Goal: Answer question/provide support: Share knowledge or assist other users

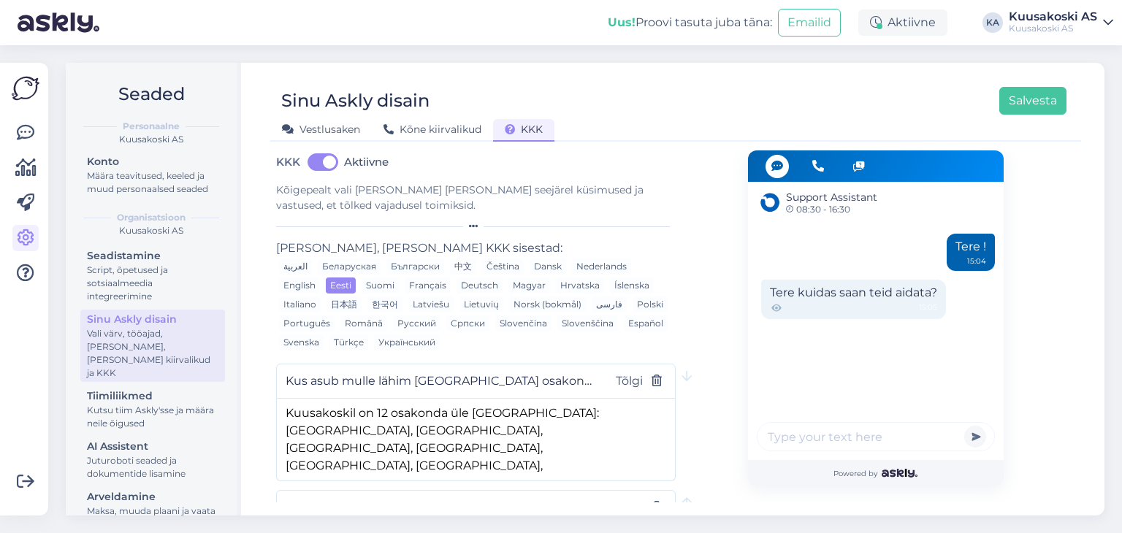
scroll to position [58, 0]
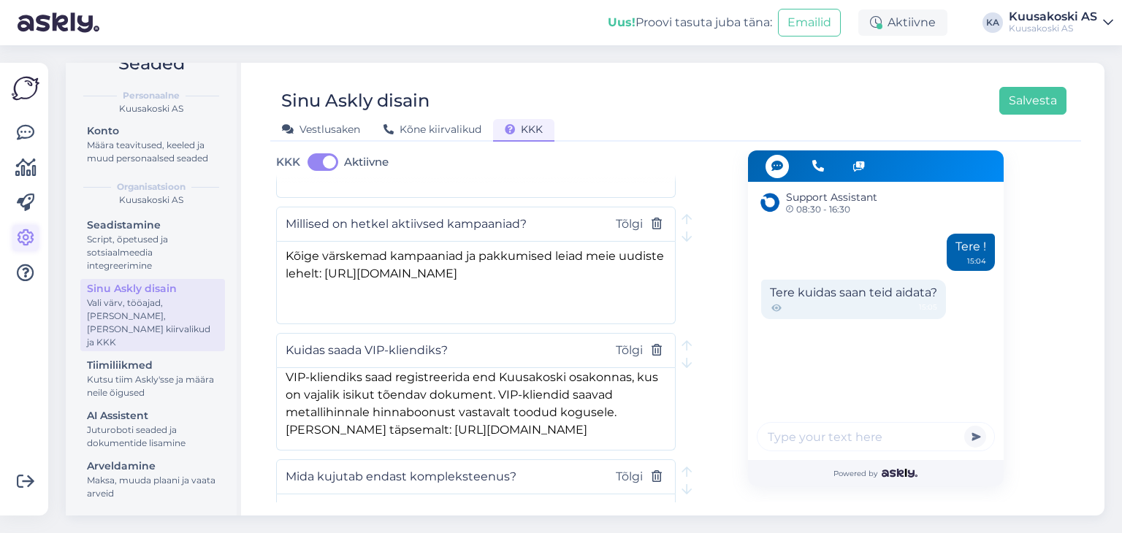
click at [24, 240] on icon at bounding box center [26, 238] width 18 height 18
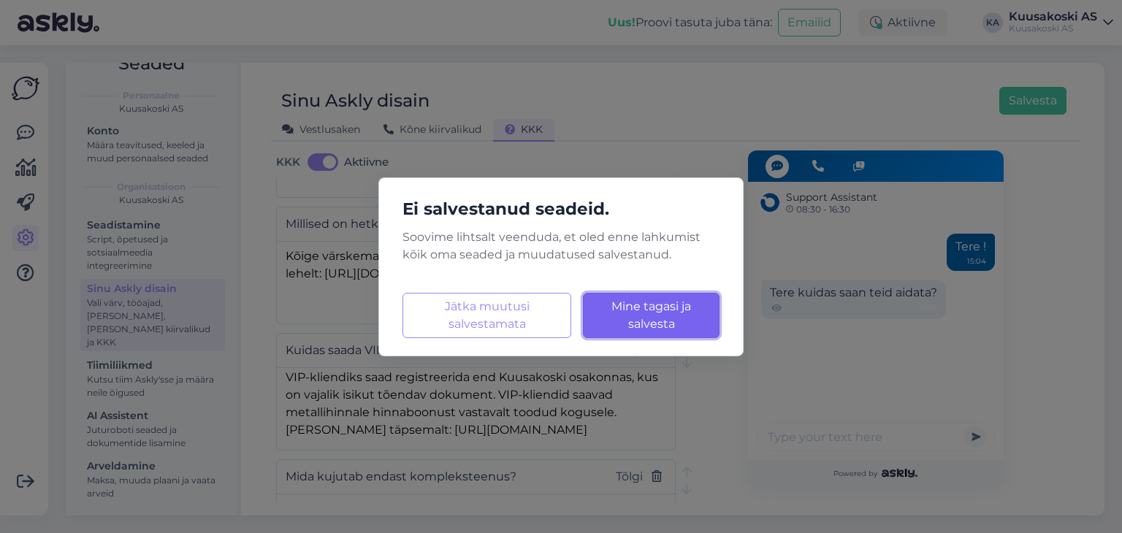
click at [617, 318] on button "Mine tagasi ja salvesta Laadimine..." at bounding box center [651, 315] width 137 height 45
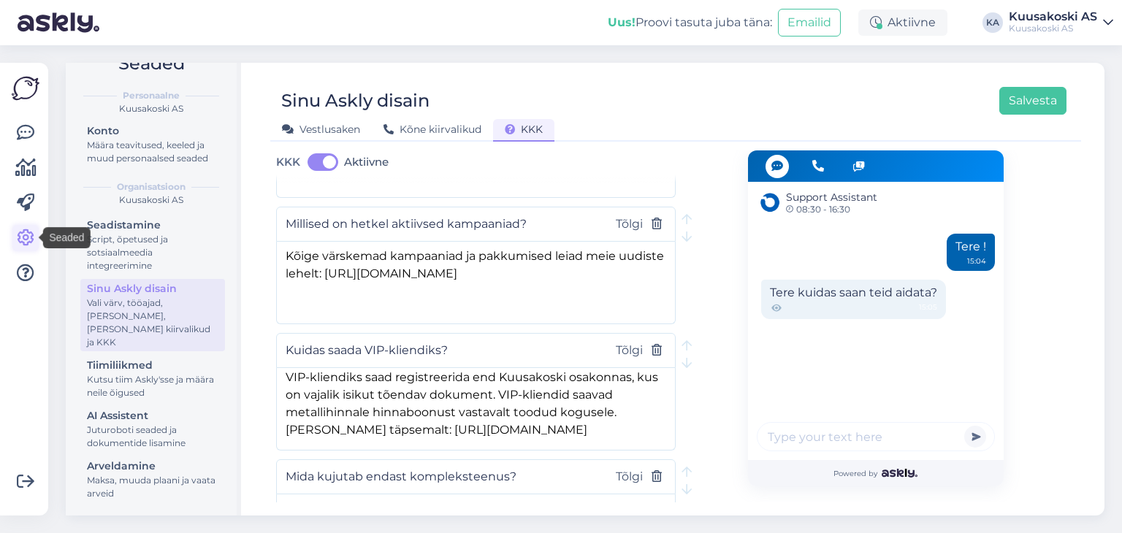
click at [31, 231] on icon at bounding box center [26, 238] width 18 height 18
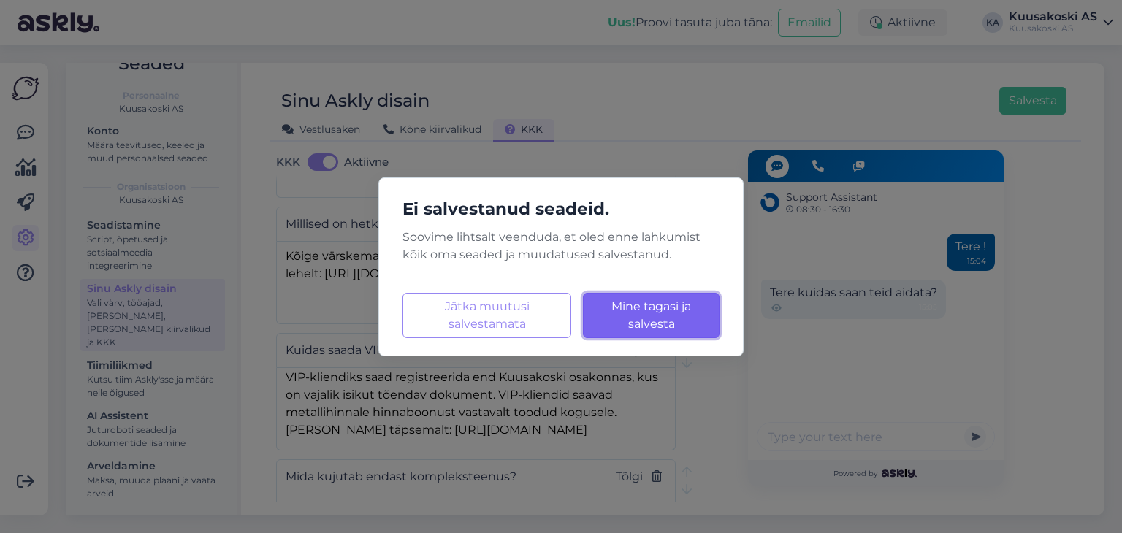
click at [608, 302] on button "Mine tagasi ja salvesta Laadimine..." at bounding box center [651, 315] width 137 height 45
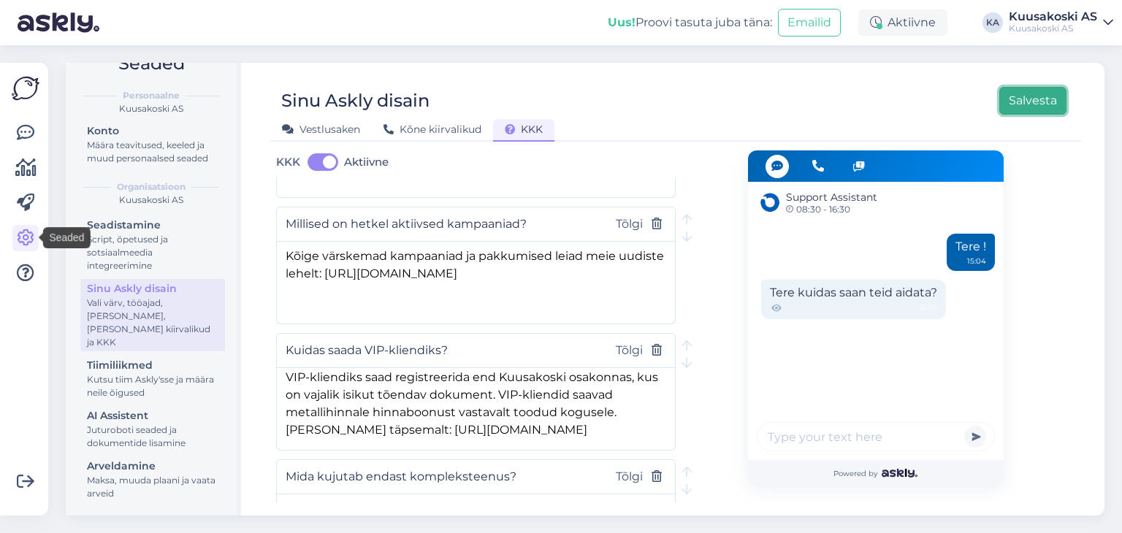
click at [1032, 107] on button "Salvesta" at bounding box center [1032, 101] width 67 height 28
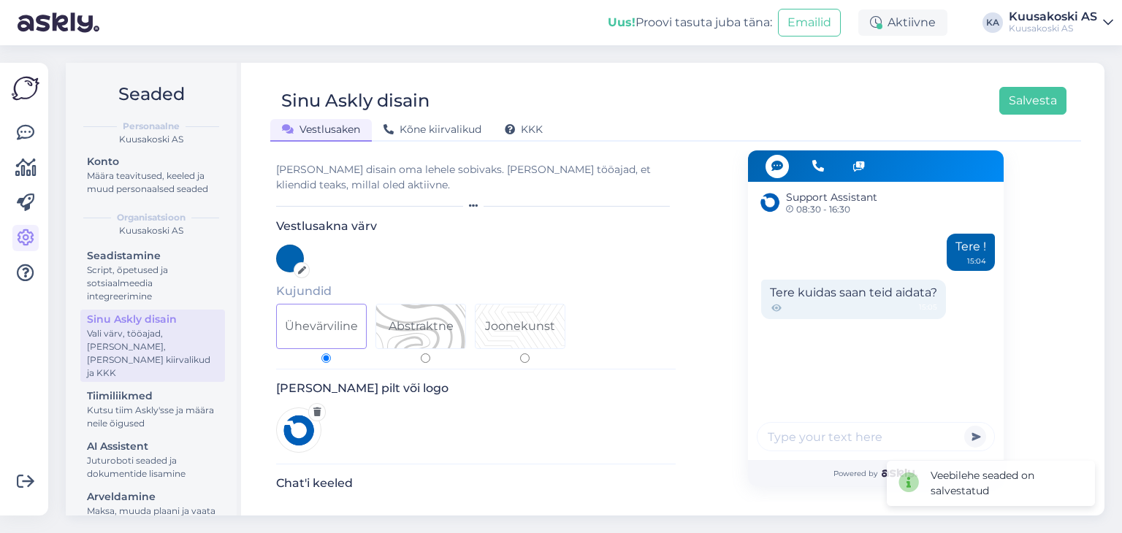
scroll to position [31, 0]
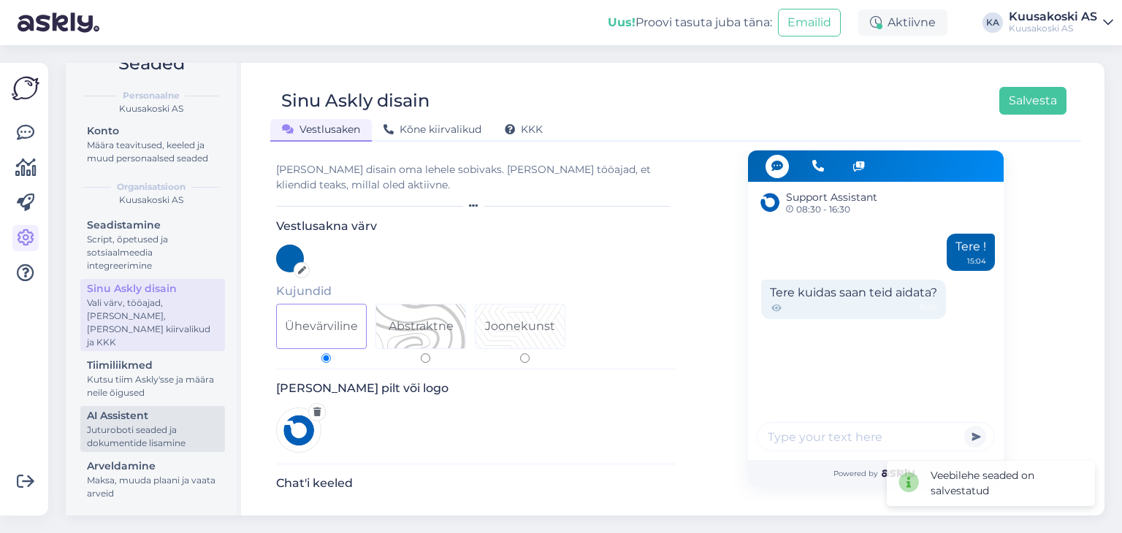
click at [112, 419] on div "AI Assistent" at bounding box center [152, 415] width 131 height 15
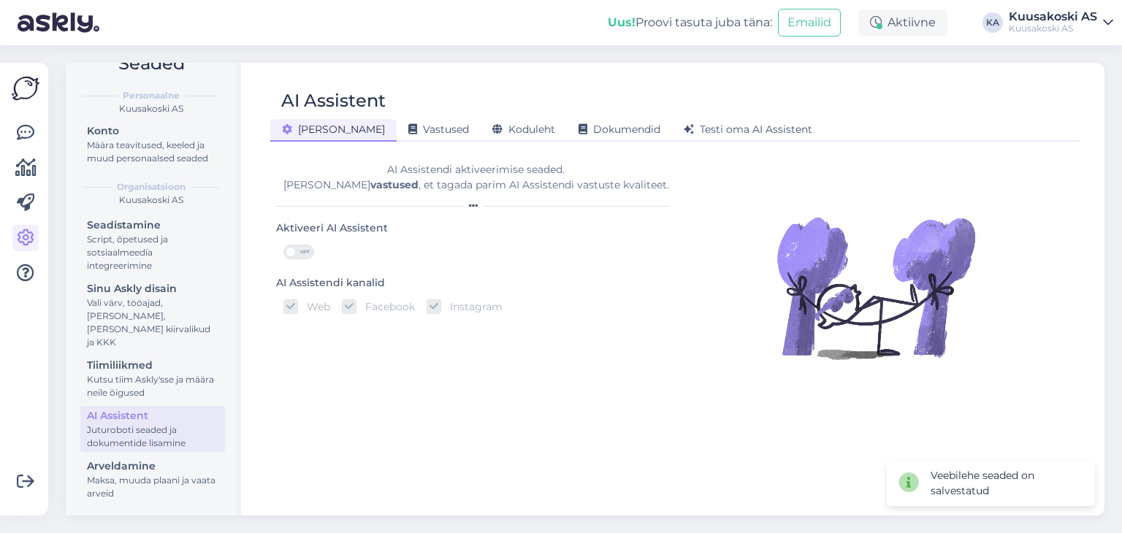
click at [375, 142] on div "AI Assistent Üldine Vastused Koduleht Dokumendid Testi oma AI Assistent AI Assi…" at bounding box center [676, 289] width 858 height 453
click at [397, 140] on div "Vastused" at bounding box center [439, 130] width 84 height 23
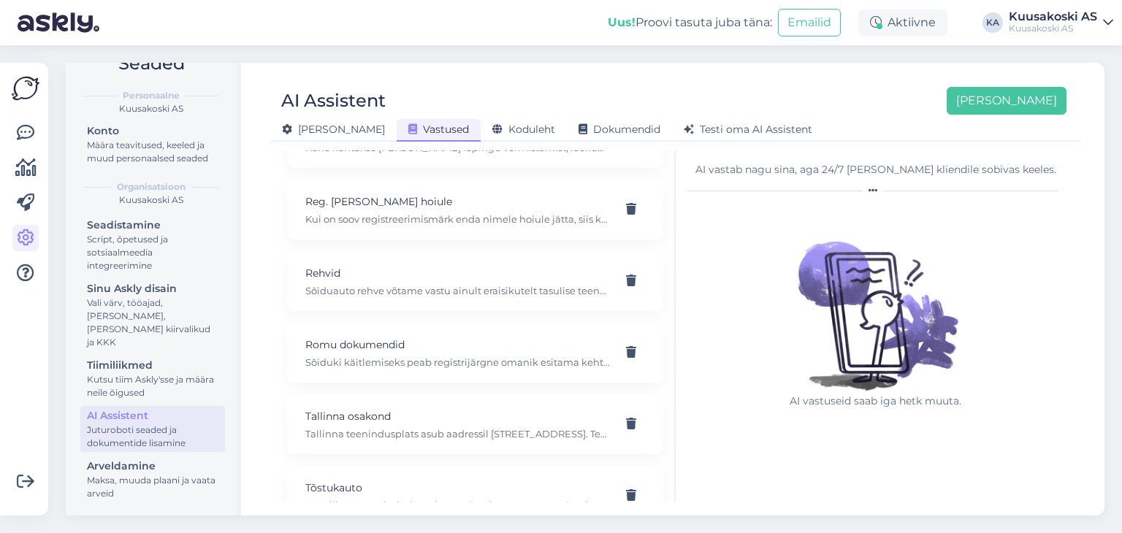
scroll to position [1020, 0]
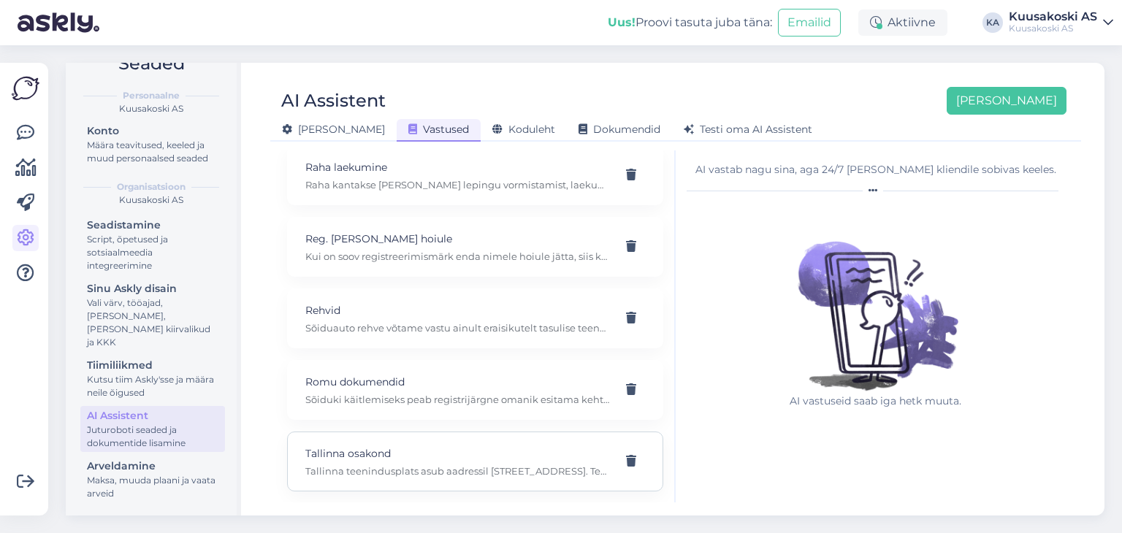
click at [345, 446] on p "Tallinna osakond" at bounding box center [457, 454] width 305 height 16
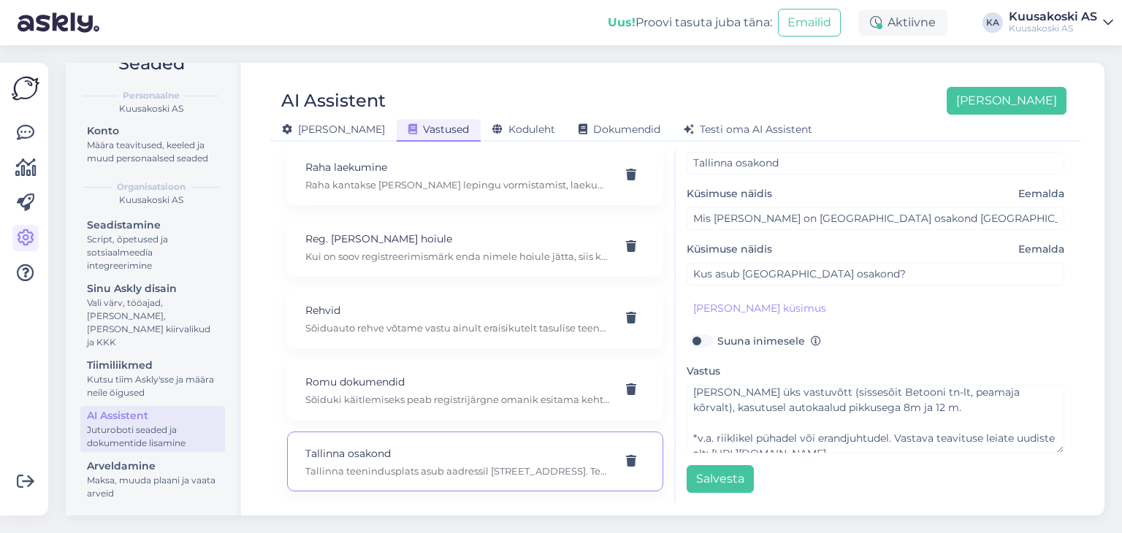
scroll to position [107, 0]
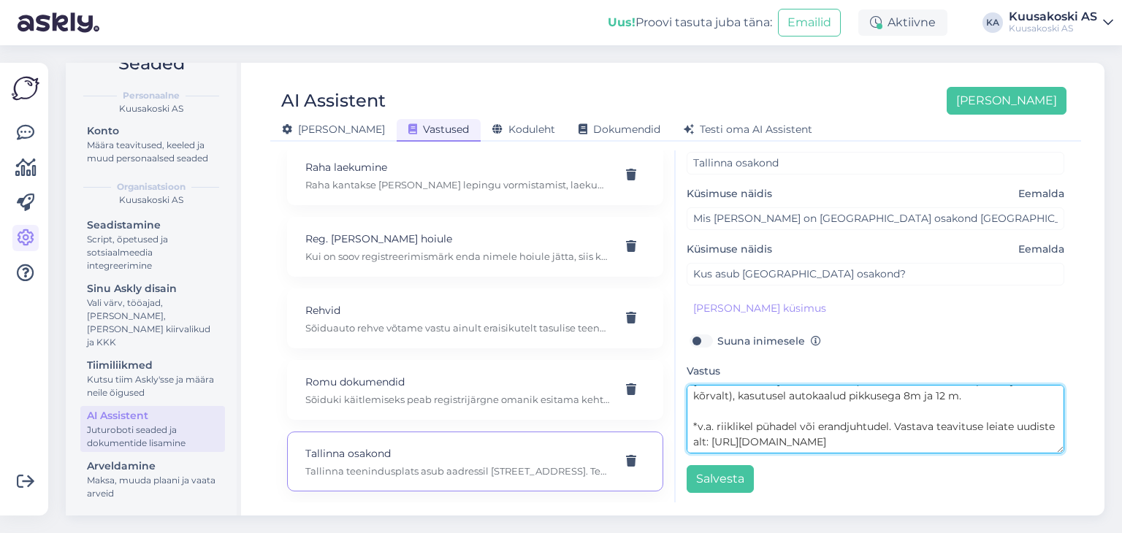
drag, startPoint x: 1002, startPoint y: 437, endPoint x: 690, endPoint y: 405, distance: 313.5
drag, startPoint x: 690, startPoint y: 405, endPoint x: 695, endPoint y: 425, distance: 20.4
click at [695, 425] on textarea "Tallinna teenindusplats asub aadressil [STREET_ADDRESS]. Teenindusplats on avat…" at bounding box center [876, 419] width 378 height 69
drag, startPoint x: 691, startPoint y: 423, endPoint x: 1034, endPoint y: 452, distance: 344.6
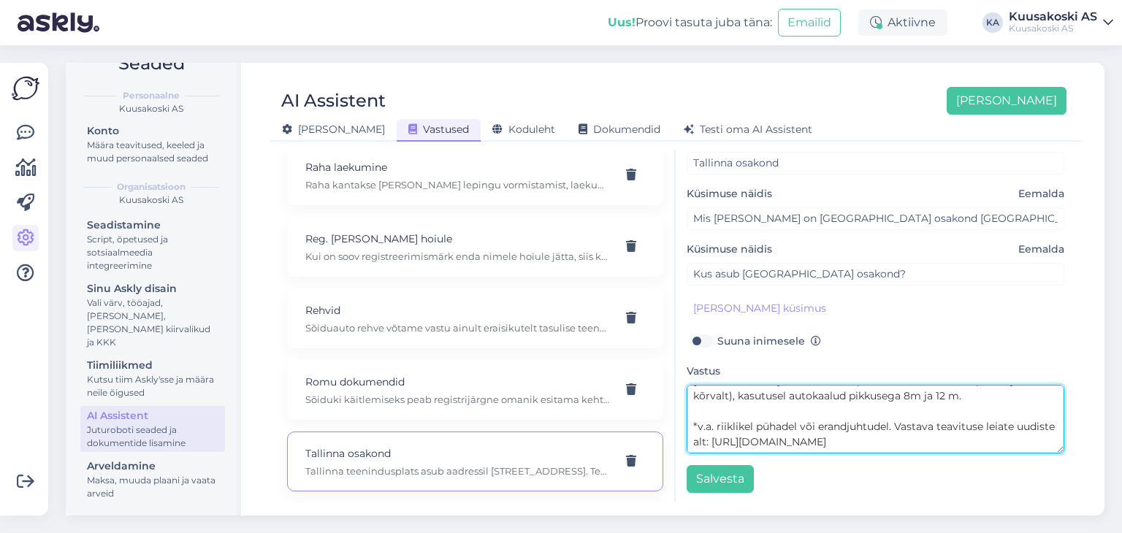
click at [1034, 452] on div "Teema Tallinna osakond Küsimuse näidis Eemalda Mis kell on Tallinna osakond lah…" at bounding box center [876, 311] width 378 height 364
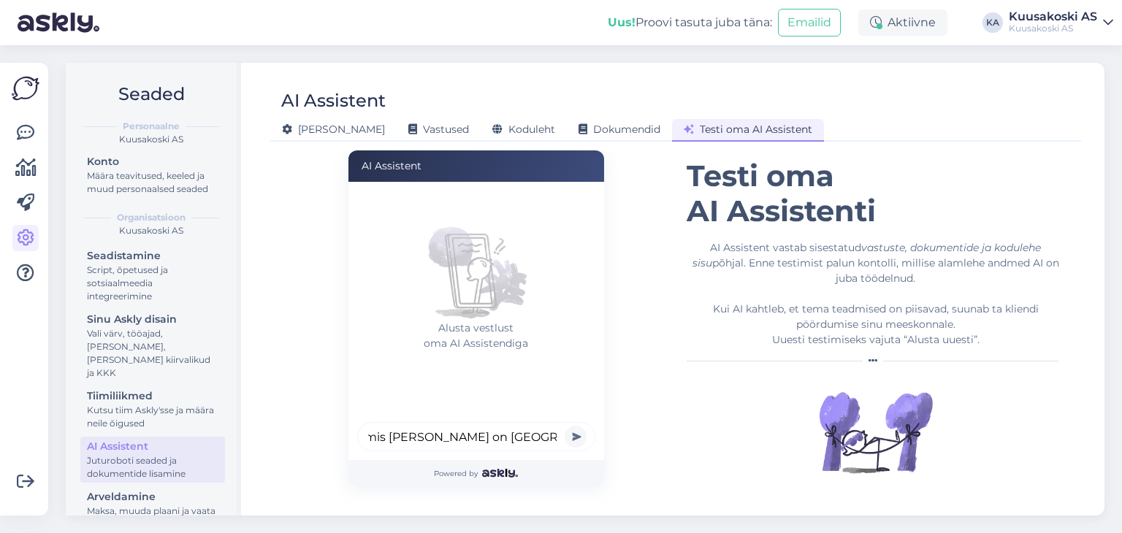
scroll to position [0, 10]
type input "mis [PERSON_NAME] on [GEOGRAPHIC_DATA] osakond [GEOGRAPHIC_DATA]?"
click at [565, 426] on button "submit" at bounding box center [576, 437] width 22 height 22
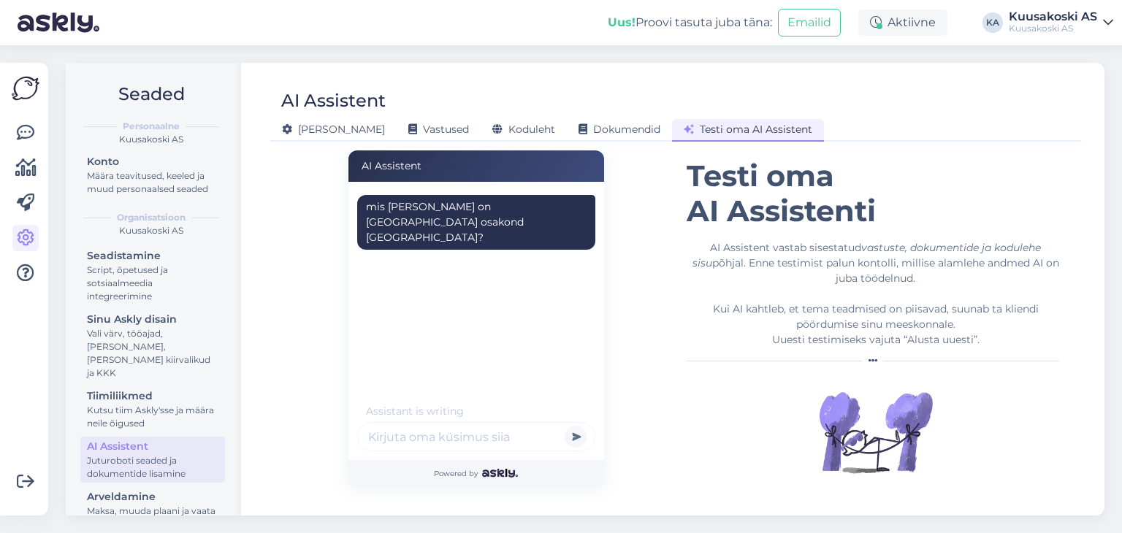
scroll to position [0, 0]
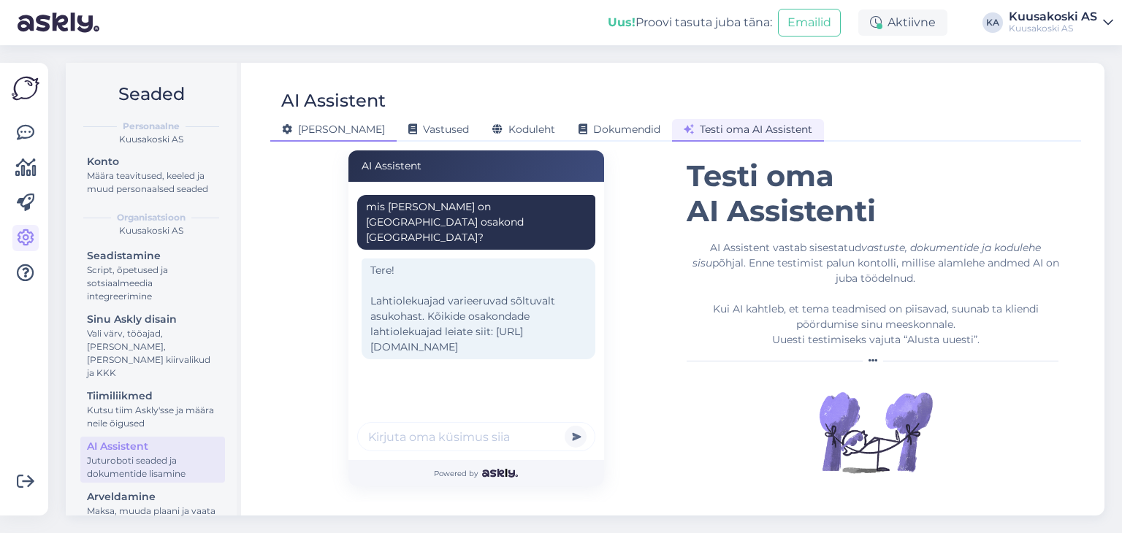
click at [321, 137] on div "[PERSON_NAME]" at bounding box center [333, 130] width 126 height 23
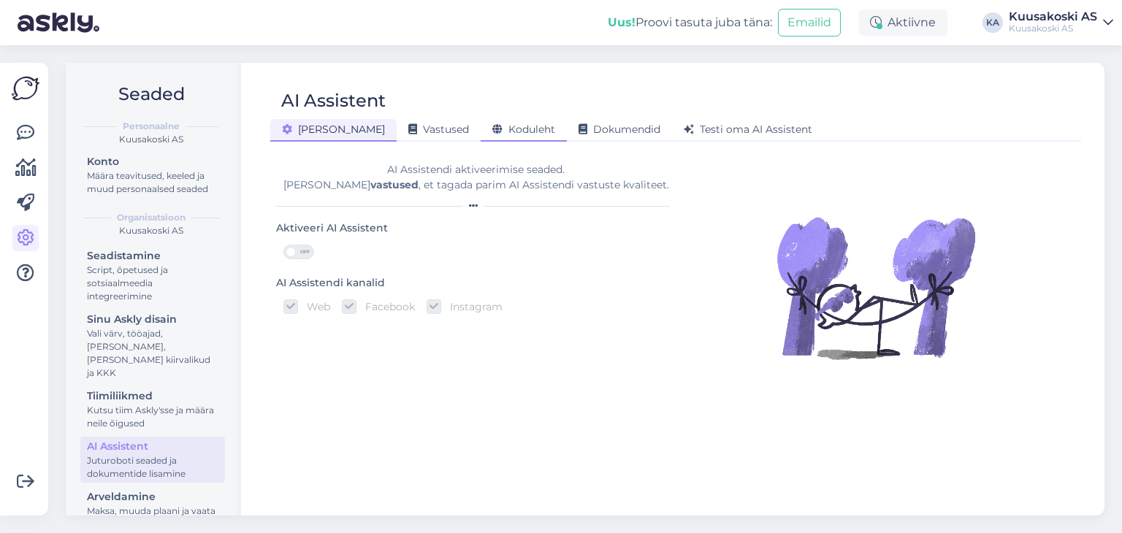
click at [492, 131] on span "Koduleht" at bounding box center [523, 129] width 63 height 13
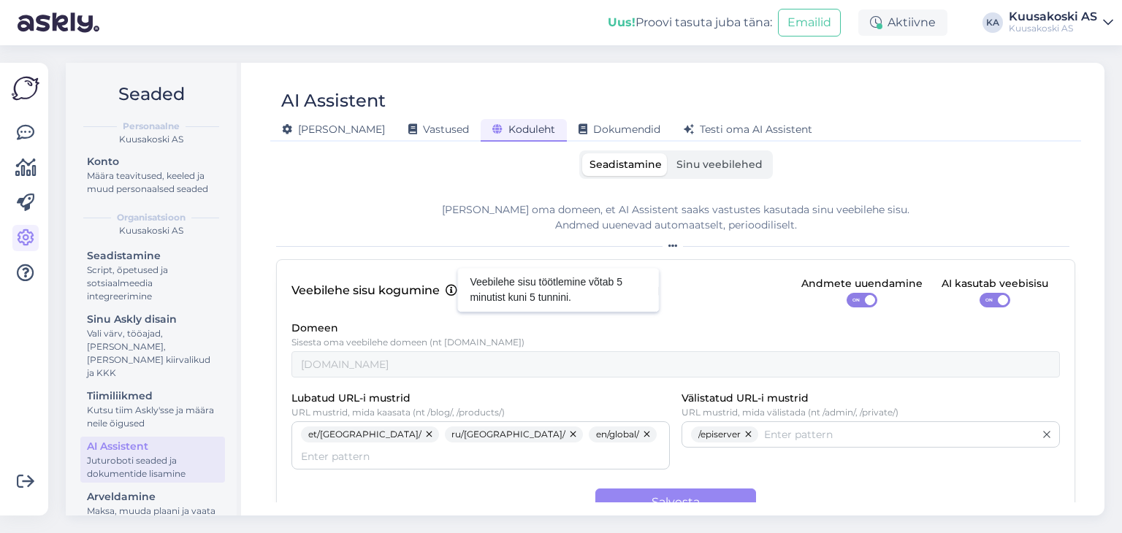
scroll to position [13, 0]
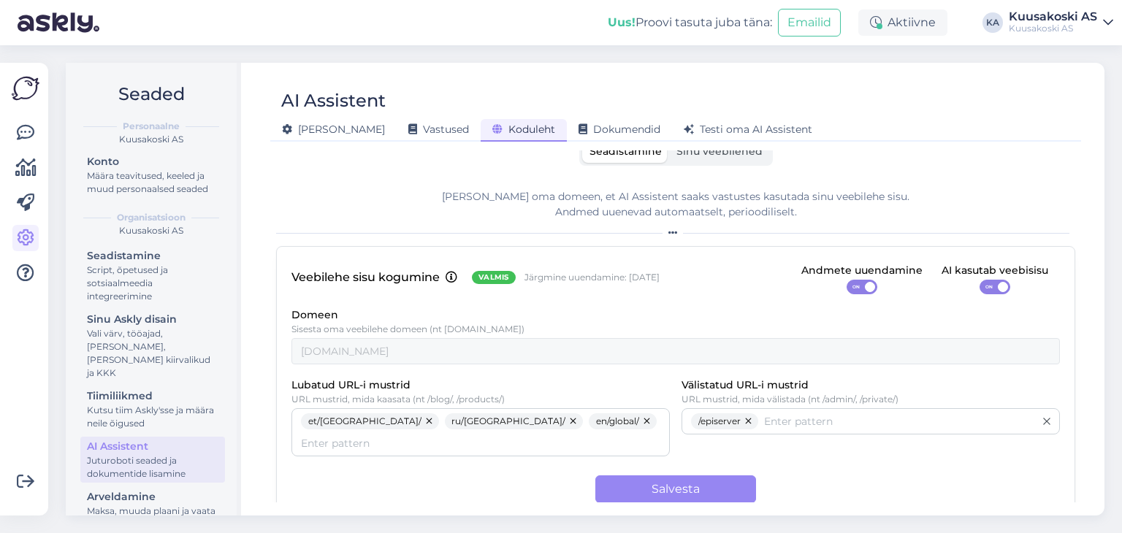
click at [724, 162] on div "Seadistamine Sinu veebilehed" at bounding box center [676, 151] width 194 height 28
click at [716, 158] on label "Sinu veebilehed" at bounding box center [719, 151] width 101 height 23
click at [669, 140] on input "Sinu veebilehed" at bounding box center [669, 140] width 0 height 0
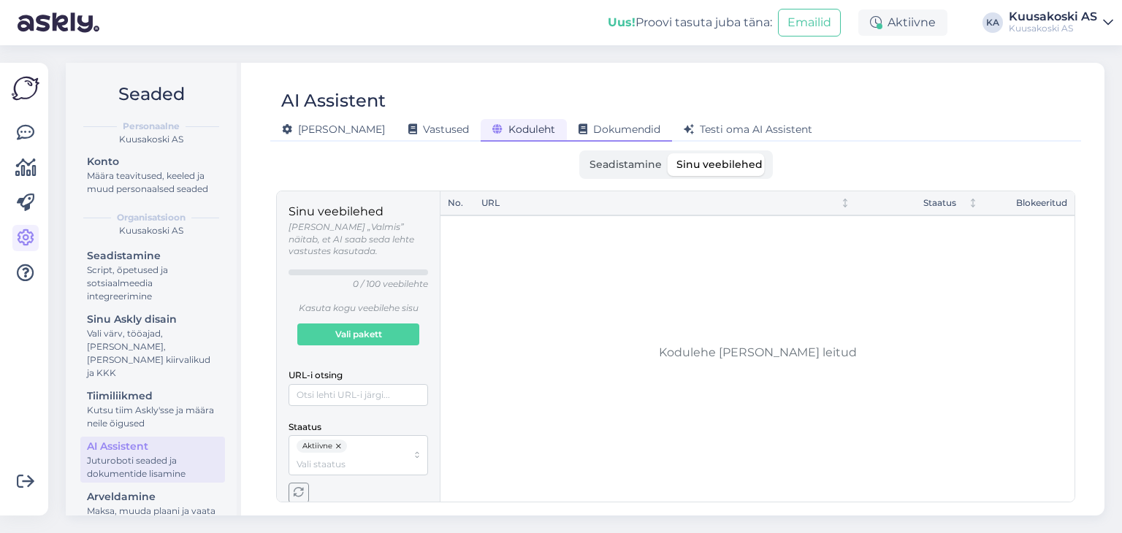
click at [579, 127] on span "Dokumendid" at bounding box center [620, 129] width 82 height 13
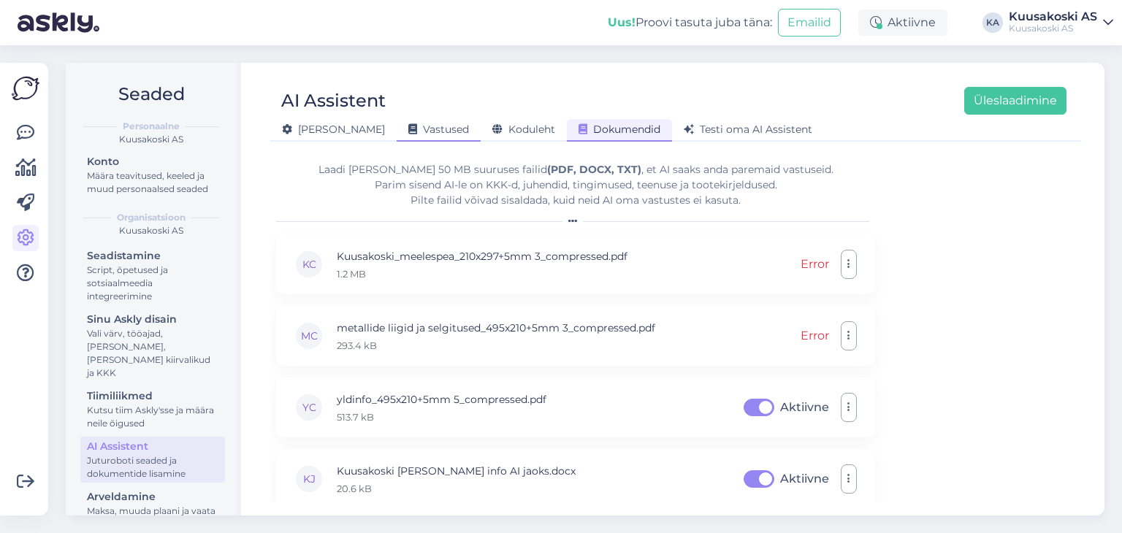
click at [408, 123] on span "Vastused" at bounding box center [438, 129] width 61 height 13
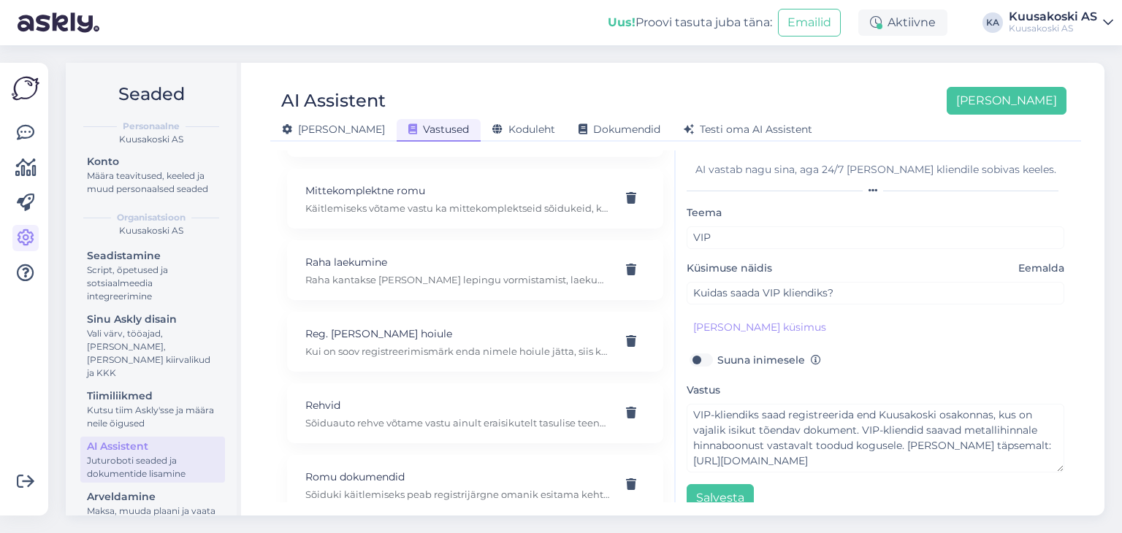
scroll to position [1213, 0]
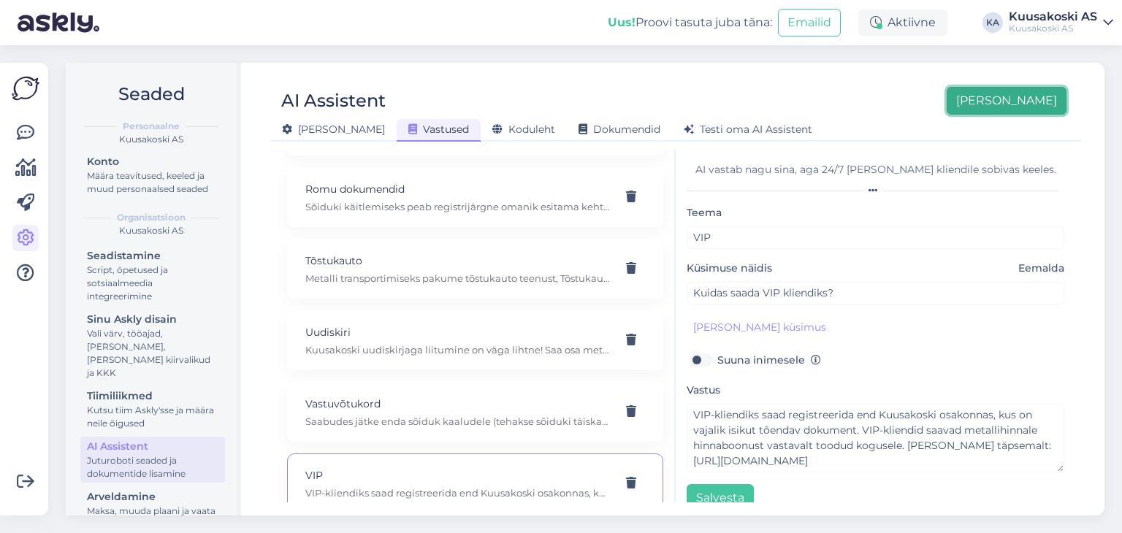
click at [1022, 95] on button "[PERSON_NAME]" at bounding box center [1007, 101] width 120 height 28
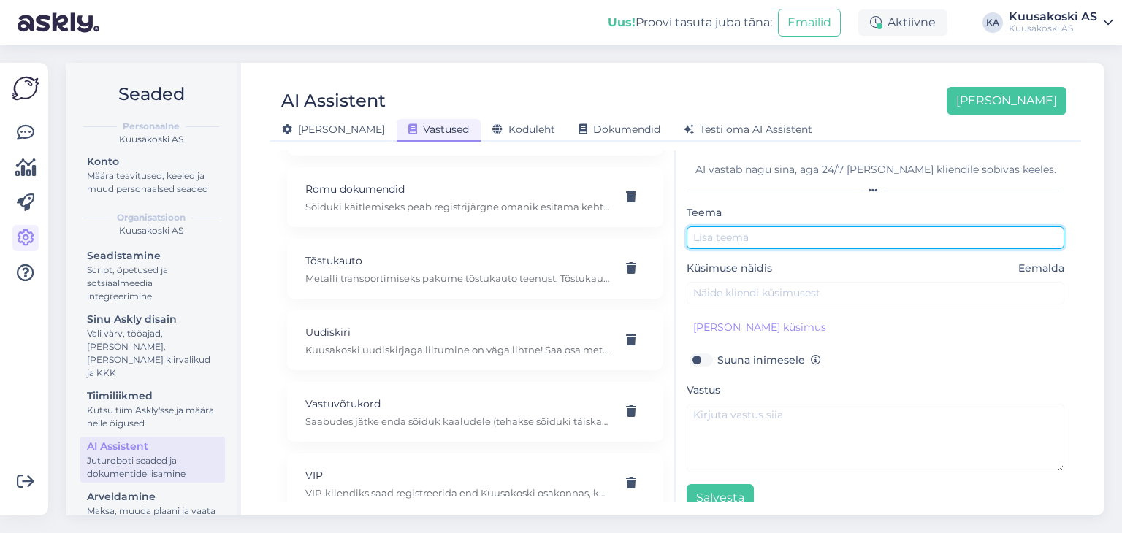
click at [752, 237] on input "text" at bounding box center [876, 237] width 378 height 23
type input "Tallinna osakond"
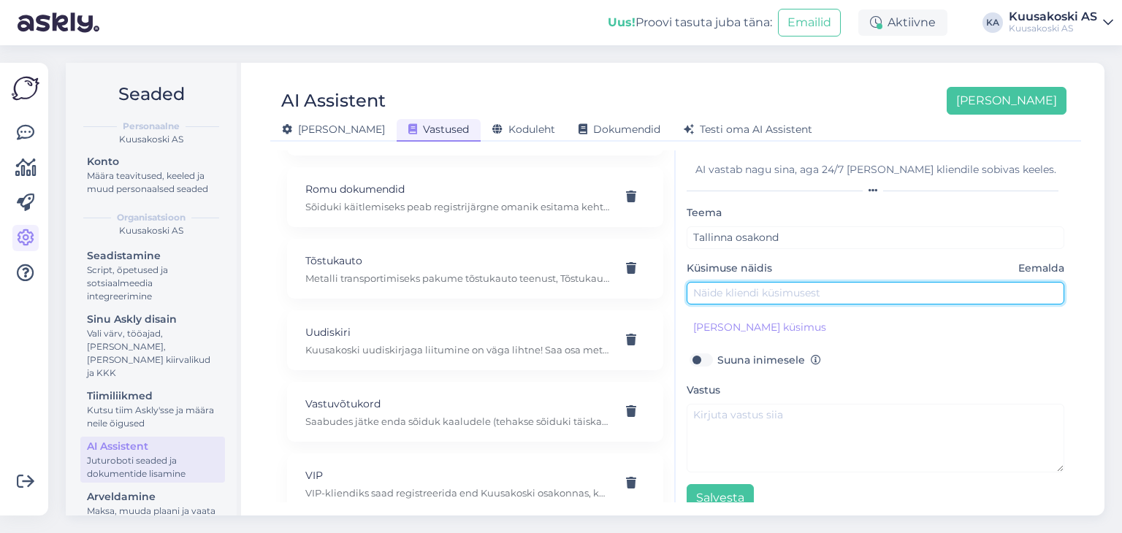
click at [728, 289] on input "text" at bounding box center [876, 293] width 378 height 23
type input "Mis [PERSON_NAME] on [GEOGRAPHIC_DATA] osakond [GEOGRAPHIC_DATA]?"
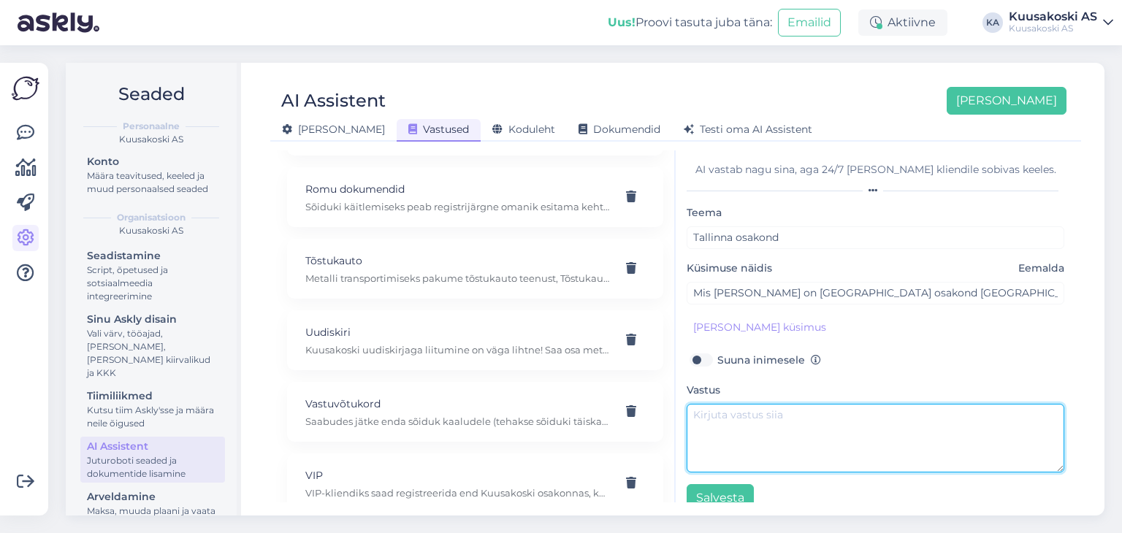
click at [736, 414] on textarea at bounding box center [876, 438] width 378 height 69
paste textarea "Tallinna teenindusplats Betooni 12, 13816 Tallinn Teenindusplats: E-R 8.00-17.0…"
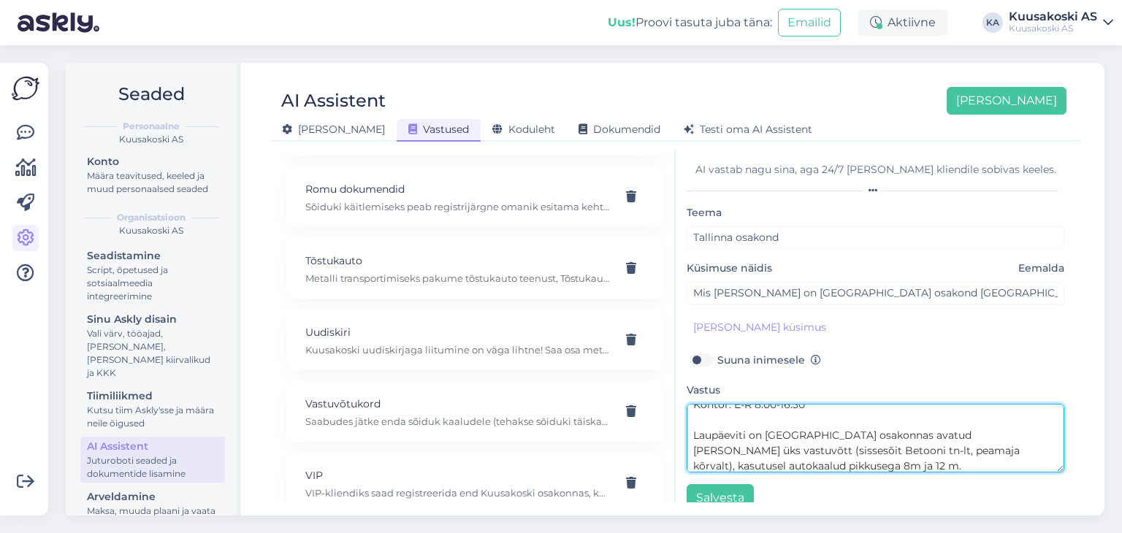
scroll to position [0, 0]
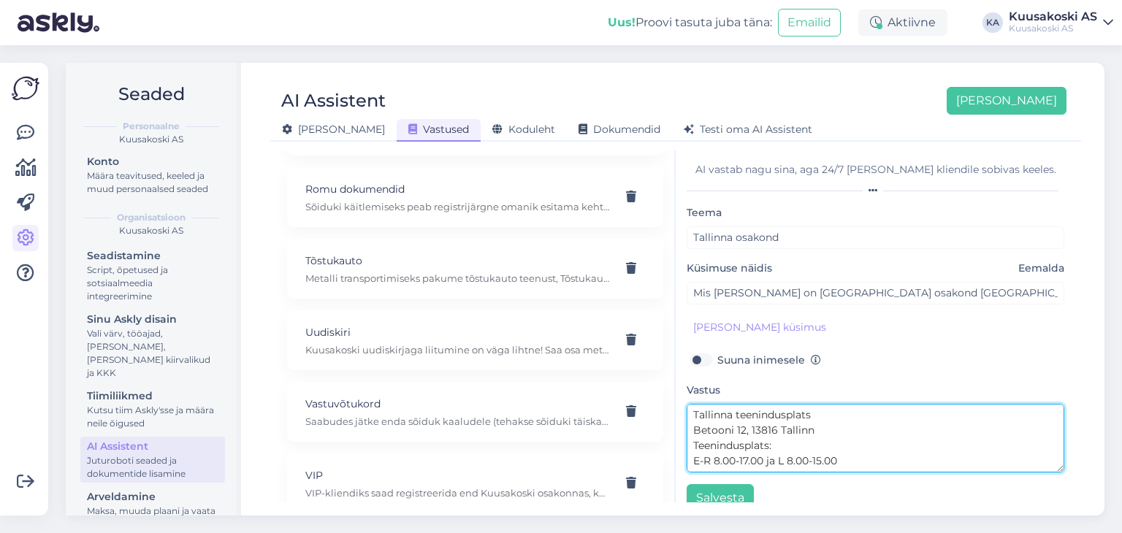
type textarea "Tallinna teenindusplats Betooni 12, 13816 Tallinn Teenindusplats: E-R 8.00-17.0…"
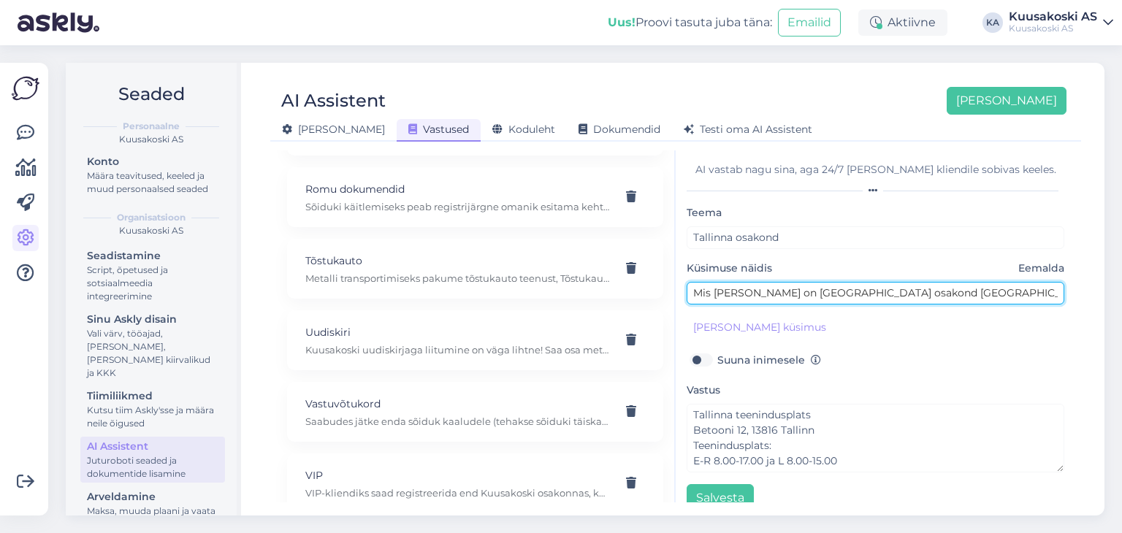
click at [865, 299] on input "Mis [PERSON_NAME] on [GEOGRAPHIC_DATA] osakond [GEOGRAPHIC_DATA]?" at bounding box center [876, 293] width 378 height 23
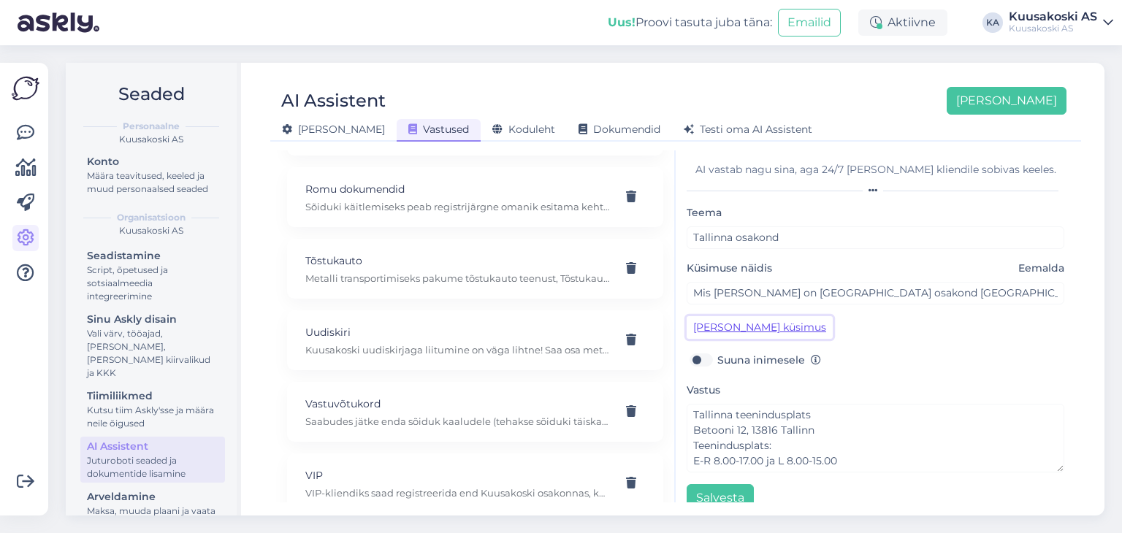
click at [733, 325] on button "[PERSON_NAME] küsimus" at bounding box center [760, 327] width 146 height 23
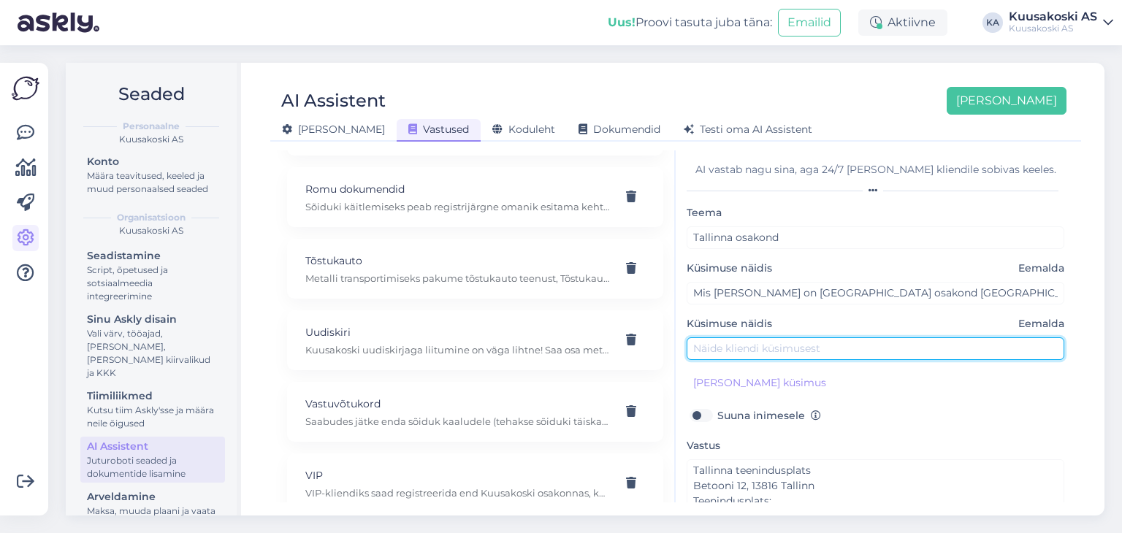
click at [757, 346] on input "text" at bounding box center [876, 348] width 378 height 23
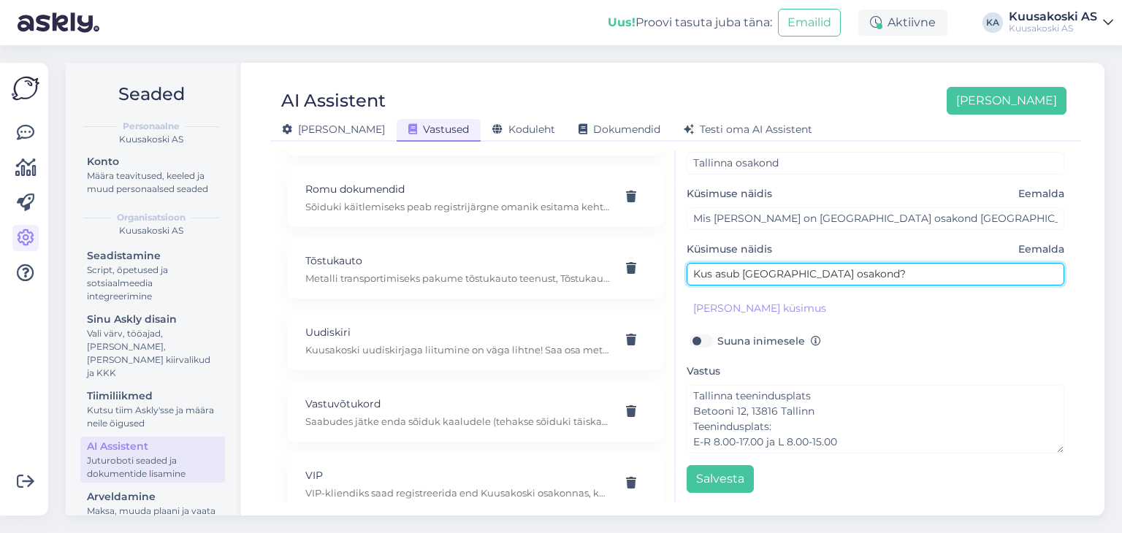
type input "Kus asub [GEOGRAPHIC_DATA] osakond?"
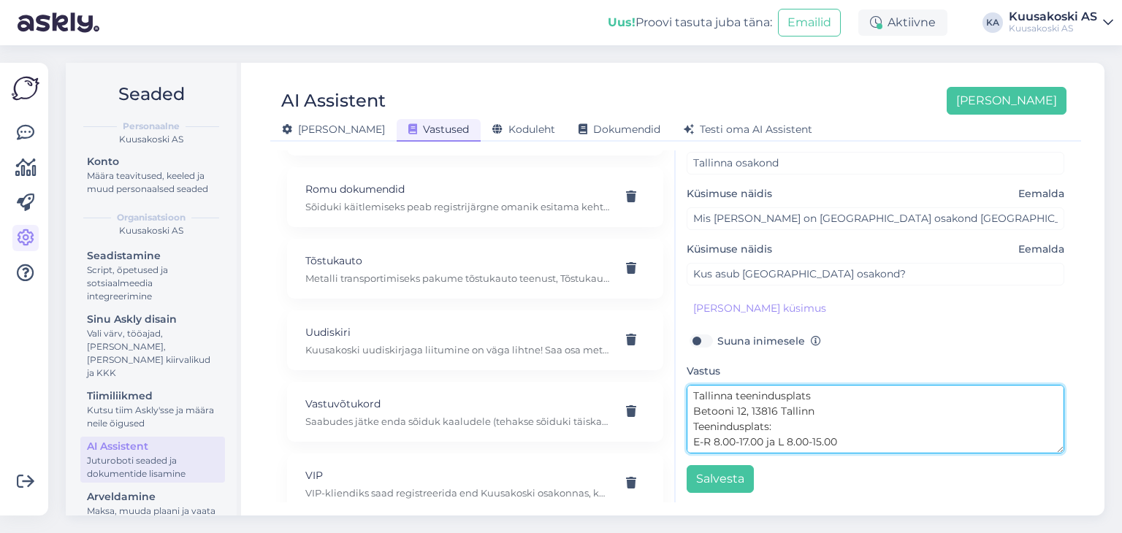
click at [835, 396] on textarea "Tallinna teenindusplats Betooni 12, 13816 Tallinn Teenindusplats: E-R 8.00-17.0…" at bounding box center [876, 419] width 378 height 69
drag, startPoint x: 973, startPoint y: 394, endPoint x: 947, endPoint y: 392, distance: 25.7
click at [947, 392] on textarea "Tallinna teenindusplats asub aadressil [STREET_ADDRESS] Teenindusplats: E-R 8.0…" at bounding box center [876, 419] width 378 height 69
click at [985, 390] on textarea "Tallinna teenindusplats asub aadressil [STREET_ADDRESS] Teenindusplats: E-R 8.0…" at bounding box center [876, 419] width 378 height 69
click at [844, 408] on textarea "Tallinna teenindusplats asub aadressil [STREET_ADDRESS]. Teenindusplats: E-R 8.…" at bounding box center [876, 419] width 378 height 69
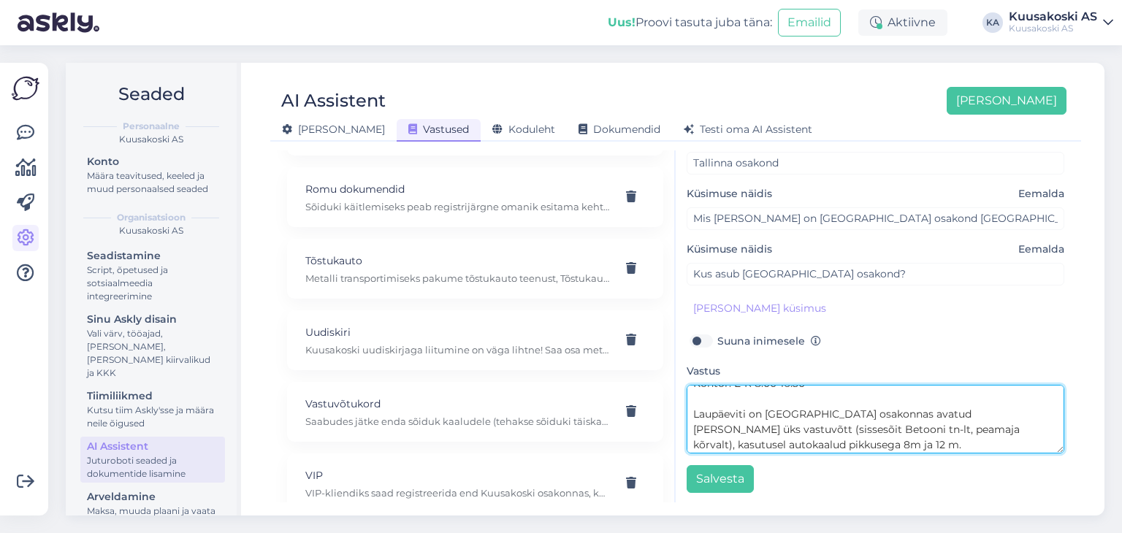
scroll to position [61, 0]
click at [690, 407] on textarea "Tallinna teenindusplats asub aadressil [STREET_ADDRESS]. Teenindusplats on avat…" at bounding box center [876, 419] width 378 height 69
click at [853, 433] on textarea "Tallinna teenindusplats asub aadressil [STREET_ADDRESS]. Teenindusplats on avat…" at bounding box center [876, 419] width 378 height 69
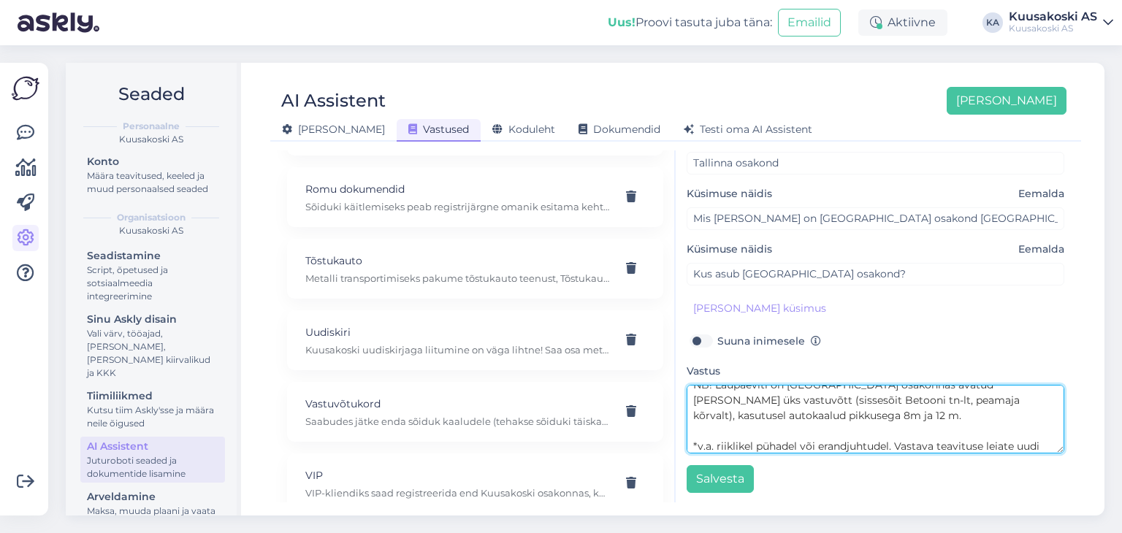
scroll to position [102, 0]
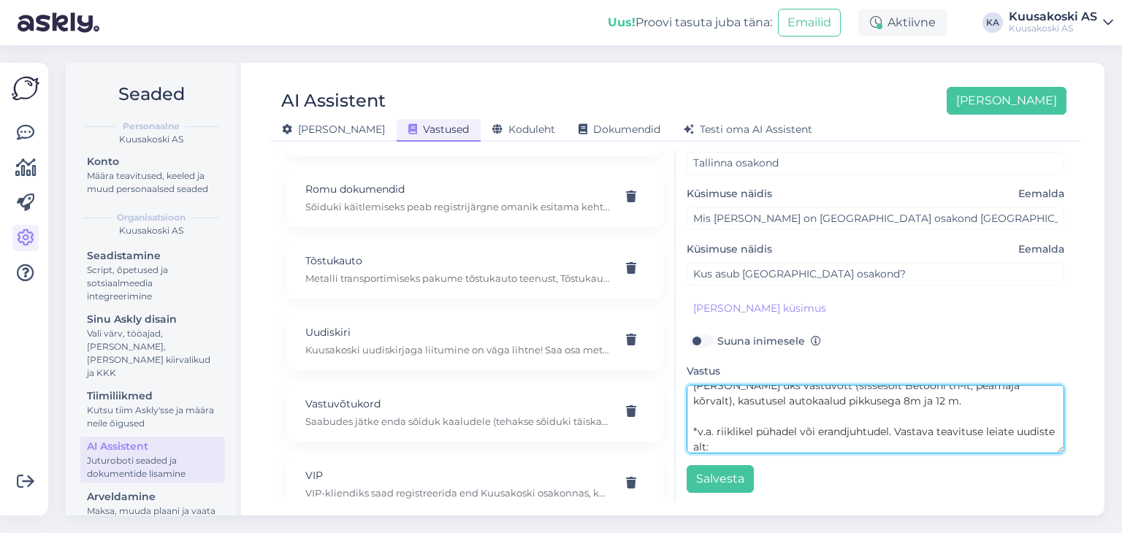
paste textarea "[URL][DOMAIN_NAME]"
type textarea "Tallinna teenindusplats asub aadressil [STREET_ADDRESS]. Teenindusplats on avat…"
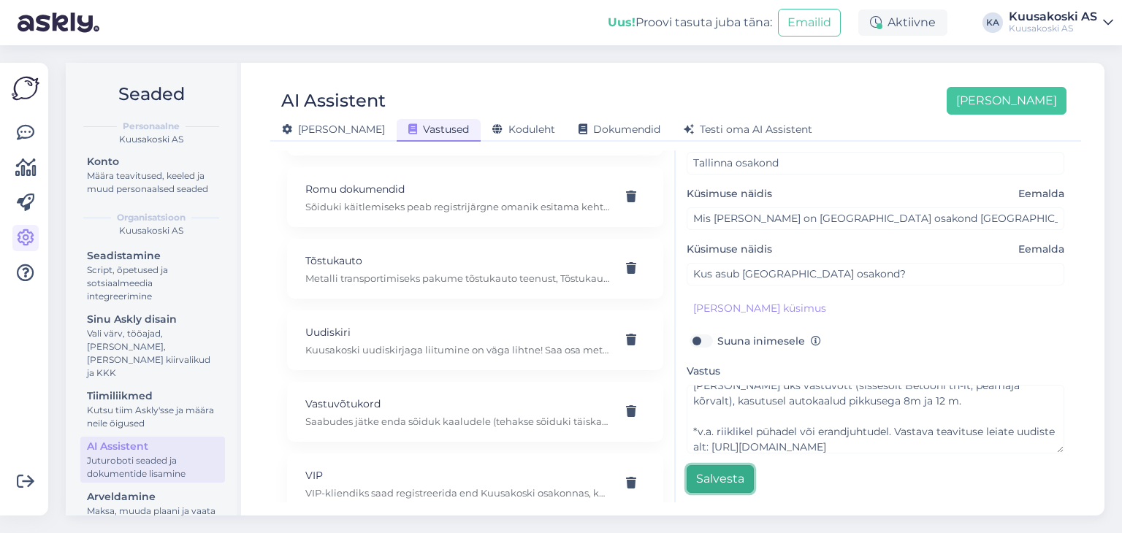
click at [719, 474] on button "Salvesta" at bounding box center [720, 479] width 67 height 28
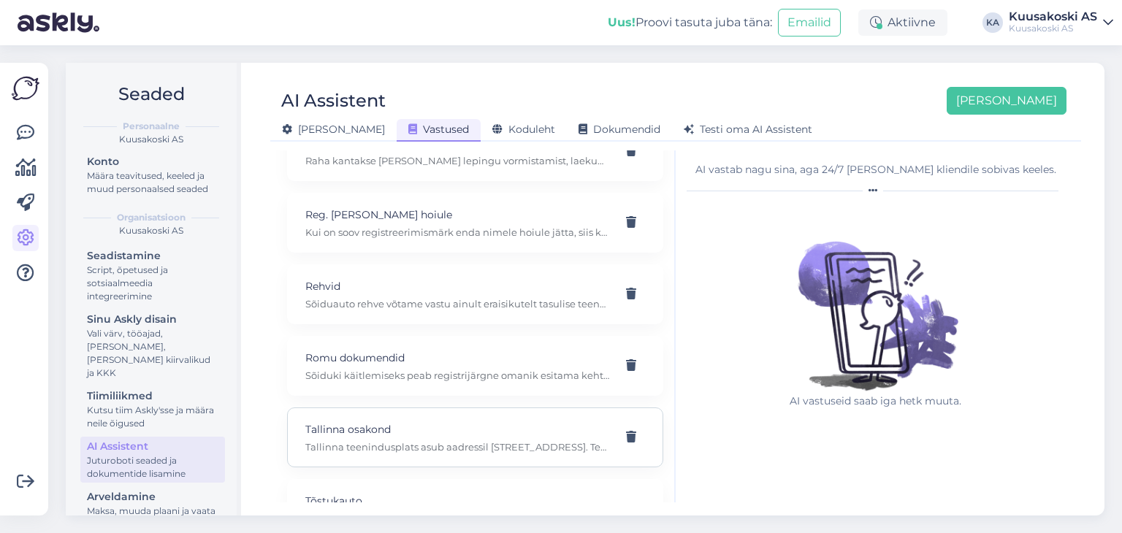
scroll to position [1042, 0]
click at [487, 424] on p "Tallinna osakond" at bounding box center [457, 432] width 305 height 16
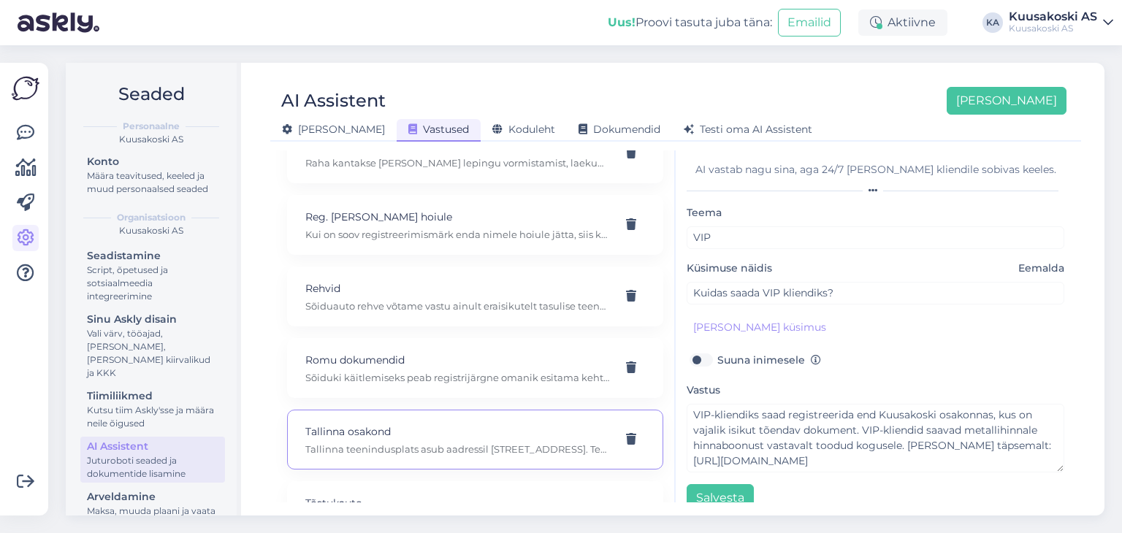
type input "Tallinna osakond"
type input "Mis [PERSON_NAME] on [GEOGRAPHIC_DATA] osakond [GEOGRAPHIC_DATA]?"
type textarea "Tallinna teenindusplats asub aadressil [STREET_ADDRESS]. Teenindusplats on avat…"
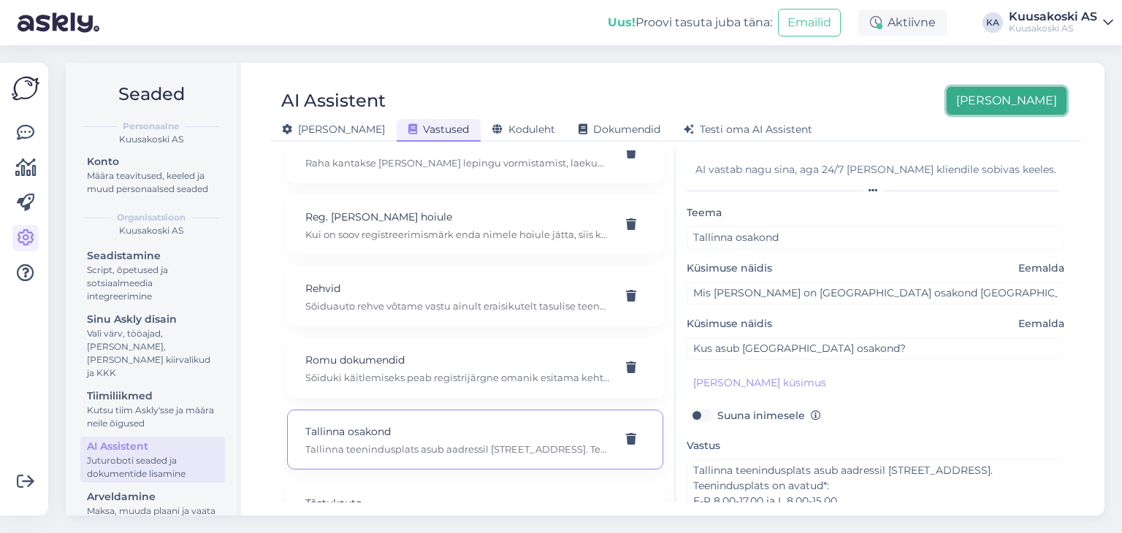
click at [1011, 102] on button "[PERSON_NAME]" at bounding box center [1007, 101] width 120 height 28
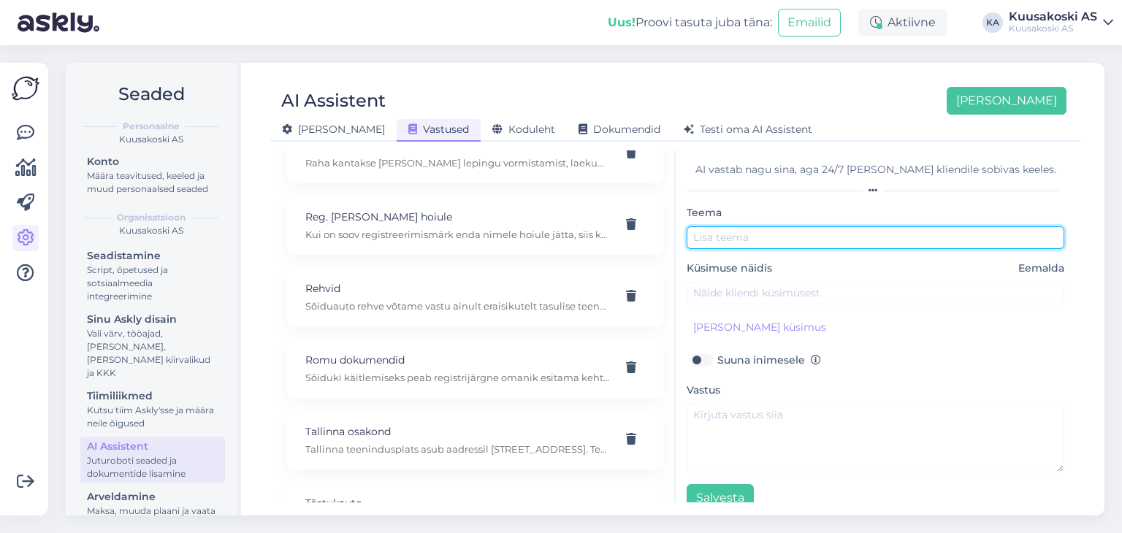
click at [768, 234] on input "text" at bounding box center [876, 237] width 378 height 23
type input "[GEOGRAPHIC_DATA] osakond"
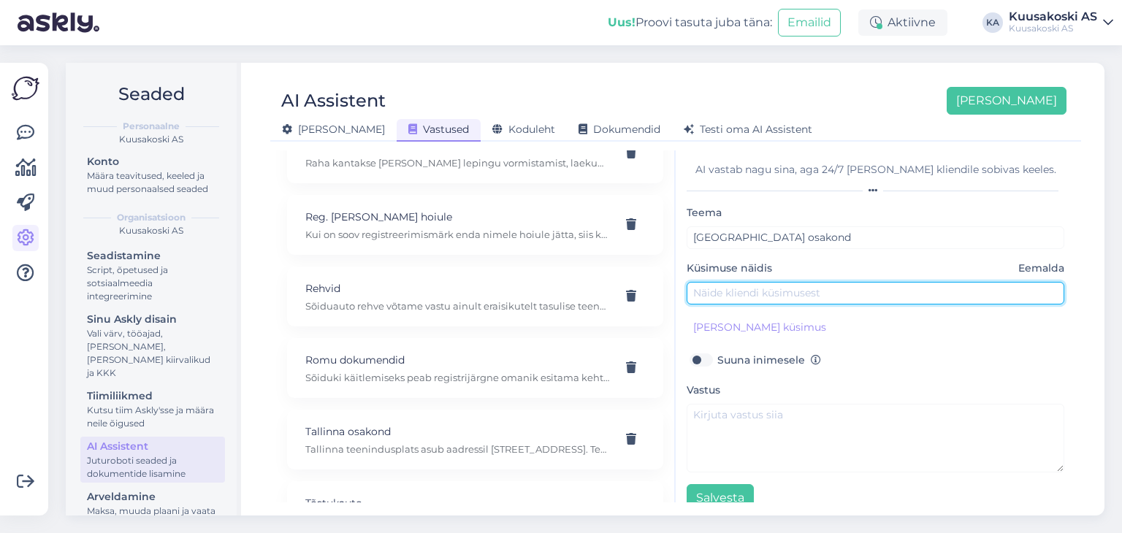
click at [725, 295] on input "text" at bounding box center [876, 293] width 378 height 23
type input "Kus asub [GEOGRAPHIC_DATA] osakond?"
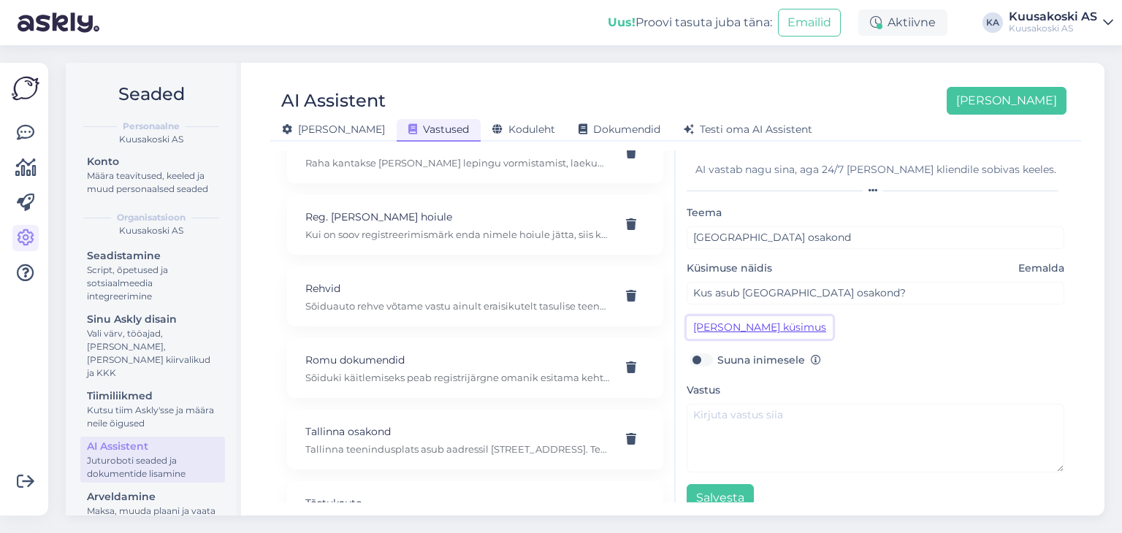
click at [719, 332] on button "[PERSON_NAME] küsimus" at bounding box center [760, 327] width 146 height 23
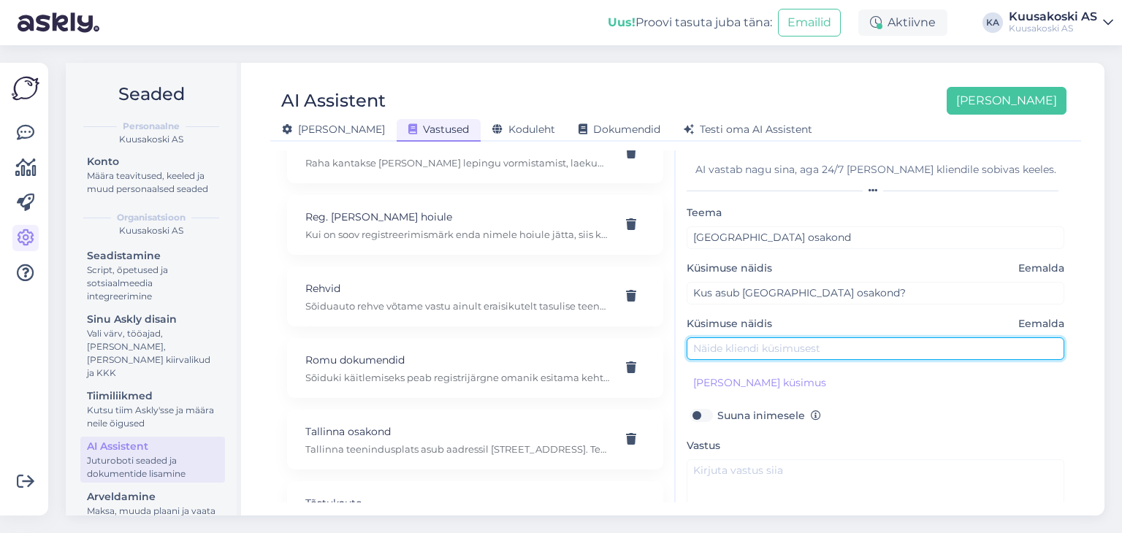
click at [706, 346] on input "text" at bounding box center [876, 348] width 378 height 23
click at [857, 348] on input "Mis on [GEOGRAPHIC_DATA] osakonna lahtieolekuajad?" at bounding box center [876, 348] width 378 height 23
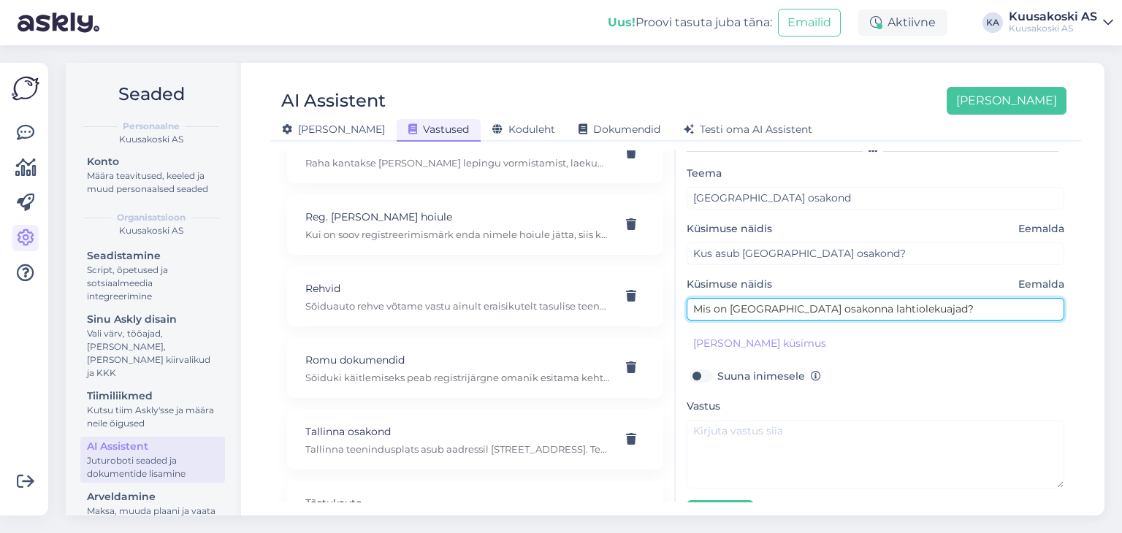
scroll to position [40, 0]
type input "Mis on [GEOGRAPHIC_DATA] osakonna lahtiolekuajad?"
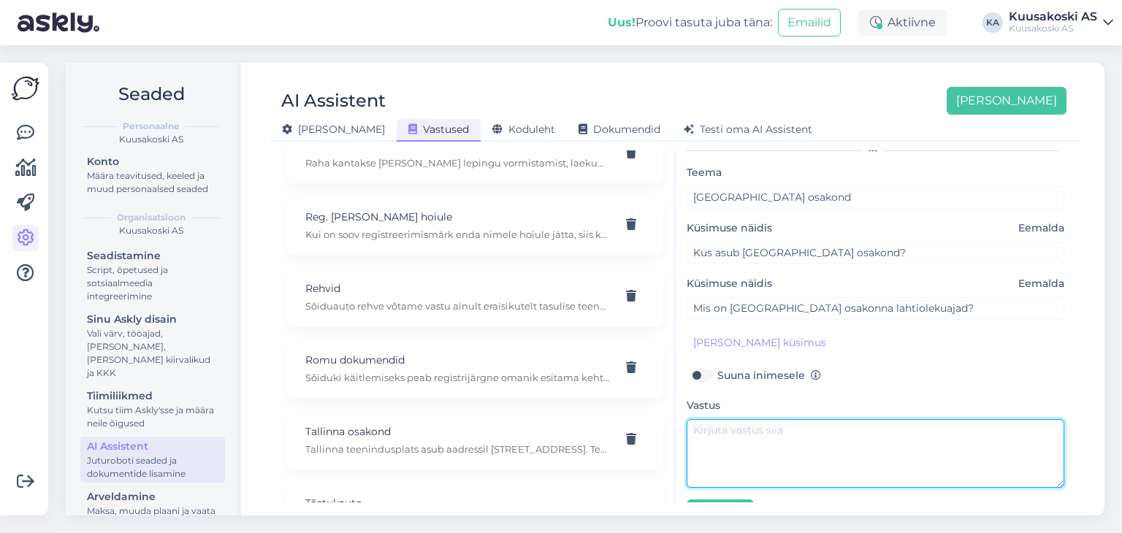
click at [742, 421] on textarea at bounding box center [876, 453] width 378 height 69
paste textarea "Haapsalu teenindusplats [GEOGRAPHIC_DATA] 36, [GEOGRAPHIC_DATA] [PHONE_NUMBER] …"
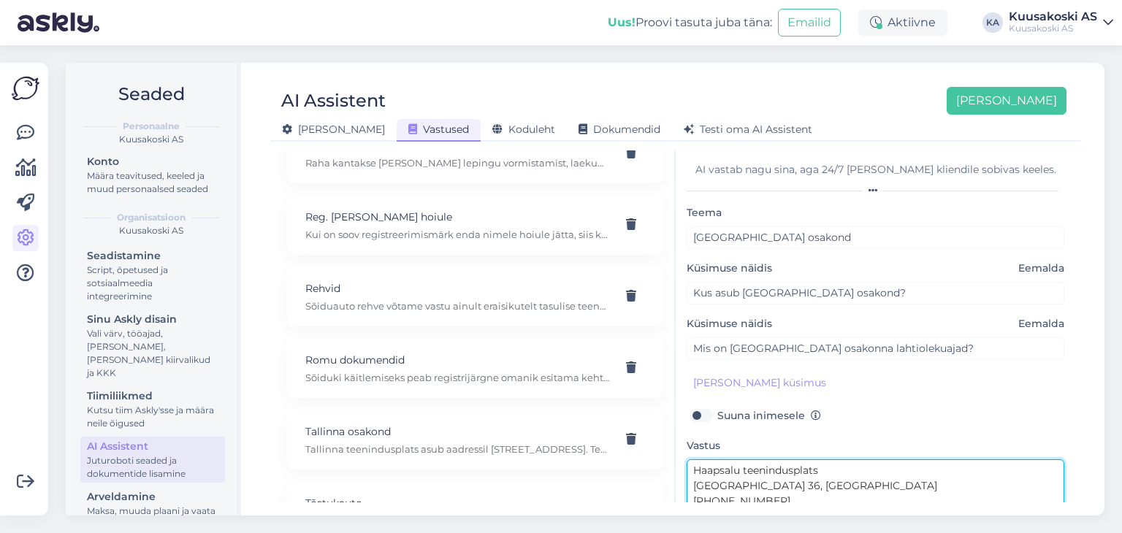
click at [830, 475] on textarea "Haapsalu teenindusplats [GEOGRAPHIC_DATA] 36, [GEOGRAPHIC_DATA] [PHONE_NUMBER] …" at bounding box center [876, 493] width 378 height 69
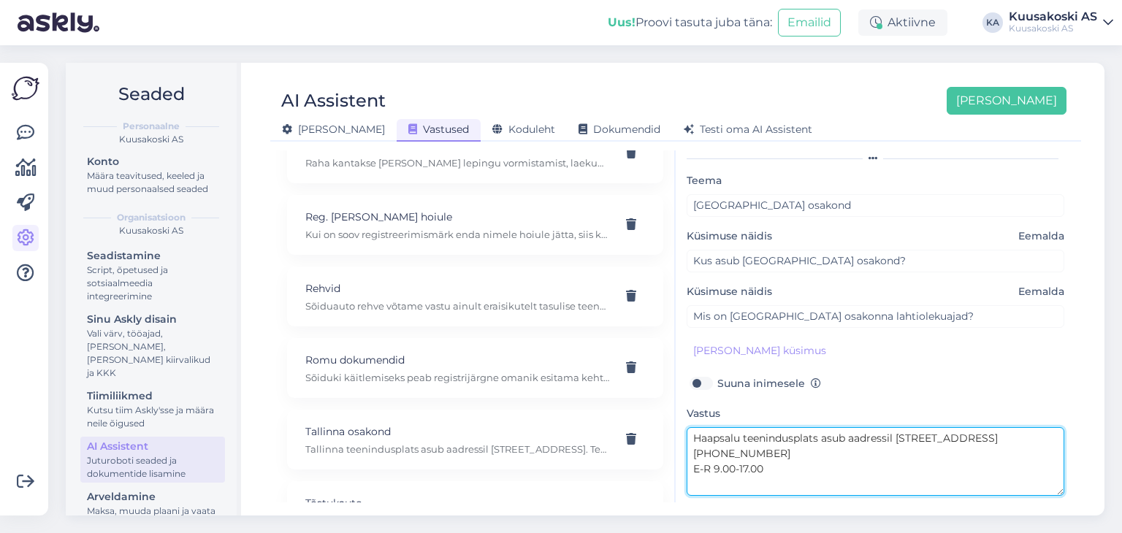
click at [1025, 435] on textarea "Haapsalu teenindusplats asub aadressil [STREET_ADDRESS] [PHONE_NUMBER] E-R 9.00…" at bounding box center [876, 461] width 378 height 69
click at [805, 456] on textarea "Haapsalu teenindusplats asub aadressil [STREET_ADDRESS], [GEOGRAPHIC_DATA] ja o…" at bounding box center [876, 461] width 378 height 69
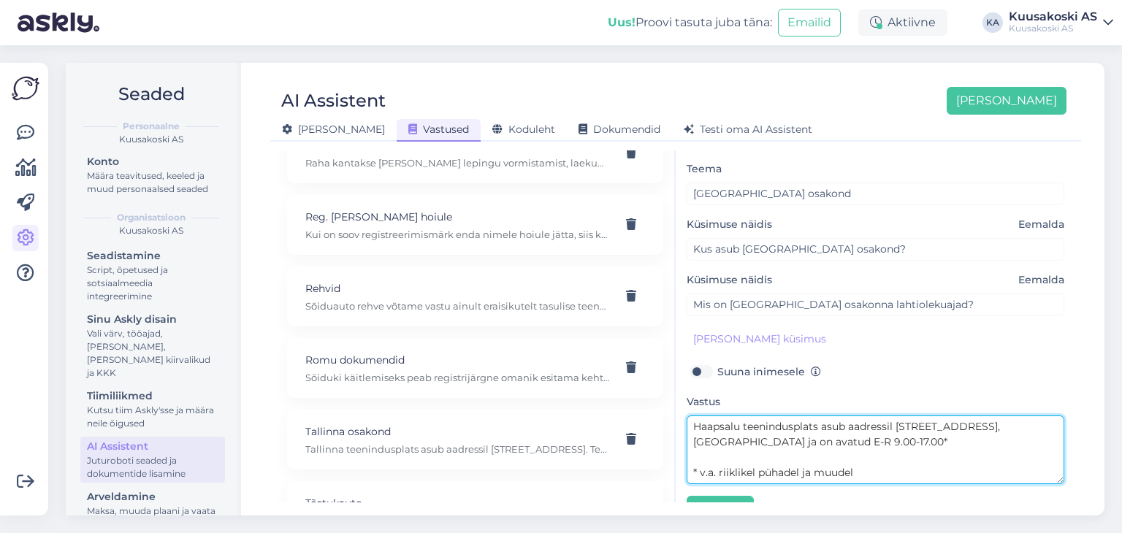
scroll to position [45, 0]
drag, startPoint x: 864, startPoint y: 480, endPoint x: 684, endPoint y: 477, distance: 180.5
click at [684, 477] on div "AI vastab nagu sina, aga 24/7 [PERSON_NAME] kliendile sobivas keeles. Teema [GE…" at bounding box center [876, 326] width 400 height 352
paste textarea "v.a. riiklikel pühadel või erandjuhtudel. Vastava teavituse leiate uudiste alt:…"
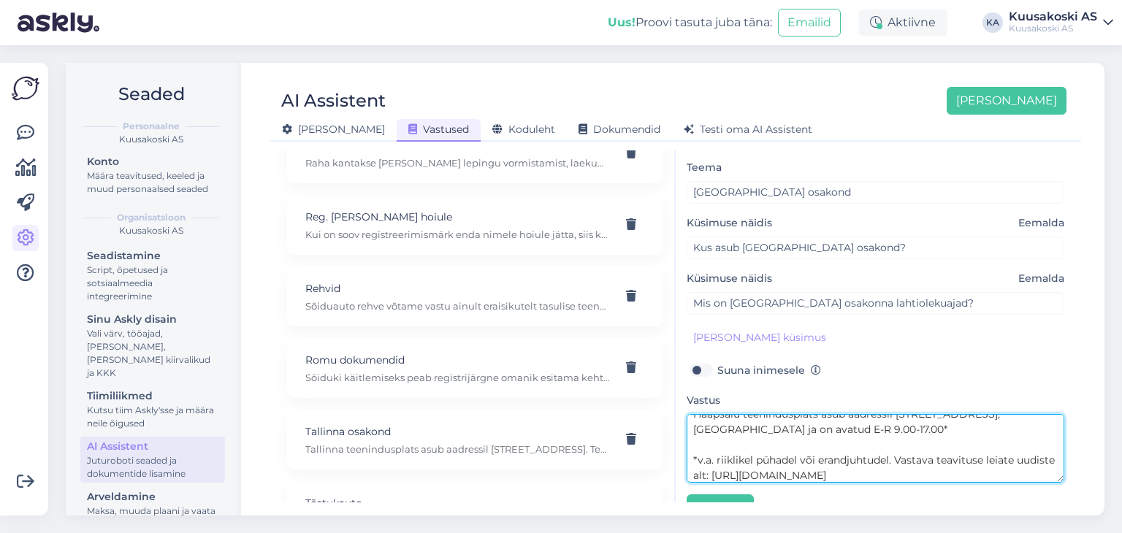
scroll to position [15, 0]
type textarea "Haapsalu teenindusplats asub aadressil [STREET_ADDRESS], [GEOGRAPHIC_DATA] ja o…"
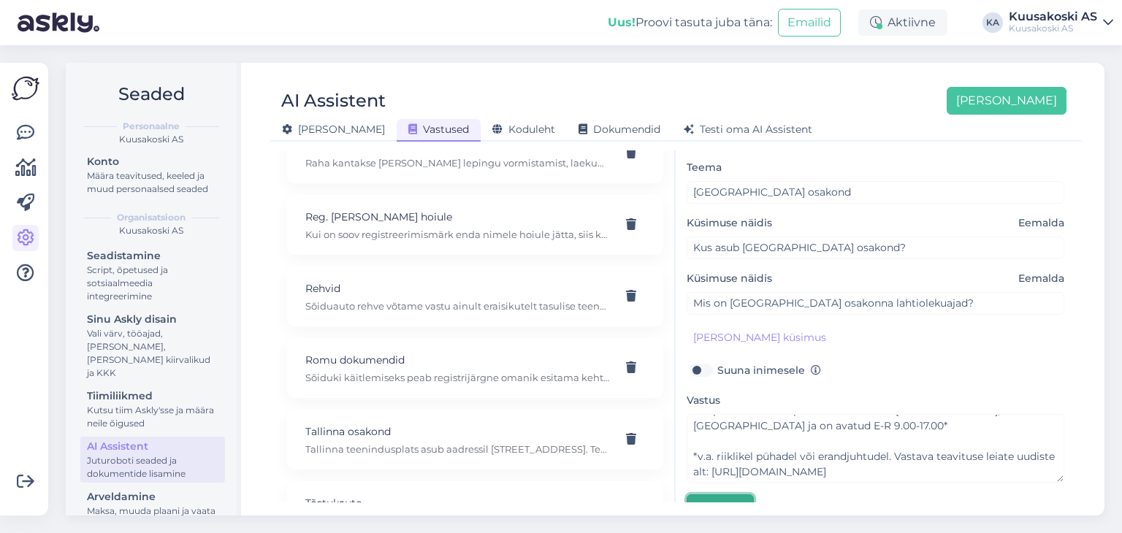
click at [739, 497] on button "Salvesta" at bounding box center [720, 509] width 67 height 28
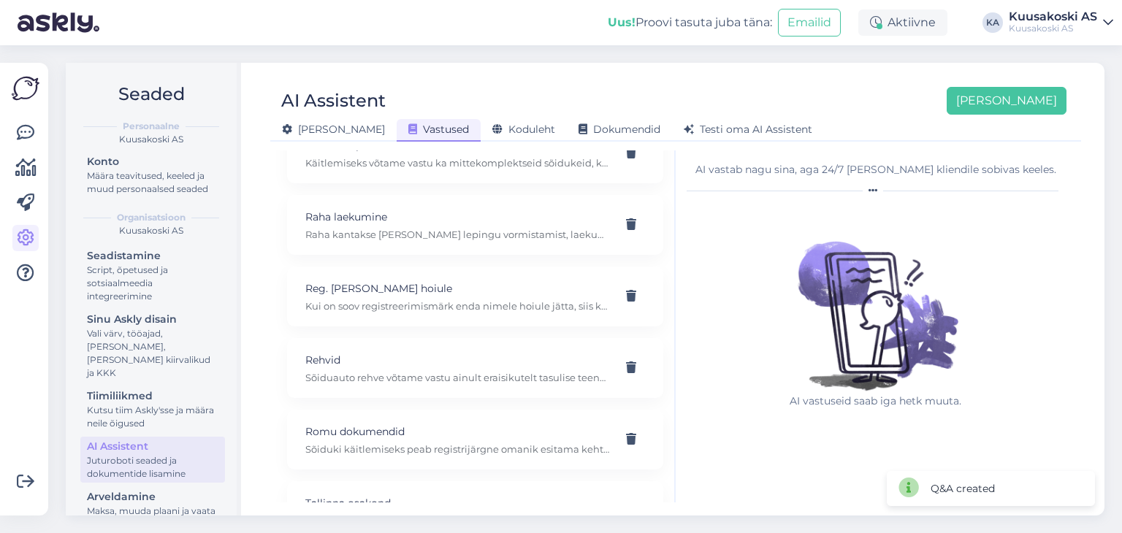
scroll to position [1113, 0]
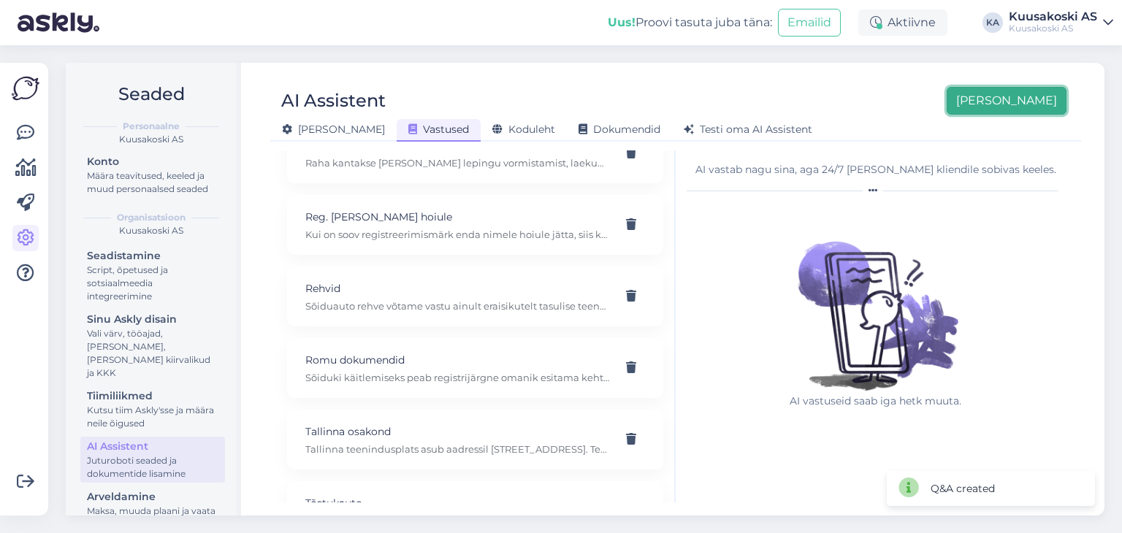
click at [1029, 107] on button "[PERSON_NAME]" at bounding box center [1007, 101] width 120 height 28
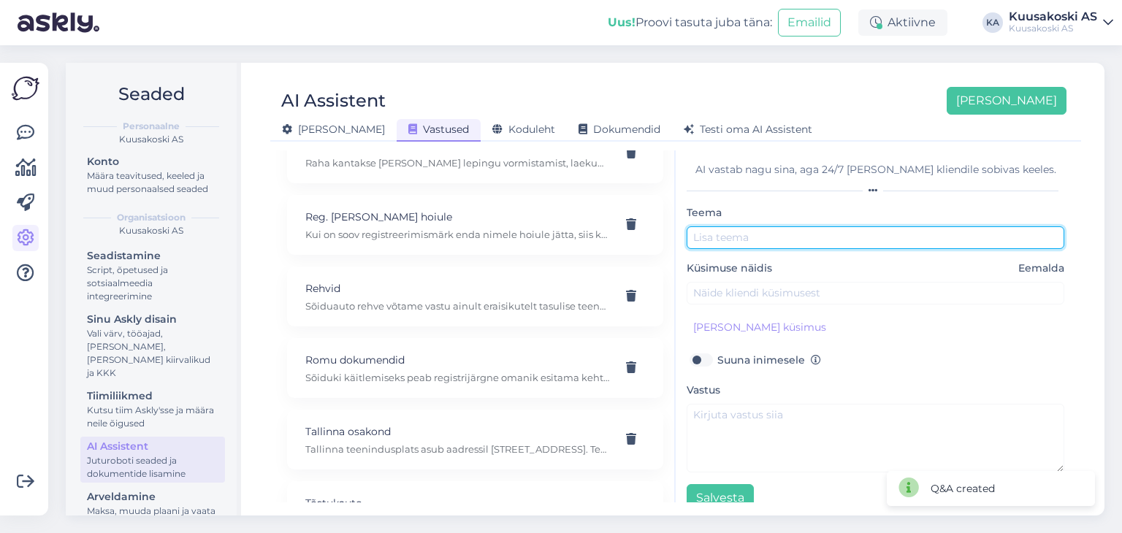
click at [734, 241] on input "text" at bounding box center [876, 237] width 378 height 23
type input "Jõhvi osakond"
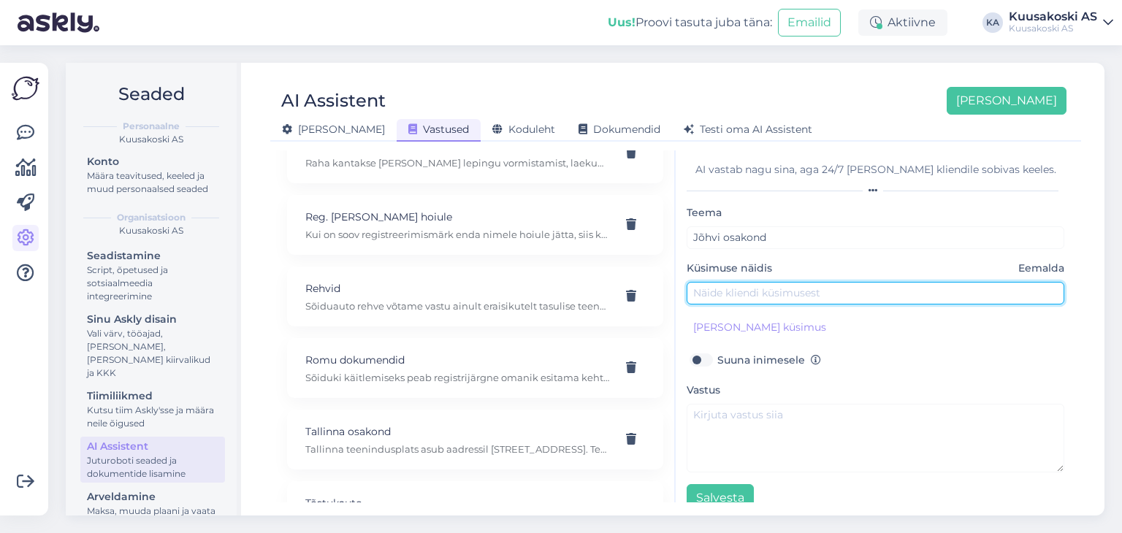
click at [733, 282] on input "text" at bounding box center [876, 293] width 378 height 23
type input "Kus asub Jõhvi osakond?"
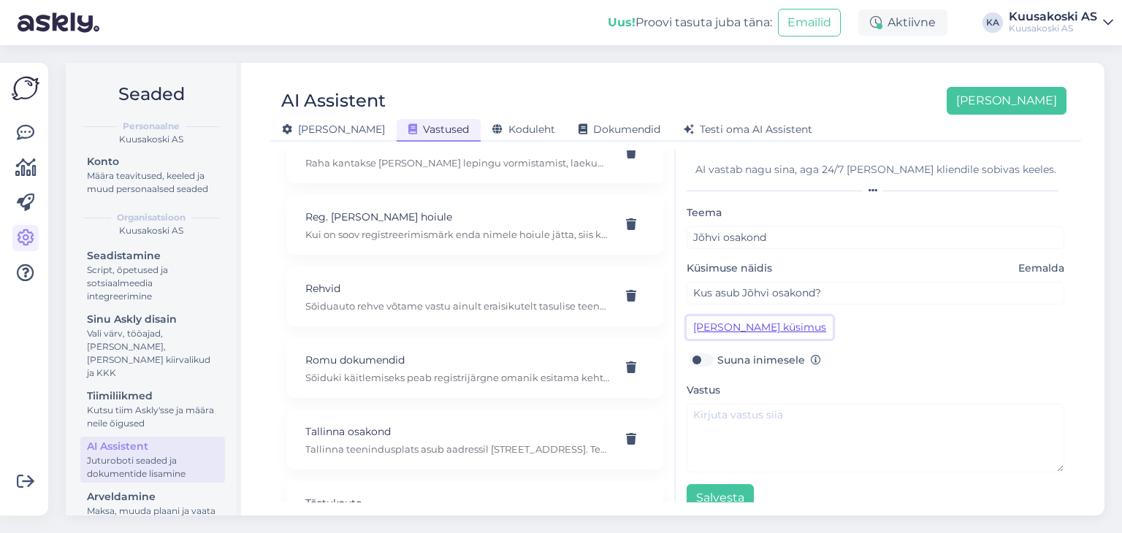
click at [724, 325] on button "[PERSON_NAME] küsimus" at bounding box center [760, 327] width 146 height 23
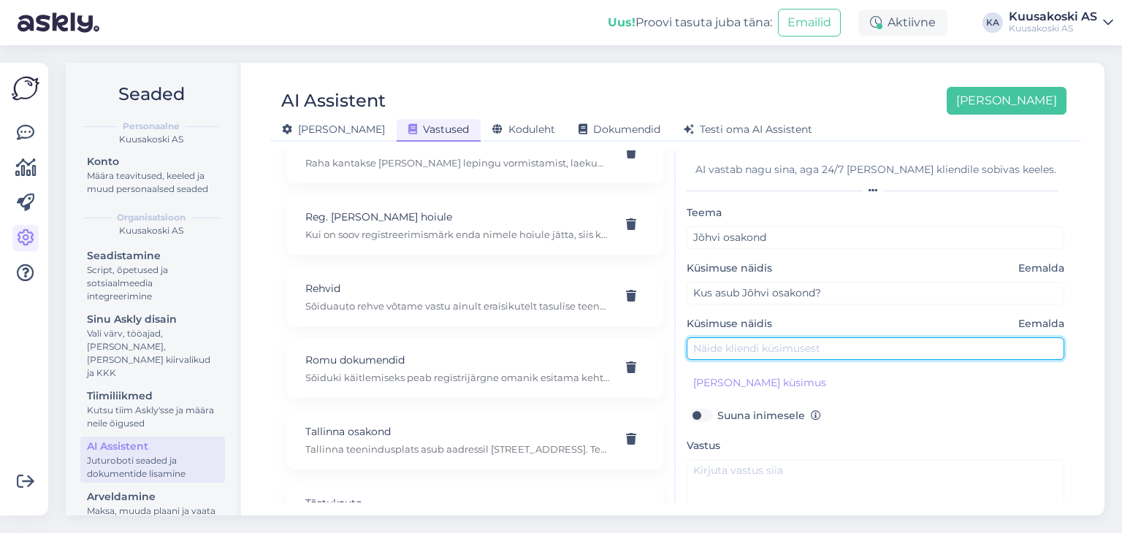
click at [715, 339] on input "text" at bounding box center [876, 348] width 378 height 23
type input "Mis on Jõhvi osakonna lahtiolekuajad?"
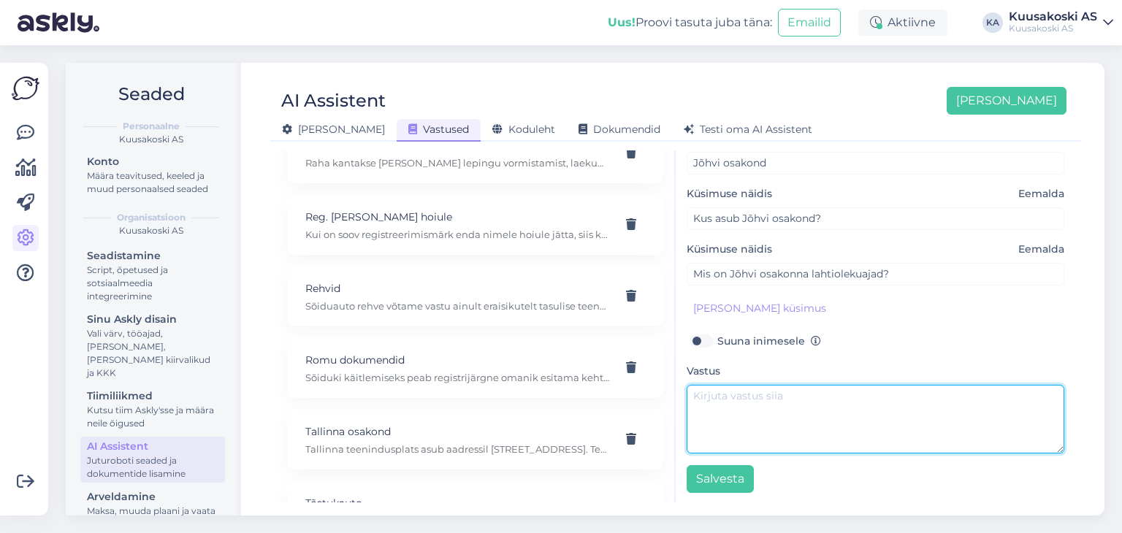
click at [722, 404] on textarea at bounding box center [876, 419] width 378 height 69
paste textarea "Tehnika 36, [GEOGRAPHIC_DATA] [PHONE_NUMBER] E-R 9.00-17.00 Juhata mind sinna J…"
drag, startPoint x: 820, startPoint y: 417, endPoint x: 667, endPoint y: 358, distance: 163.7
click at [667, 358] on div "Kõige paremini vastab AI Assistent, kui [PERSON_NAME] näiteid, kuidas soovid, e…" at bounding box center [675, 326] width 799 height 352
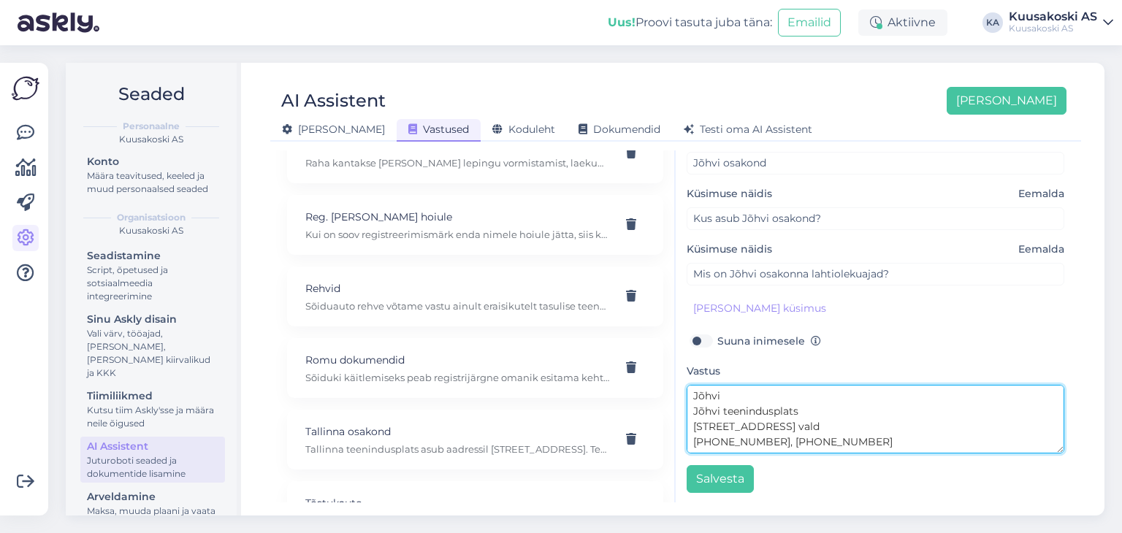
drag, startPoint x: 727, startPoint y: 396, endPoint x: 653, endPoint y: 392, distance: 73.9
click at [653, 392] on div "Kõige paremini vastab AI Assistent, kui [PERSON_NAME] näiteid, kuidas soovid, e…" at bounding box center [675, 326] width 799 height 352
click at [830, 392] on textarea "Jõhvi teenindusplats [STREET_ADDRESS] [PHONE_NUMBER], [PHONE_NUMBER] E-R 8.00-1…" at bounding box center [876, 419] width 378 height 69
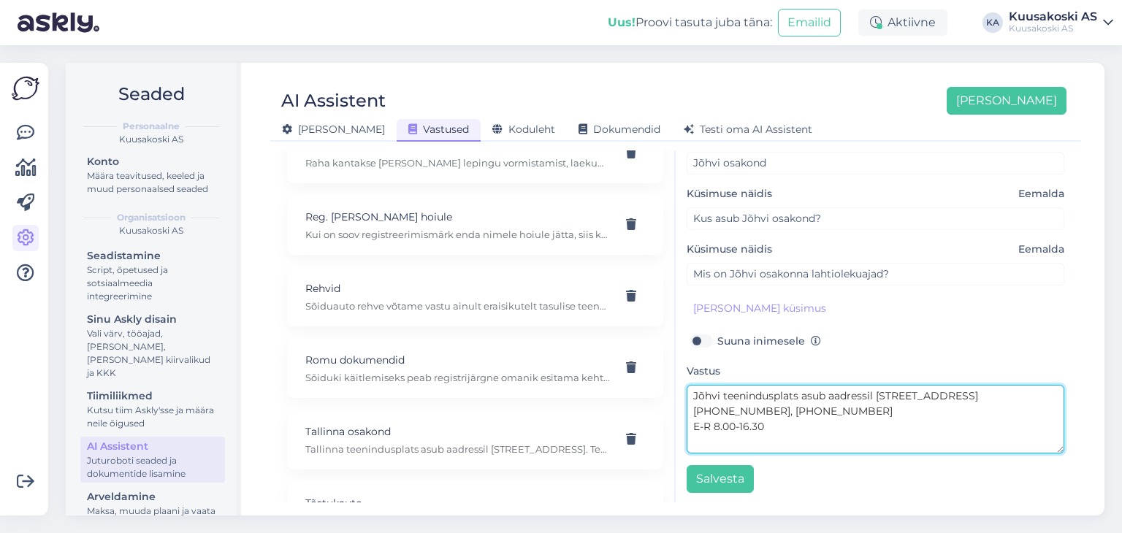
click at [839, 410] on textarea "Jõhvi teenindusplats asub aadressil [STREET_ADDRESS] [PHONE_NUMBER], [PHONE_NUM…" at bounding box center [876, 419] width 378 height 69
drag, startPoint x: 922, startPoint y: 410, endPoint x: 747, endPoint y: 407, distance: 175.3
click at [747, 407] on textarea "Jõhvi teenindusplats asub aadressil [STREET_ADDRESS] vald. +372) 33 27 977, [PH…" at bounding box center [876, 419] width 378 height 69
click at [909, 416] on textarea "Jõhvi teenindusplats asub aadressil [STREET_ADDRESS] vald ning on avatud E-R 8.…" at bounding box center [876, 419] width 378 height 69
paste textarea "*v.a. riiklikel pühadel või erandjuhtudel. Vastava teavituse leiate uudiste alt…"
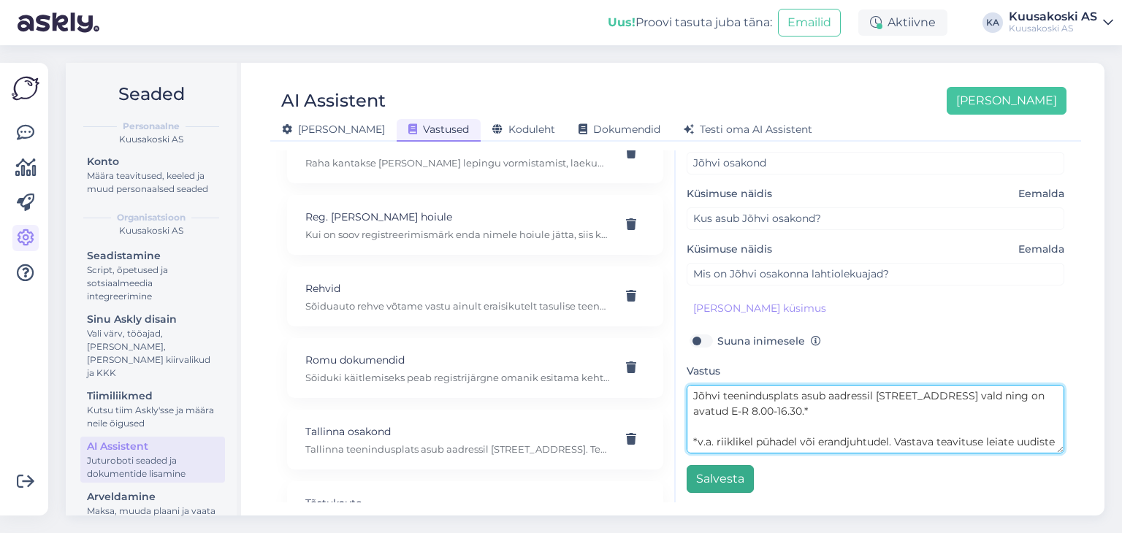
type textarea "Jõhvi teenindusplats asub aadressil [STREET_ADDRESS] vald ning on avatud E-R 8.…"
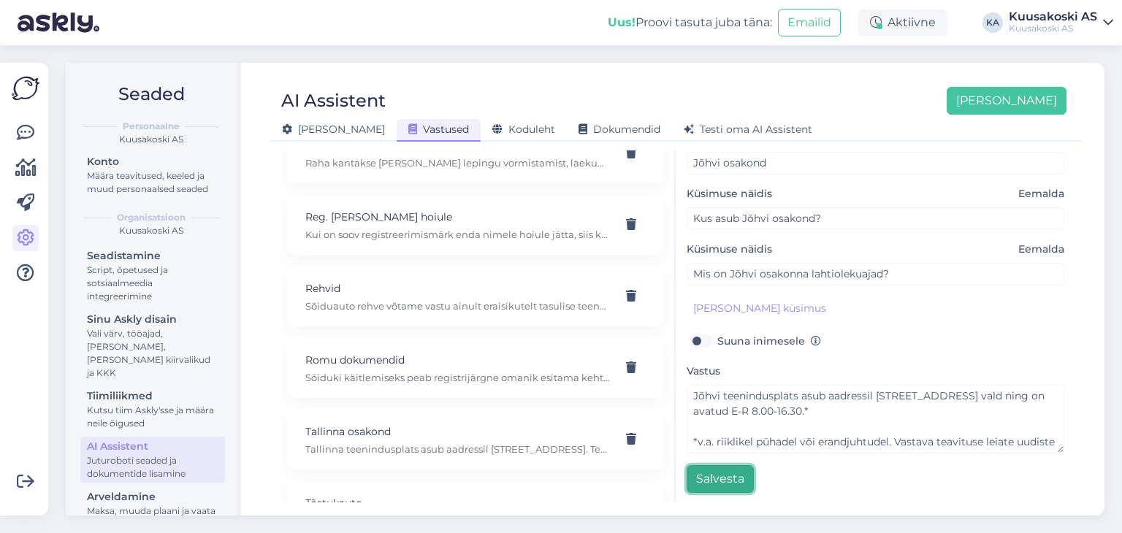
click at [722, 472] on button "Salvesta" at bounding box center [720, 479] width 67 height 28
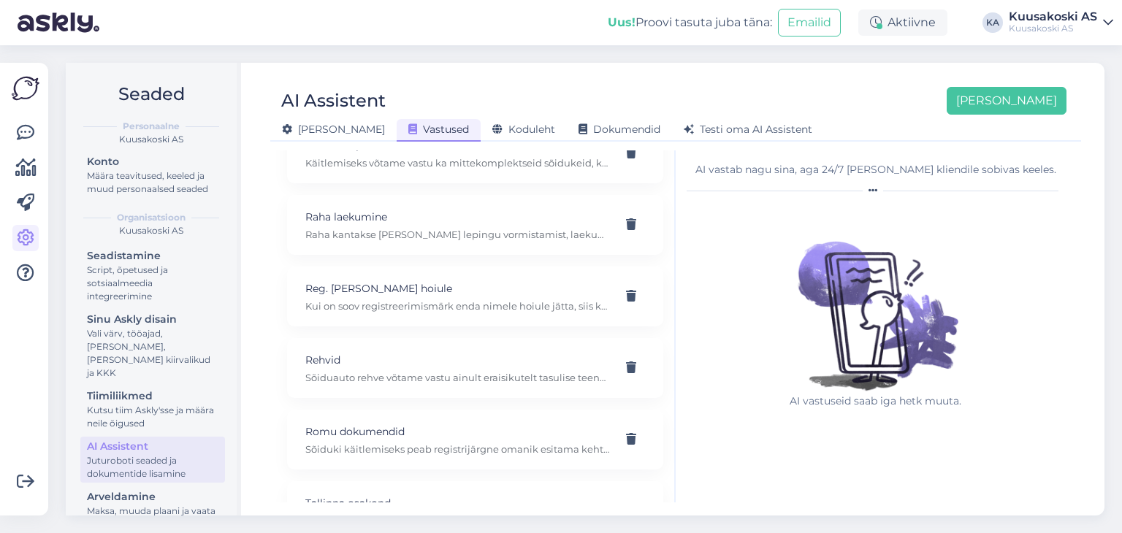
scroll to position [1184, 0]
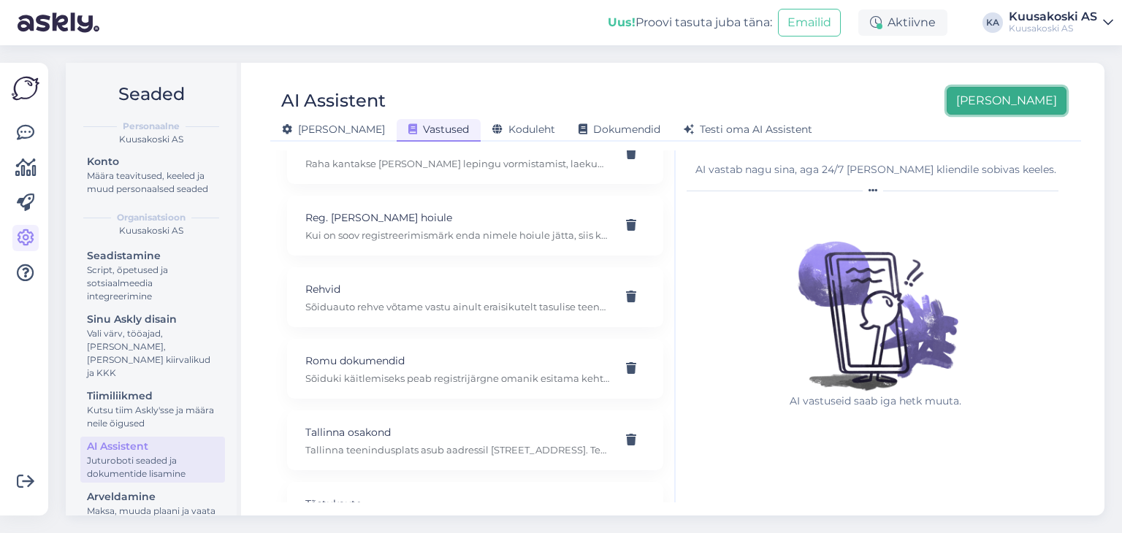
click at [1016, 101] on button "[PERSON_NAME]" at bounding box center [1007, 101] width 120 height 28
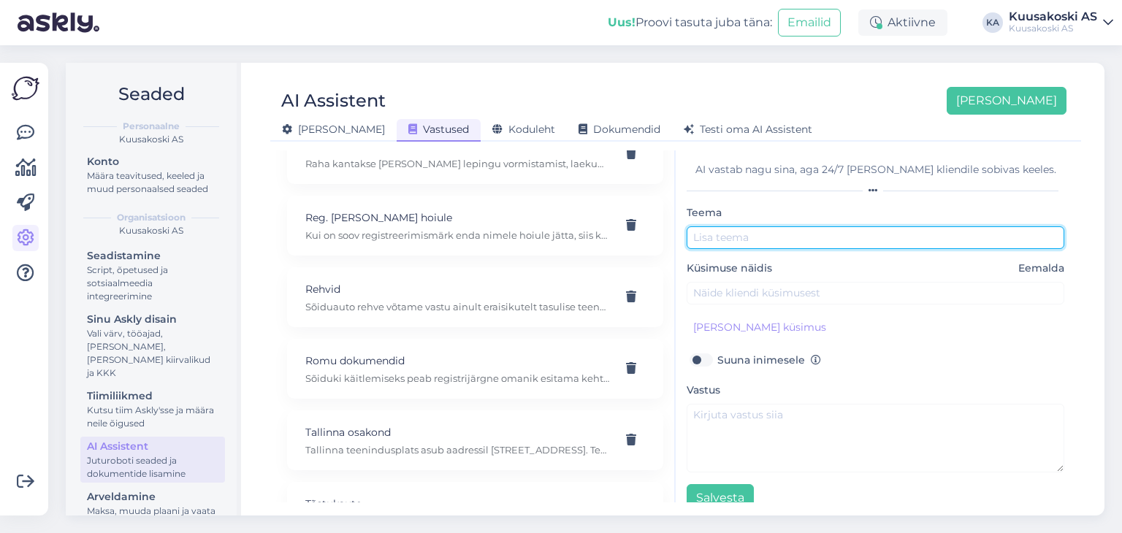
click at [724, 246] on input "text" at bounding box center [876, 237] width 378 height 23
type input "Narva osakond"
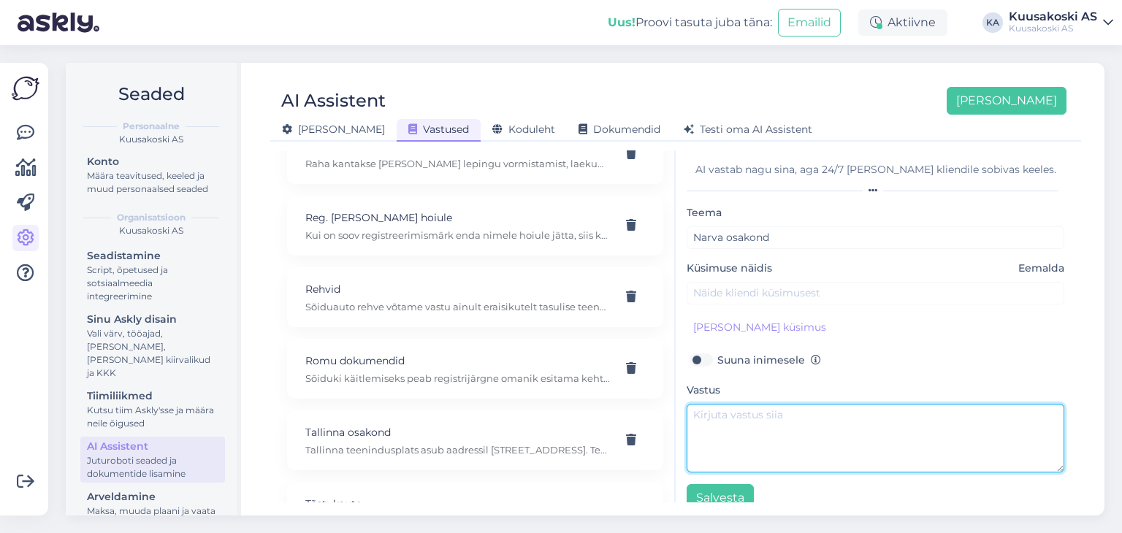
click at [723, 404] on textarea at bounding box center [876, 438] width 378 height 69
paste textarea "Narva teenindusplats Puuvilla 21, 20207 [GEOGRAPHIC_DATA] [PHONE_NUMBER] E-R 8.…"
type textarea "Narva teenindusplats Puuvilla 21, 20207 [GEOGRAPHIC_DATA] [PHONE_NUMBER] E-R 8.…"
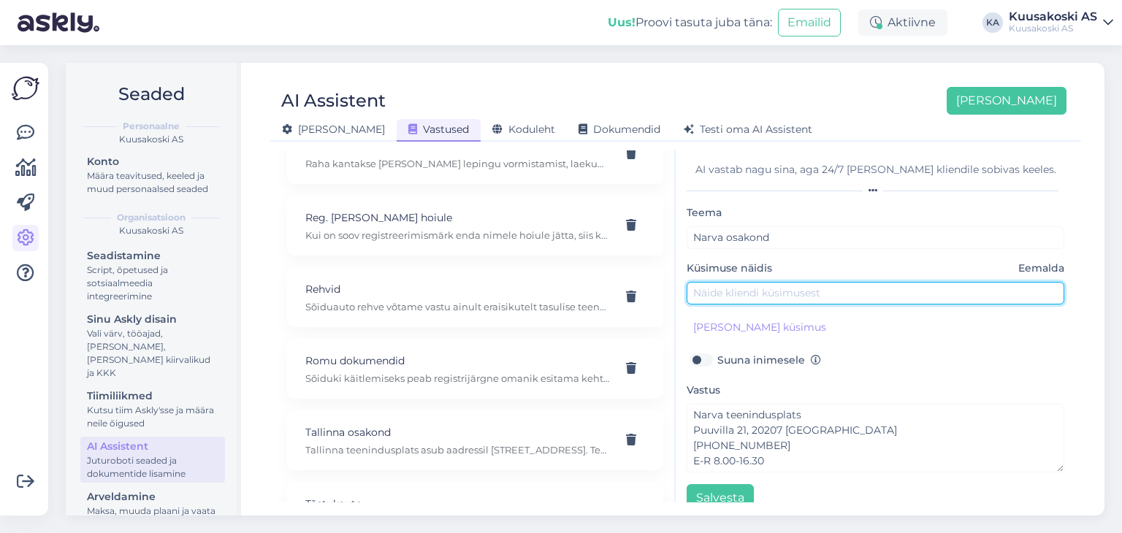
click at [720, 294] on input "text" at bounding box center [876, 293] width 378 height 23
type input "Kus asub [GEOGRAPHIC_DATA] osakond?"
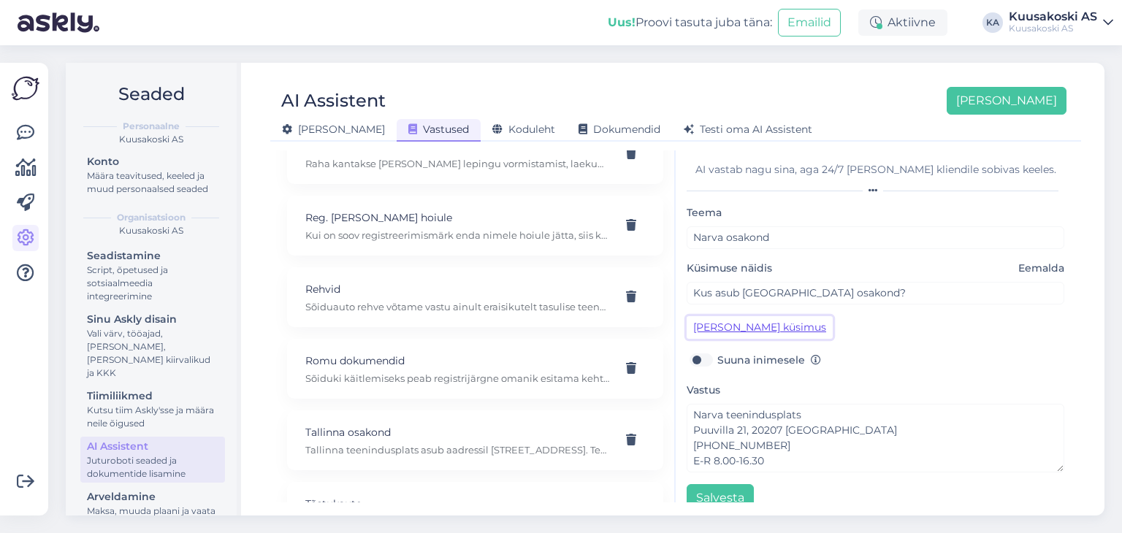
click at [733, 321] on button "[PERSON_NAME] küsimus" at bounding box center [760, 327] width 146 height 23
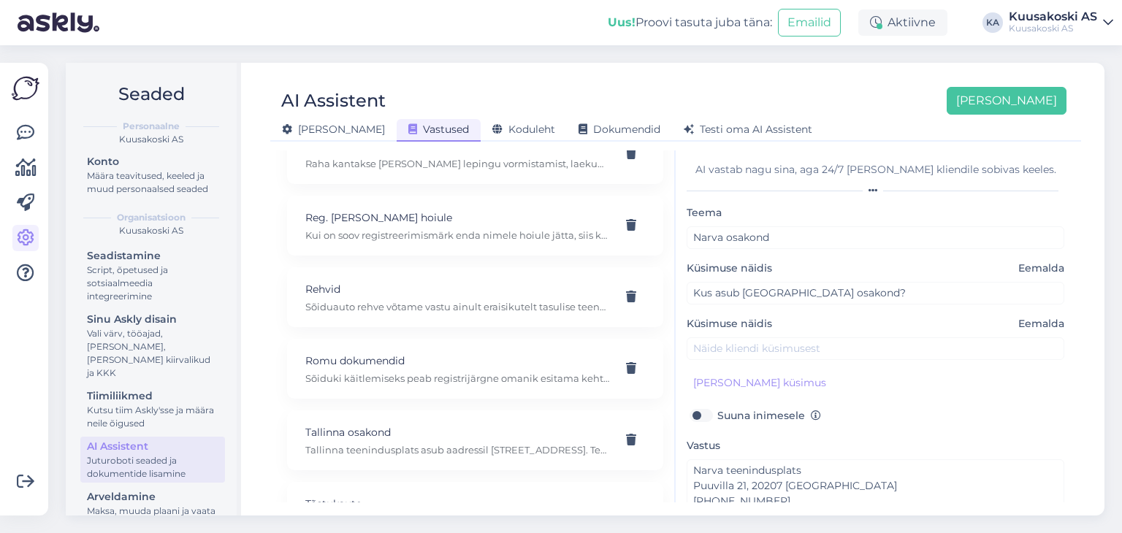
click at [712, 359] on div "Teema Narva osakond Küsimuse näidis Eemalda Kus asub [GEOGRAPHIC_DATA] osakond?…" at bounding box center [876, 386] width 378 height 364
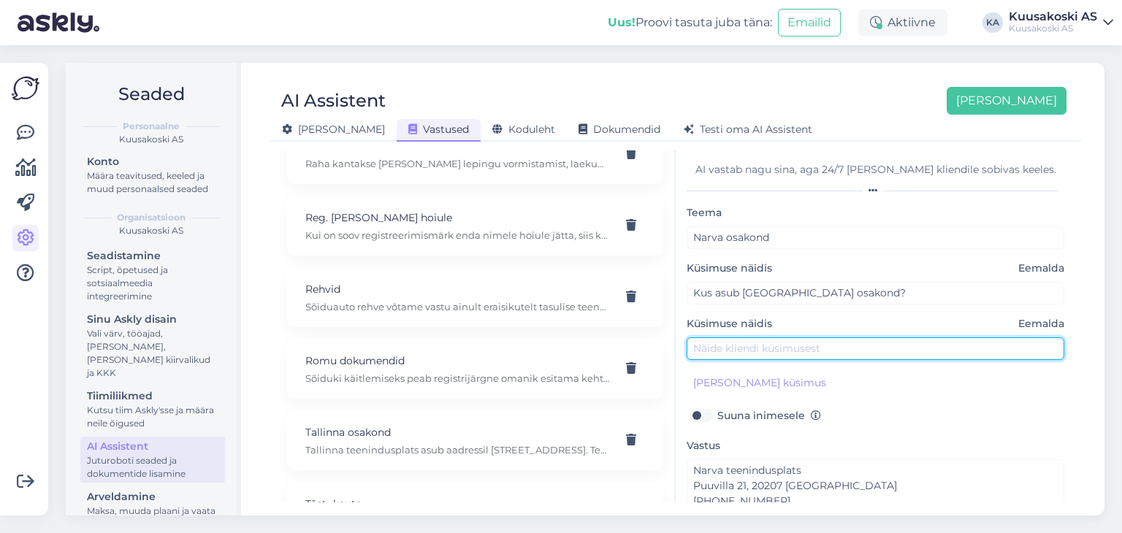
click at [706, 348] on input "text" at bounding box center [876, 348] width 378 height 23
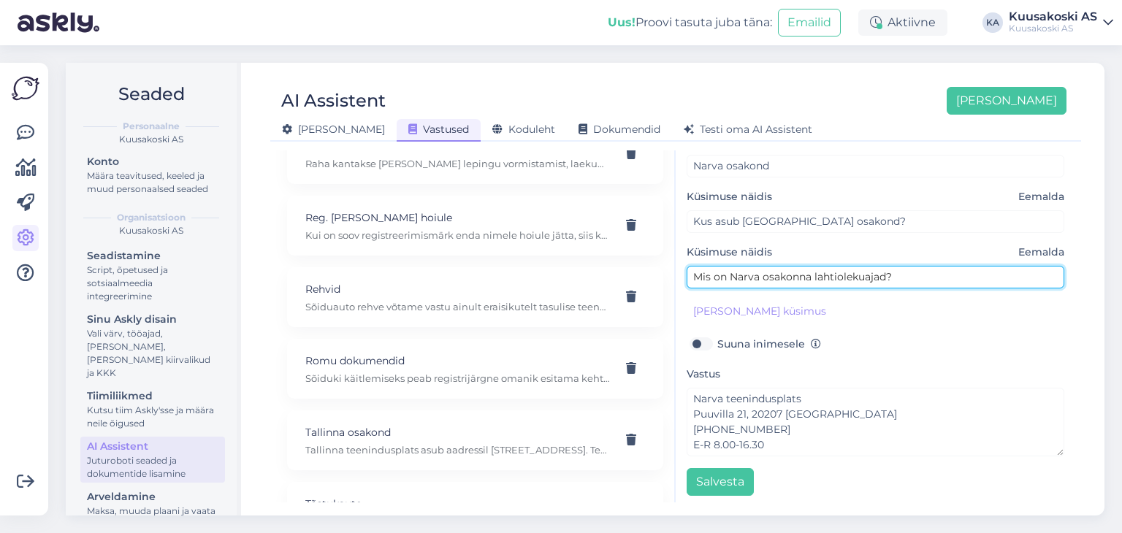
scroll to position [75, 0]
type input "Mis on Narva osakonna lahtiolekuajad?"
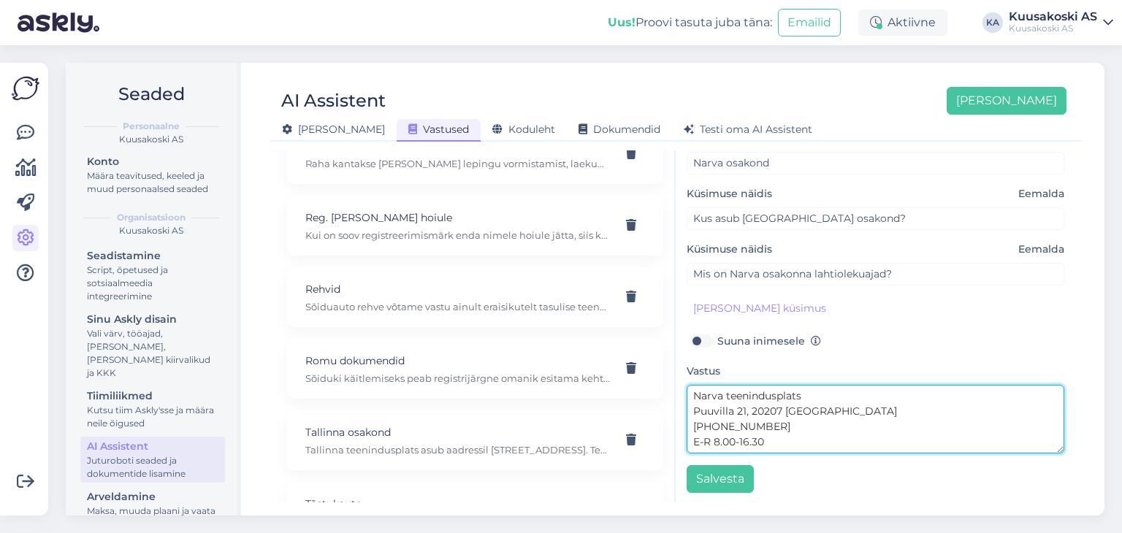
click at [823, 391] on textarea "Narva teenindusplats Puuvilla 21, 20207 [GEOGRAPHIC_DATA] [PHONE_NUMBER] E-R 8.…" at bounding box center [876, 419] width 378 height 69
drag, startPoint x: 896, startPoint y: 400, endPoint x: 1032, endPoint y: 386, distance: 137.2
click at [1032, 386] on textarea "Narva teenindusplats asub aadressil [STREET_ADDRESS] [PHONE_NUMBER] E-R 8.00-16…" at bounding box center [876, 419] width 378 height 69
click at [934, 406] on textarea "Narva teenindusplats asub aadressil [STREET_ADDRESS] [PHONE_NUMBER] E-R 8.00-16…" at bounding box center [876, 419] width 378 height 69
click at [967, 395] on textarea "Narva teenindusplats asub aadressil [STREET_ADDRESS] [PHONE_NUMBER] E-R 8.00-16…" at bounding box center [876, 419] width 378 height 69
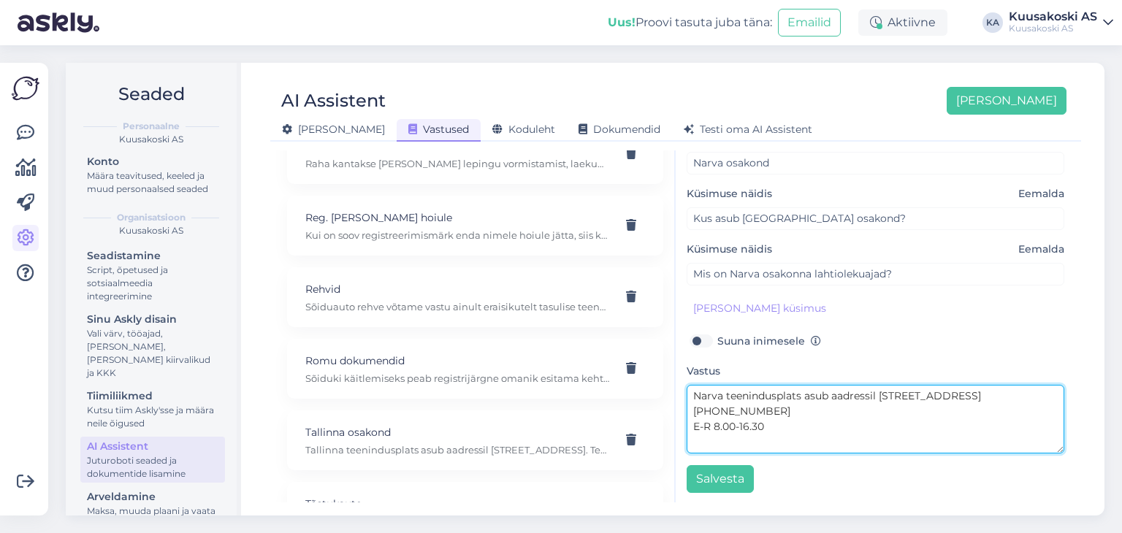
drag, startPoint x: 966, startPoint y: 395, endPoint x: 944, endPoint y: 389, distance: 22.7
click at [944, 389] on textarea "Narva teenindusplats asub aadressil [STREET_ADDRESS] [PHONE_NUMBER] E-R 8.00-16…" at bounding box center [876, 419] width 378 height 69
click at [981, 401] on textarea "Narva teenindusplats asub aadressil [STREET_ADDRESS] [PHONE_NUMBER] E-R 8.00-16…" at bounding box center [876, 419] width 378 height 69
click at [915, 407] on textarea "Narva teenindusplats asub aadressil [STREET_ADDRESS] ning on avatud E-R 8.00-16…" at bounding box center [876, 419] width 378 height 69
paste textarea "*v.a. riiklikel pühadel või erandjuhtudel. Vastava teavituse leiate uudiste alt…"
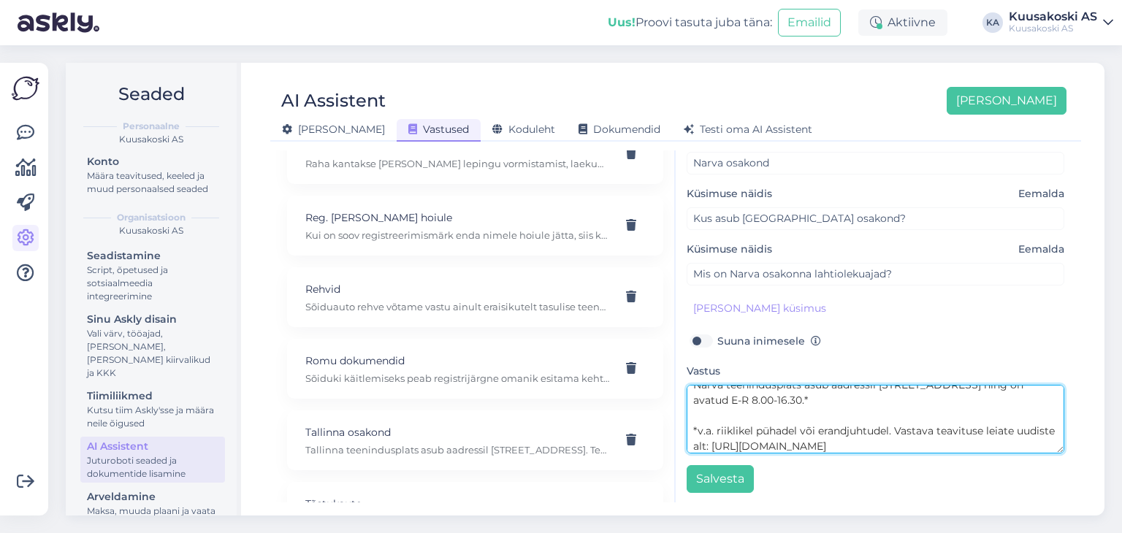
scroll to position [15, 0]
type textarea "Narva teenindusplats asub aadressil [STREET_ADDRESS] ning on avatud E-R 8.00-16…"
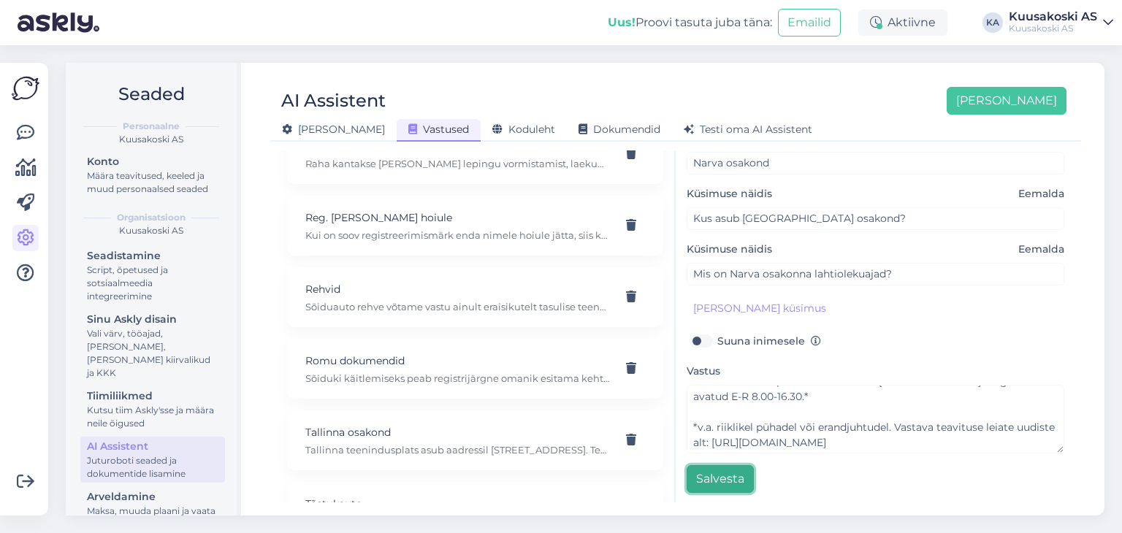
click at [712, 474] on button "Salvesta" at bounding box center [720, 479] width 67 height 28
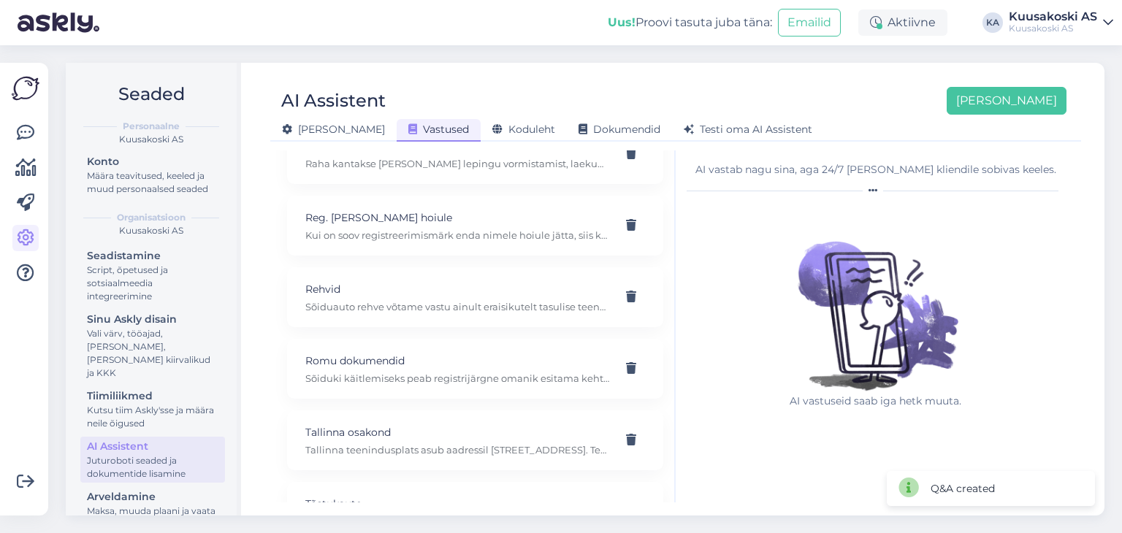
scroll to position [1256, 0]
click at [1026, 100] on button "[PERSON_NAME]" at bounding box center [1007, 101] width 120 height 28
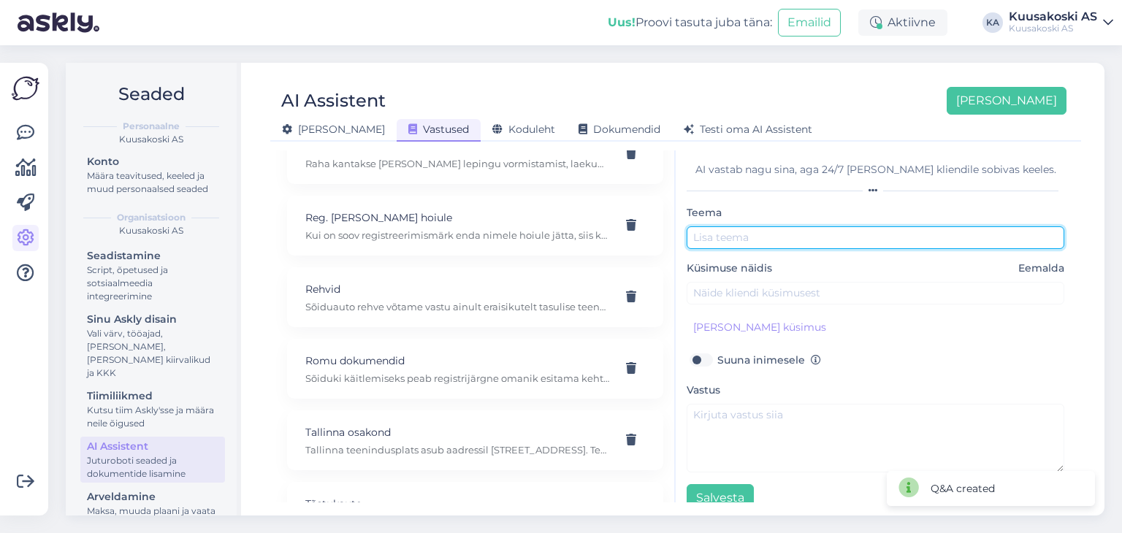
click at [722, 245] on input "text" at bounding box center [876, 237] width 378 height 23
type input "Paide osakond"
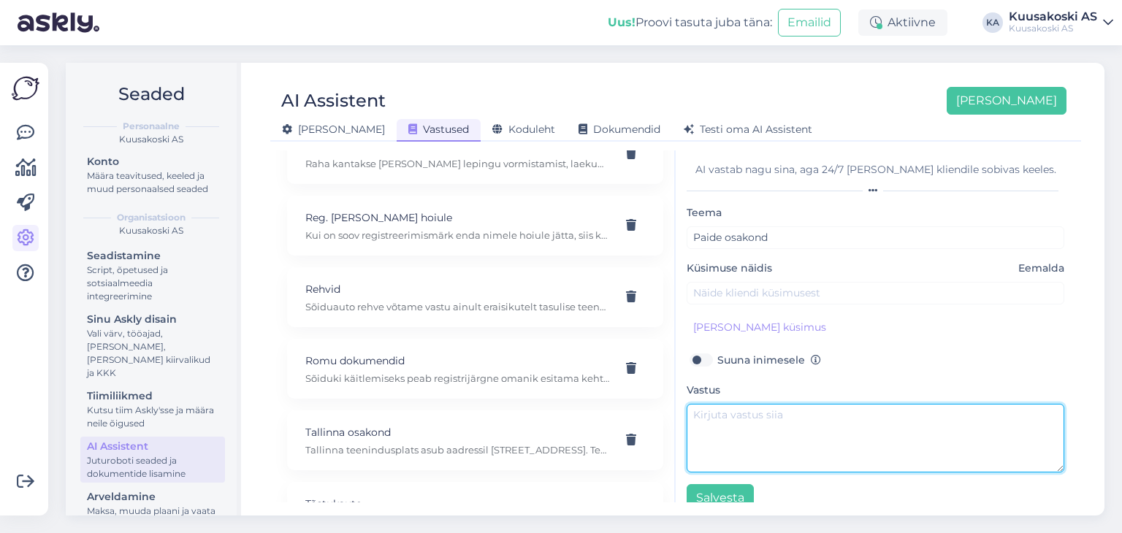
click at [728, 433] on textarea at bounding box center [876, 438] width 378 height 69
paste textarea "Paide teenindusplats Ruubassaare tee 8d, Paide [PHONE_NUMBER] T-R 9.00-18.00; L…"
type textarea "Paide teenindusplats Ruubassaare tee 8d, Paide [PHONE_NUMBER] T-R 9.00-18.00; L…"
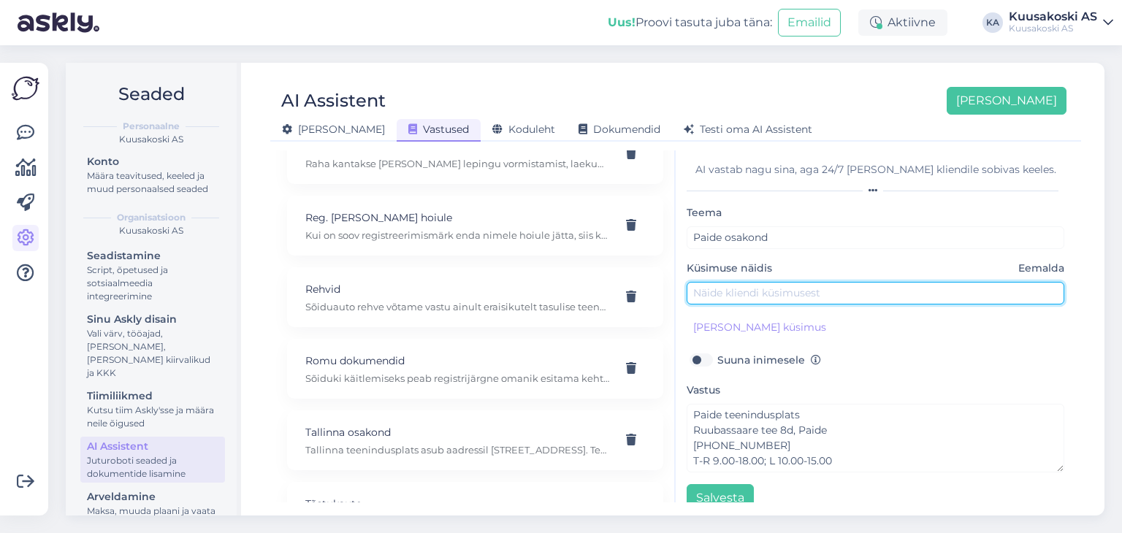
click at [730, 296] on input "text" at bounding box center [876, 293] width 378 height 23
type input "Kus asub Paide osakond?"
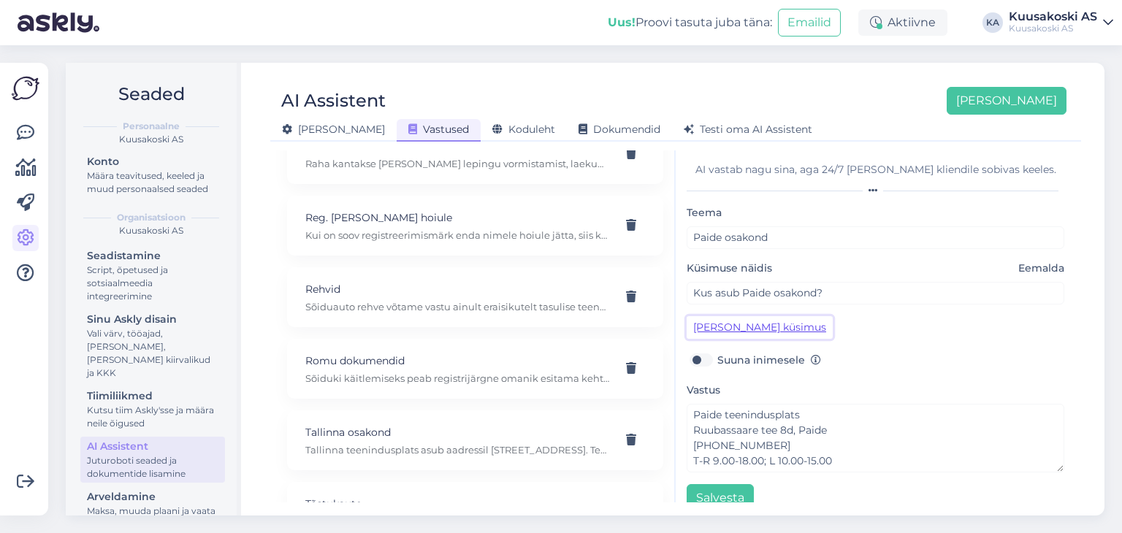
click at [706, 327] on button "[PERSON_NAME] küsimus" at bounding box center [760, 327] width 146 height 23
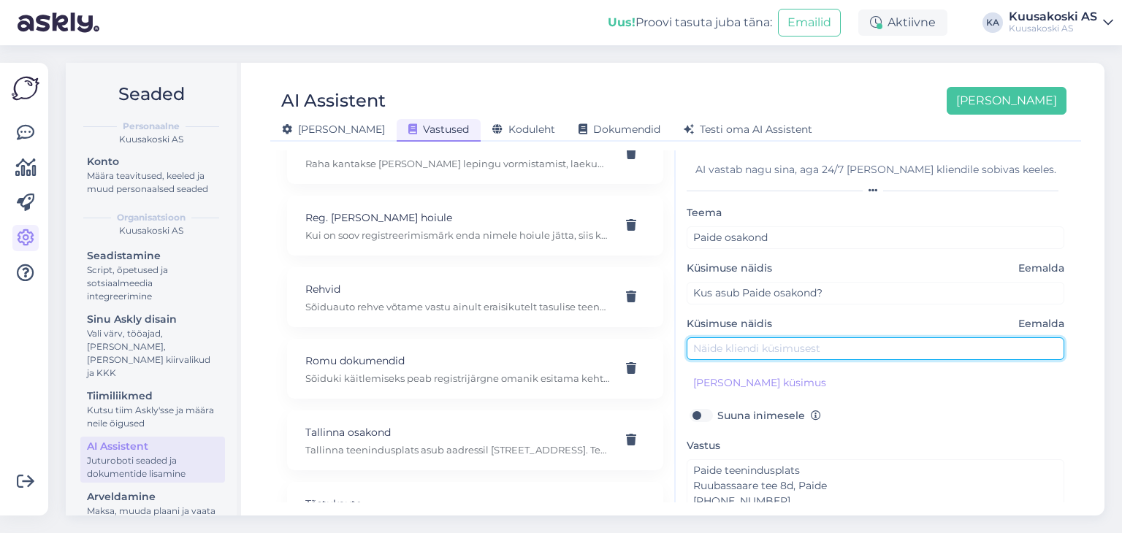
click at [757, 354] on input "text" at bounding box center [876, 348] width 378 height 23
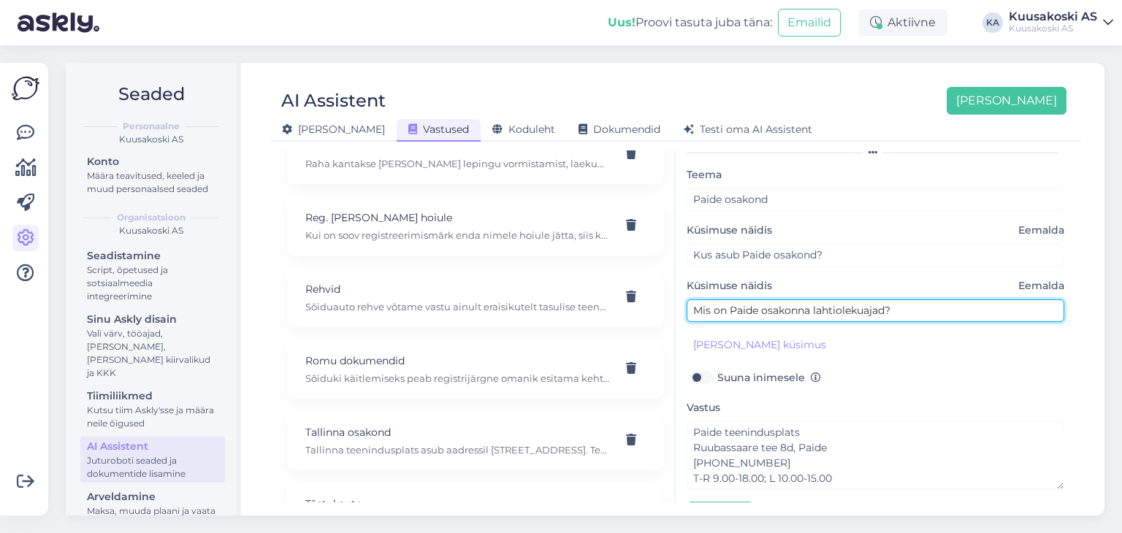
scroll to position [50, 0]
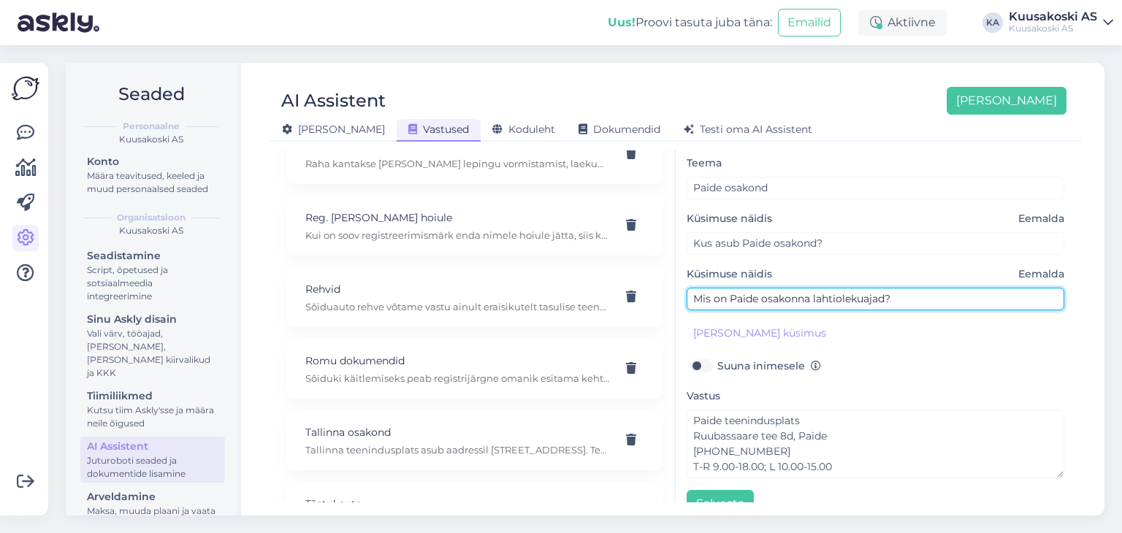
type input "Mis on Paide osakonna lahtiolekuajad?"
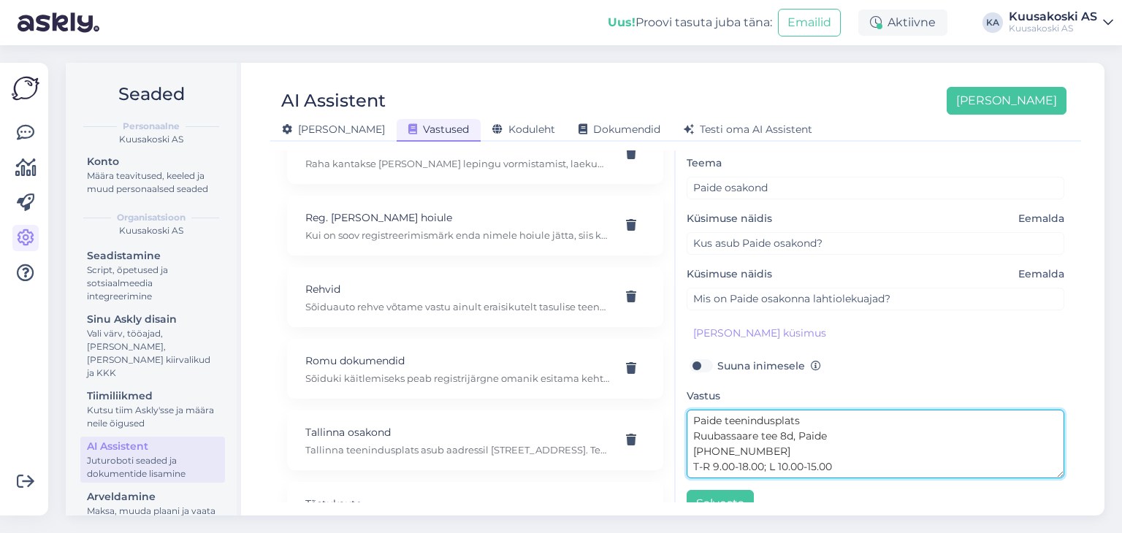
click at [804, 418] on textarea "Paide teenindusplats Ruubassaare tee 8d, Paide [PHONE_NUMBER] T-R 9.00-18.00; L…" at bounding box center [876, 444] width 378 height 69
drag, startPoint x: 817, startPoint y: 430, endPoint x: 687, endPoint y: 433, distance: 130.1
click at [687, 433] on textarea "Paide teenindusplats asub aadressil [STREET_ADDRESS] [PHONE_NUMBER] T-R 9.00-18…" at bounding box center [876, 444] width 378 height 69
click at [874, 436] on textarea "Paide teenindusplats asub aadressil [GEOGRAPHIC_DATA], [PERSON_NAME] on avatud …" at bounding box center [876, 444] width 378 height 69
paste textarea "*v.a. riiklikel pühadel või erandjuhtudel. Vastava teavituse leiate uudiste alt…"
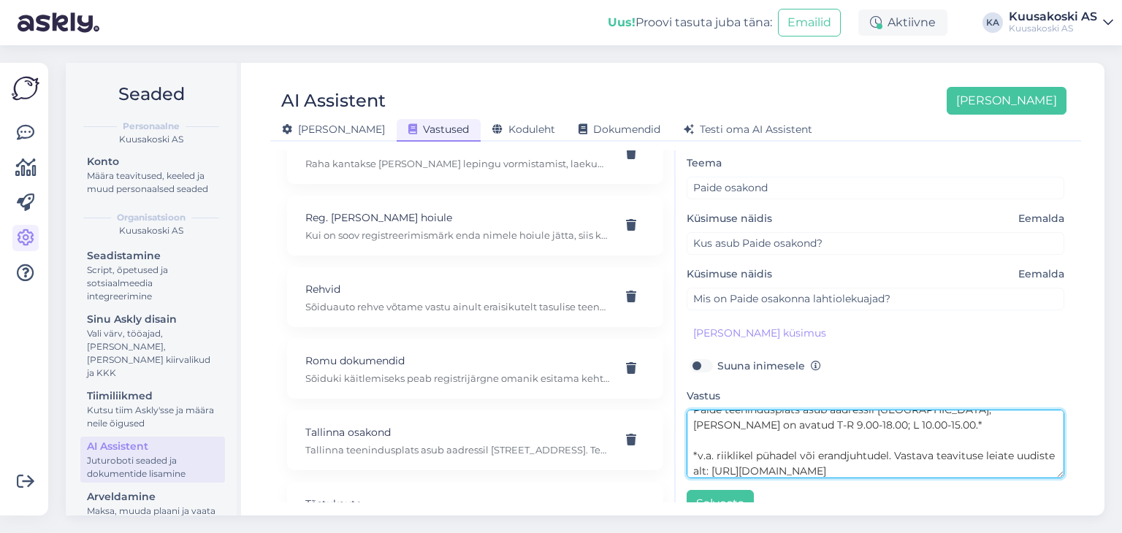
scroll to position [15, 0]
type textarea "Paide teenindusplats asub aadressil [GEOGRAPHIC_DATA], [PERSON_NAME] on avatud …"
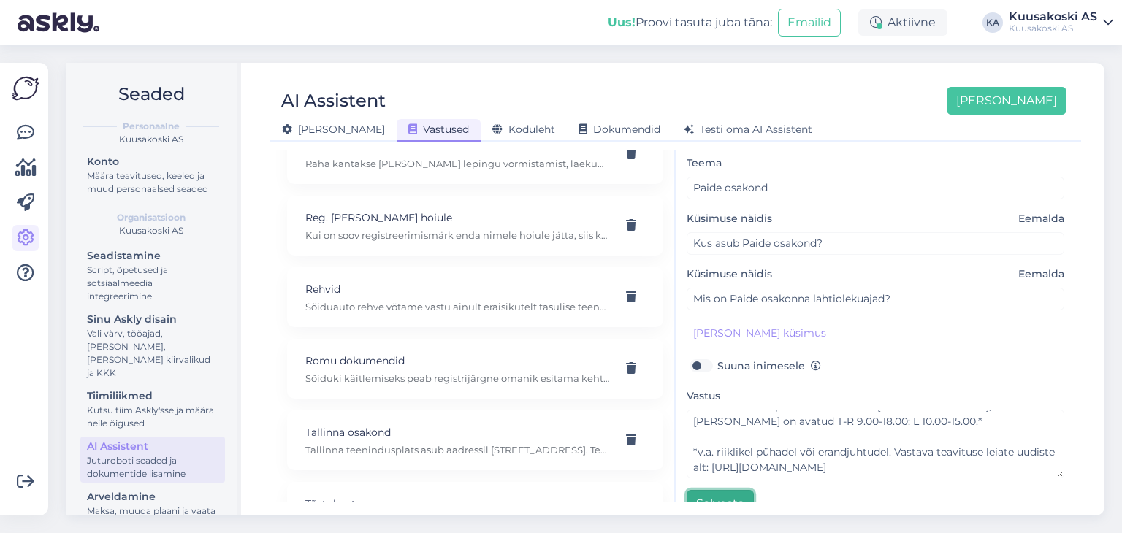
click at [728, 495] on button "Salvesta" at bounding box center [720, 504] width 67 height 28
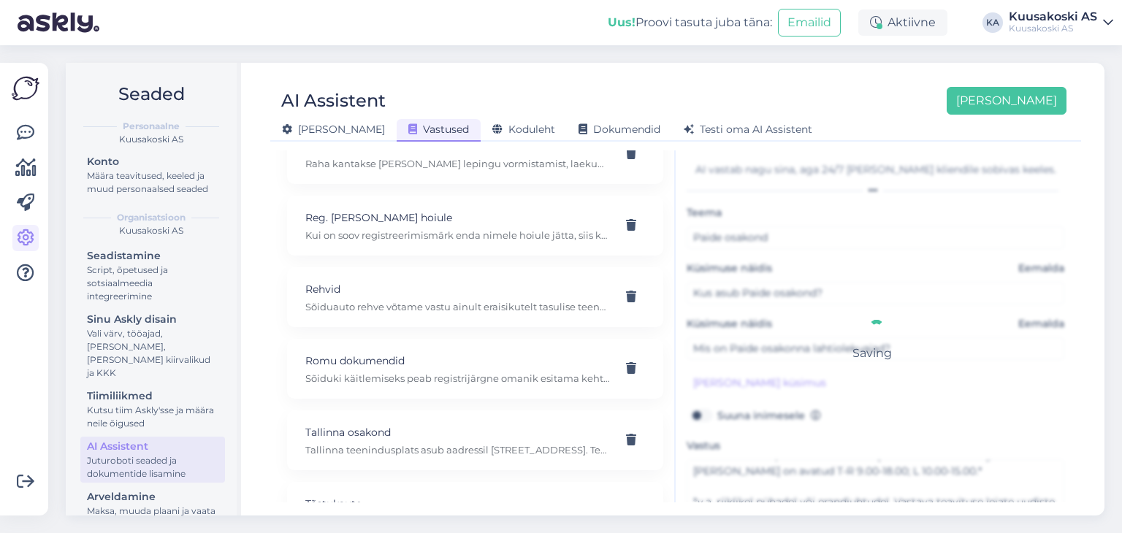
scroll to position [1327, 0]
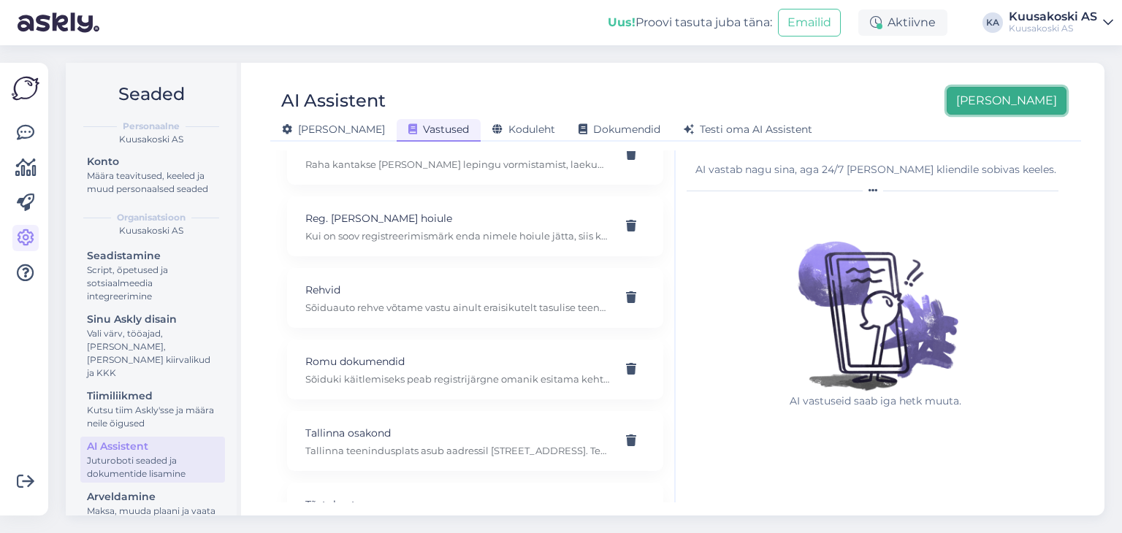
click at [1016, 104] on button "[PERSON_NAME]" at bounding box center [1007, 101] width 120 height 28
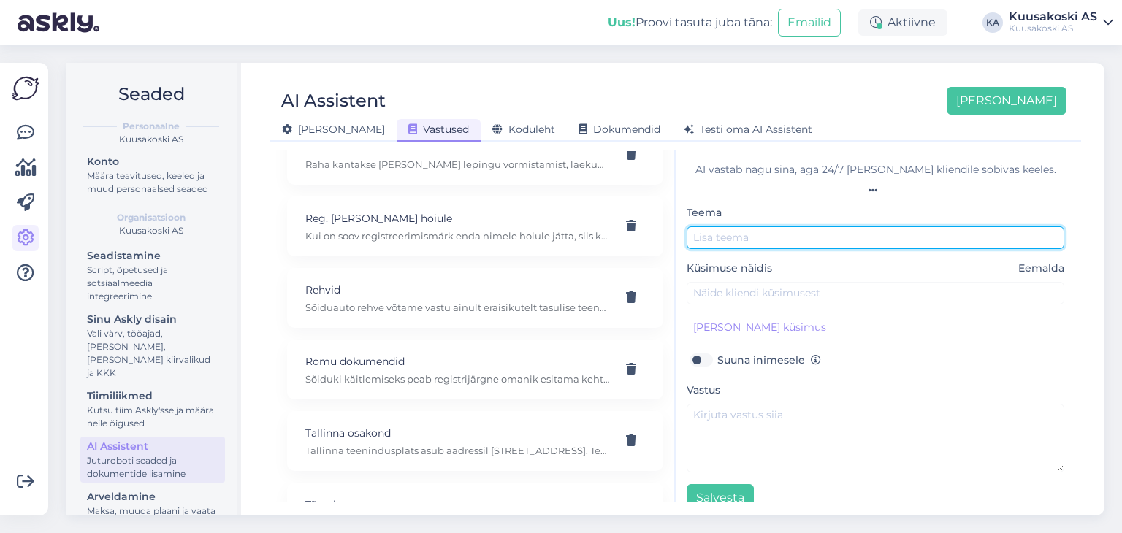
click at [730, 237] on input "text" at bounding box center [876, 237] width 378 height 23
type input "Paldiski osakond"
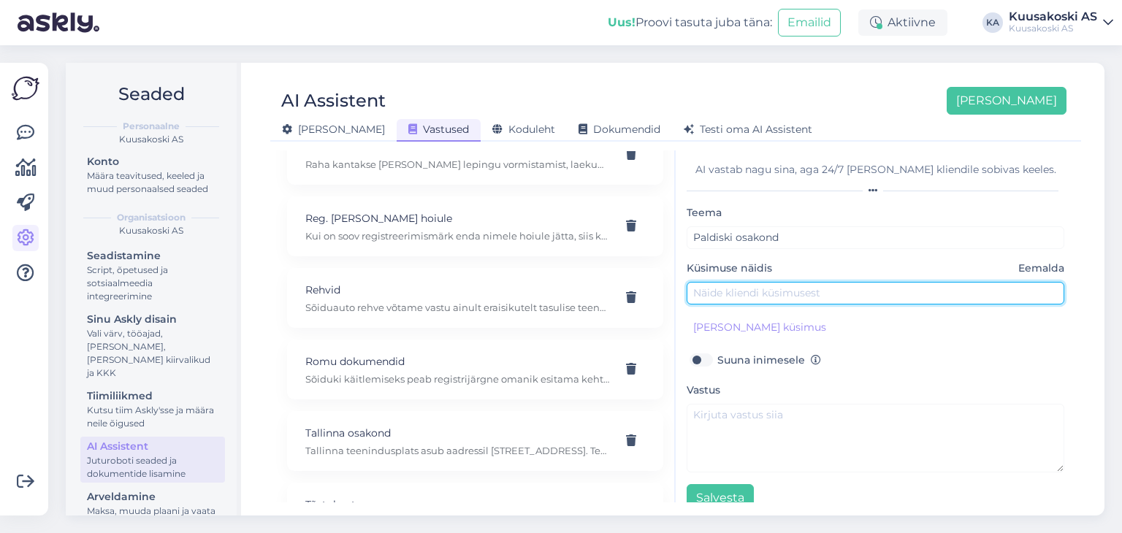
click at [736, 292] on input "text" at bounding box center [876, 293] width 378 height 23
type input "Kus asub [GEOGRAPHIC_DATA] osakond?"
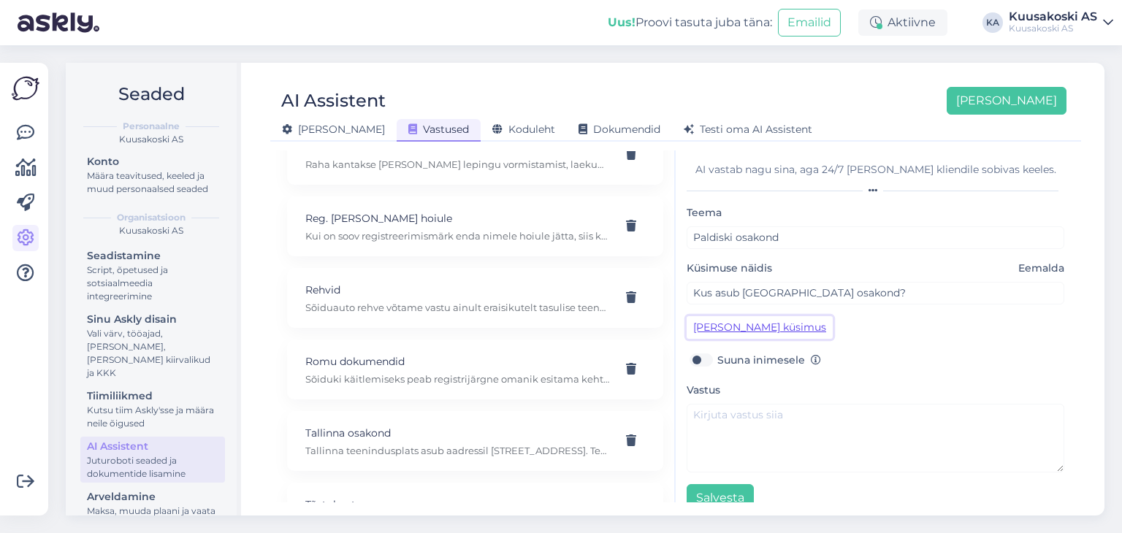
click at [749, 327] on button "[PERSON_NAME] küsimus" at bounding box center [760, 327] width 146 height 23
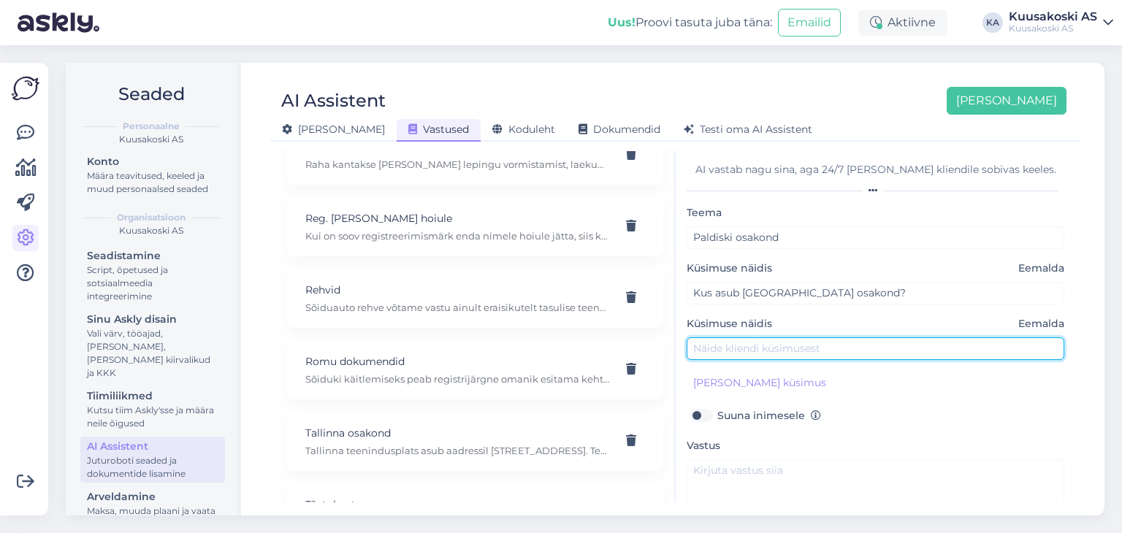
click at [728, 351] on input "text" at bounding box center [876, 348] width 378 height 23
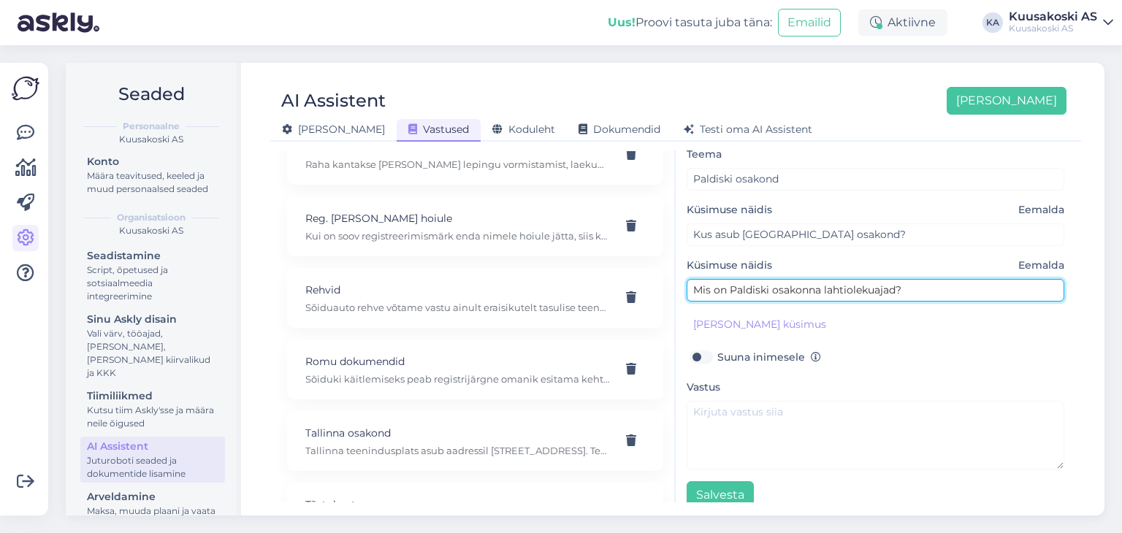
type input "Mis on Paldiski osakonna lahtiolekuajad?"
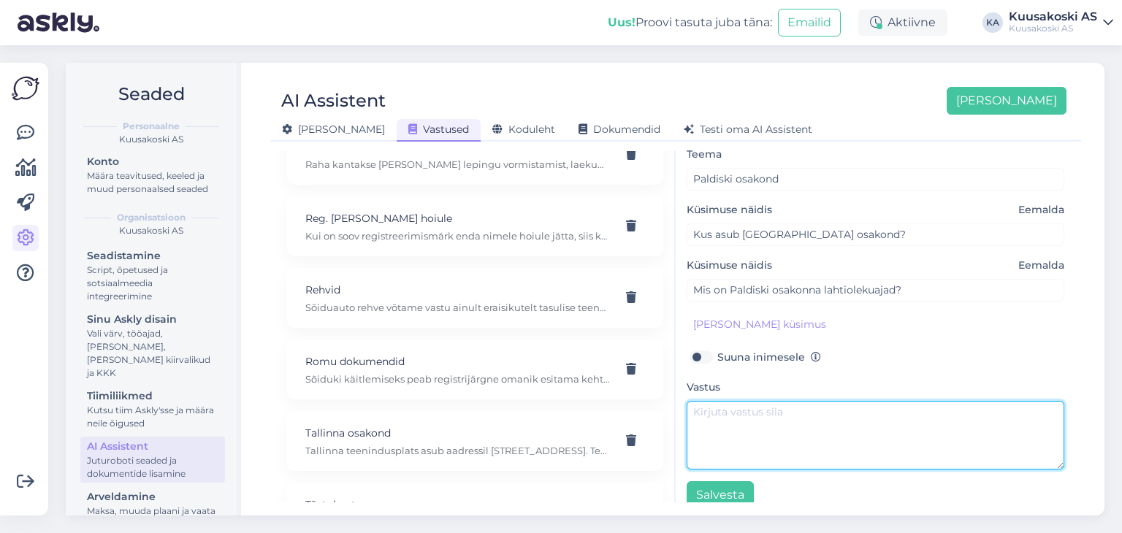
click at [739, 444] on textarea at bounding box center [876, 435] width 378 height 69
paste textarea "Paldiski [STREET_ADDRESS]: [PHONE_NUMBER] E-R 8.00-17.00"
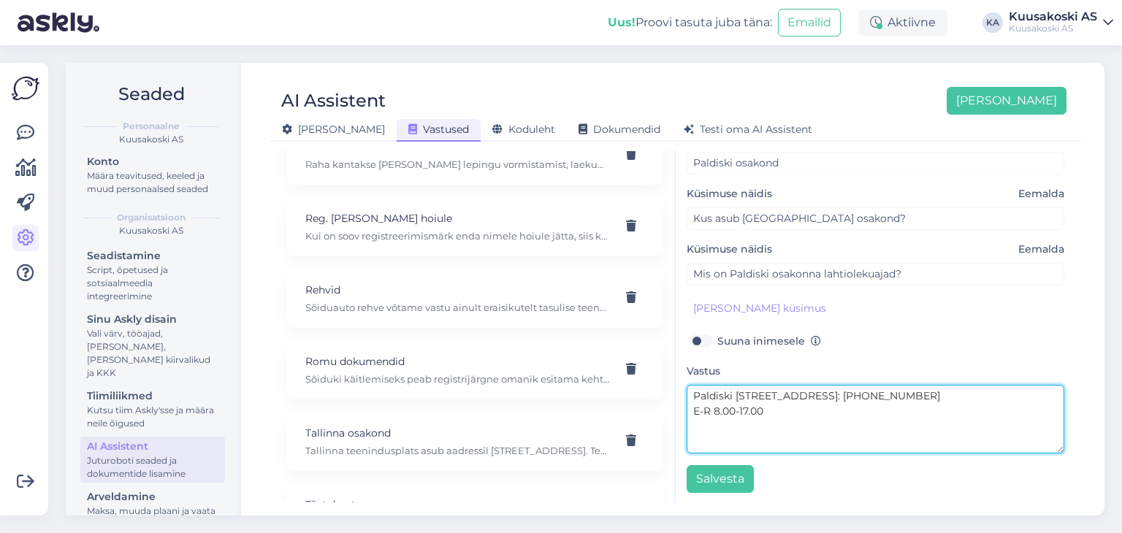
click at [833, 389] on textarea "Paldiski [STREET_ADDRESS]: [PHONE_NUMBER] E-R 8.00-17.00" at bounding box center [876, 419] width 378 height 69
drag, startPoint x: 1007, startPoint y: 395, endPoint x: 1036, endPoint y: 392, distance: 28.7
click at [1036, 392] on textarea "Paldiski teenindusplats asub aadressil [STREET_ADDRESS]: [PHONE_NUMBER] E-R 8.0…" at bounding box center [876, 419] width 378 height 69
click at [1046, 392] on textarea "Paldiski teenindusplats asub aadressil [STREET_ADDRESS]: [PHONE_NUMBER] E-R 8.0…" at bounding box center [876, 419] width 378 height 69
click at [923, 401] on textarea "Paldiski teenindusplats asub aadressil [STREET_ADDRESS], [GEOGRAPHIC_DATA], [GE…" at bounding box center [876, 419] width 378 height 69
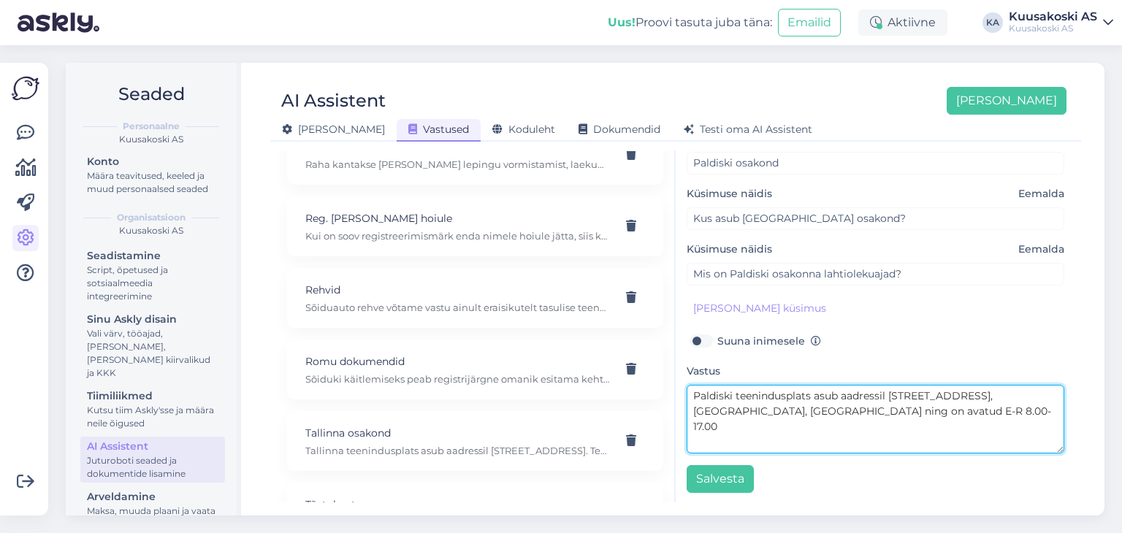
click at [851, 412] on textarea "Paldiski teenindusplats asub aadressil [STREET_ADDRESS], [GEOGRAPHIC_DATA], [GE…" at bounding box center [876, 419] width 378 height 69
paste textarea "*v.a. riiklikel pühadel või erandjuhtudel. Vastava teavituse leiate uudiste alt…"
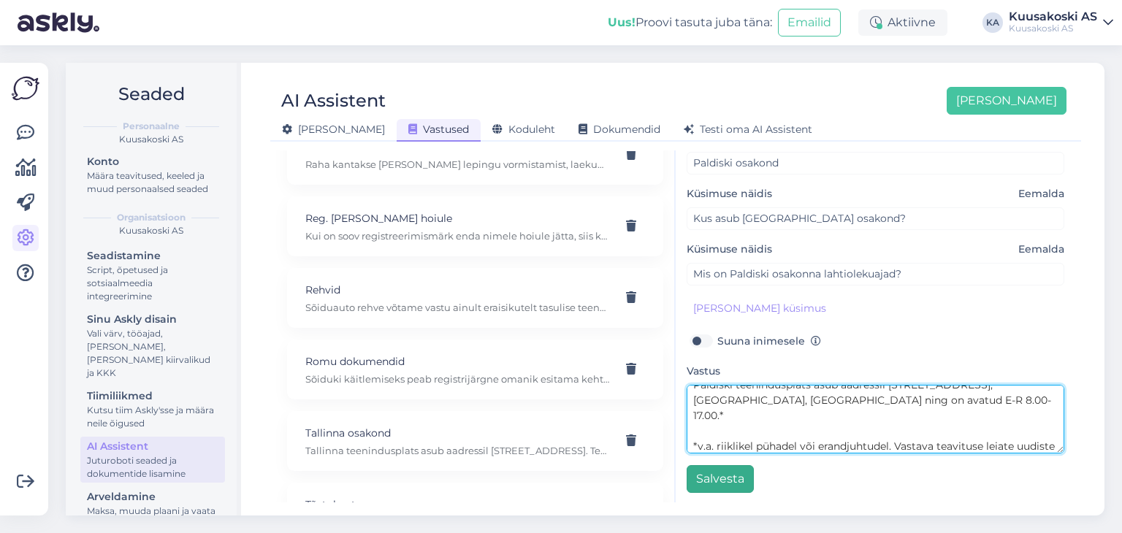
type textarea "Paldiski teenindusplats asub aadressil [STREET_ADDRESS], [GEOGRAPHIC_DATA], [GE…"
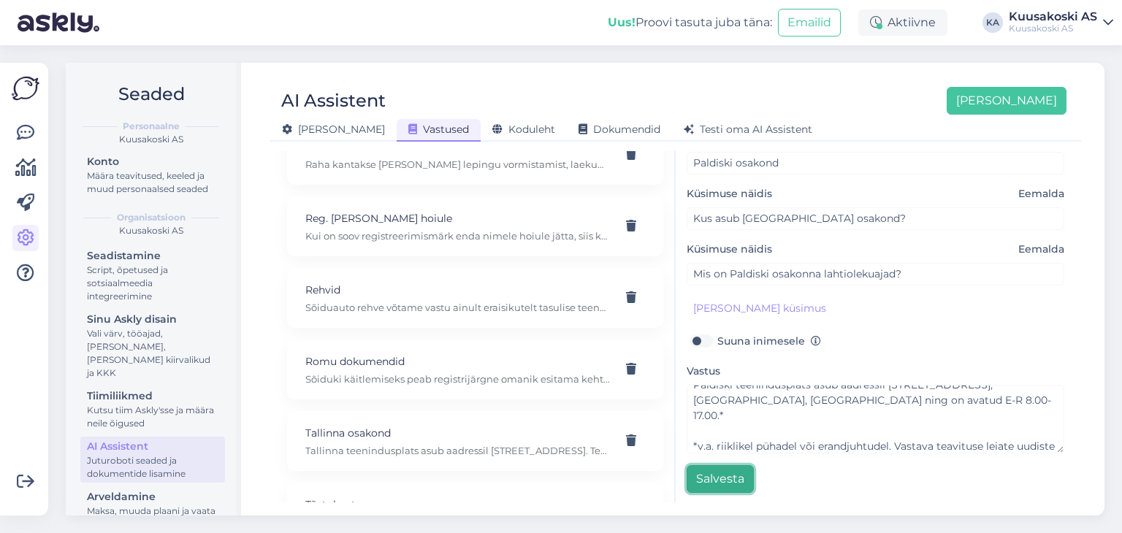
click at [725, 476] on button "Salvesta" at bounding box center [720, 479] width 67 height 28
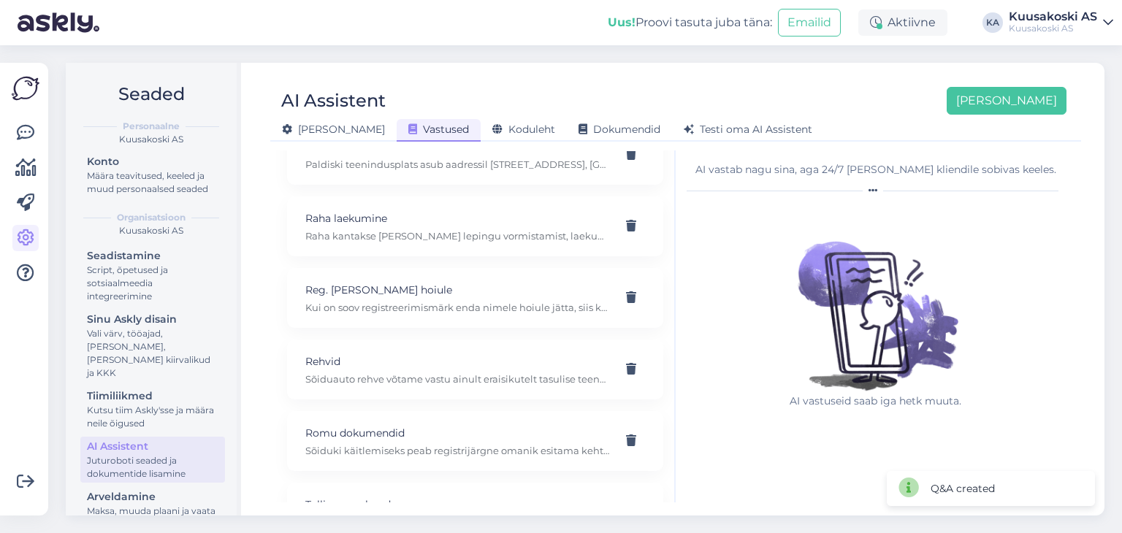
scroll to position [1398, 0]
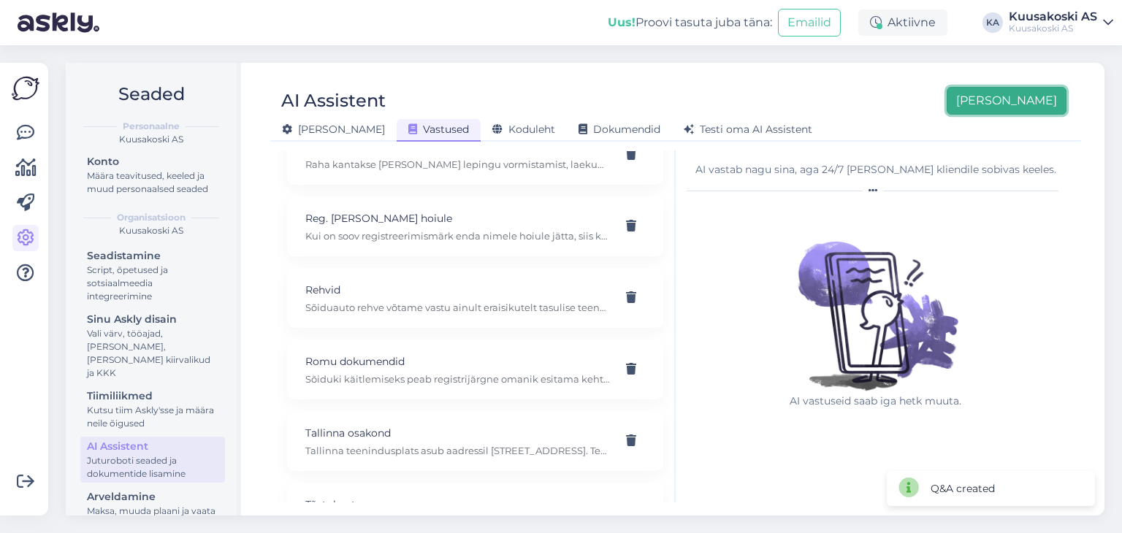
click at [1035, 96] on button "[PERSON_NAME]" at bounding box center [1007, 101] width 120 height 28
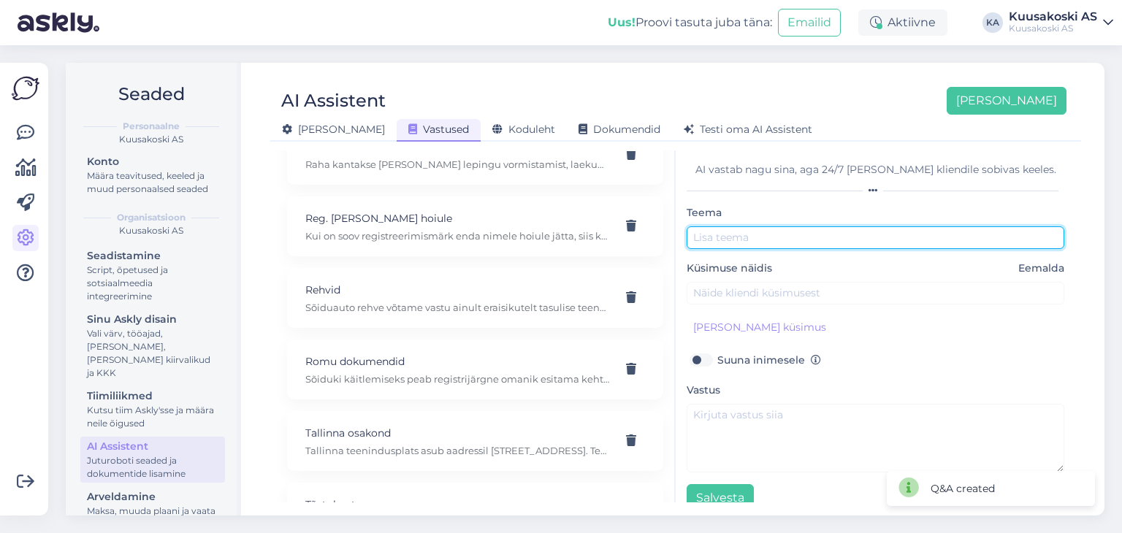
click at [751, 229] on input "text" at bounding box center [876, 237] width 378 height 23
type input "Pärnu osakond"
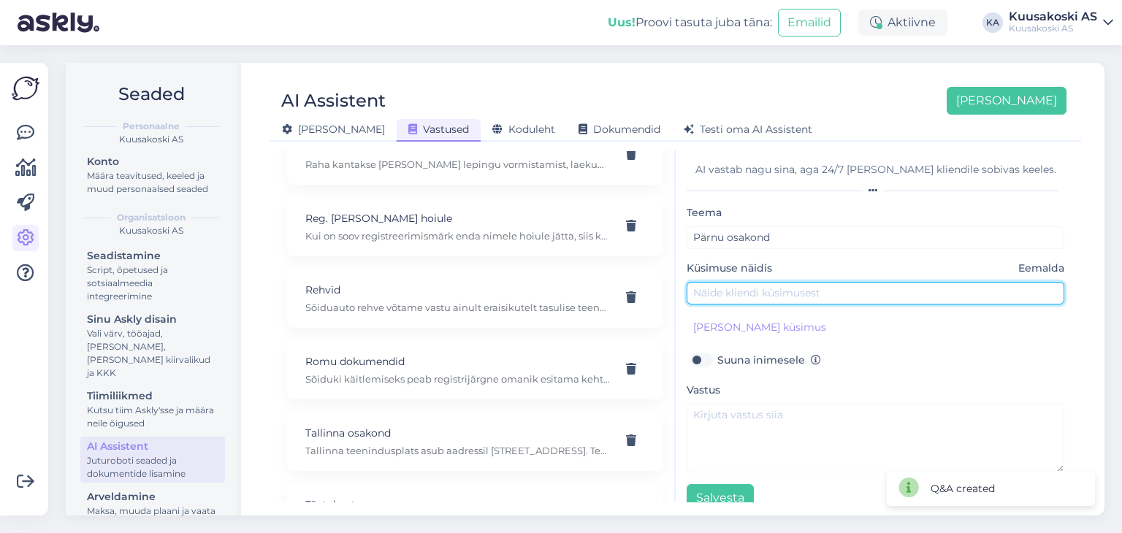
click at [744, 286] on input "text" at bounding box center [876, 293] width 378 height 23
type input "Kus asub [GEOGRAPHIC_DATA] osakond?"
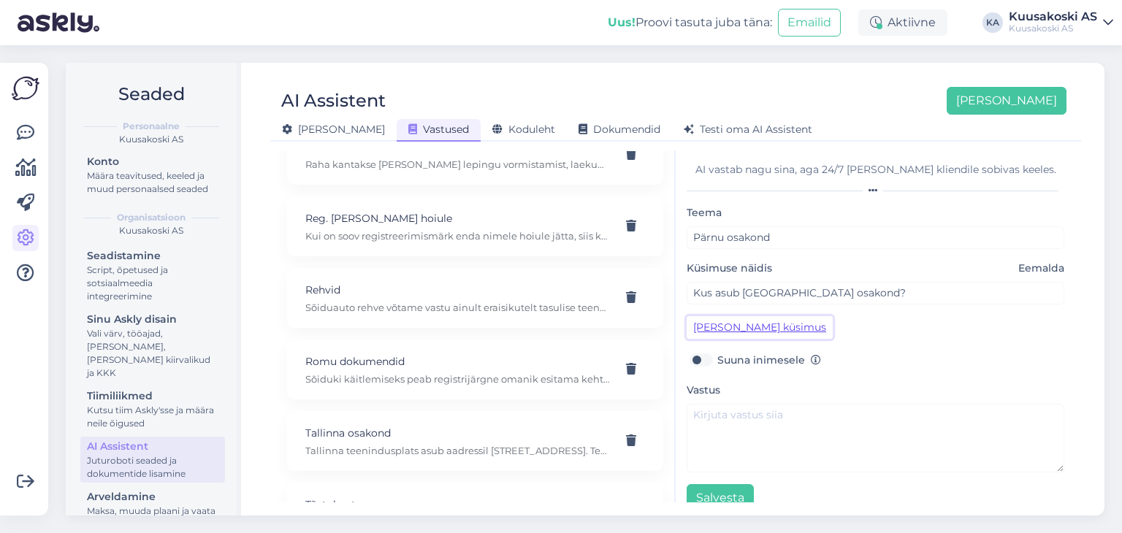
click at [740, 321] on button "[PERSON_NAME] küsimus" at bounding box center [760, 327] width 146 height 23
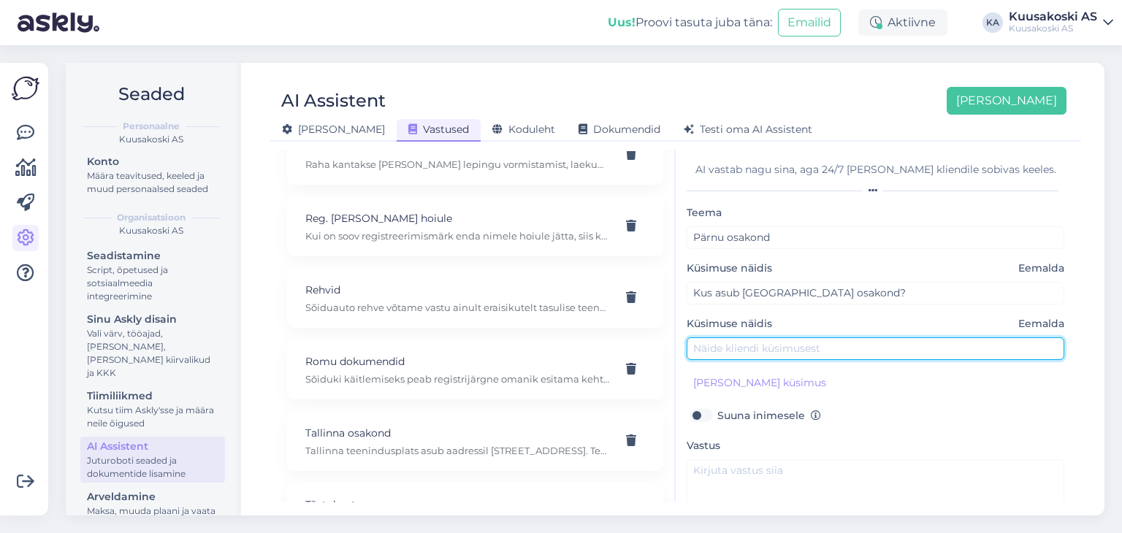
click at [713, 349] on input "text" at bounding box center [876, 348] width 378 height 23
type input "Mis on [GEOGRAPHIC_DATA] osakonna lahtiolekuajad?"
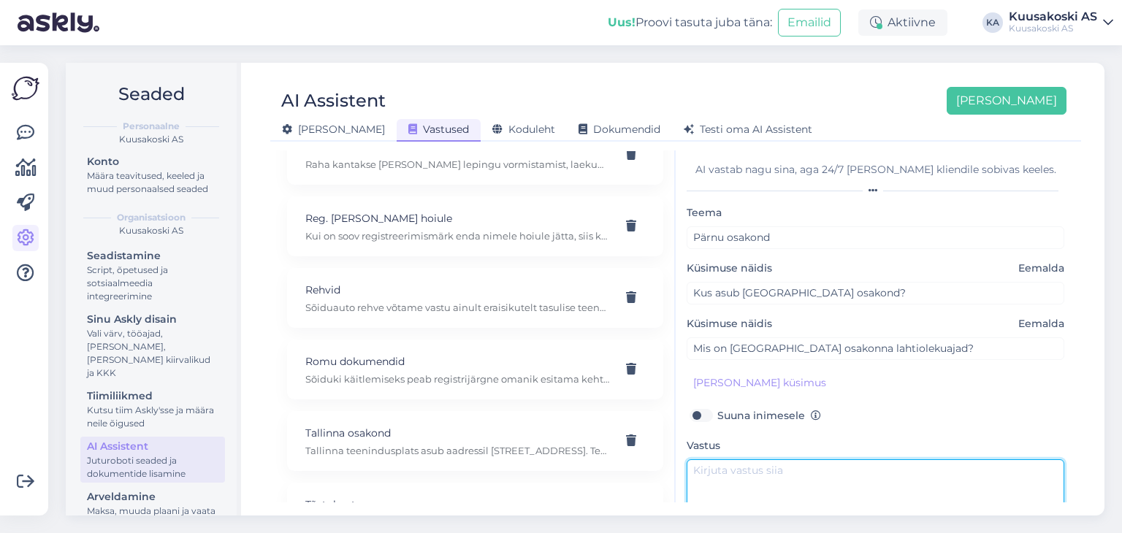
click at [743, 471] on textarea at bounding box center [876, 493] width 378 height 69
paste textarea "Pärnu [STREET_ADDRESS] [PHONE_NUMBER] E-R 8.00-16.30"
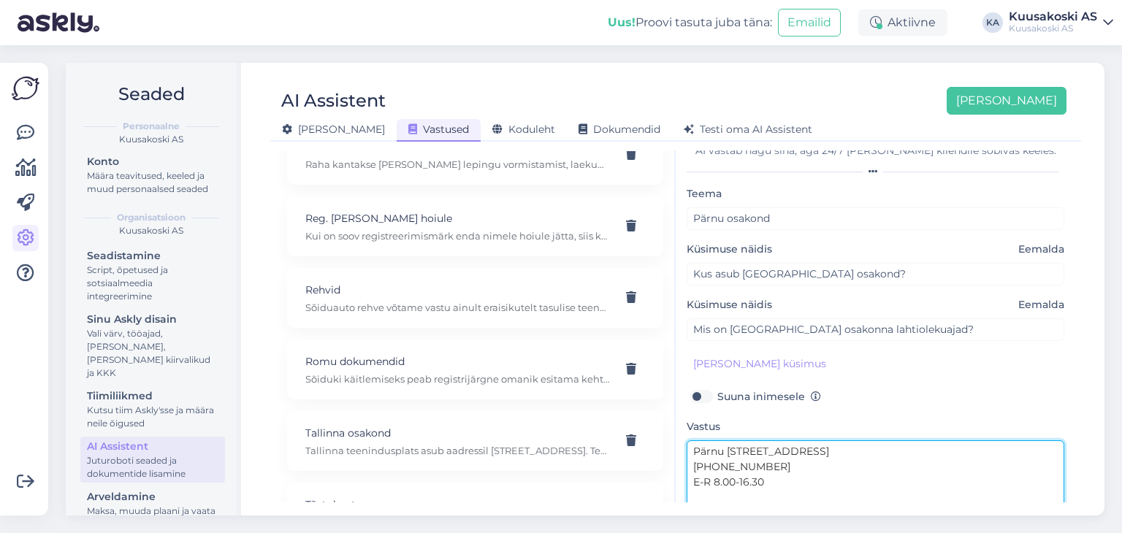
scroll to position [75, 0]
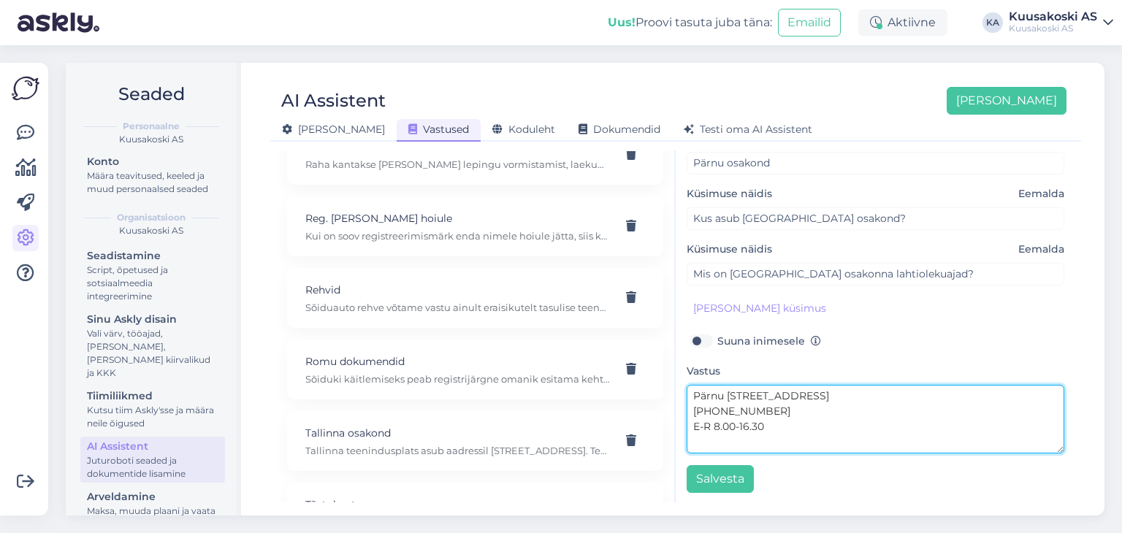
click at [809, 397] on textarea "Pärnu [STREET_ADDRESS] [PHONE_NUMBER] E-R 8.00-16.30" at bounding box center [876, 419] width 378 height 69
drag, startPoint x: 955, startPoint y: 392, endPoint x: 934, endPoint y: 392, distance: 21.2
click at [934, 392] on textarea "Pärnu teenindusplats asub [GEOGRAPHIC_DATA][STREET_ADDRESS] [PHONE_NUMBER] E-R …" at bounding box center [876, 419] width 378 height 69
click at [968, 392] on textarea "Pärnu teenindusplats asub [GEOGRAPHIC_DATA][STREET_ADDRESS][GEOGRAPHIC_DATA] [P…" at bounding box center [876, 419] width 378 height 69
click at [823, 410] on textarea "Pärnu teenindusplats asub aadressil [STREET_ADDRESS] ja on avatud E-R 8.00-16.30" at bounding box center [876, 419] width 378 height 69
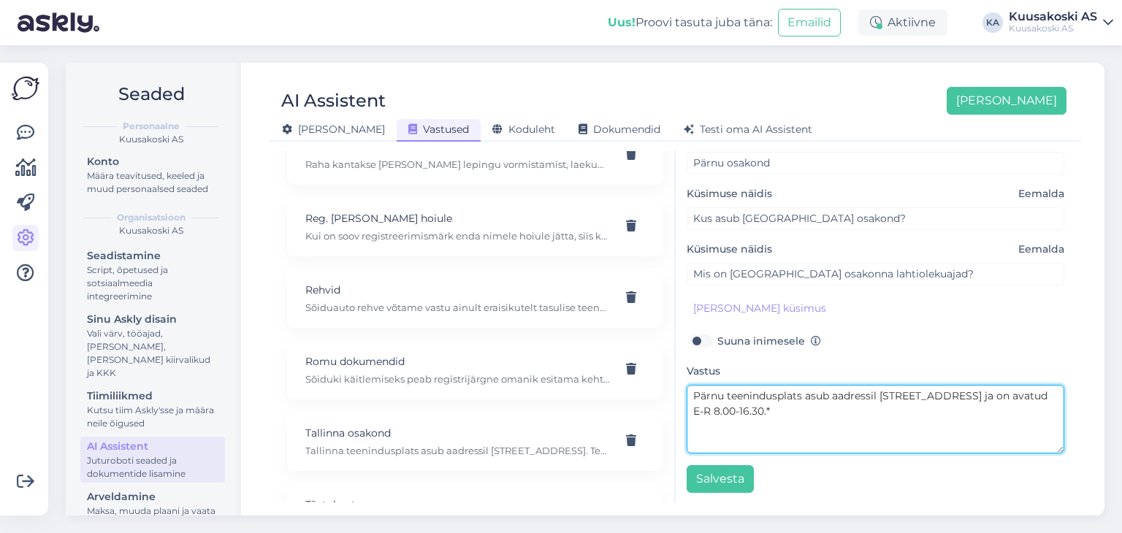
paste textarea "*v.a. riiklikel pühadel või erandjuhtudel. Vastava teavituse leiate uudiste alt…"
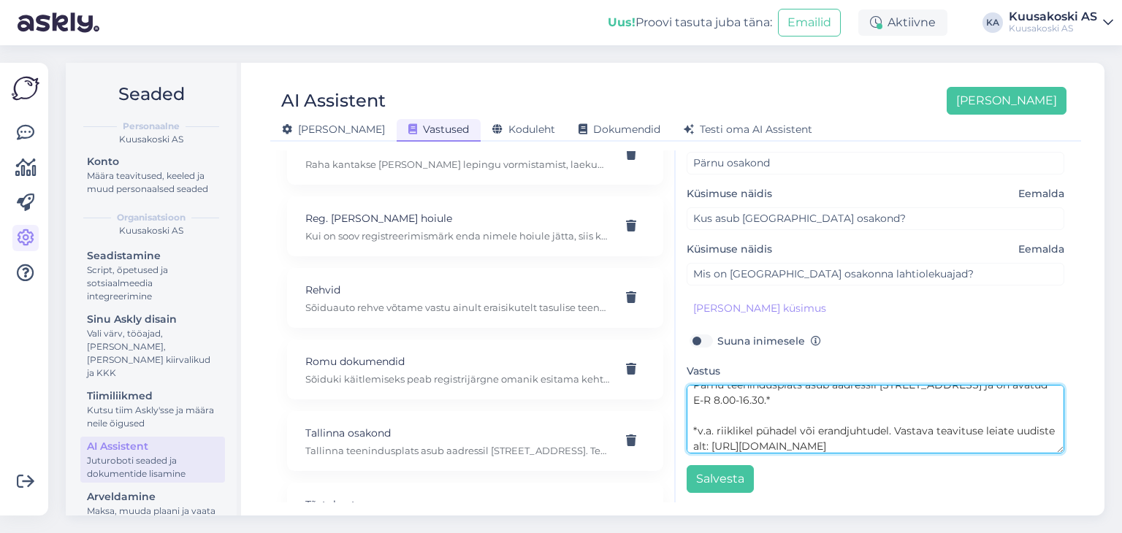
scroll to position [15, 0]
type textarea "Pärnu teenindusplats asub aadressil [STREET_ADDRESS] ja on avatud E-R 8.00-16.3…"
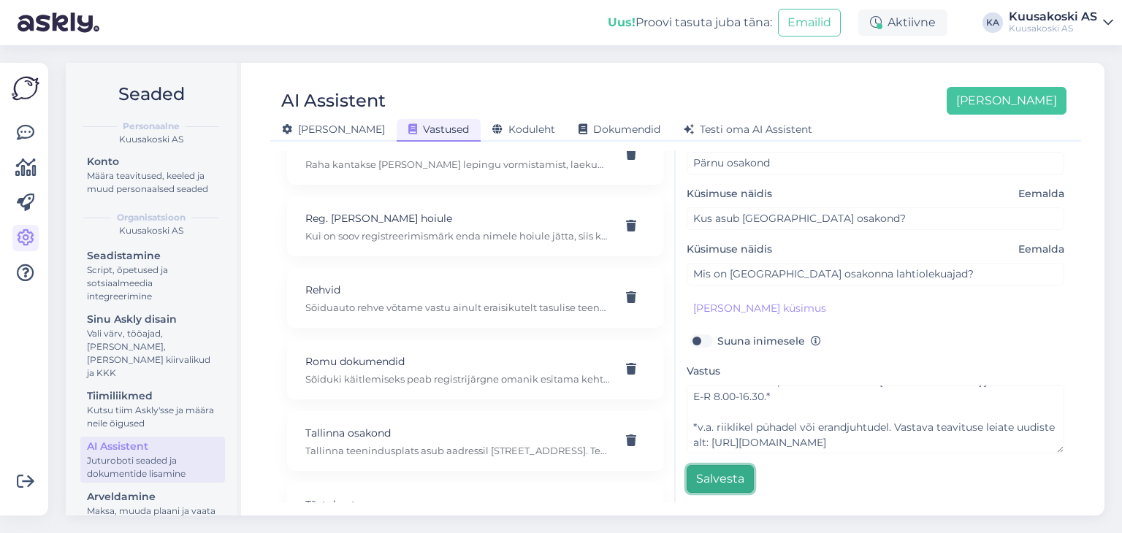
click at [703, 476] on button "Salvesta" at bounding box center [720, 479] width 67 height 28
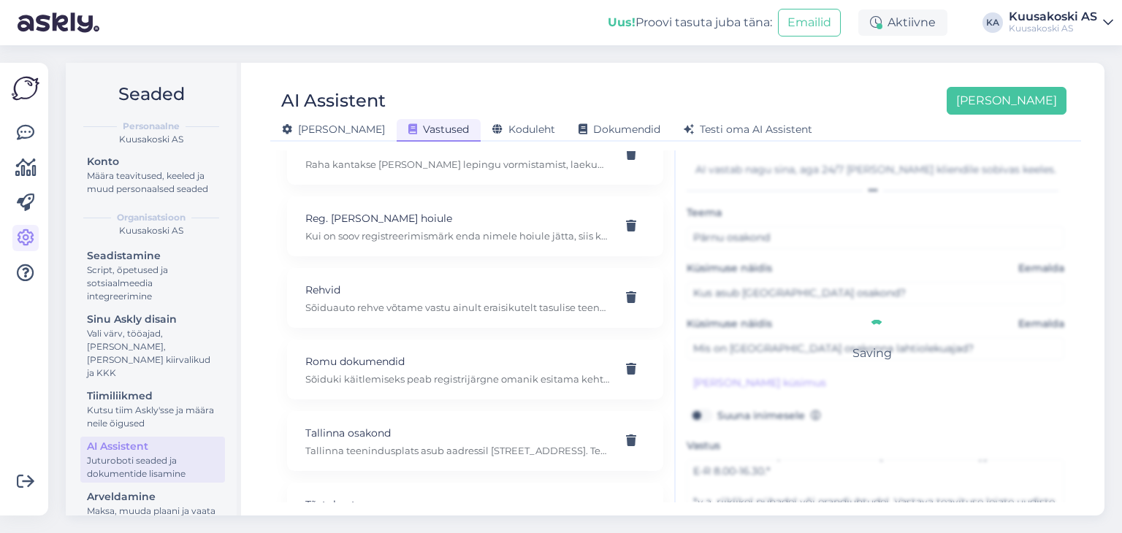
scroll to position [1470, 0]
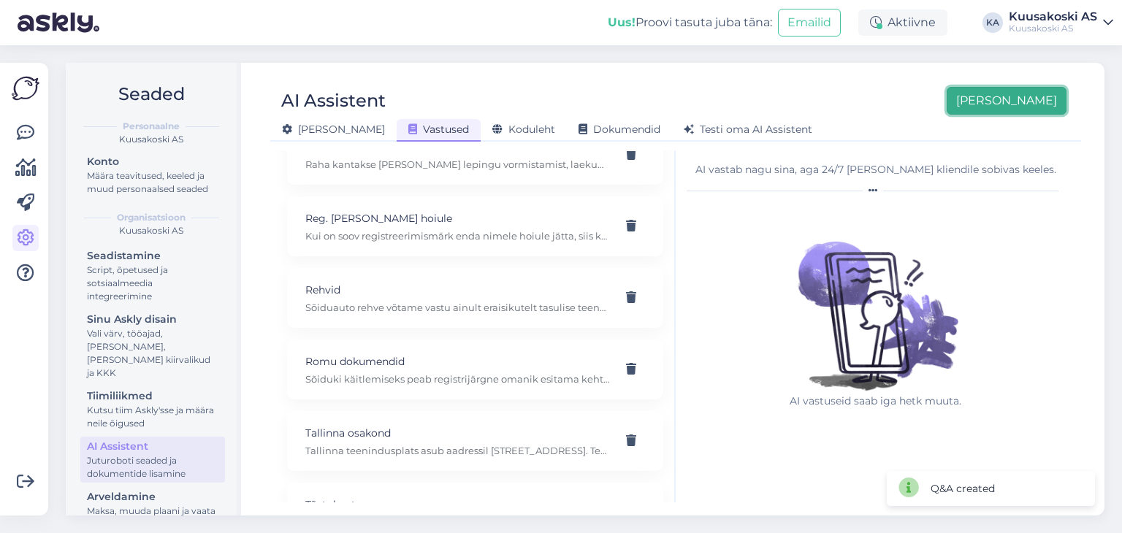
click at [1034, 91] on button "[PERSON_NAME]" at bounding box center [1007, 101] width 120 height 28
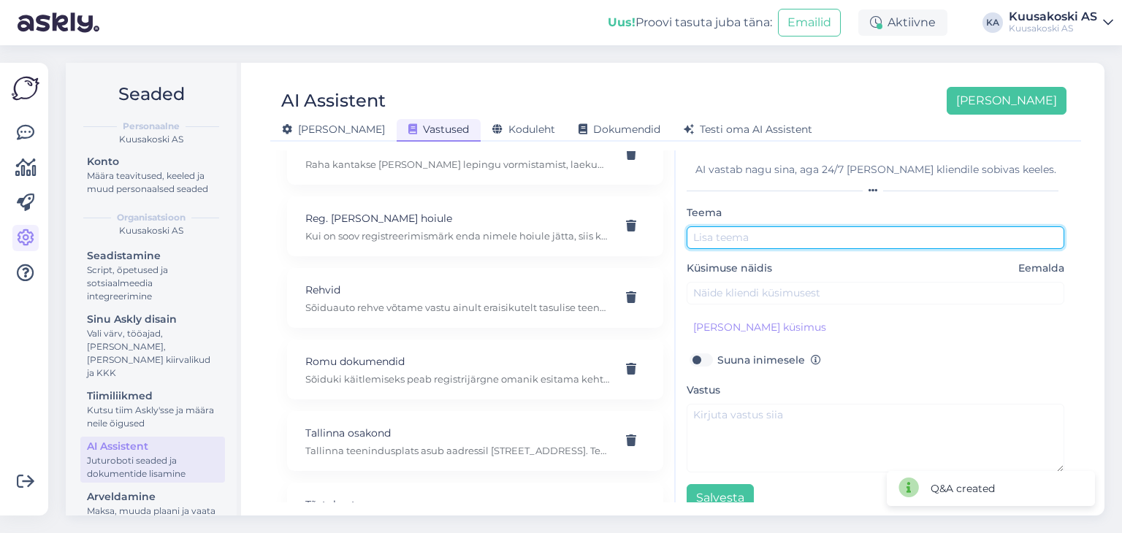
click at [760, 228] on input "text" at bounding box center [876, 237] width 378 height 23
type input "Rakvere osakond"
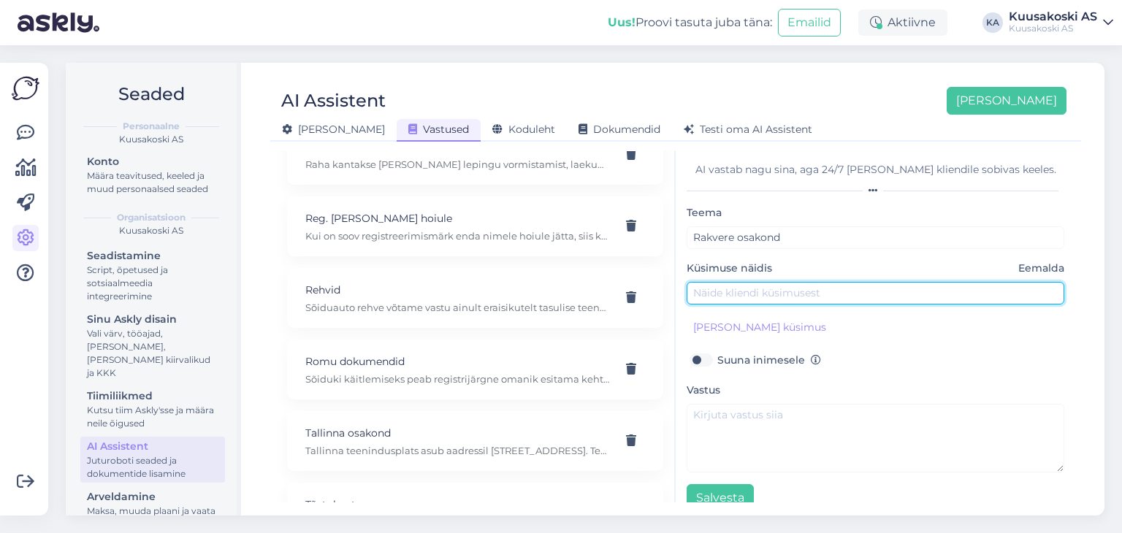
click at [724, 286] on input "text" at bounding box center [876, 293] width 378 height 23
type input "Kus asub [GEOGRAPHIC_DATA] osakond?"
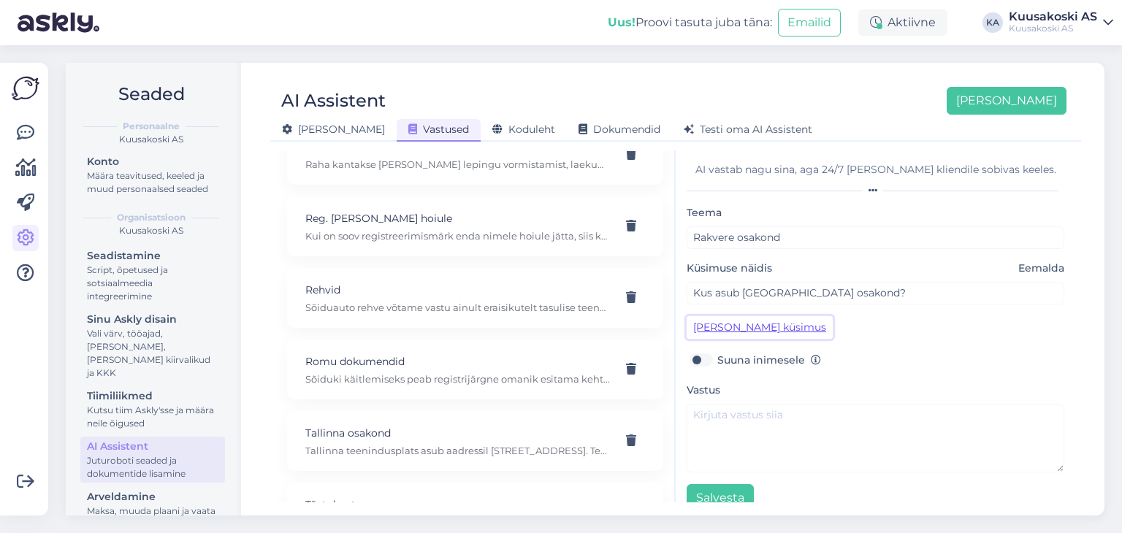
click at [719, 326] on button "[PERSON_NAME] küsimus" at bounding box center [760, 327] width 146 height 23
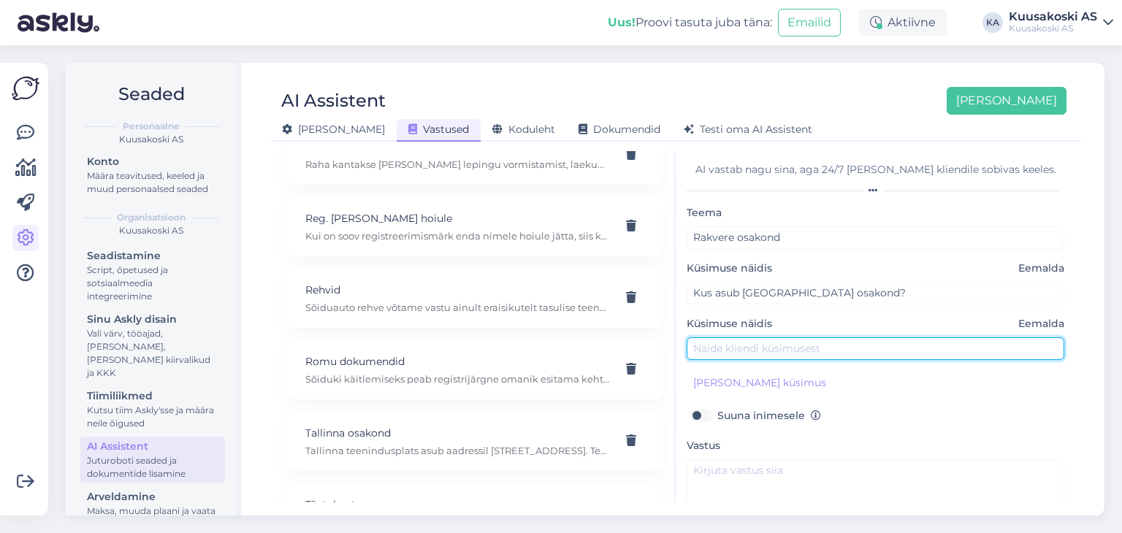
click at [733, 343] on input "text" at bounding box center [876, 348] width 378 height 23
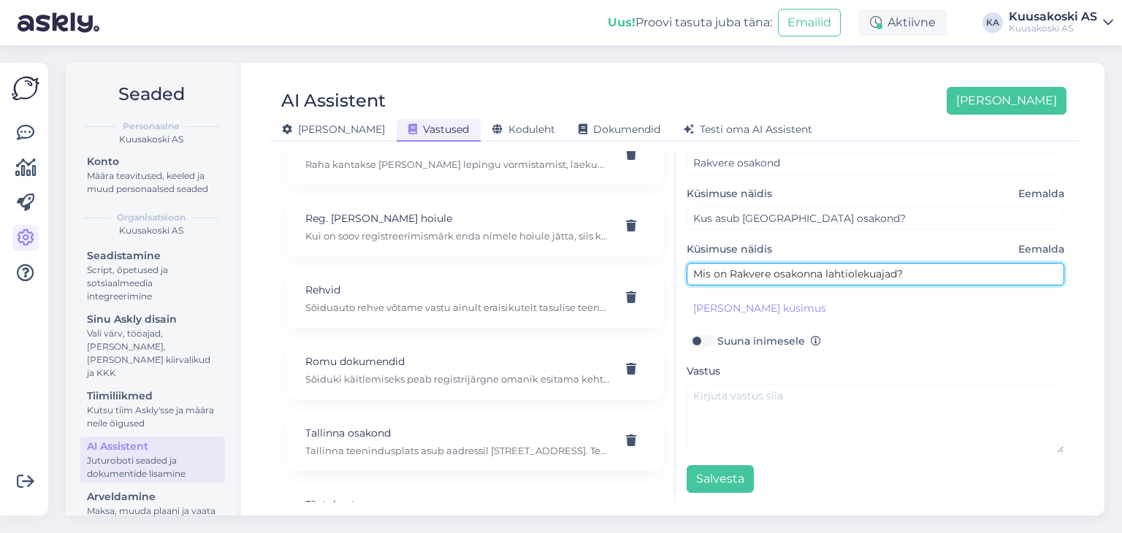
type input "Mis on Rakvere osakonna lahtiolekuajad?"
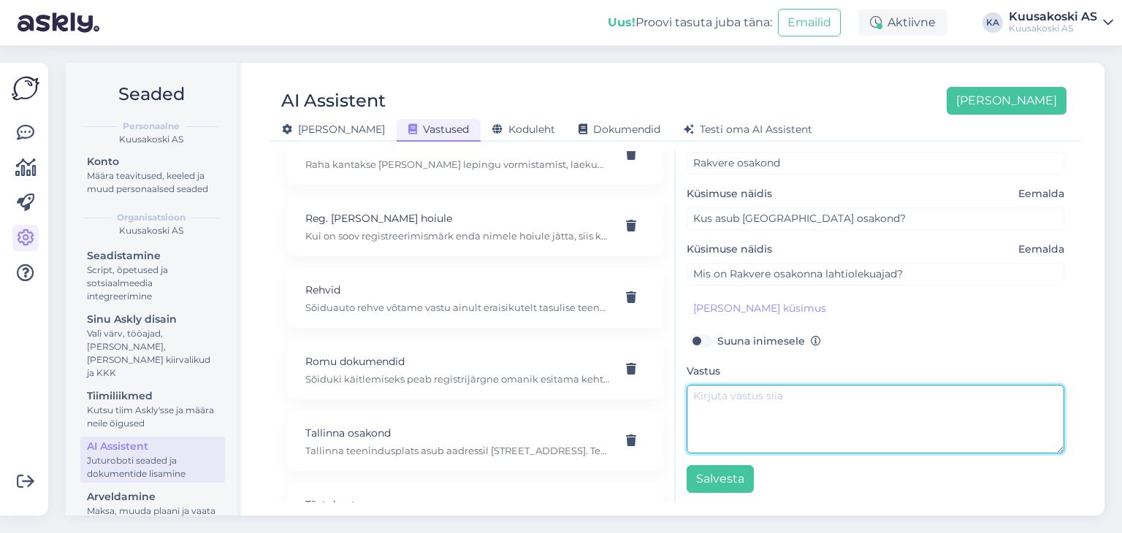
click at [725, 409] on textarea at bounding box center [876, 419] width 378 height 69
paste textarea "Rakvere teenindusplats [STREET_ADDRESS] [PHONE_NUMBER] E-R 8.00-16.30"
click at [833, 392] on textarea "Rakvere teenindusplats [STREET_ADDRESS] [PHONE_NUMBER] E-R 8.00-16.30" at bounding box center [876, 419] width 378 height 69
drag, startPoint x: 959, startPoint y: 389, endPoint x: 937, endPoint y: 392, distance: 22.0
click at [937, 392] on textarea "Rakvere teenindusplats asub aadressil [STREET_ADDRESS] [PHONE_NUMBER] E-R 8.00-…" at bounding box center [876, 419] width 378 height 69
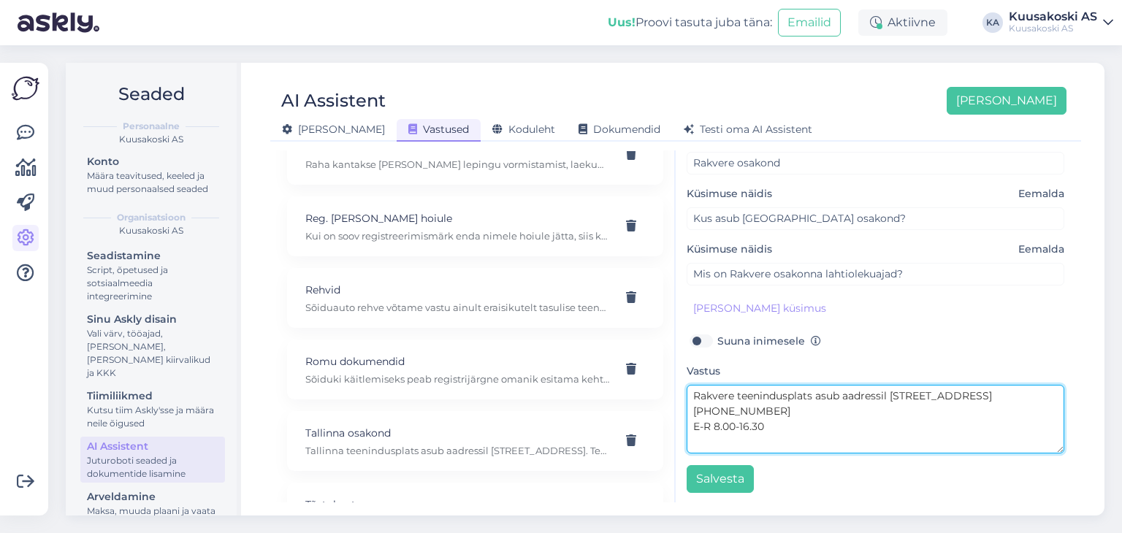
click at [979, 390] on textarea "Rakvere teenindusplats asub aadressil [STREET_ADDRESS] [PHONE_NUMBER] E-R 8.00-…" at bounding box center [876, 419] width 378 height 69
click at [838, 410] on textarea "Rakvere teenindusplats asub aadressil [GEOGRAPHIC_DATA], [GEOGRAPHIC_DATA] ja o…" at bounding box center [876, 419] width 378 height 69
paste textarea "*v.a. riiklikel pühadel või erandjuhtudel. Vastava teavituse leiate uudiste alt…"
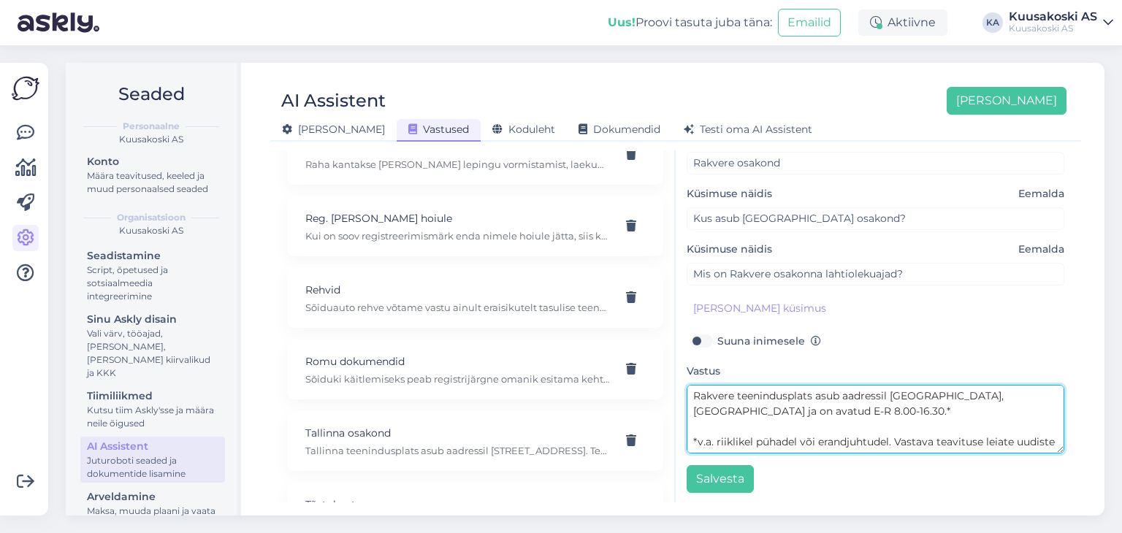
scroll to position [11, 0]
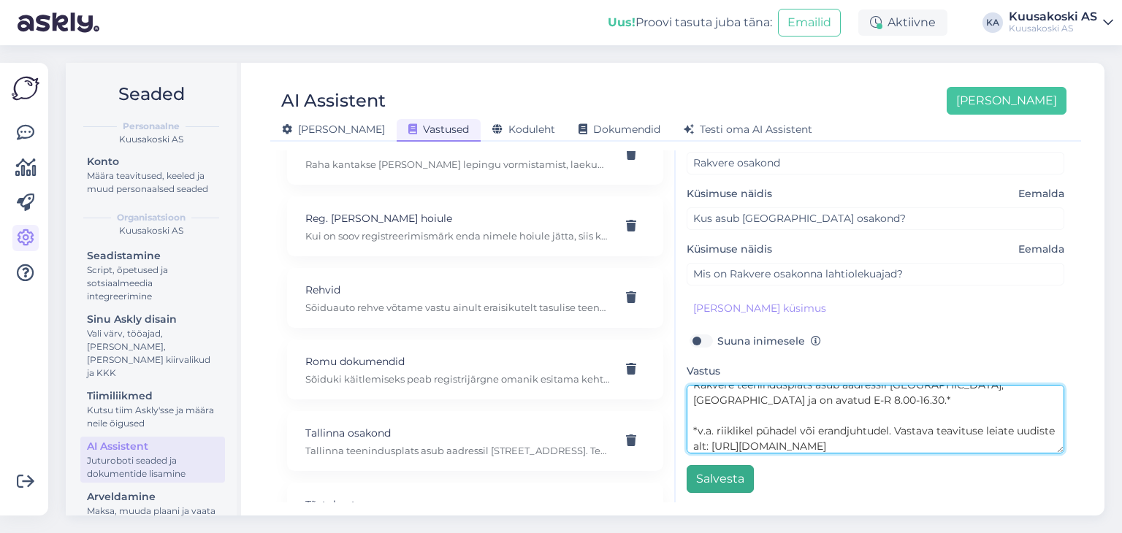
type textarea "Rakvere teenindusplats asub aadressil [GEOGRAPHIC_DATA], [GEOGRAPHIC_DATA] ja o…"
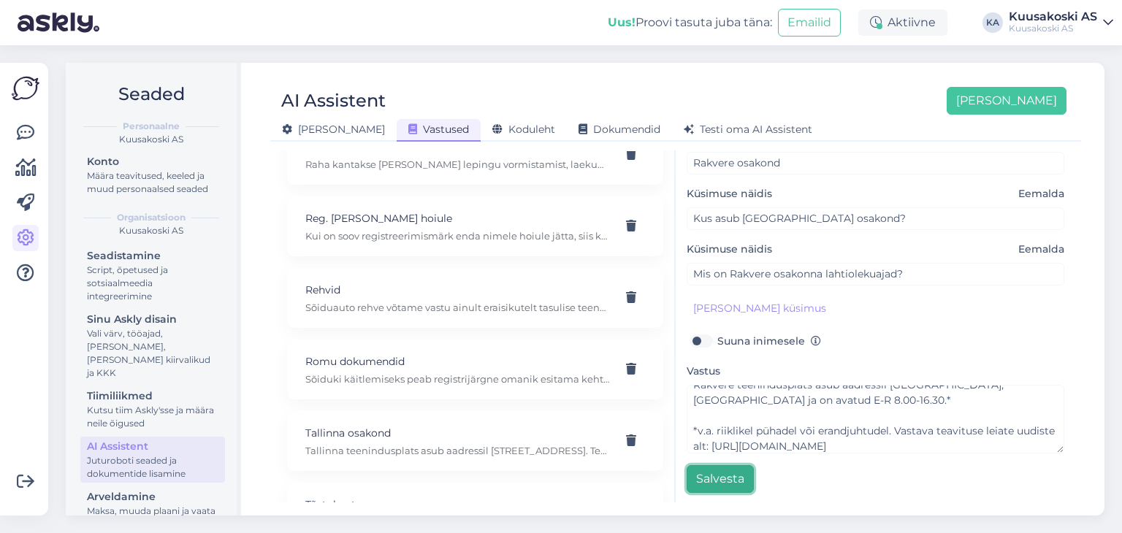
click at [707, 478] on button "Salvesta" at bounding box center [720, 479] width 67 height 28
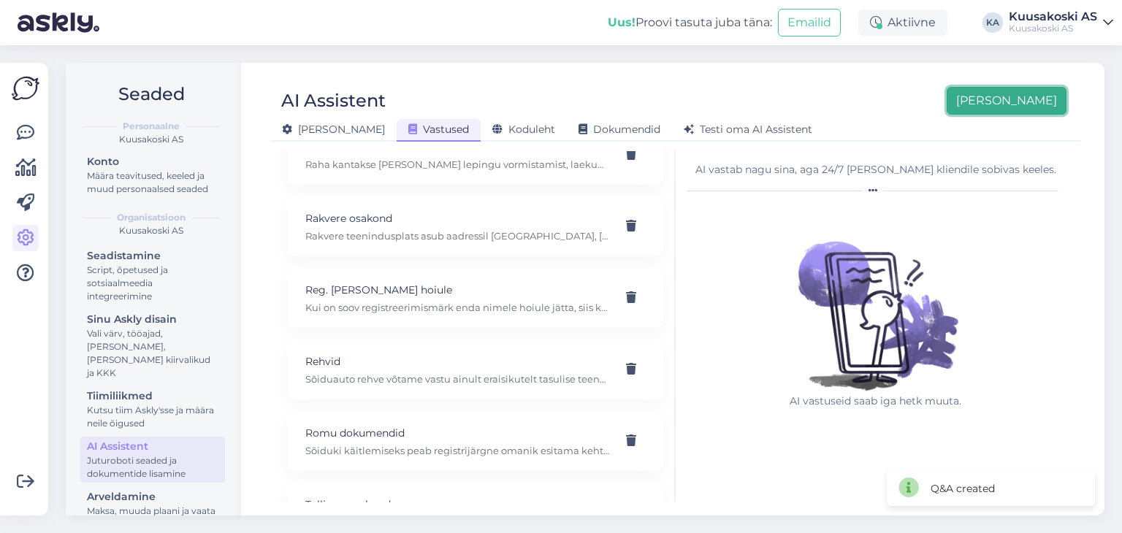
click at [1018, 96] on button "[PERSON_NAME]" at bounding box center [1007, 101] width 120 height 28
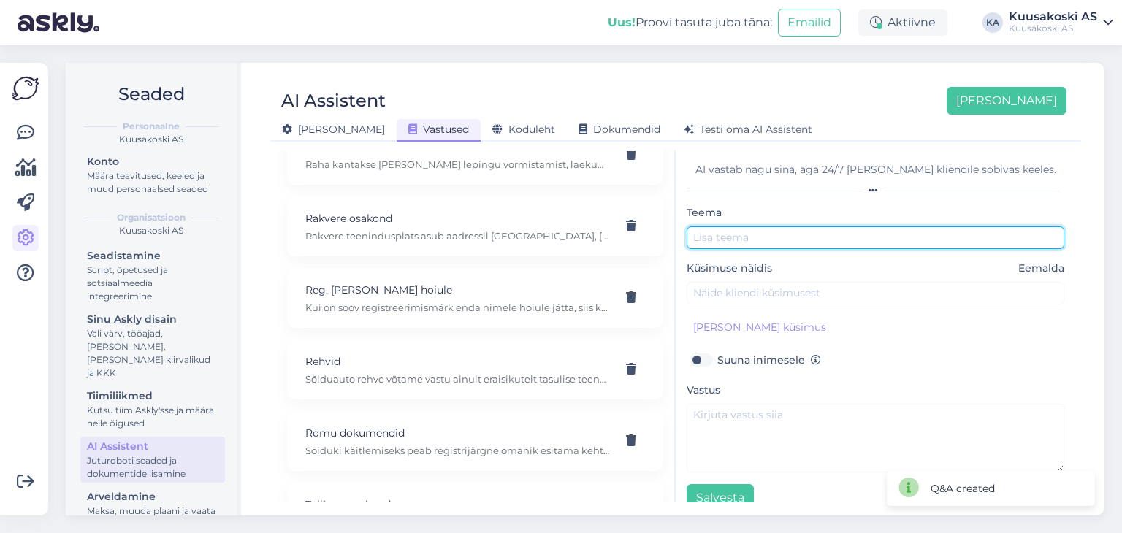
click at [716, 246] on input "text" at bounding box center [876, 237] width 378 height 23
type input "Rapla osakond"
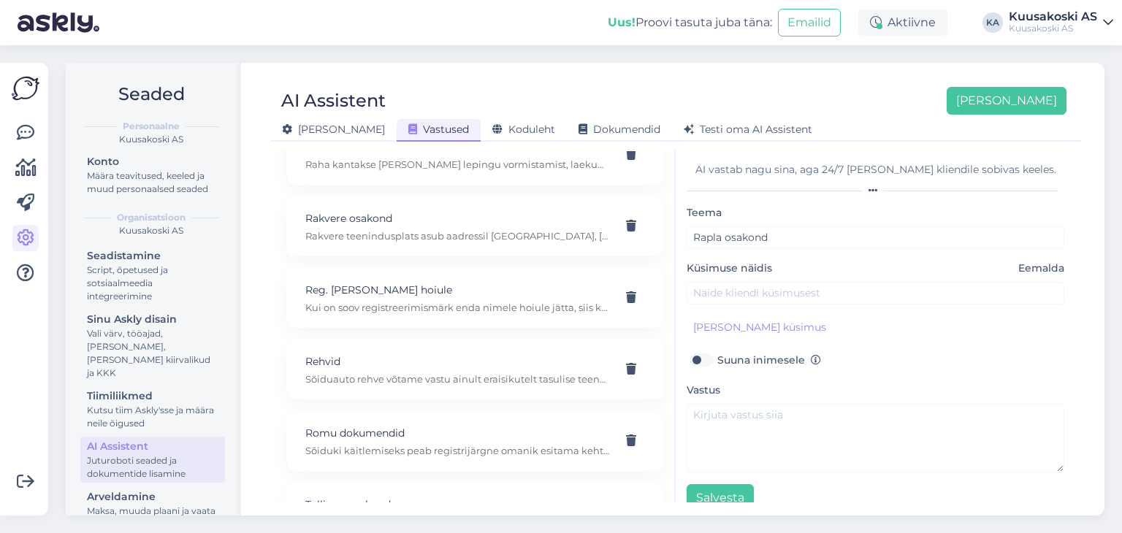
click at [715, 278] on div "Küsimuse näidis Eemalda" at bounding box center [876, 283] width 378 height 44
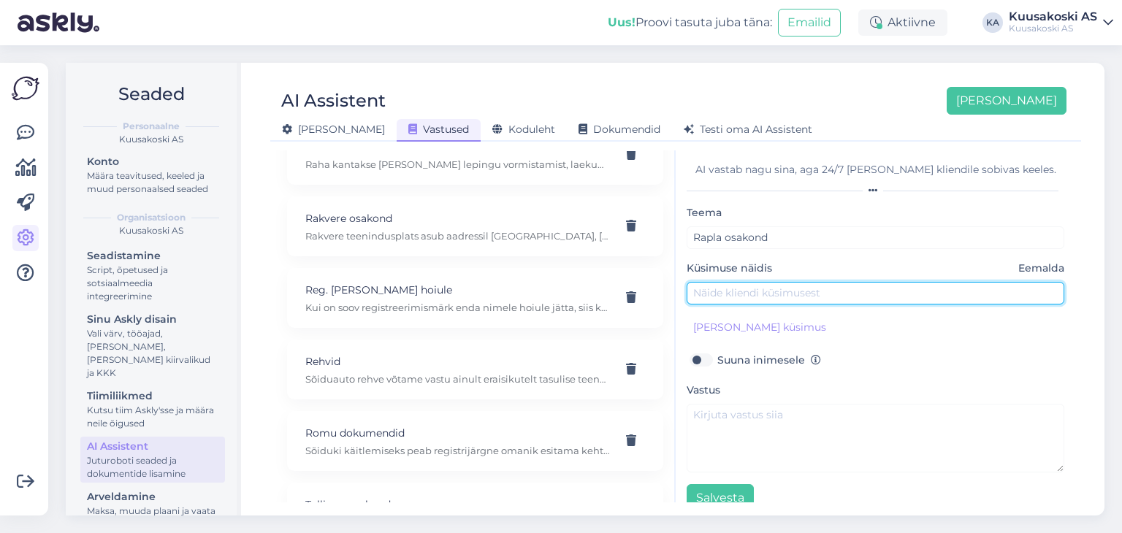
click at [724, 293] on input "text" at bounding box center [876, 293] width 378 height 23
type input "Kus asub Rapla osakond?"
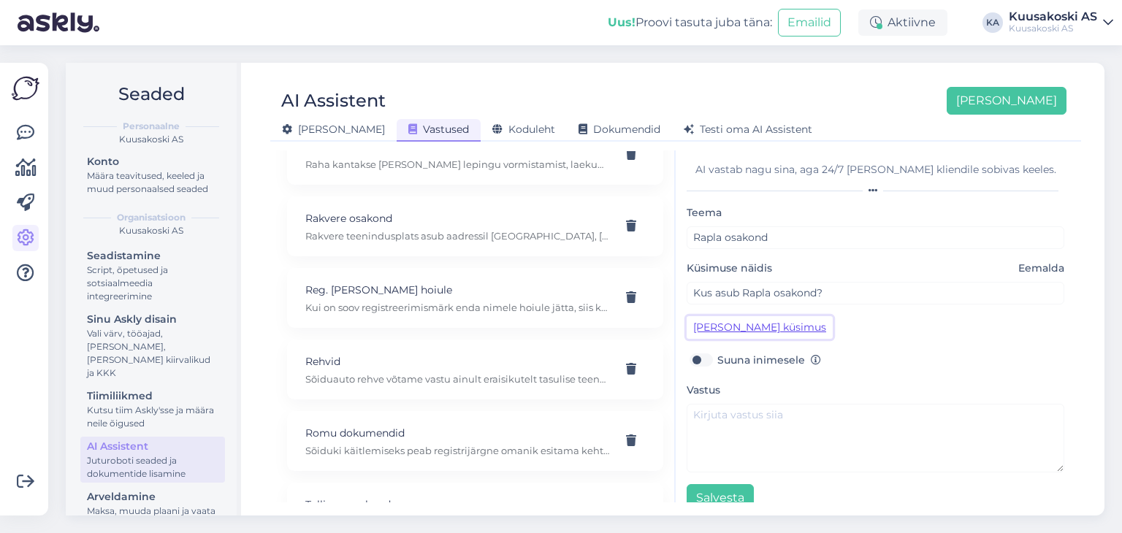
click at [722, 326] on button "[PERSON_NAME] küsimus" at bounding box center [760, 327] width 146 height 23
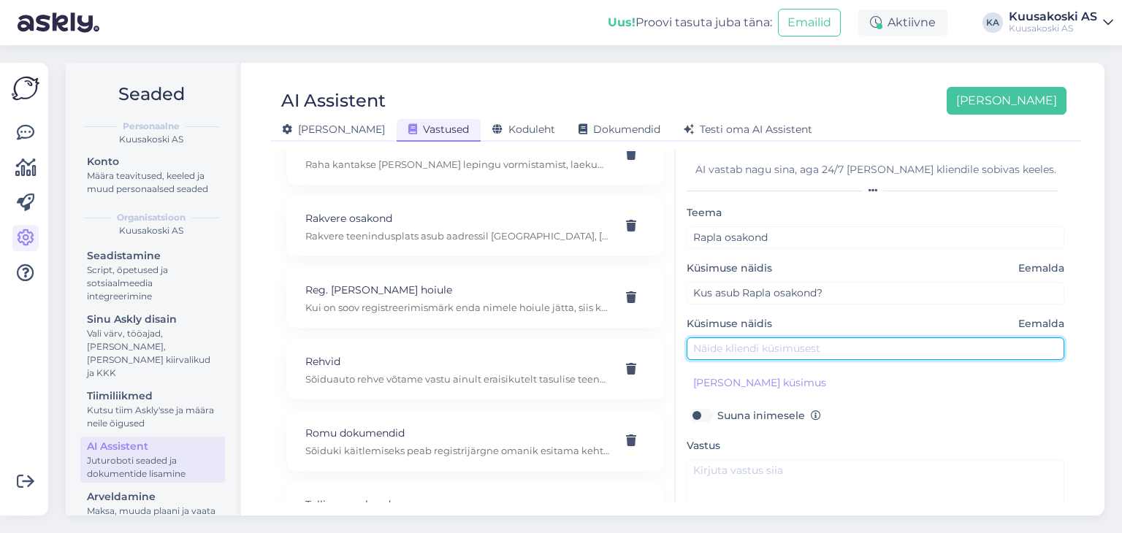
click at [724, 342] on input "text" at bounding box center [876, 348] width 378 height 23
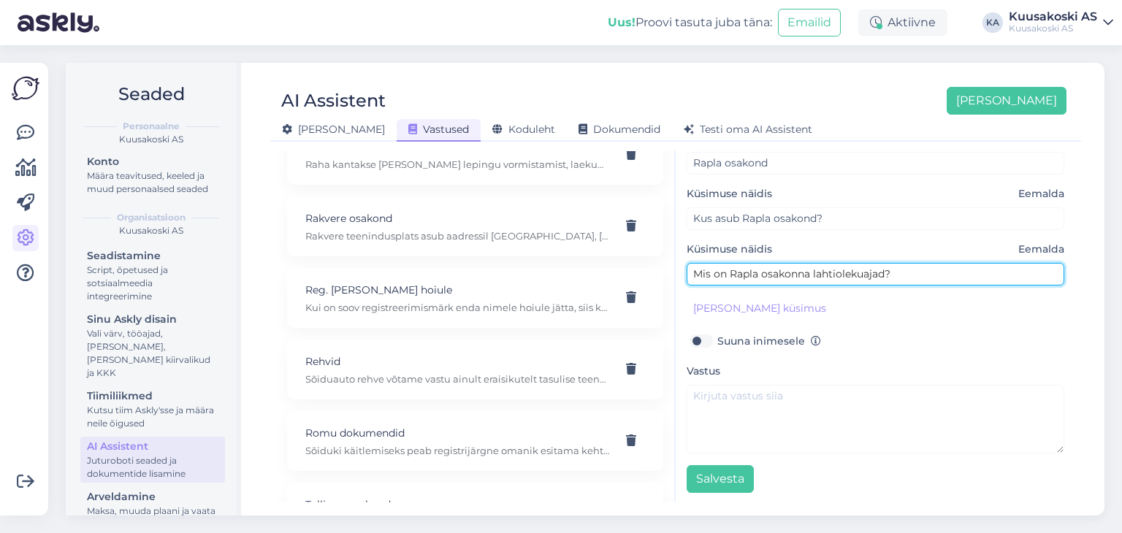
type input "Mis on Rapla osakonna lahtiolekuajad?"
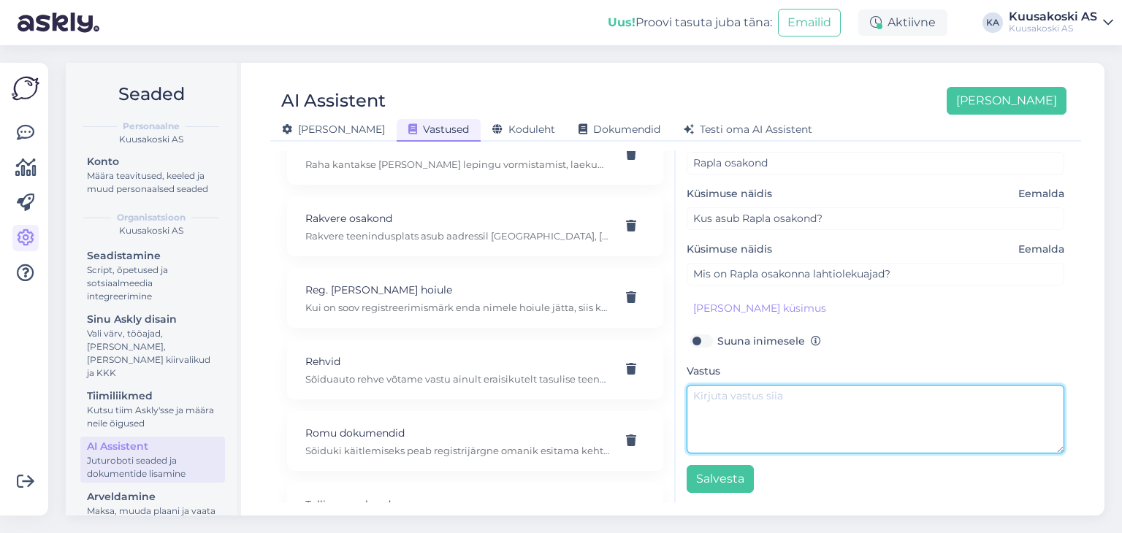
click at [733, 424] on textarea at bounding box center [876, 419] width 378 height 69
paste textarea "Rapla teenindusplats [GEOGRAPHIC_DATA], 79532 [GEOGRAPHIC_DATA] [PHONE_NUMBER] …"
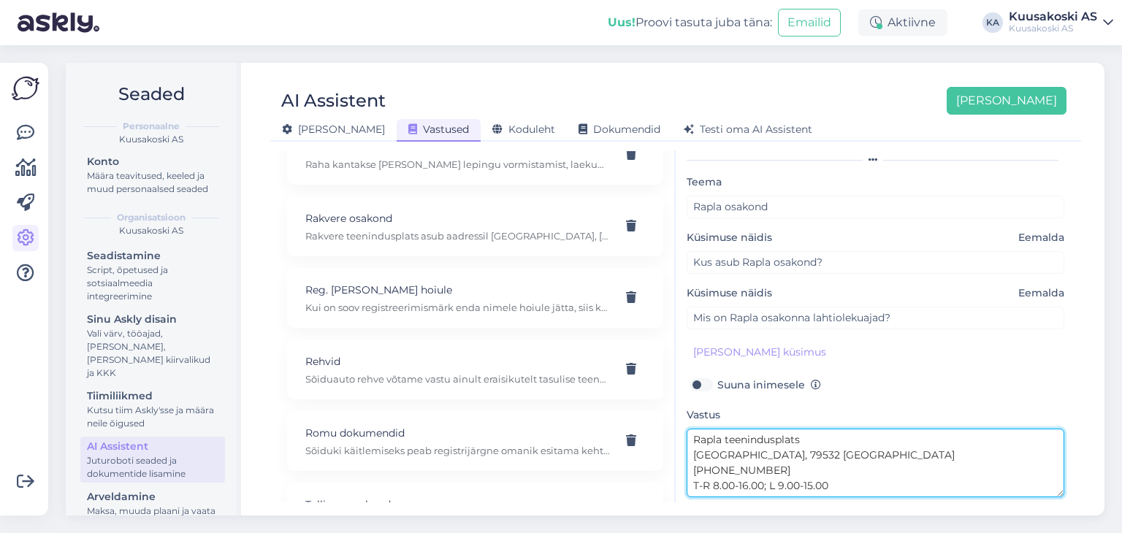
scroll to position [31, 0]
click at [806, 439] on textarea "Rapla teenindusplats [GEOGRAPHIC_DATA], 79532 [GEOGRAPHIC_DATA] [PHONE_NUMBER] …" at bounding box center [876, 463] width 378 height 69
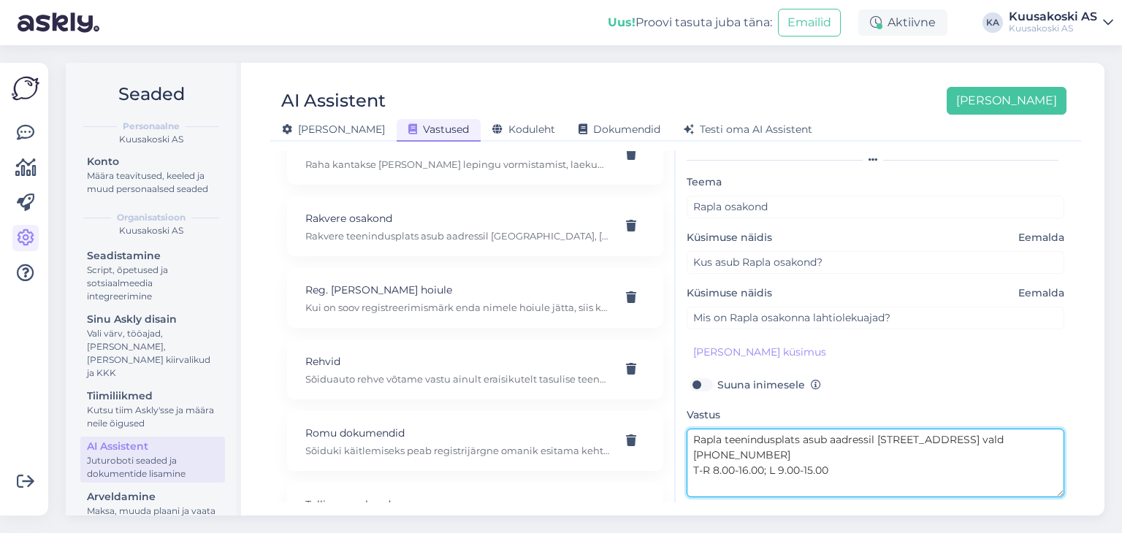
click at [1034, 432] on textarea "Rapla teenindusplats asub aadressil [STREET_ADDRESS] vald [PHONE_NUMBER] T-R 8.…" at bounding box center [876, 463] width 378 height 69
drag, startPoint x: 874, startPoint y: 438, endPoint x: 838, endPoint y: 434, distance: 36.0
click at [838, 434] on textarea "Rapla teenindusplats asub aadressil [STREET_ADDRESS] vald [PHONE_NUMBER] T-R 8.…" at bounding box center [876, 463] width 378 height 69
click at [888, 440] on textarea "Rapla teenindusplats asub [GEOGRAPHIC_DATA], 79532 [GEOGRAPHIC_DATA] [PHONE_NUM…" at bounding box center [876, 463] width 378 height 69
click at [1029, 440] on textarea "Rapla teenindusplats asub aadressil [STREET_ADDRESS] vald [PHONE_NUMBER] T-R 8.…" at bounding box center [876, 463] width 378 height 69
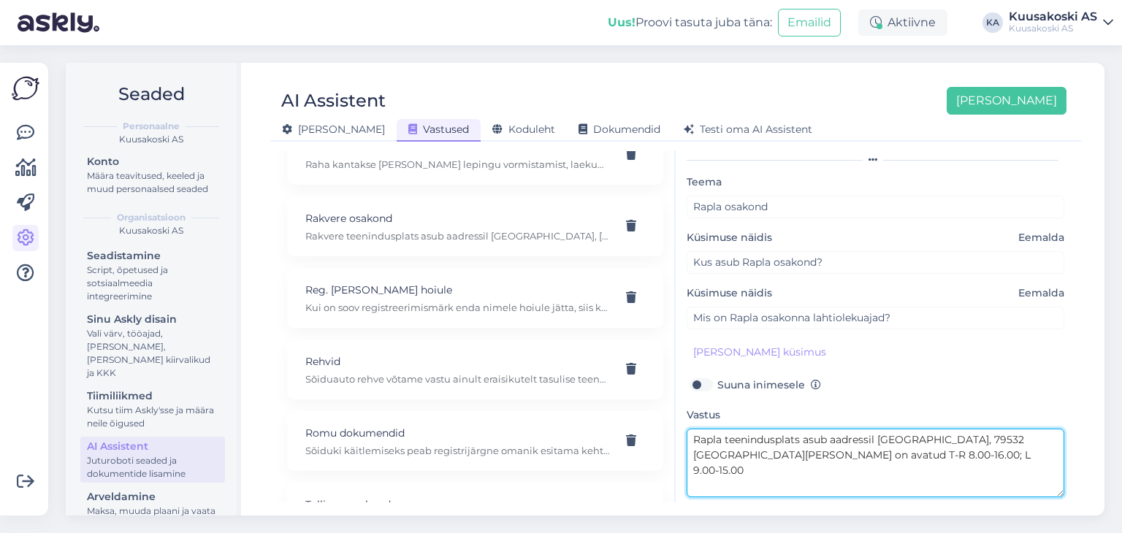
click at [929, 454] on textarea "Rapla teenindusplats asub aadressil [GEOGRAPHIC_DATA], 79532 [GEOGRAPHIC_DATA][…" at bounding box center [876, 463] width 378 height 69
paste textarea "*v.a. riiklikel pühadel või erandjuhtudel. Vastava teavituse leiate uudiste alt…"
click at [698, 471] on textarea "Rapla teenindusplats asub aadressil [GEOGRAPHIC_DATA], 79532 [GEOGRAPHIC_DATA][…" at bounding box center [876, 463] width 378 height 69
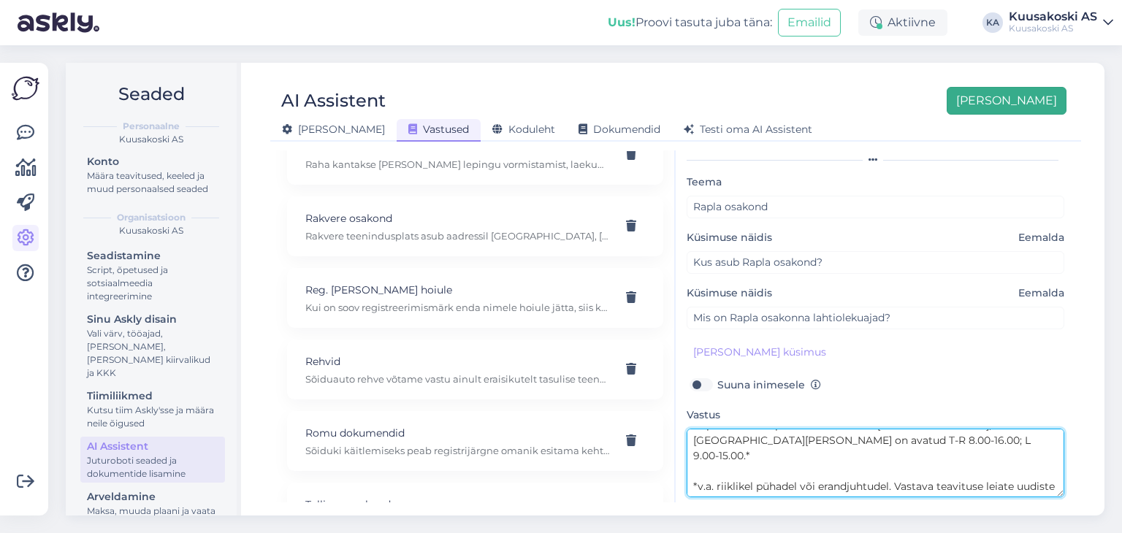
type textarea "Rapla teenindusplats asub aadressil [GEOGRAPHIC_DATA], 79532 [GEOGRAPHIC_DATA][…"
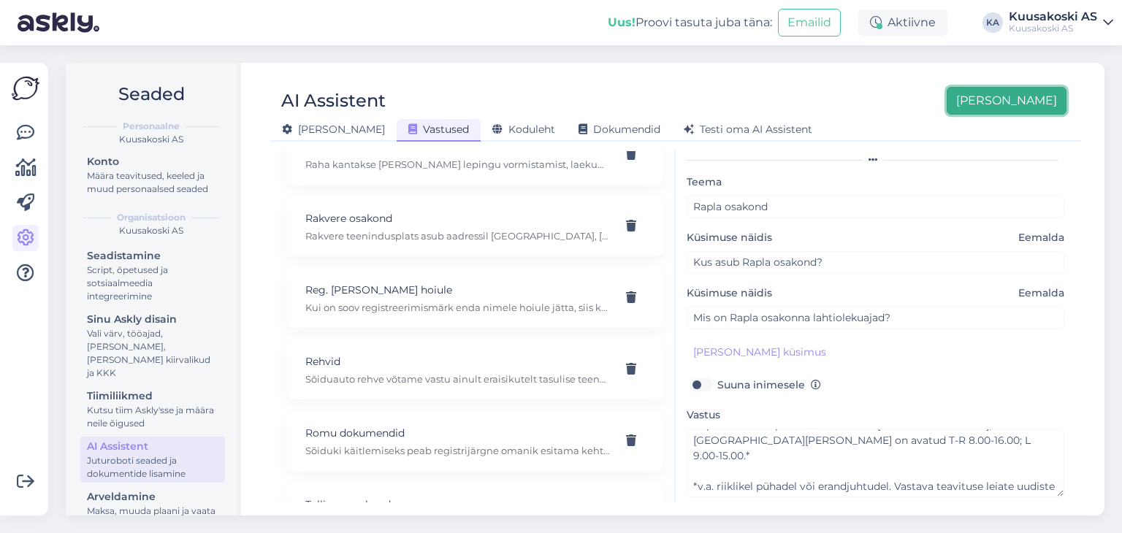
click at [1011, 95] on button "[PERSON_NAME]" at bounding box center [1007, 101] width 120 height 28
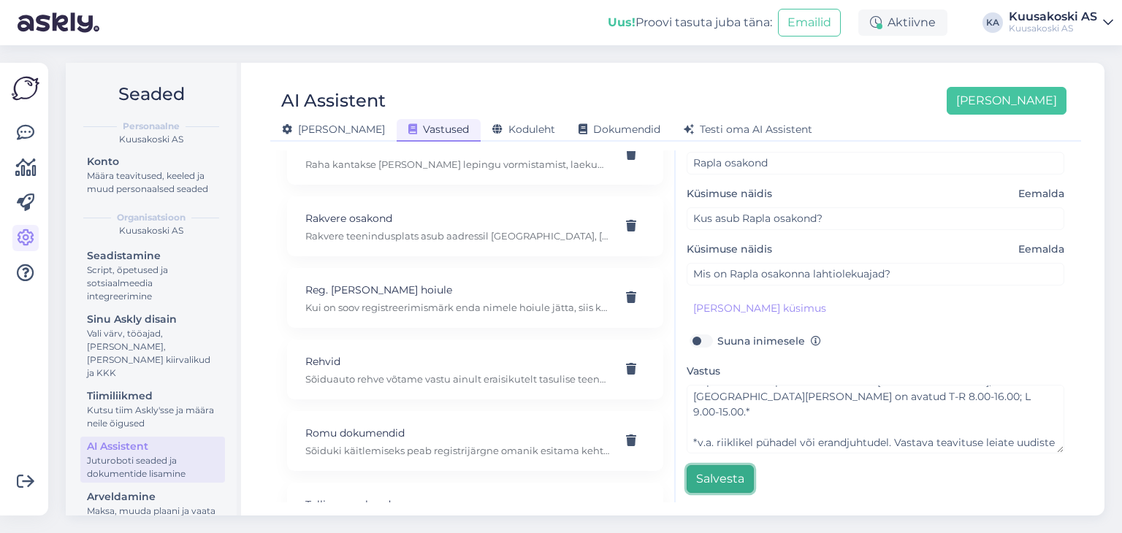
click at [707, 483] on button "Salvesta" at bounding box center [720, 479] width 67 height 28
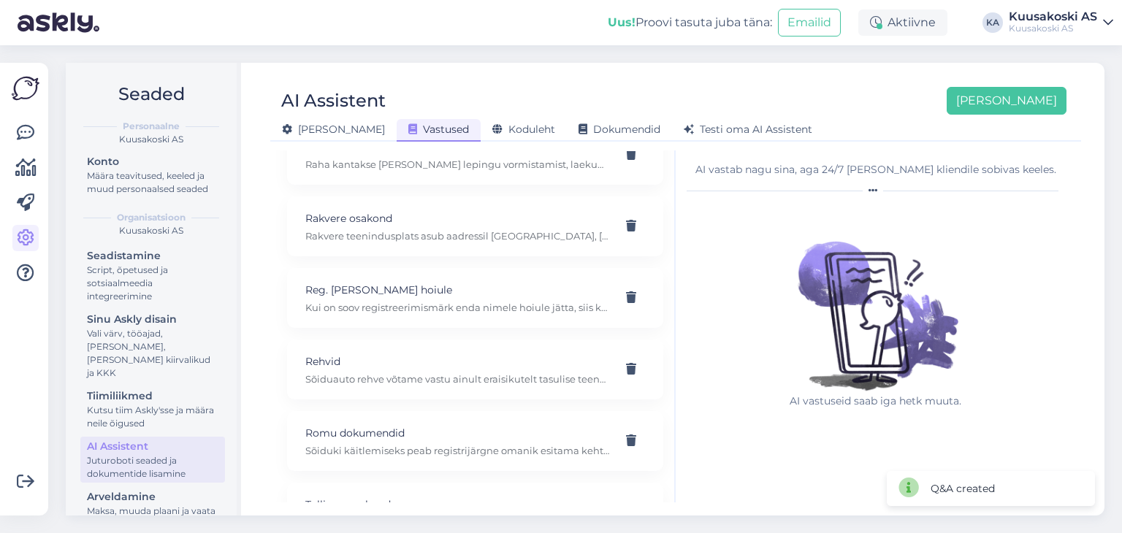
scroll to position [0, 0]
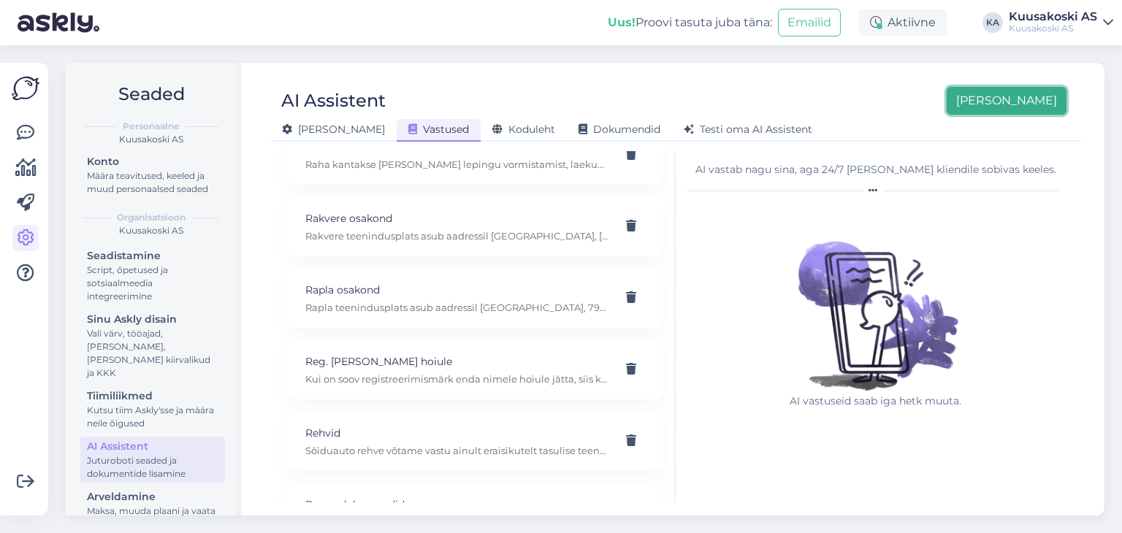
click at [1026, 94] on button "[PERSON_NAME]" at bounding box center [1007, 101] width 120 height 28
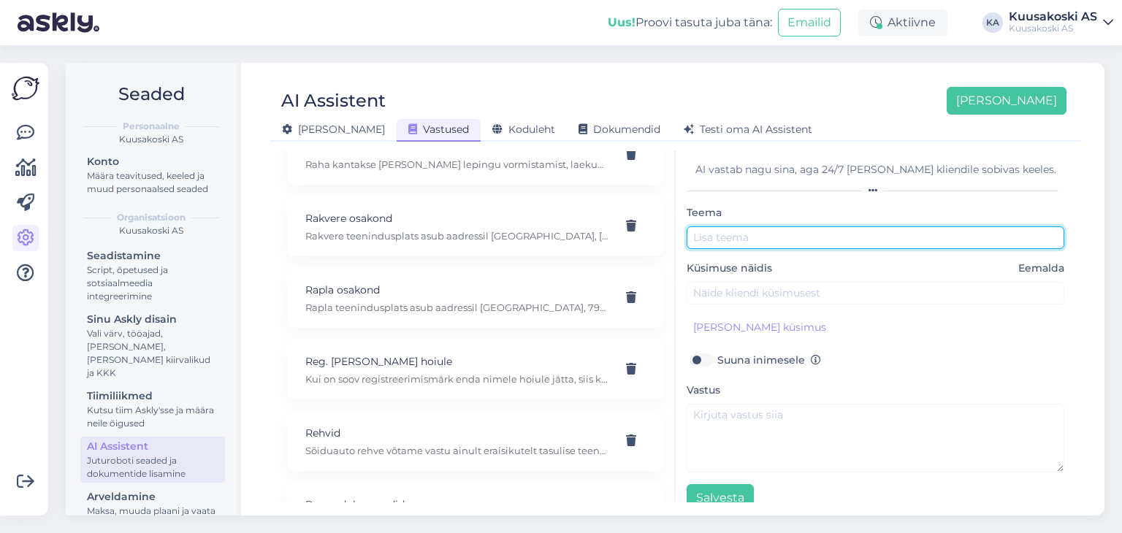
click at [709, 234] on input "text" at bounding box center [876, 237] width 378 height 23
type input "Tartu osakond"
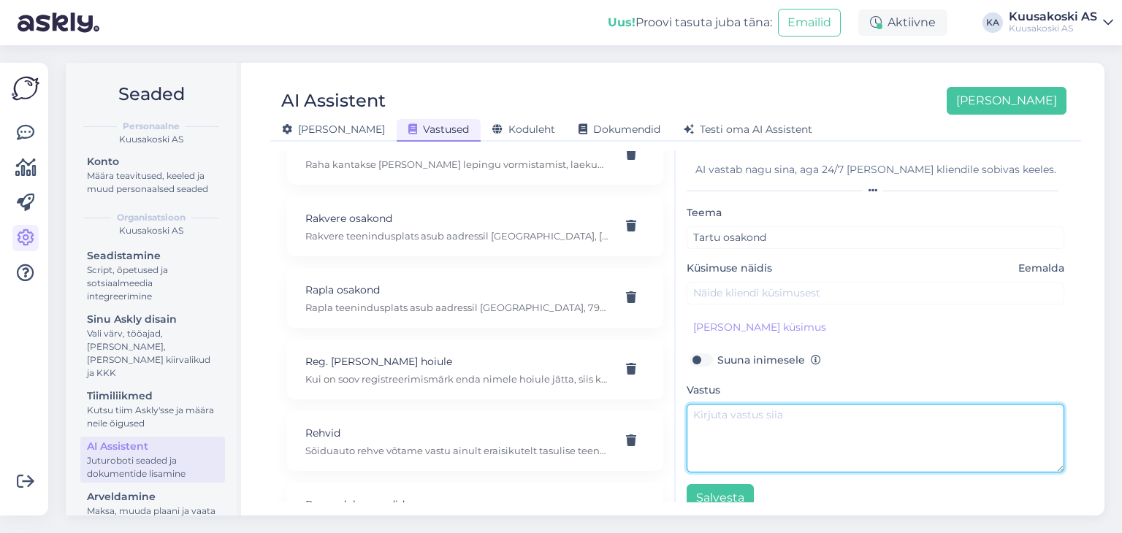
click at [733, 414] on textarea at bounding box center [876, 438] width 378 height 69
paste textarea "Tartu [STREET_ADDRESS] [PHONE_NUMBER] E-R 8.00-16.30"
type textarea "Tartu [STREET_ADDRESS] [PHONE_NUMBER] E-R 8.00-16.30"
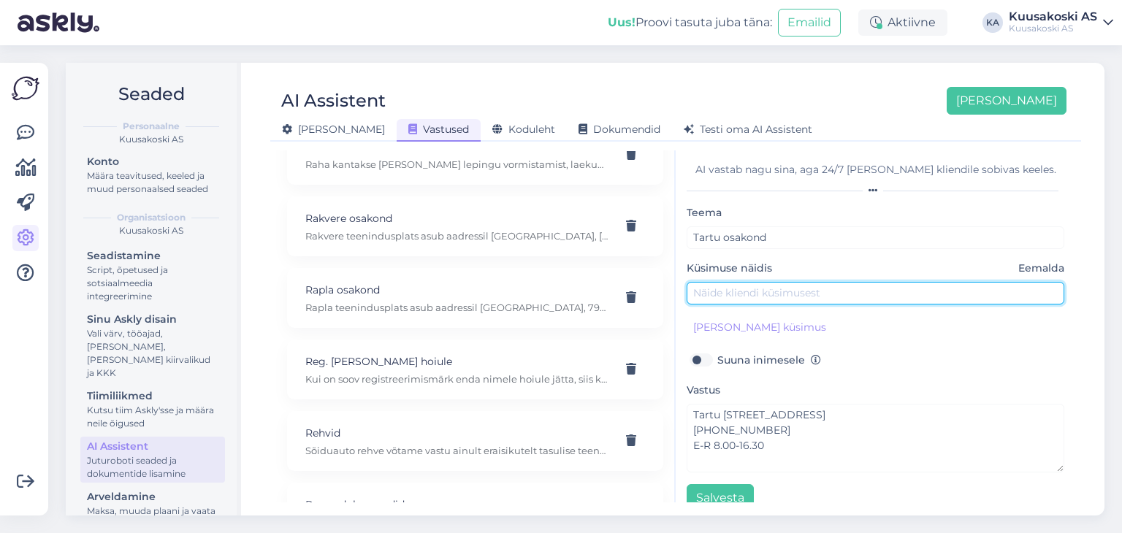
click at [735, 290] on input "text" at bounding box center [876, 293] width 378 height 23
type input "Kus asub [GEOGRAPHIC_DATA] osakond?"
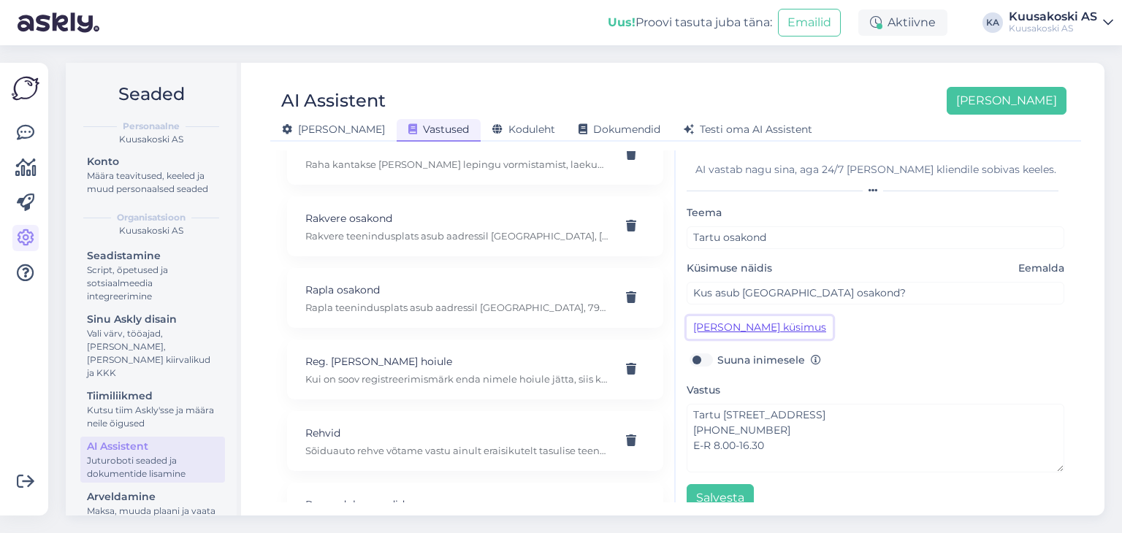
click at [736, 322] on button "[PERSON_NAME] küsimus" at bounding box center [760, 327] width 146 height 23
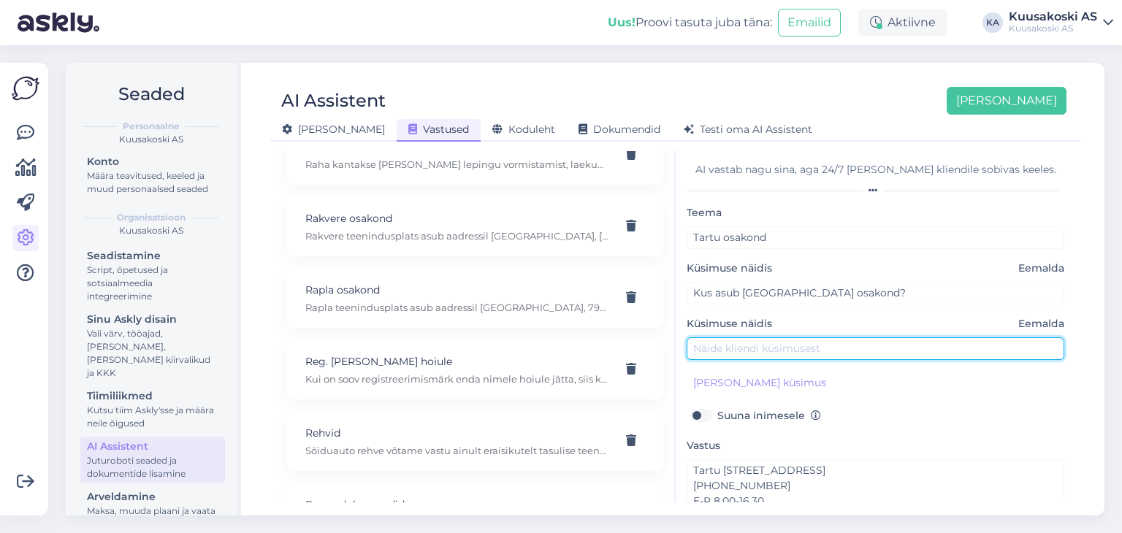
click at [728, 350] on input "text" at bounding box center [876, 348] width 378 height 23
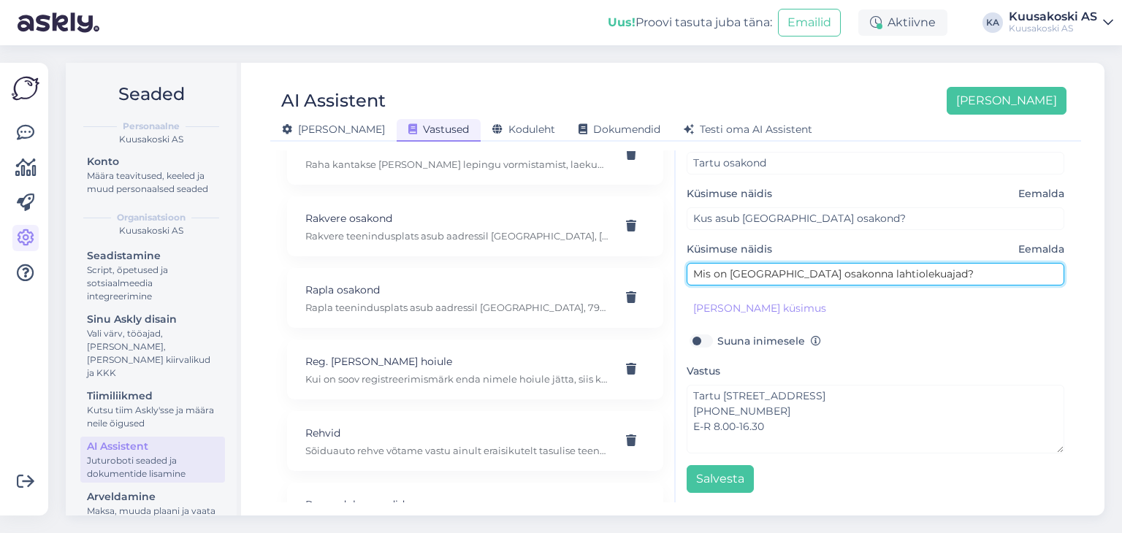
type input "Mis on [GEOGRAPHIC_DATA] osakonna lahtiolekuajad?"
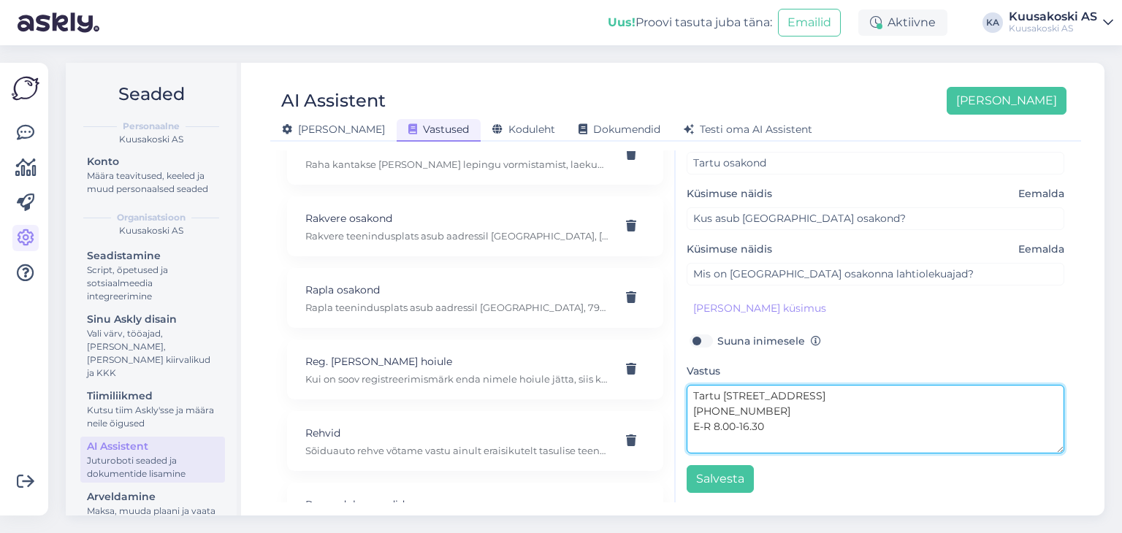
click at [804, 389] on textarea "Tartu [STREET_ADDRESS] [PHONE_NUMBER] E-R 8.00-16.30" at bounding box center [876, 419] width 378 height 69
drag, startPoint x: 953, startPoint y: 388, endPoint x: 941, endPoint y: 389, distance: 12.5
click at [941, 389] on textarea "Tartu teenindusplats asub [GEOGRAPHIC_DATA][STREET_ADDRESS] [PHONE_NUMBER] E-R …" at bounding box center [876, 419] width 378 height 69
click at [968, 396] on textarea "Tartu teenindusplats asub [GEOGRAPHIC_DATA][STREET_ADDRESS][GEOGRAPHIC_DATA] [P…" at bounding box center [876, 419] width 378 height 69
click at [843, 407] on textarea "Tartu teenindusplats asub [GEOGRAPHIC_DATA][STREET_ADDRESS][GEOGRAPHIC_DATA] ja…" at bounding box center [876, 419] width 378 height 69
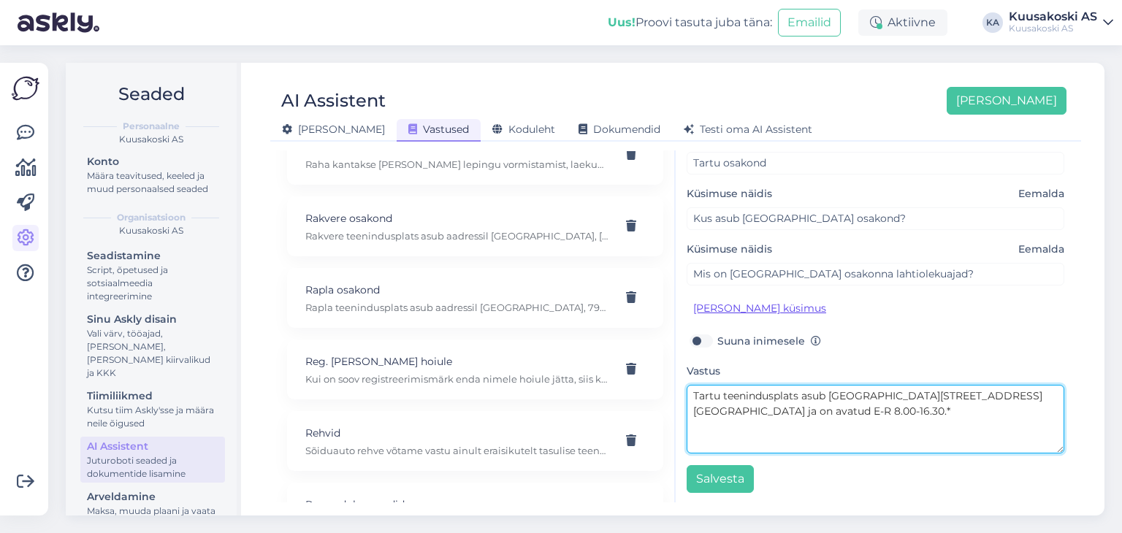
paste textarea "*v.a. riiklikel pühadel või erandjuhtudel. Vastava teavituse leiate uudiste alt…"
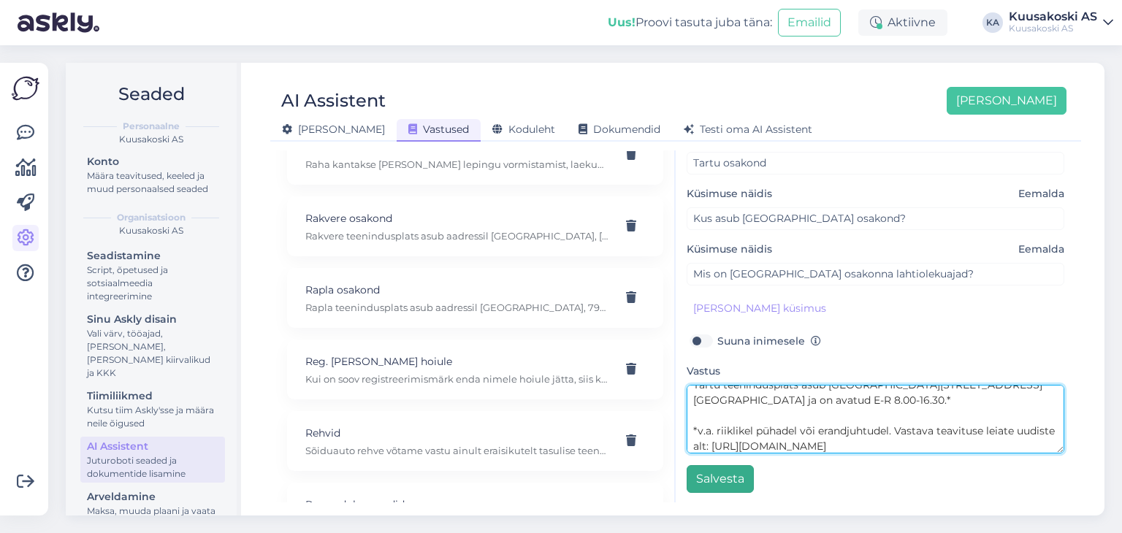
type textarea "Tartu teenindusplats asub [GEOGRAPHIC_DATA][STREET_ADDRESS][GEOGRAPHIC_DATA] ja…"
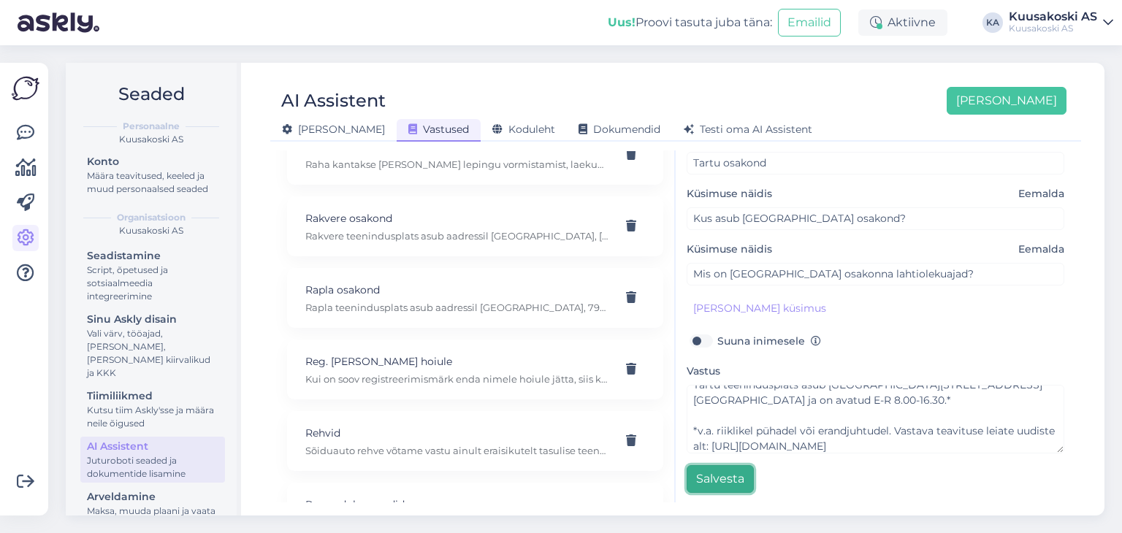
click at [717, 478] on button "Salvesta" at bounding box center [720, 479] width 67 height 28
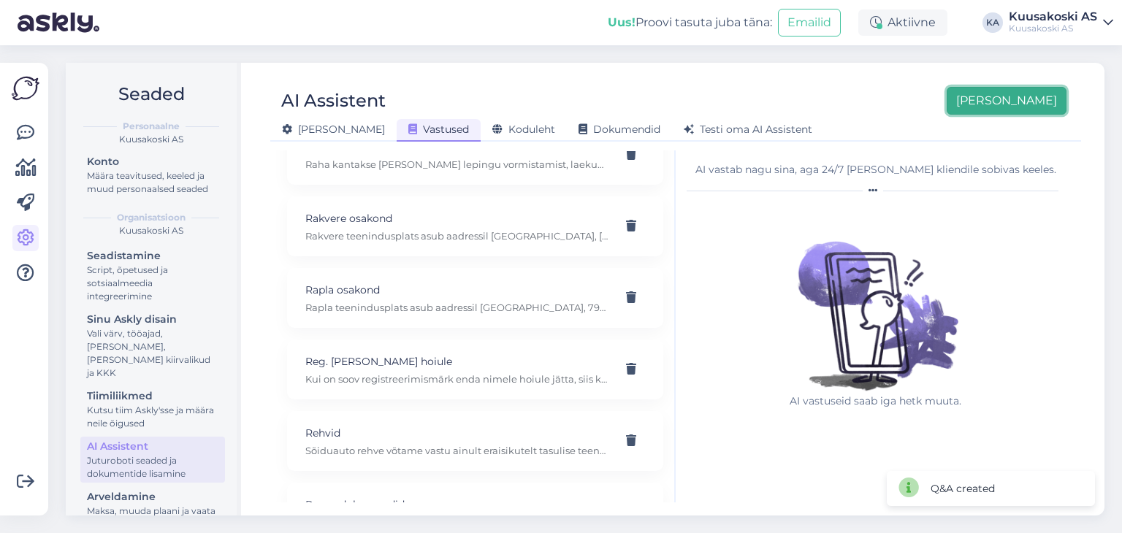
click at [1037, 103] on button "[PERSON_NAME]" at bounding box center [1007, 101] width 120 height 28
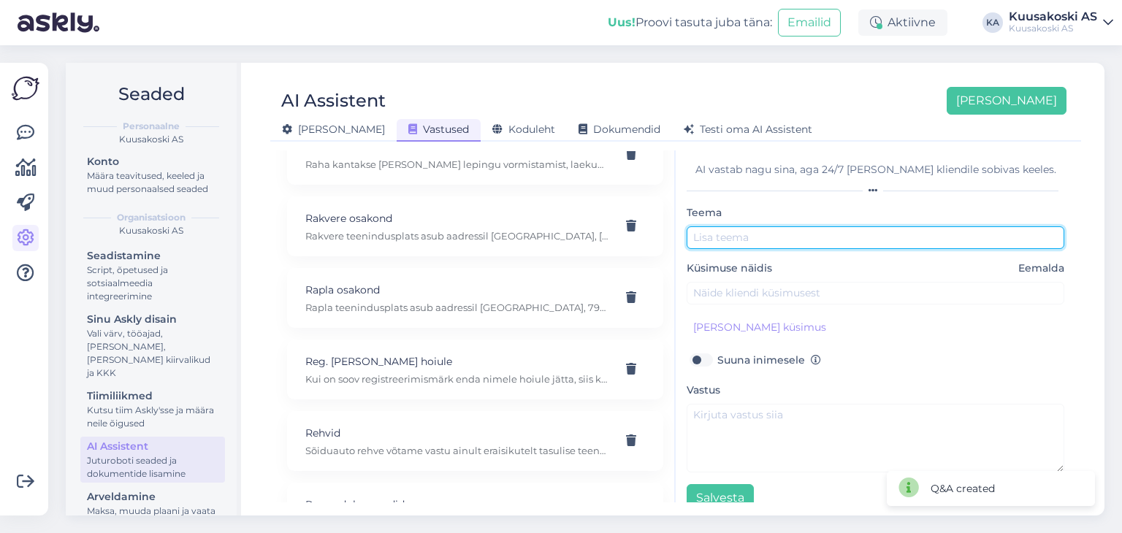
click at [744, 229] on input "text" at bounding box center [876, 237] width 378 height 23
type input "[GEOGRAPHIC_DATA] osakond"
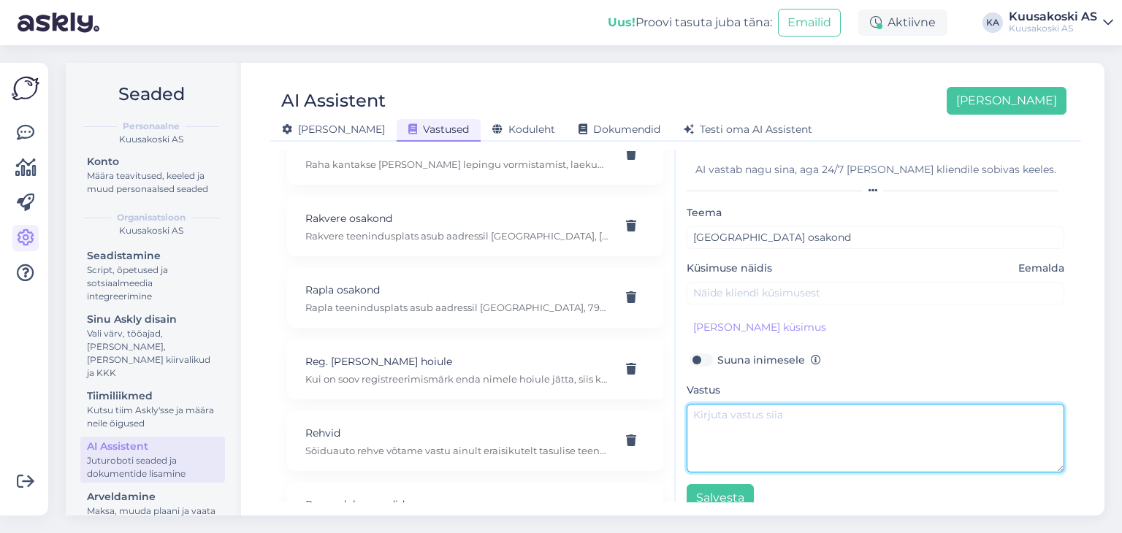
click at [738, 436] on textarea at bounding box center [876, 438] width 378 height 69
paste textarea "Viljandi teenindusplats [STREET_ADDRESS] [PHONE_NUMBER] E-R 8.00-16.30 Asume [G…"
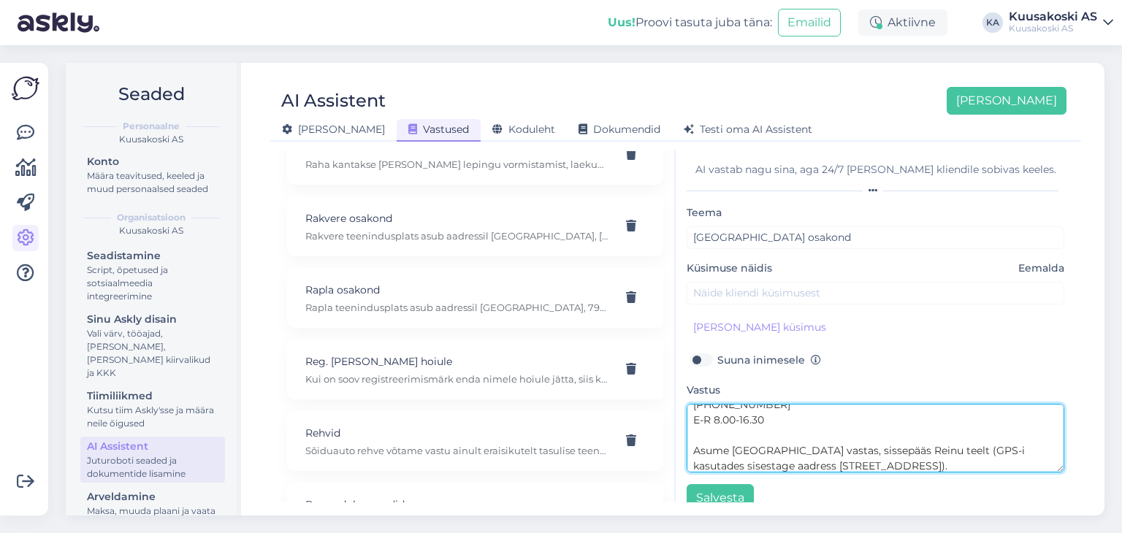
type textarea "Viljandi teenindusplats [STREET_ADDRESS] [PHONE_NUMBER] E-R 8.00-16.30 Asume [G…"
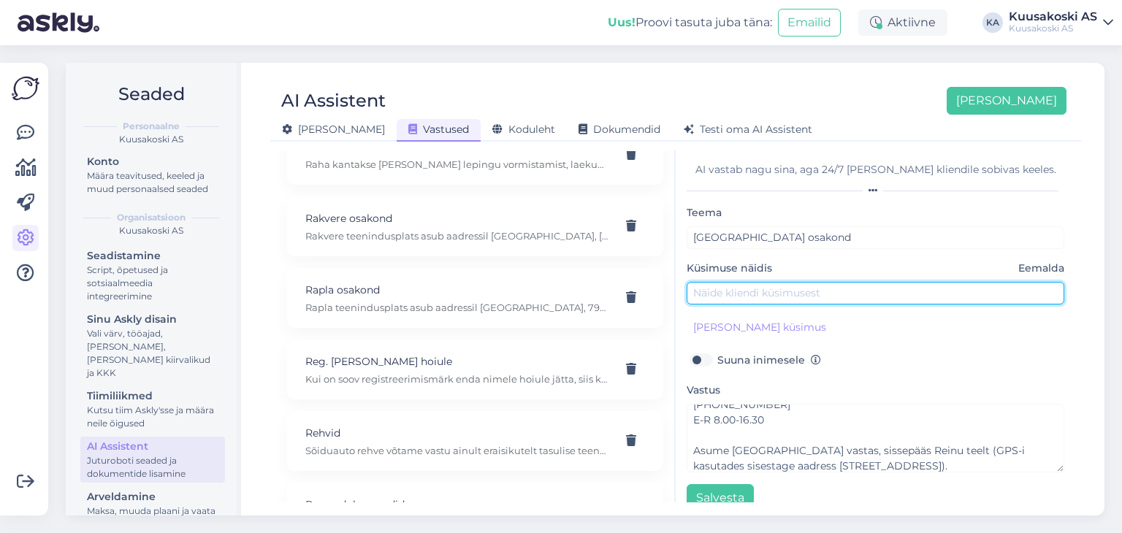
click at [716, 290] on input "text" at bounding box center [876, 293] width 378 height 23
type input "Kus asub [GEOGRAPHIC_DATA] osakond?"
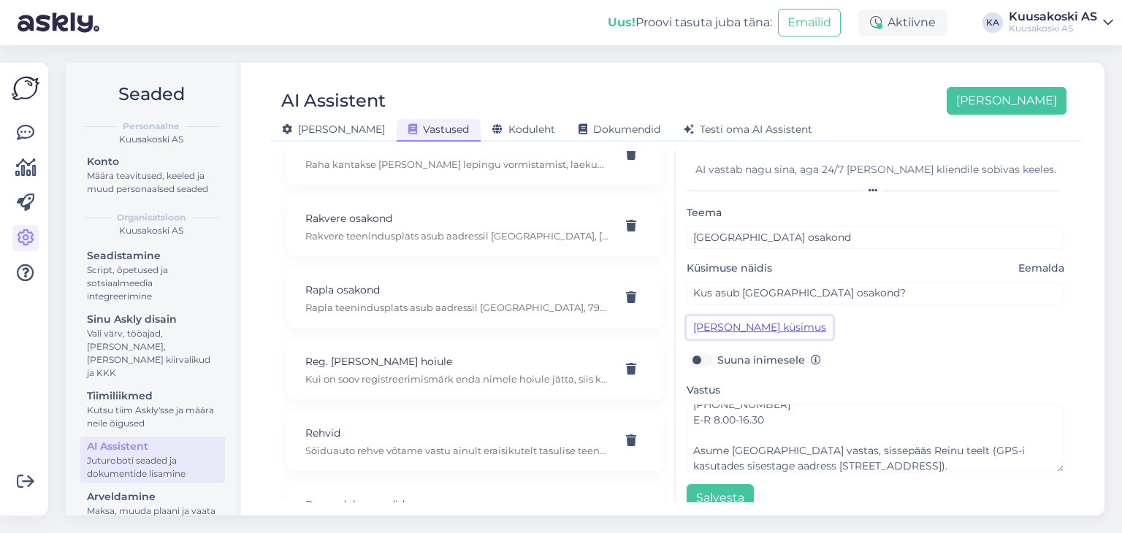
click at [714, 325] on button "[PERSON_NAME] küsimus" at bounding box center [760, 327] width 146 height 23
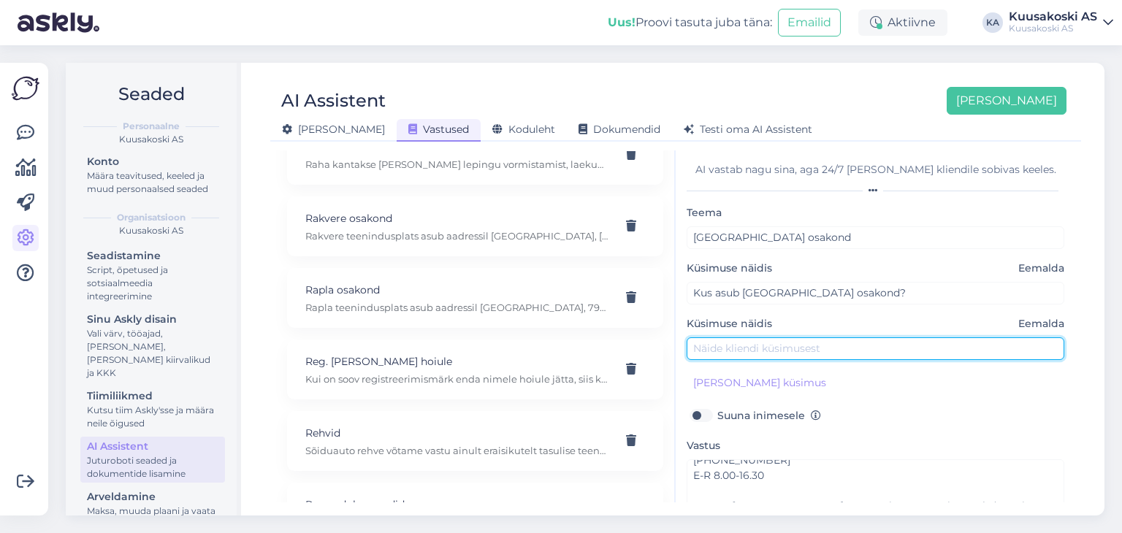
click at [710, 348] on input "text" at bounding box center [876, 348] width 378 height 23
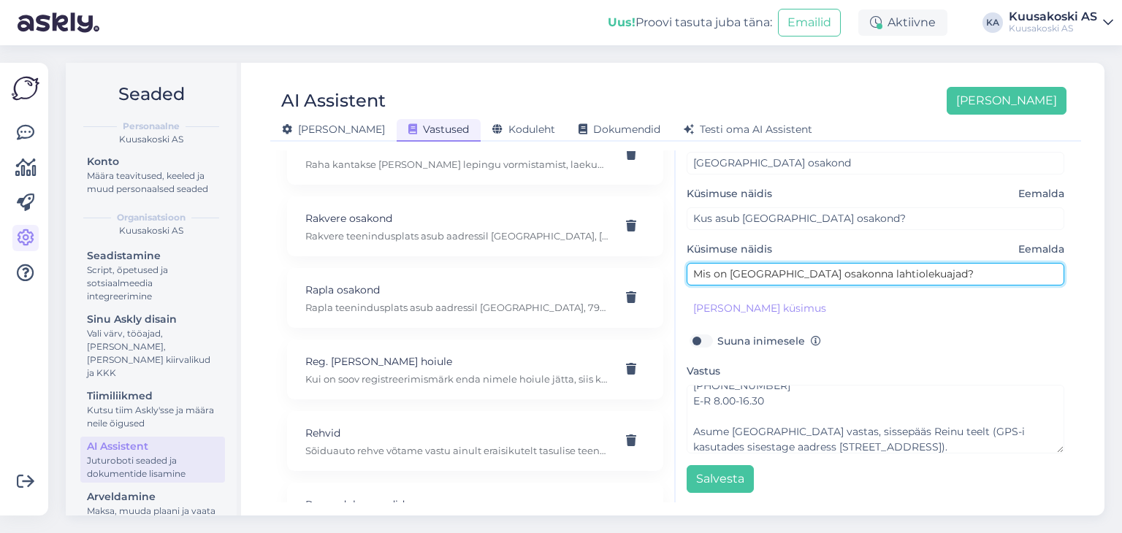
scroll to position [0, 0]
type input "Mis on [GEOGRAPHIC_DATA] osakonna lahtiolekuajad?"
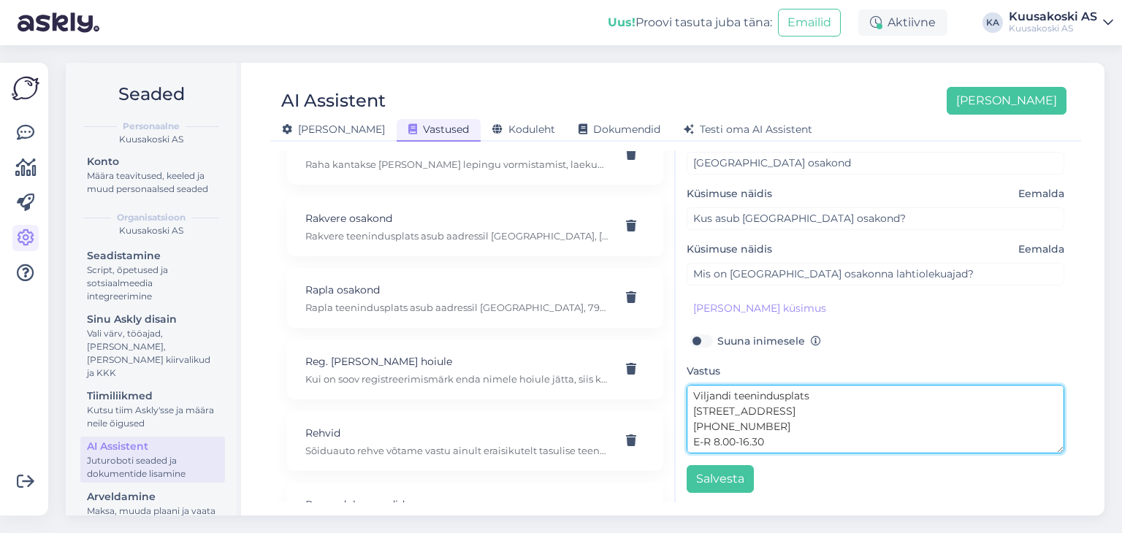
click at [816, 397] on textarea "Viljandi teenindusplats [STREET_ADDRESS] [PHONE_NUMBER] E-R 8.00-16.30 Asume [G…" at bounding box center [876, 419] width 378 height 69
drag, startPoint x: 948, startPoint y: 389, endPoint x: 968, endPoint y: 389, distance: 19.7
click at [968, 389] on textarea "Viljandi teenindusplats asub [GEOGRAPHIC_DATA][STREET_ADDRESS] [PHONE_NUMBER] E…" at bounding box center [876, 419] width 378 height 69
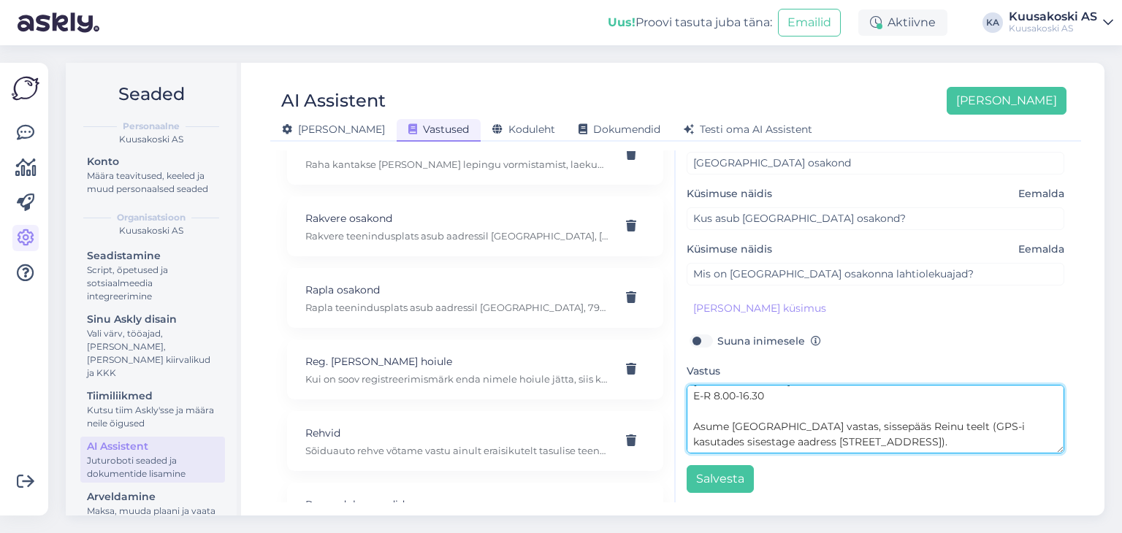
drag, startPoint x: 929, startPoint y: 443, endPoint x: 679, endPoint y: 420, distance: 250.9
click at [679, 420] on div "AI vastab nagu sina, aga 24/7 [PERSON_NAME] kliendile sobivas keeles. Teema [GE…" at bounding box center [876, 326] width 400 height 352
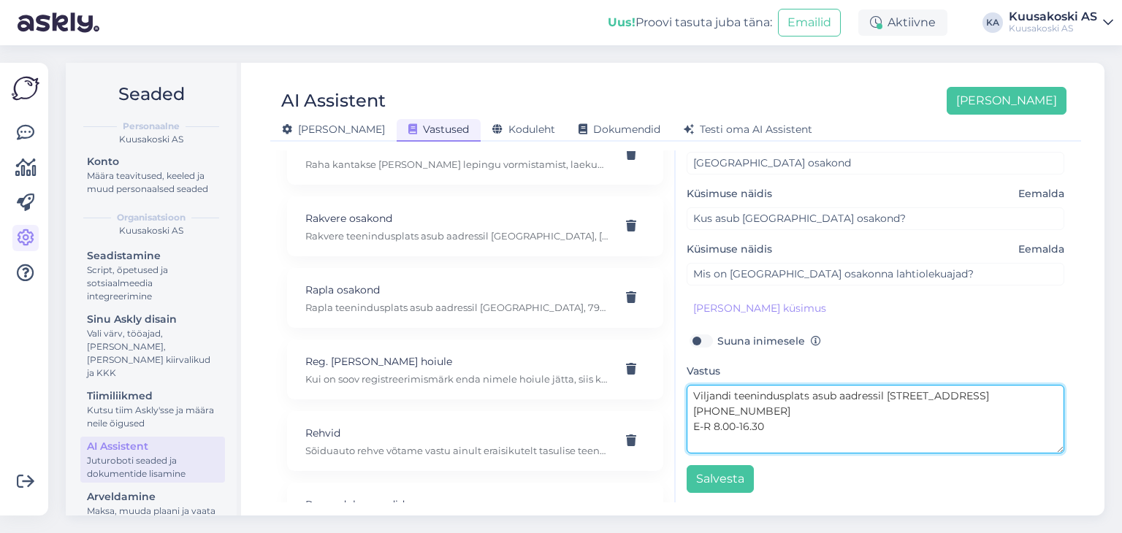
scroll to position [0, 0]
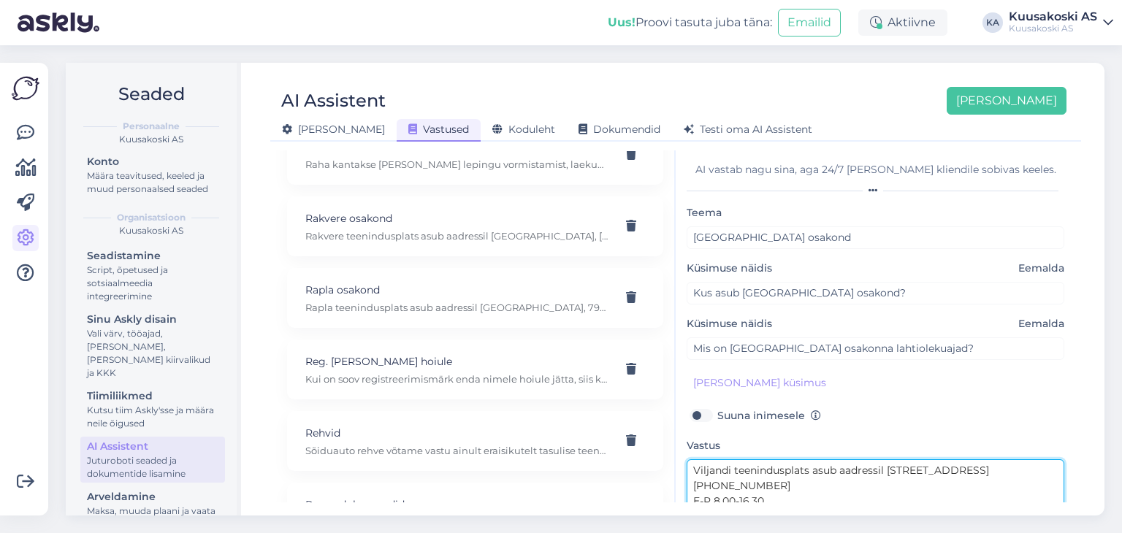
click at [988, 466] on textarea "Viljandi teenindusplats asub aadressil [STREET_ADDRESS] [PHONE_NUMBER] E-R 8.00…" at bounding box center [876, 493] width 378 height 69
paste textarea "Asume [GEOGRAPHIC_DATA] Bauhofi vastas, sissepääs Reinu teelt (GPS-i kasutades …"
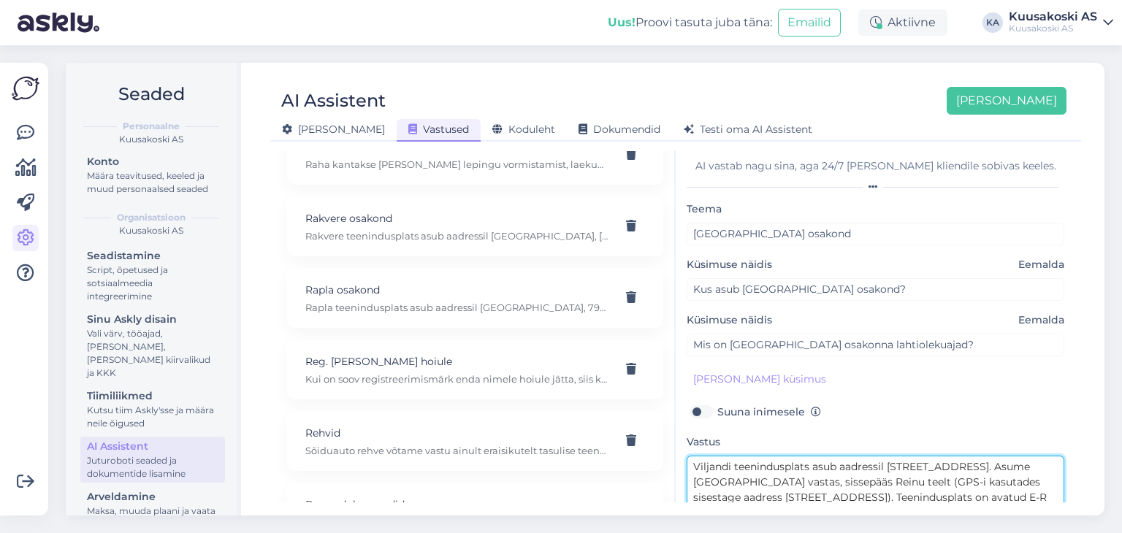
scroll to position [31, 0]
click at [827, 464] on textarea "Viljandi teenindusplats asub aadressil [STREET_ADDRESS]. Asume [GEOGRAPHIC_DATA…" at bounding box center [876, 490] width 378 height 69
click at [777, 489] on textarea "Viljandi teenindusplats asub aadressil [STREET_ADDRESS]. Asume [GEOGRAPHIC_DATA…" at bounding box center [876, 490] width 378 height 69
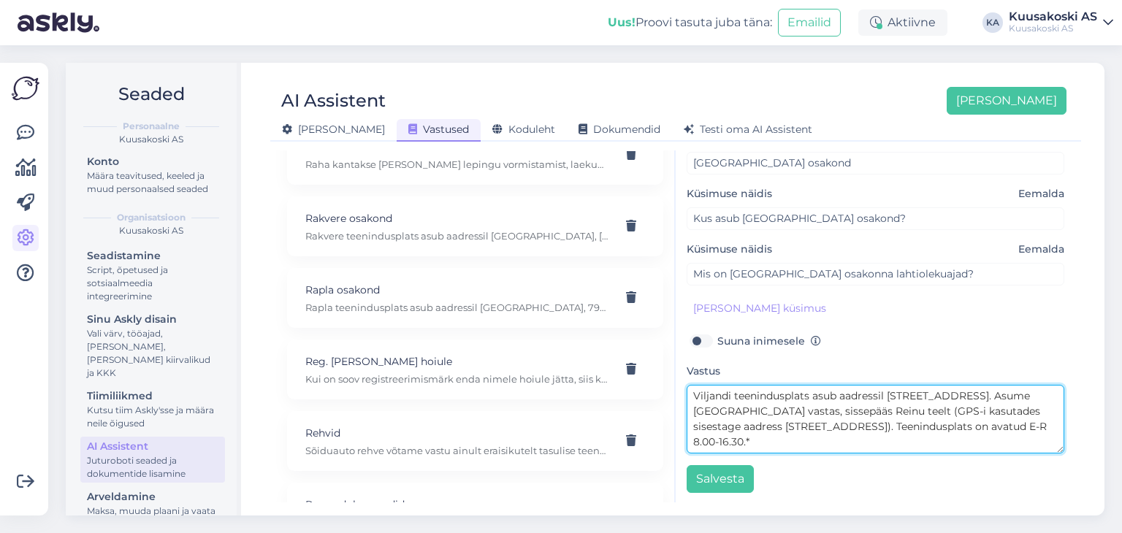
paste textarea "*v.a. riiklikel pühadel või erandjuhtudel. Vastava teavituse leiate uudiste alt…"
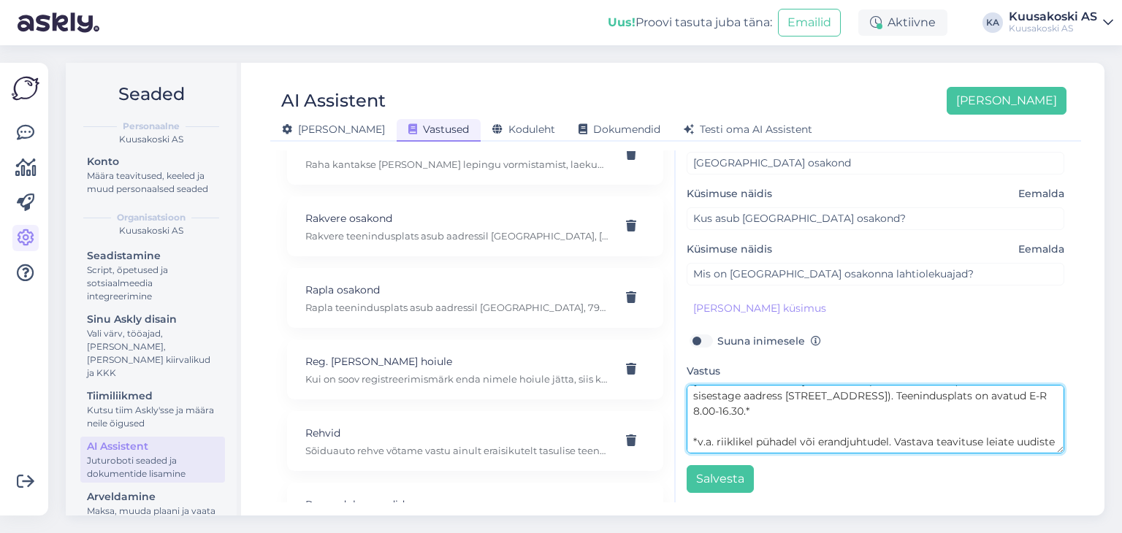
scroll to position [41, 0]
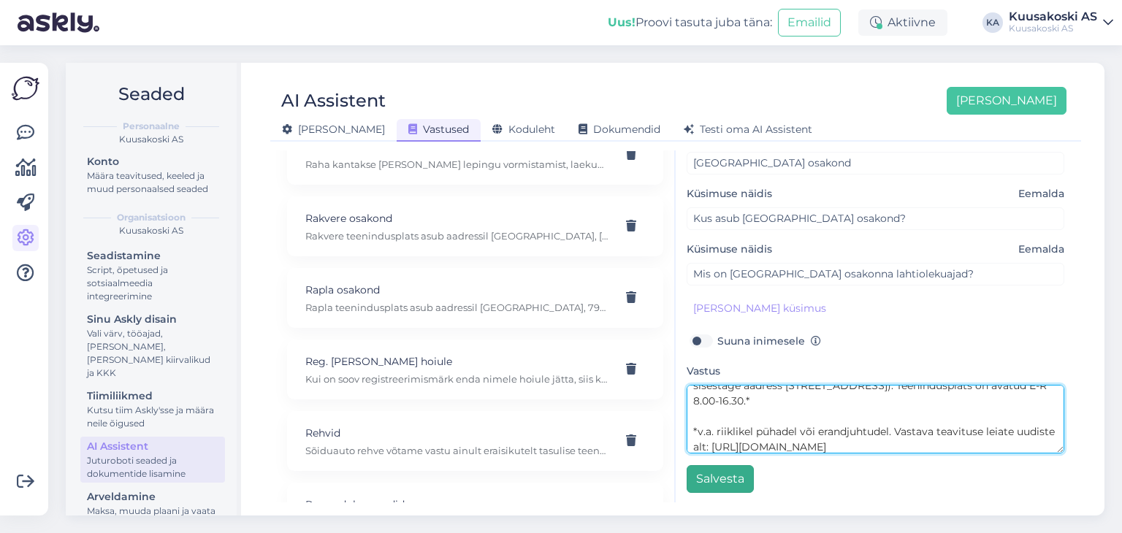
type textarea "Viljandi teenindusplats asub aadressil [STREET_ADDRESS]. Asume [GEOGRAPHIC_DATA…"
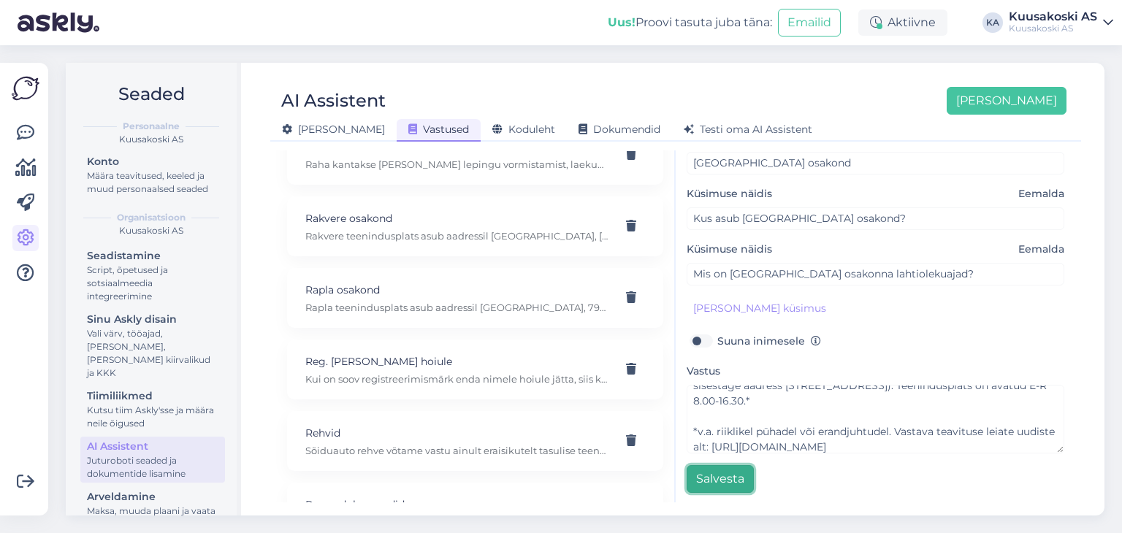
click at [718, 471] on button "Salvesta" at bounding box center [720, 479] width 67 height 28
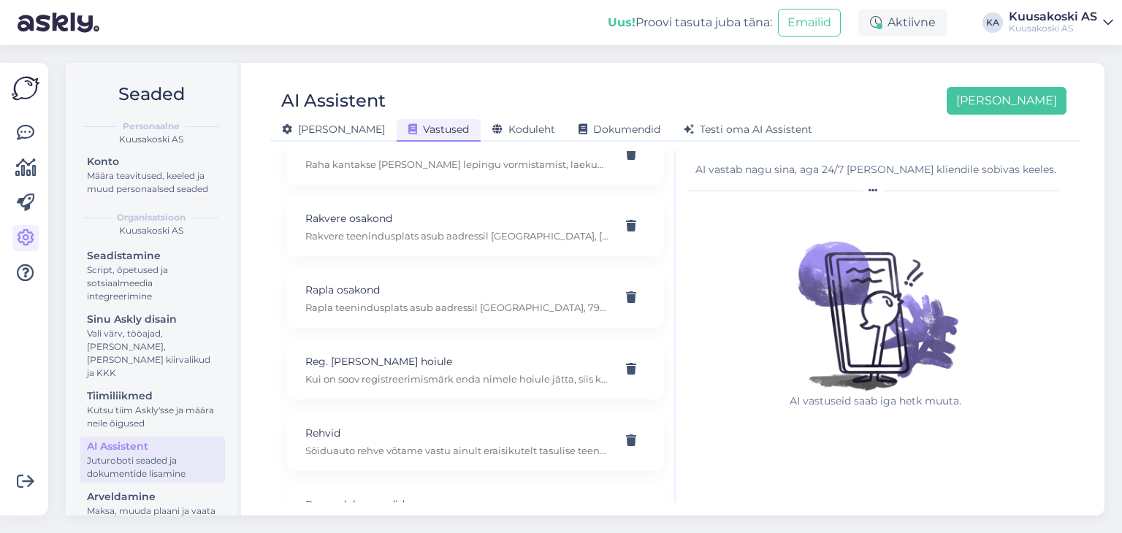
click at [1010, 122] on div "[PERSON_NAME] Vastused Koduleht Dokumendid [PERSON_NAME] oma AI Assistent" at bounding box center [668, 128] width 796 height 26
click at [1010, 109] on button "[PERSON_NAME]" at bounding box center [1007, 101] width 120 height 28
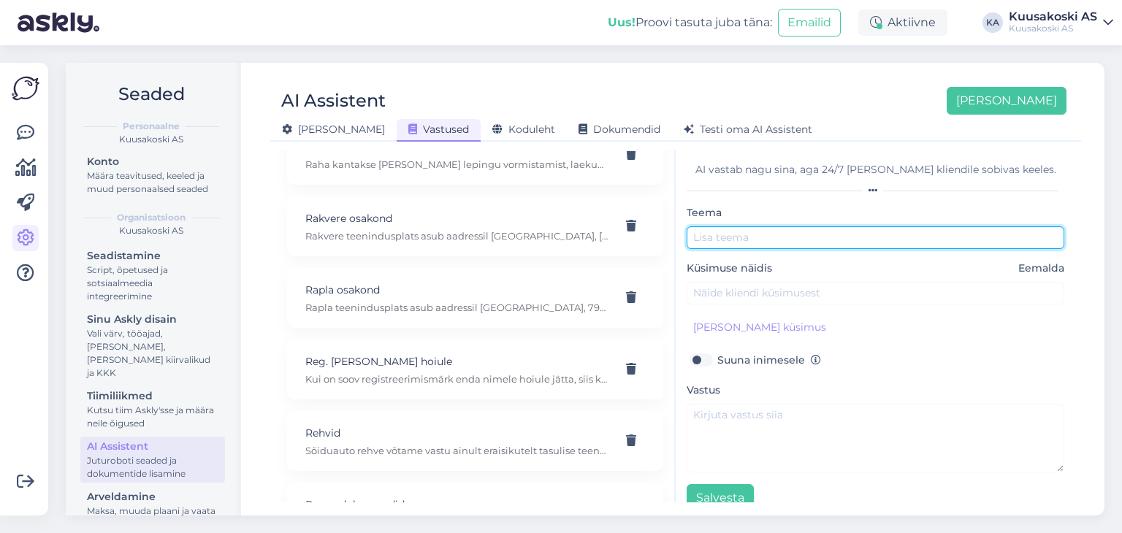
click at [744, 235] on input "text" at bounding box center [876, 237] width 378 height 23
type input "Võru teenindusplats"
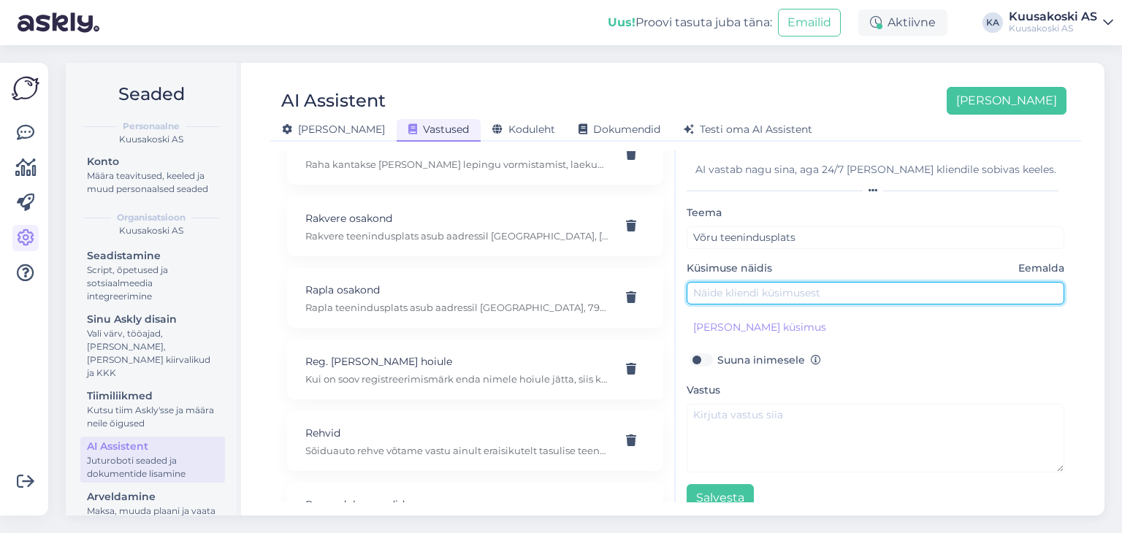
click at [740, 292] on input "text" at bounding box center [876, 293] width 378 height 23
type input "Kus asub [GEOGRAPHIC_DATA] osakond?"
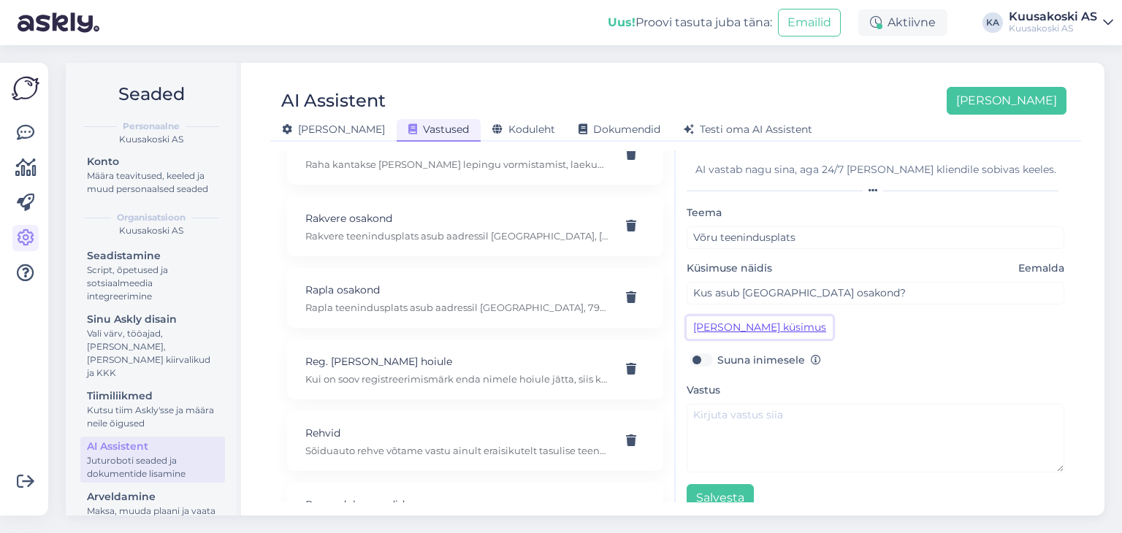
click at [741, 323] on button "[PERSON_NAME] küsimus" at bounding box center [760, 327] width 146 height 23
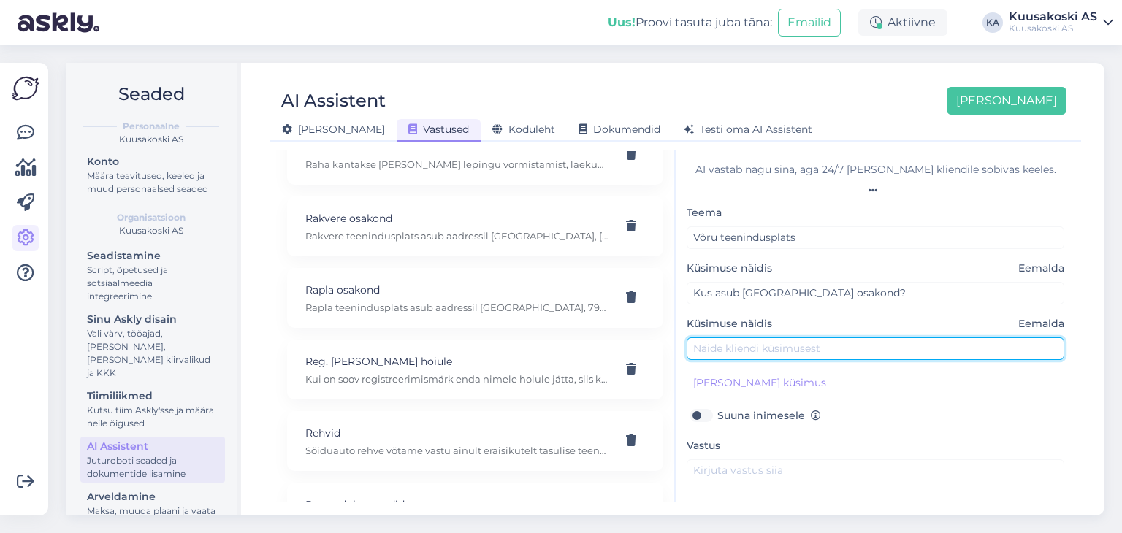
click at [723, 337] on input "text" at bounding box center [876, 348] width 378 height 23
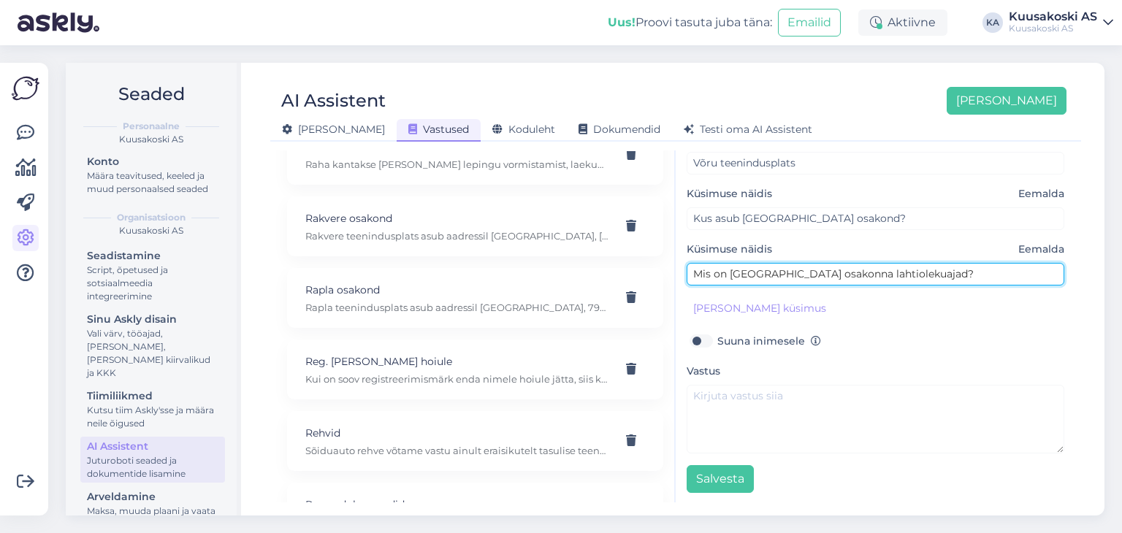
type input "Mis on [GEOGRAPHIC_DATA] osakonna lahtiolekuajad?"
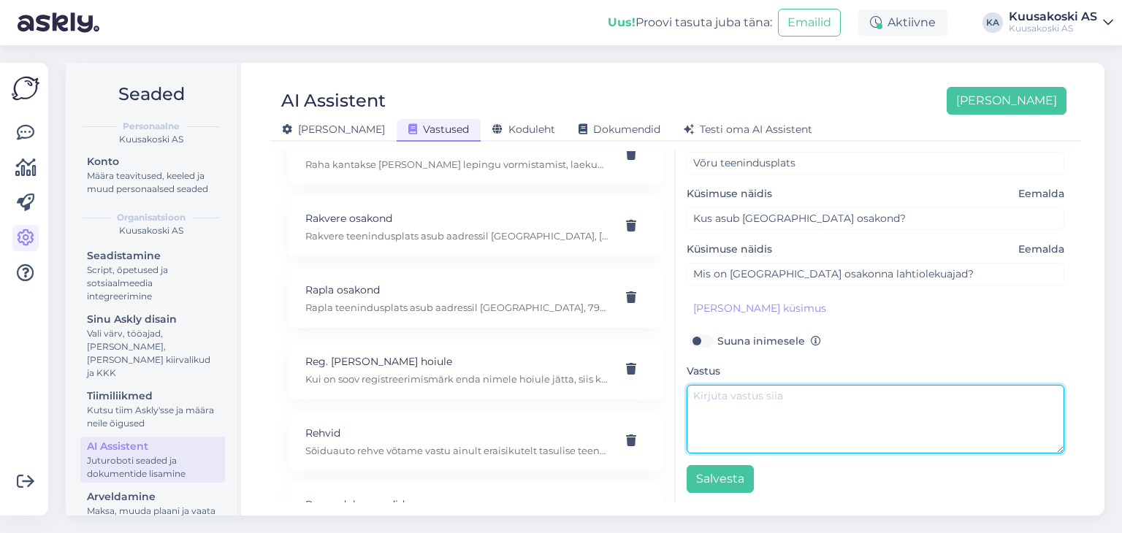
click at [744, 435] on textarea at bounding box center [876, 419] width 378 height 69
paste textarea "Võru [STREET_ADDRESS] [PHONE_NUMBER], [PHONE_NUMBER] E-R 8.00-16.30 (Lõuna 12.0…"
click at [812, 392] on textarea "Võru [STREET_ADDRESS] [PHONE_NUMBER], [PHONE_NUMBER] E-R 8.00-16.30 (Lõuna 12.0…" at bounding box center [876, 419] width 378 height 69
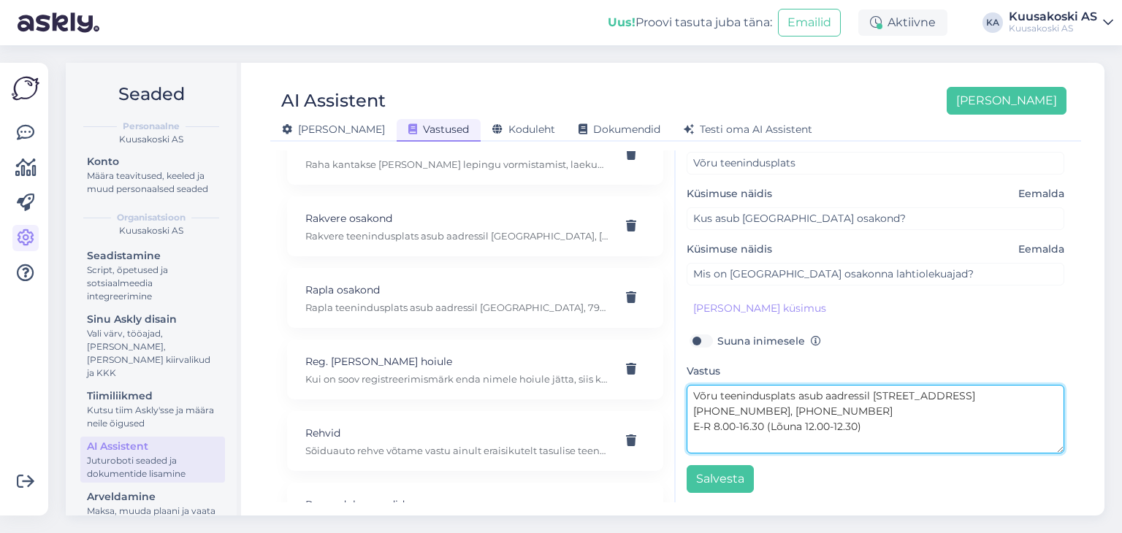
drag, startPoint x: 961, startPoint y: 392, endPoint x: 931, endPoint y: 393, distance: 30.0
click at [931, 393] on textarea "Võru teenindusplats asub aadressil [STREET_ADDRESS] [PHONE_NUMBER], [PHONE_NUMB…" at bounding box center [876, 419] width 378 height 69
click at [979, 394] on textarea "Võru teenindusplats asub aadressil [STREET_ADDRESS] [PHONE_NUMBER], [PHONE_NUMB…" at bounding box center [876, 419] width 378 height 69
click at [773, 408] on textarea "Võru teenindusplats asub aadressil [GEOGRAPHIC_DATA], [GEOGRAPHIC_DATA] ja on a…" at bounding box center [876, 419] width 378 height 69
click at [847, 413] on textarea "Võru teenindusplats asub aadressil [GEOGRAPHIC_DATA], [GEOGRAPHIC_DATA] ja on a…" at bounding box center [876, 419] width 378 height 69
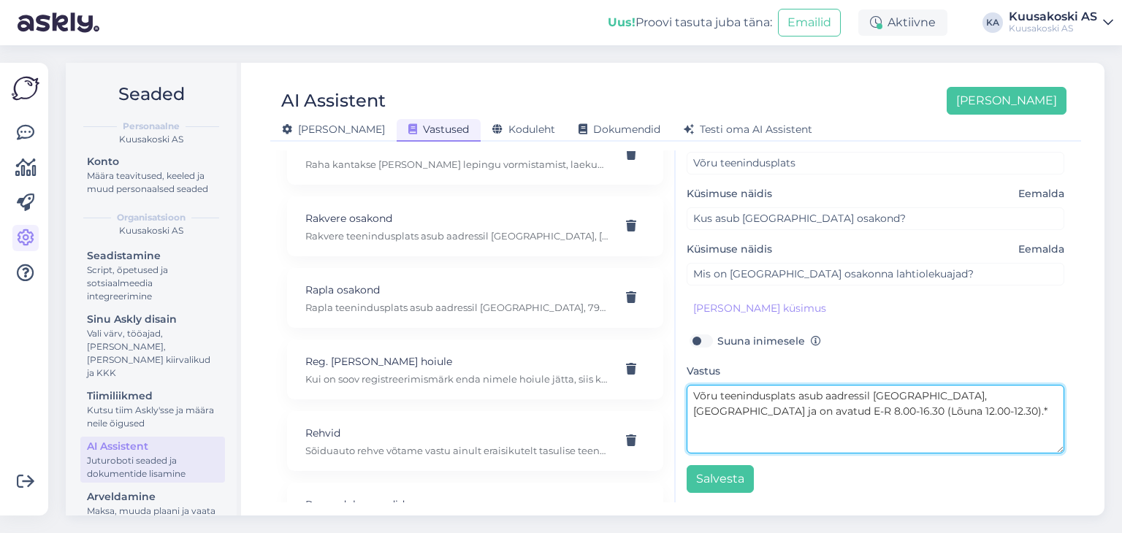
paste textarea "*v.a. riiklikel pühadel või erandjuhtudel. Vastava teavituse leiate uudiste alt…"
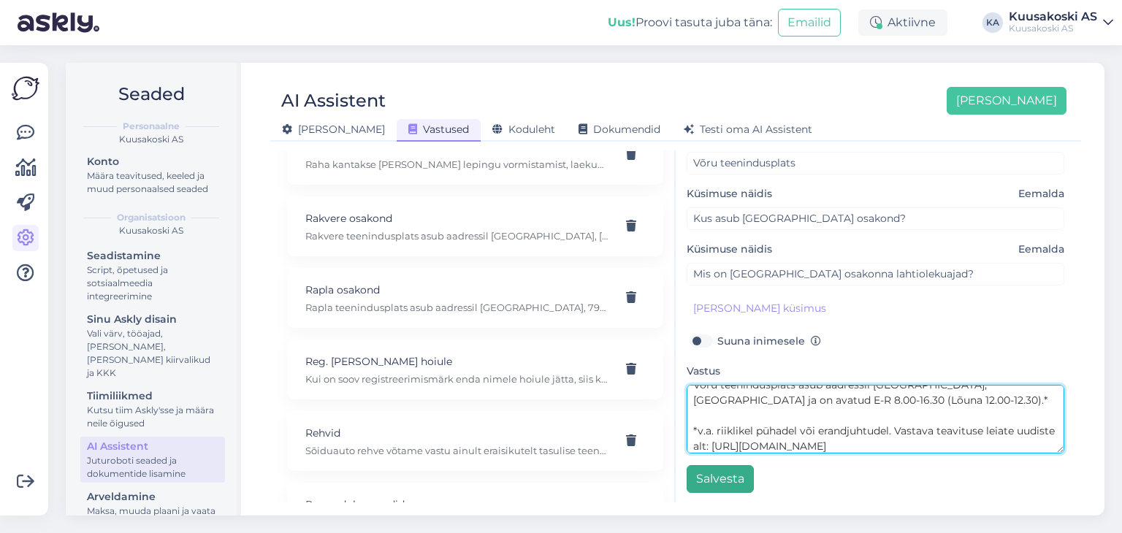
type textarea "Võru teenindusplats asub aadressil [GEOGRAPHIC_DATA], [GEOGRAPHIC_DATA] ja on a…"
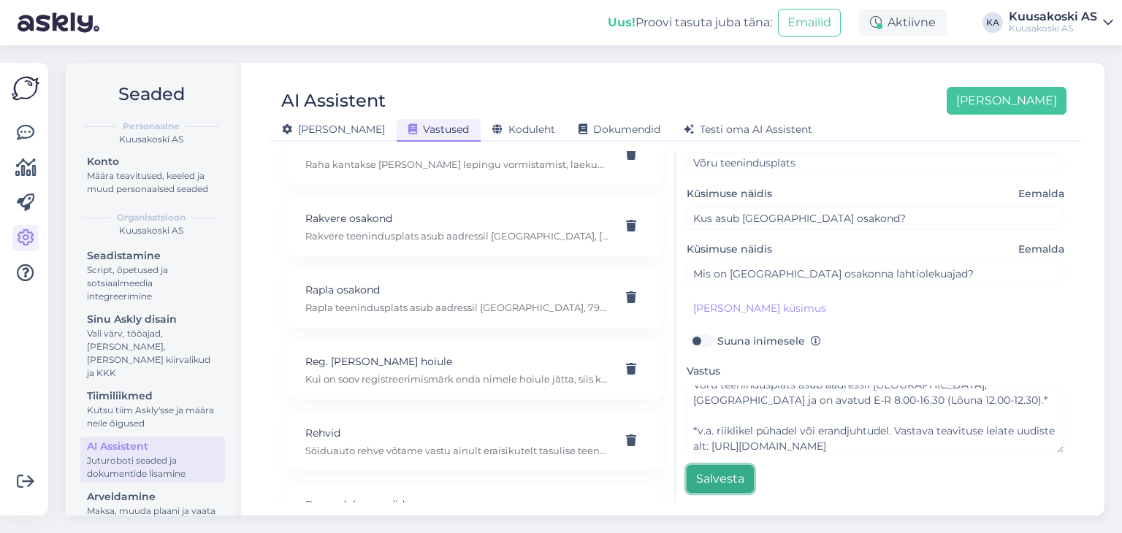
click at [728, 473] on button "Salvesta" at bounding box center [720, 479] width 67 height 28
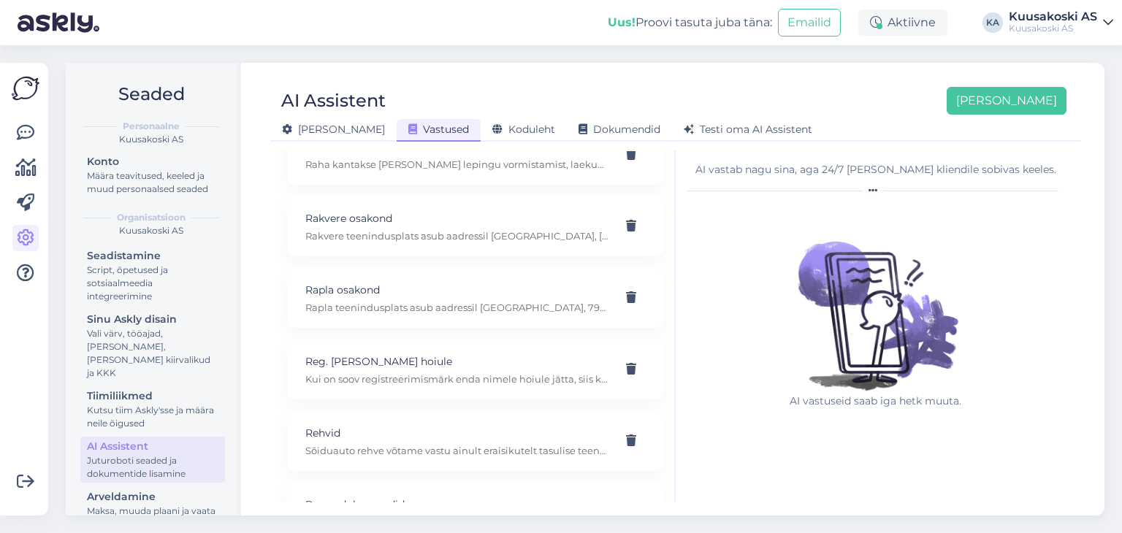
scroll to position [0, 0]
click at [579, 133] on span "Dokumendid" at bounding box center [620, 129] width 82 height 13
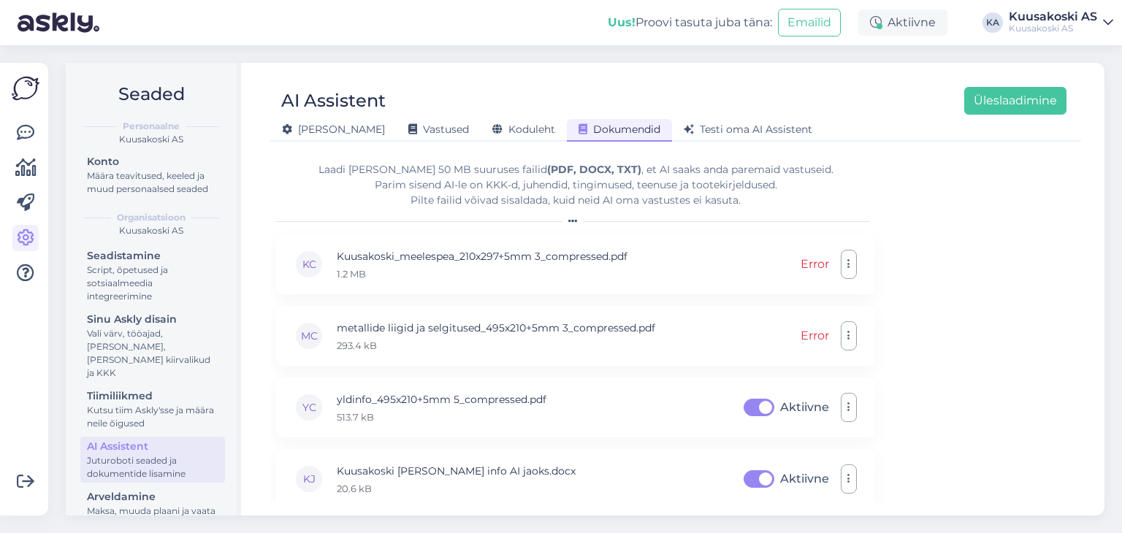
click at [945, 421] on div "Laadi [PERSON_NAME] 50 MB suuruses failid (PDF, DOCX, TXT) , et AI saaks anda p…" at bounding box center [675, 326] width 799 height 352
click at [983, 104] on button "Üleslaadimine" at bounding box center [1015, 101] width 102 height 28
click at [843, 270] on button "button" at bounding box center [849, 264] width 16 height 29
click at [774, 325] on link "Eemalda" at bounding box center [784, 335] width 146 height 37
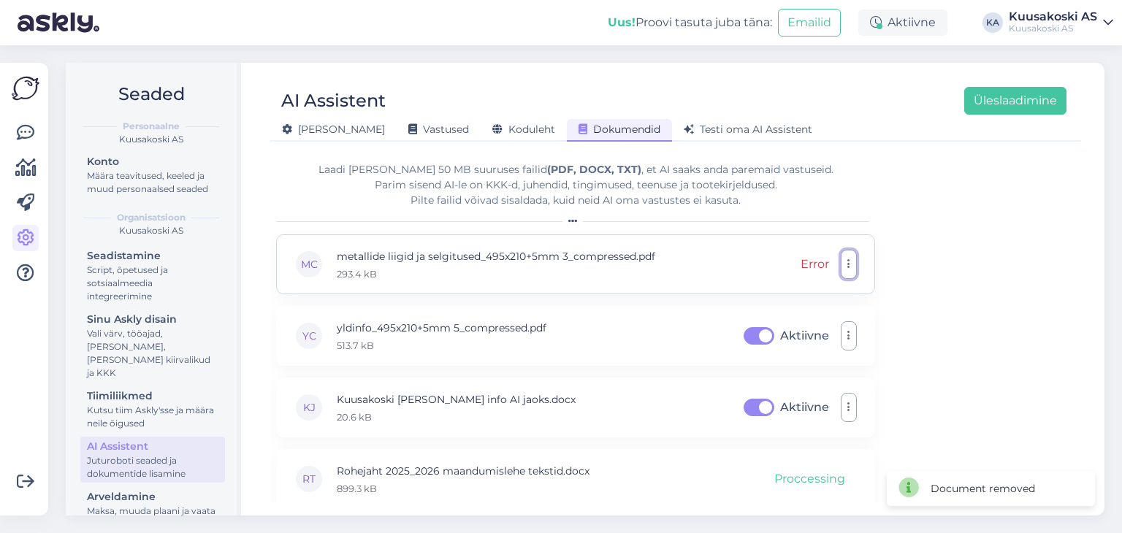
click at [844, 272] on button "button" at bounding box center [849, 264] width 16 height 29
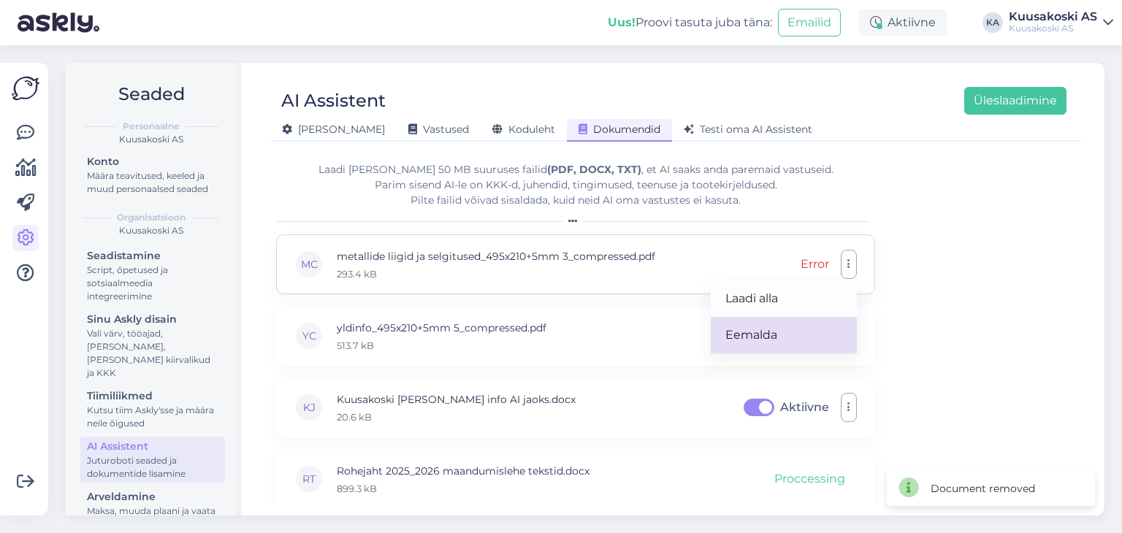
click at [792, 333] on link "Eemalda" at bounding box center [784, 335] width 146 height 37
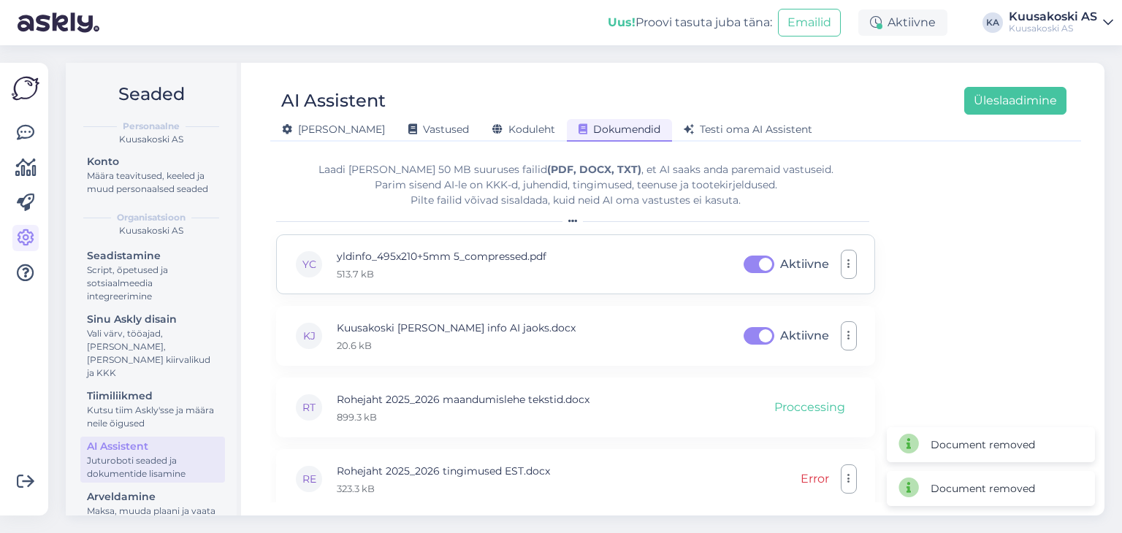
scroll to position [4, 0]
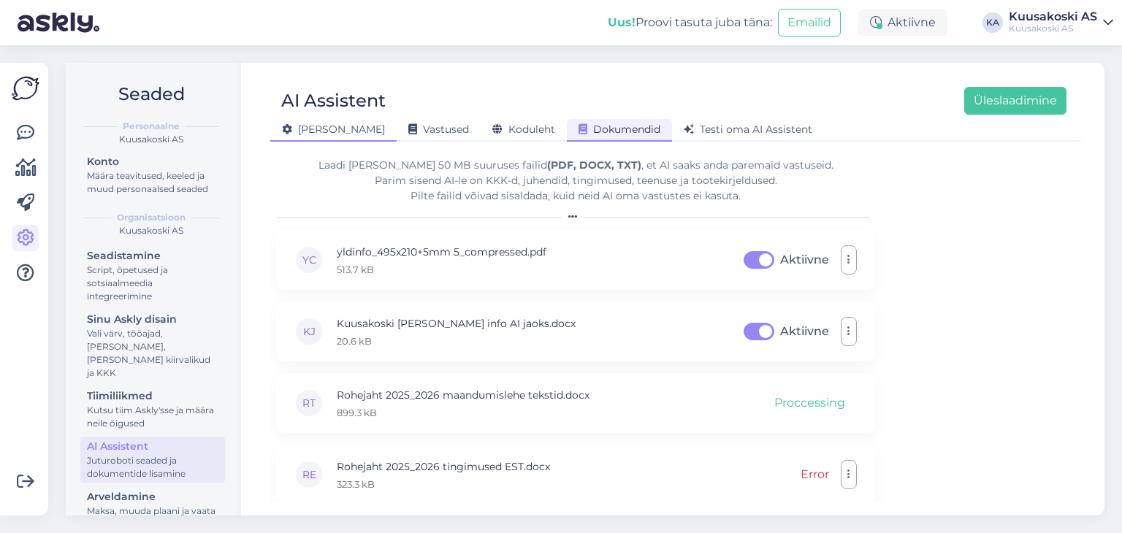
click at [310, 124] on span "[PERSON_NAME]" at bounding box center [333, 129] width 103 height 13
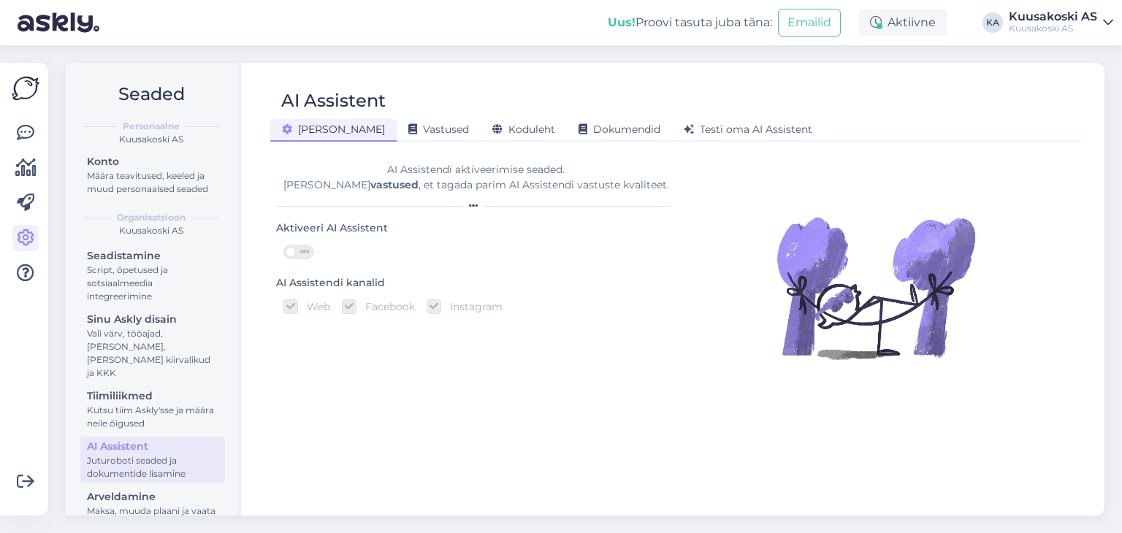
scroll to position [0, 0]
click at [408, 129] on span "Vastused" at bounding box center [438, 129] width 61 height 13
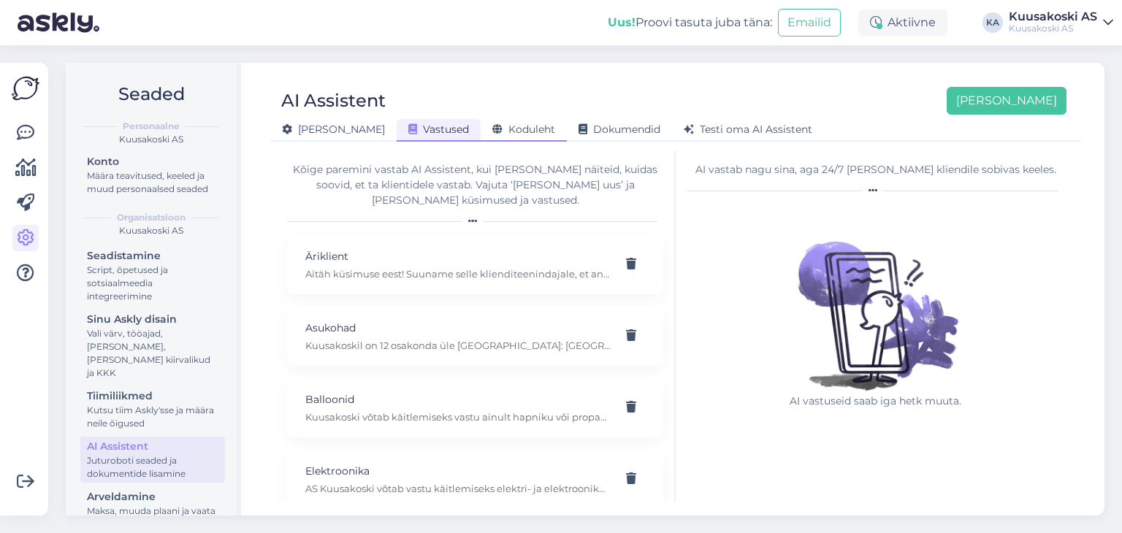
click at [492, 129] on span "Koduleht" at bounding box center [523, 129] width 63 height 13
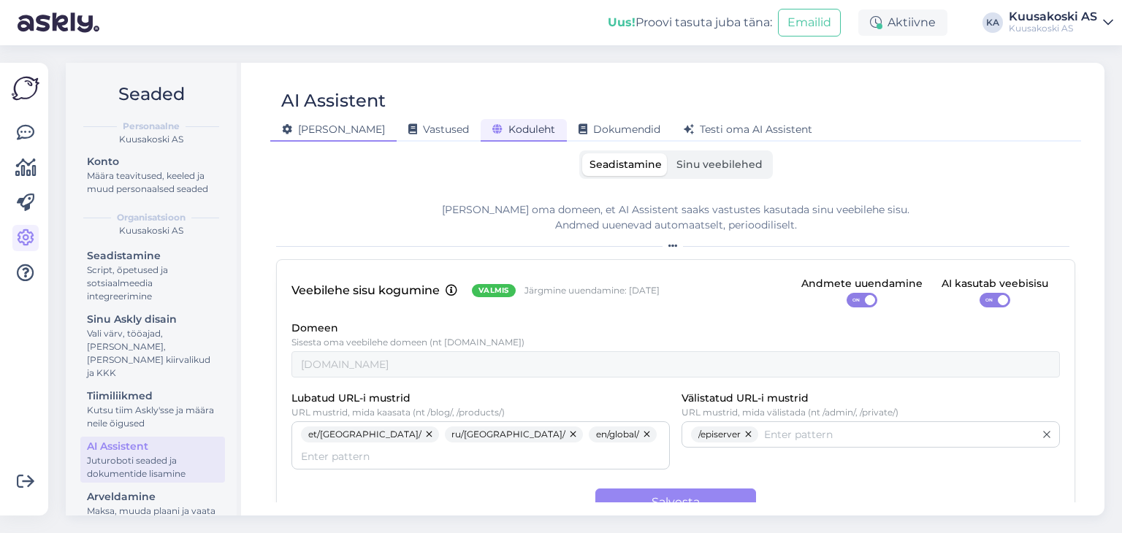
click at [310, 129] on span "[PERSON_NAME]" at bounding box center [333, 129] width 103 height 13
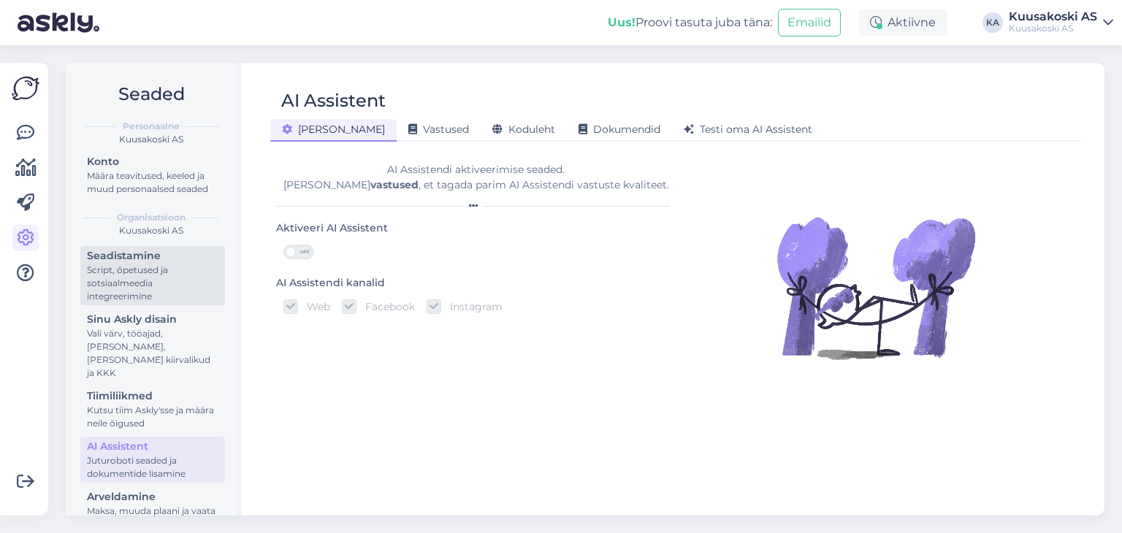
click at [144, 264] on div "Seadistamine" at bounding box center [152, 255] width 131 height 15
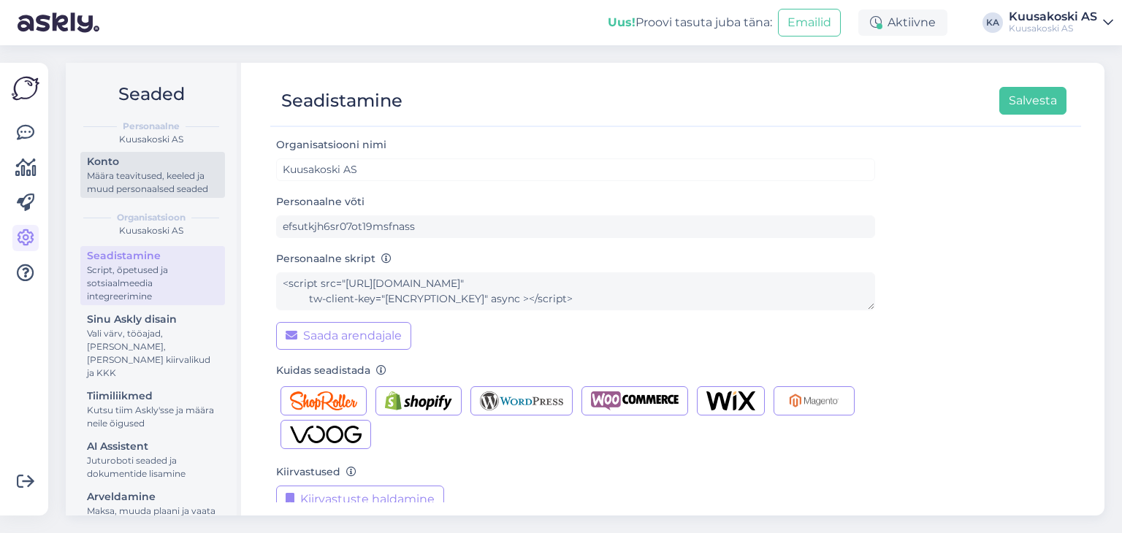
click at [167, 182] on div "Määra teavitused, keeled ja muud personaalsed seaded" at bounding box center [152, 182] width 131 height 26
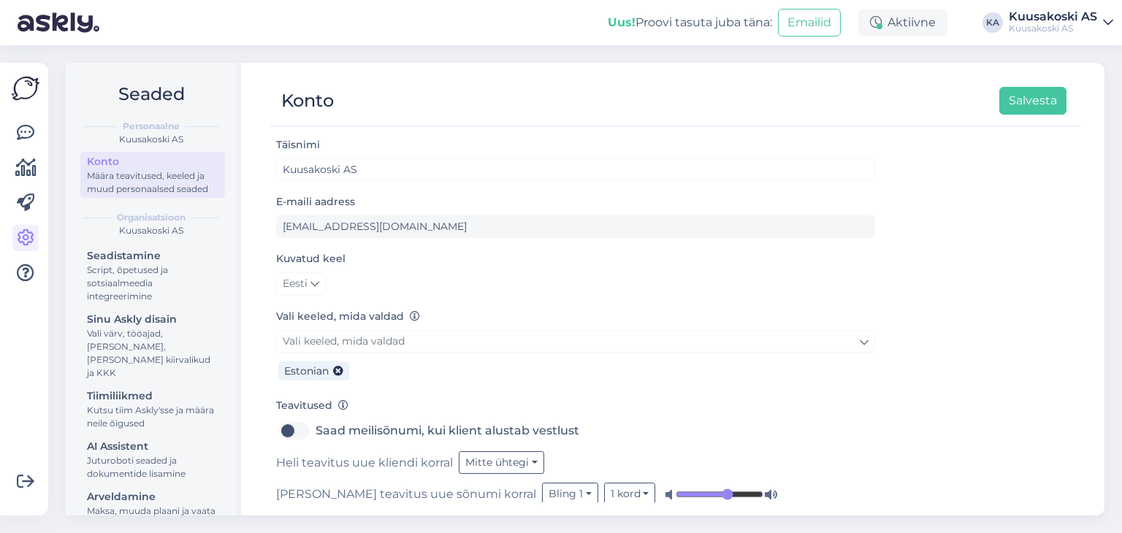
scroll to position [14, 0]
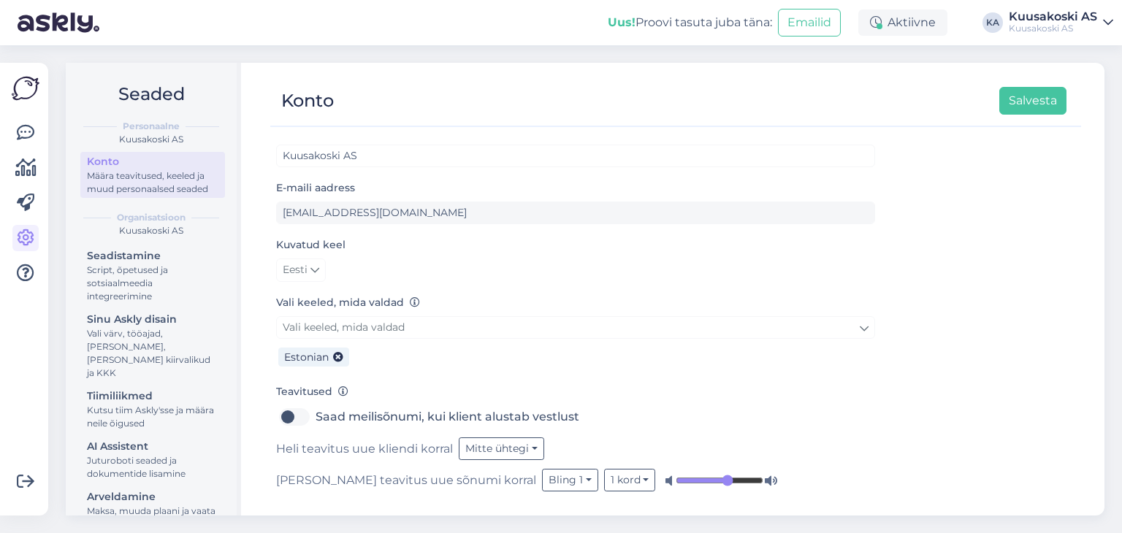
click at [119, 135] on div "Kuusakoski AS" at bounding box center [151, 139] width 148 height 13
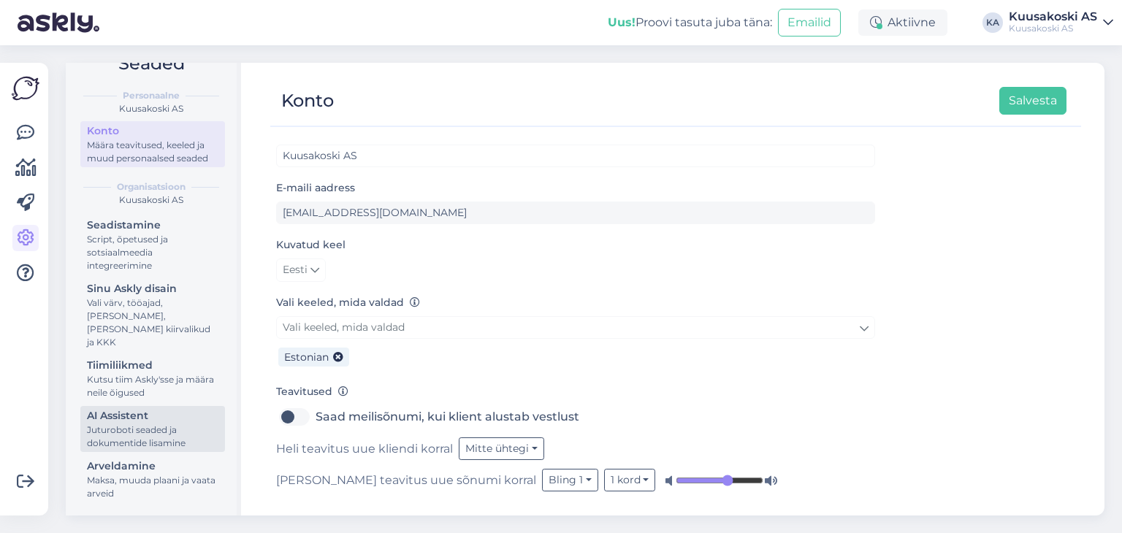
click at [91, 430] on div "Juturoboti seaded ja dokumentide lisamine" at bounding box center [152, 437] width 131 height 26
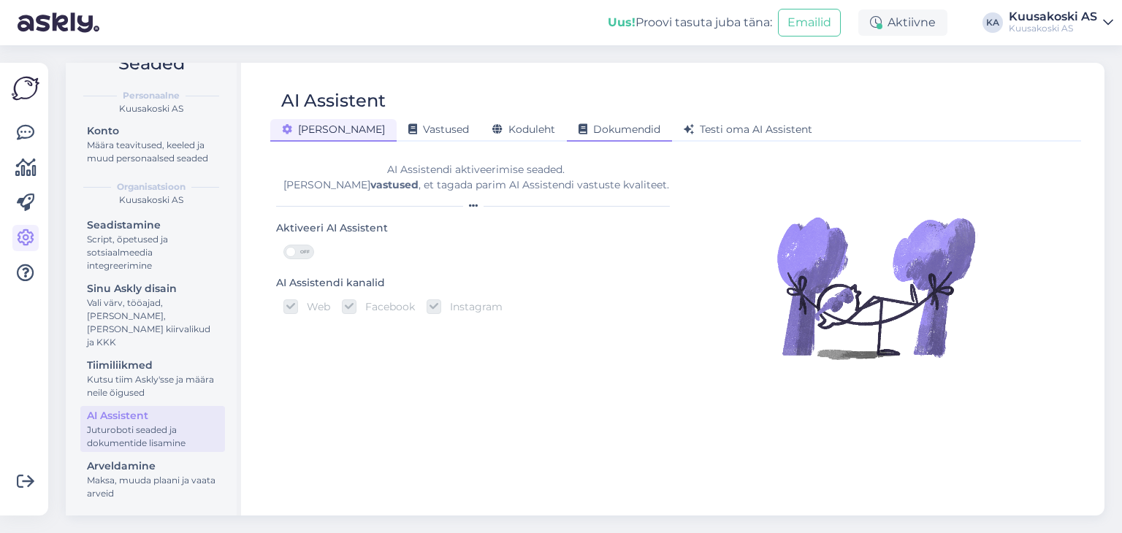
click at [579, 124] on span "Dokumendid" at bounding box center [620, 129] width 82 height 13
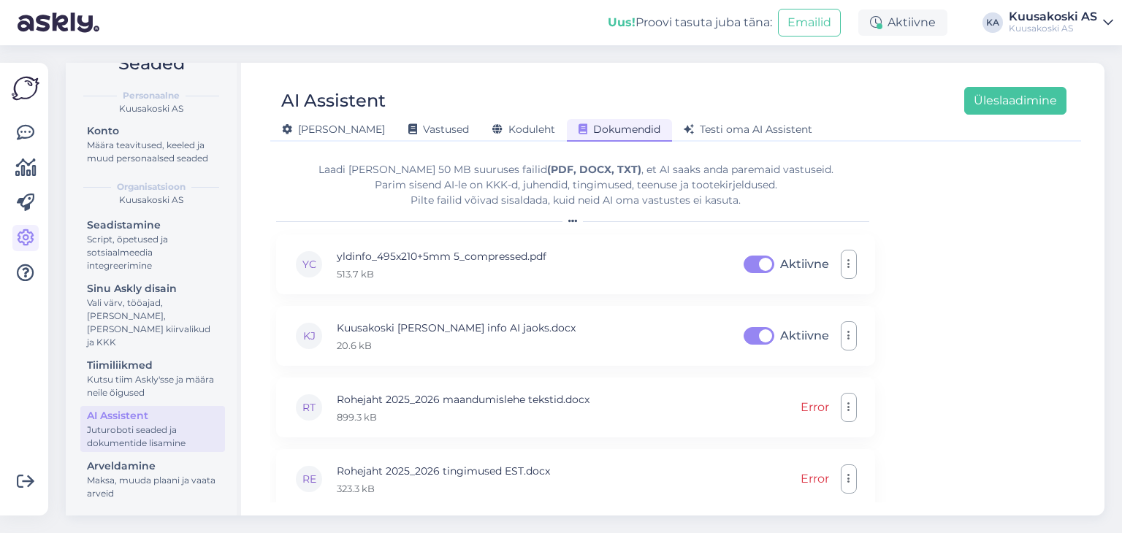
scroll to position [4, 0]
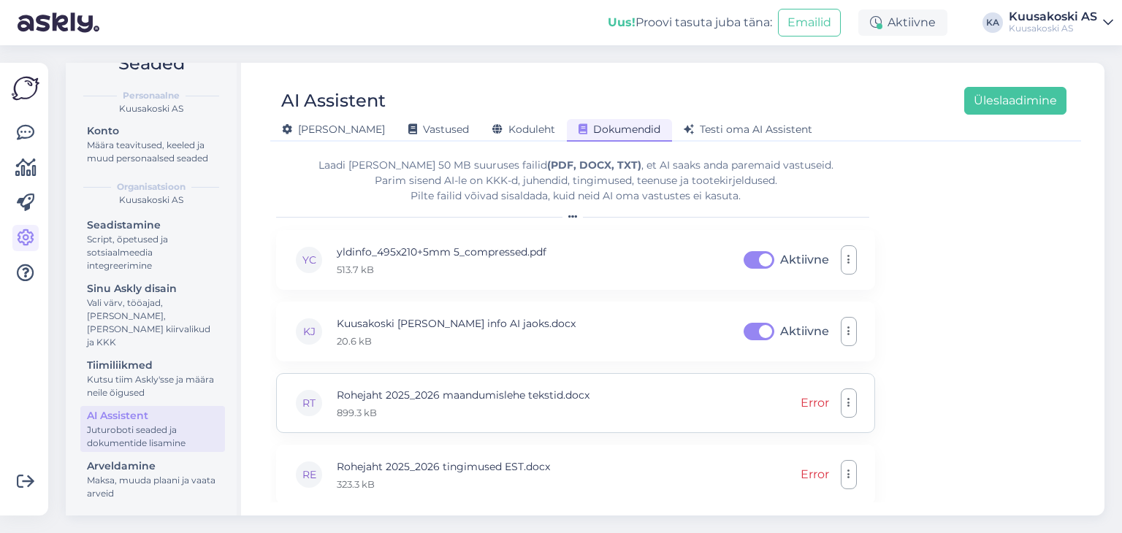
click at [815, 403] on div "Error" at bounding box center [815, 403] width 28 height 18
click at [852, 401] on button "button" at bounding box center [849, 403] width 16 height 29
click at [798, 465] on link "Eemalda" at bounding box center [784, 474] width 146 height 37
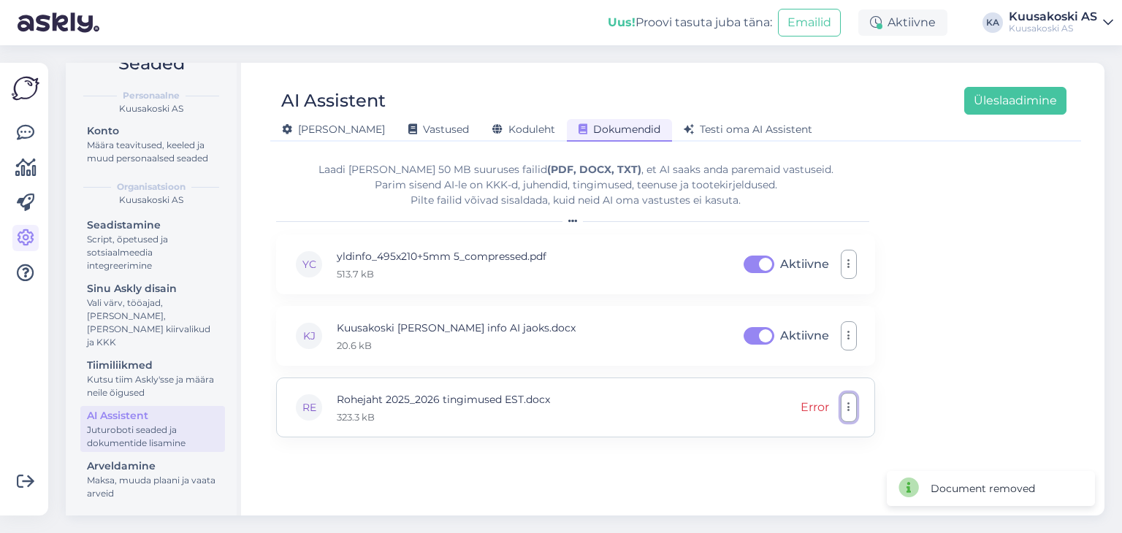
click at [847, 402] on icon "button" at bounding box center [848, 408] width 3 height 12
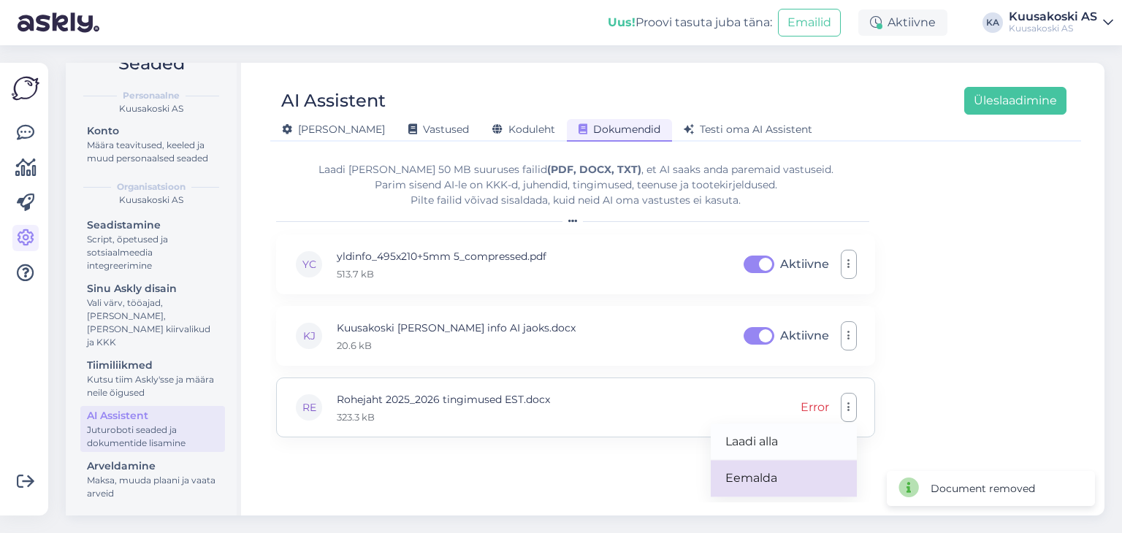
click at [798, 472] on link "Eemalda" at bounding box center [784, 478] width 146 height 37
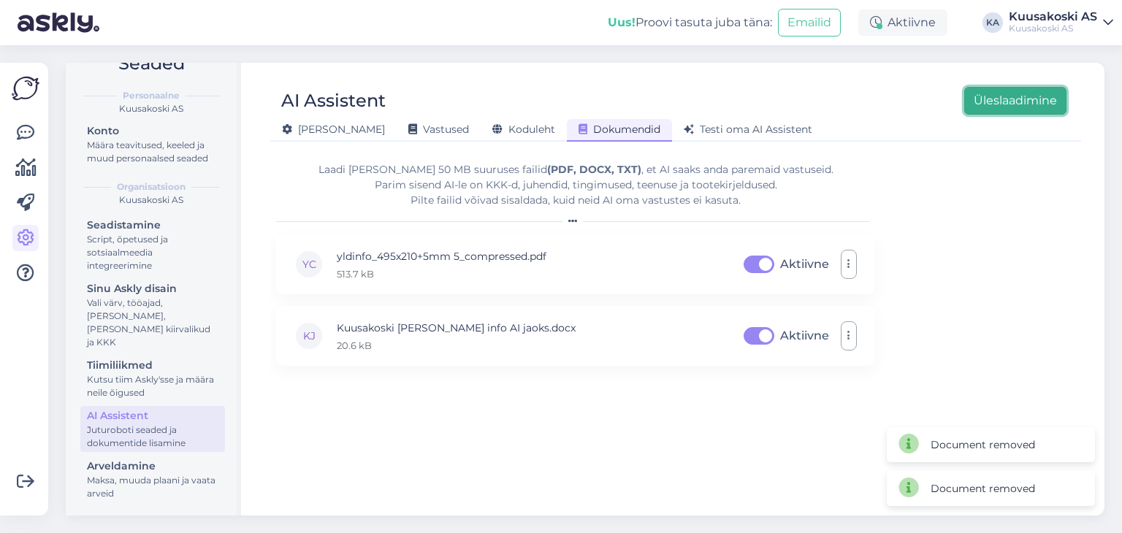
click at [971, 98] on button "Üleslaadimine" at bounding box center [1015, 101] width 102 height 28
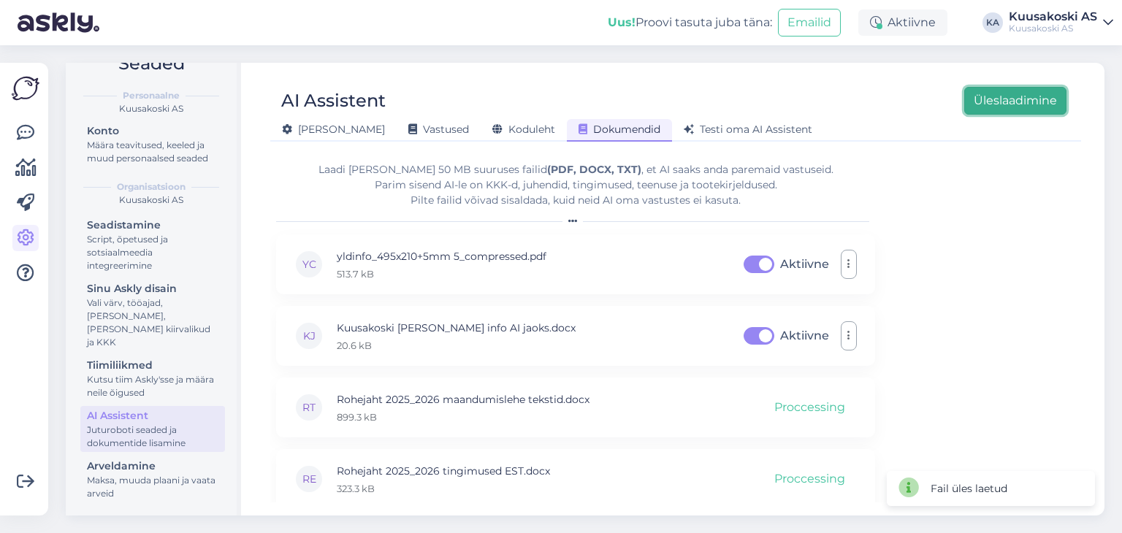
scroll to position [4, 0]
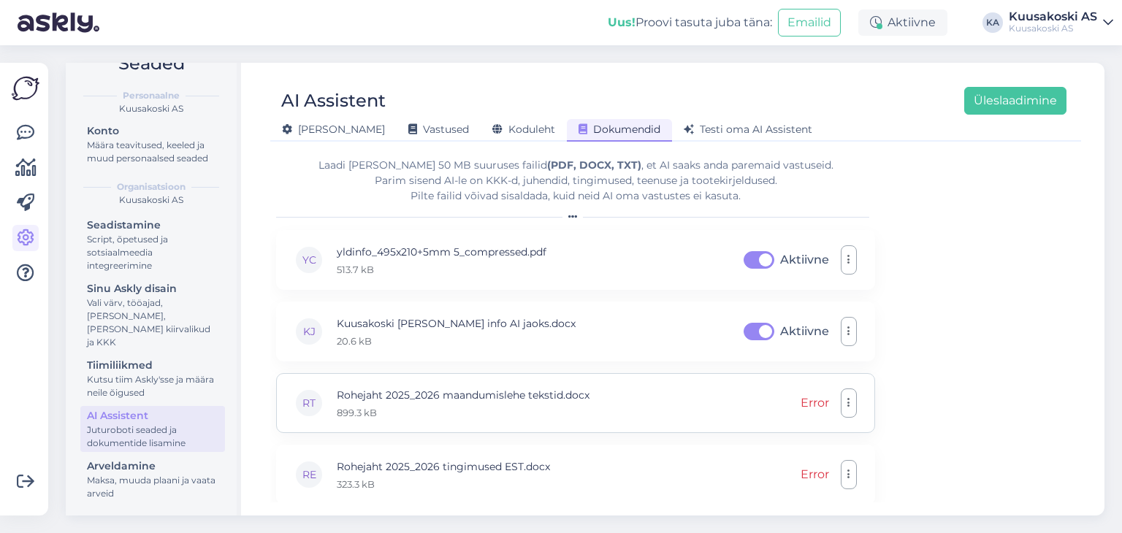
click at [809, 404] on div "Error" at bounding box center [815, 403] width 28 height 18
click at [847, 398] on button "button" at bounding box center [849, 403] width 16 height 29
click at [774, 468] on link "Eemalda" at bounding box center [784, 474] width 146 height 37
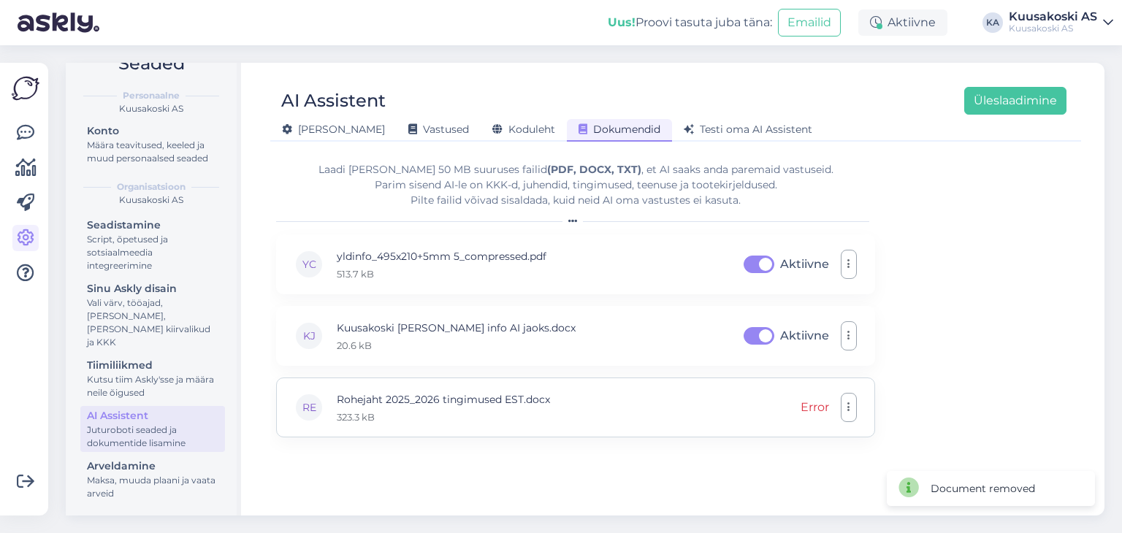
scroll to position [0, 0]
click at [849, 407] on icon "button" at bounding box center [848, 408] width 3 height 12
click at [789, 474] on link "Eemalda" at bounding box center [784, 478] width 146 height 37
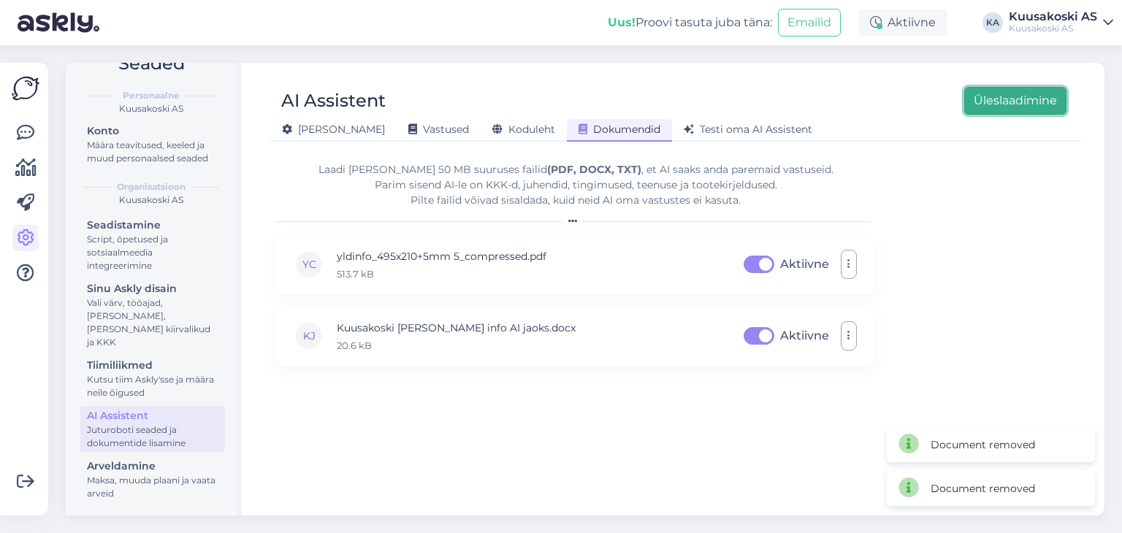
click at [1002, 107] on button "Üleslaadimine" at bounding box center [1015, 101] width 102 height 28
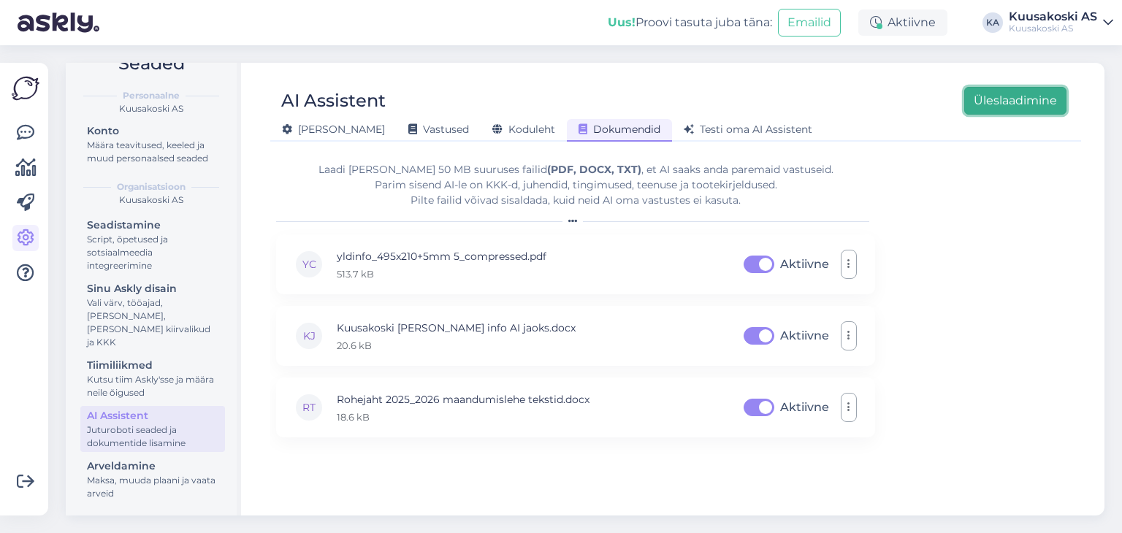
click at [977, 106] on button "Üleslaadimine" at bounding box center [1015, 101] width 102 height 28
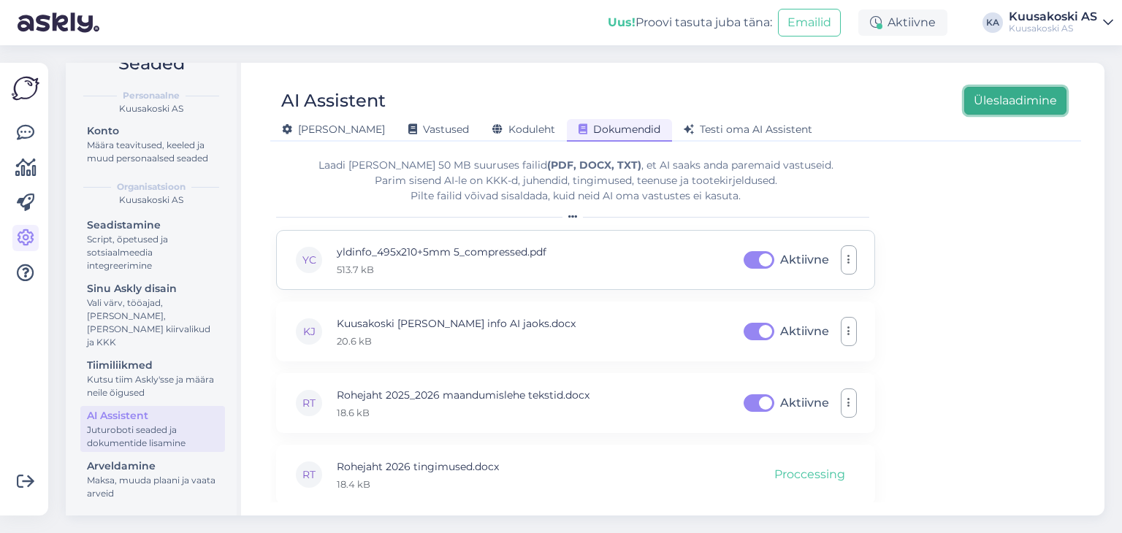
scroll to position [4, 0]
click at [1008, 106] on button "Üleslaadimine" at bounding box center [1015, 101] width 102 height 28
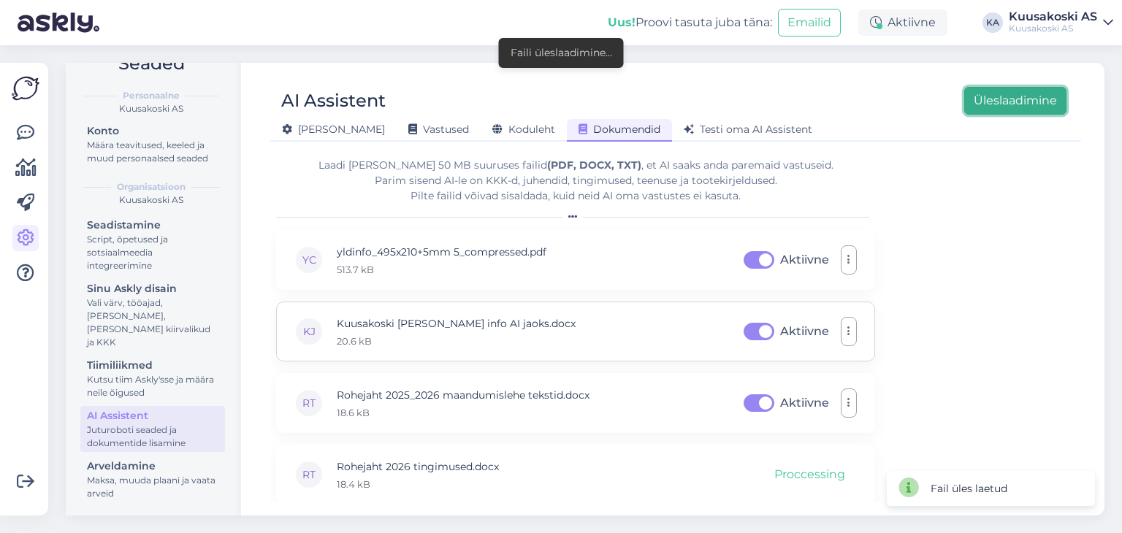
scroll to position [76, 0]
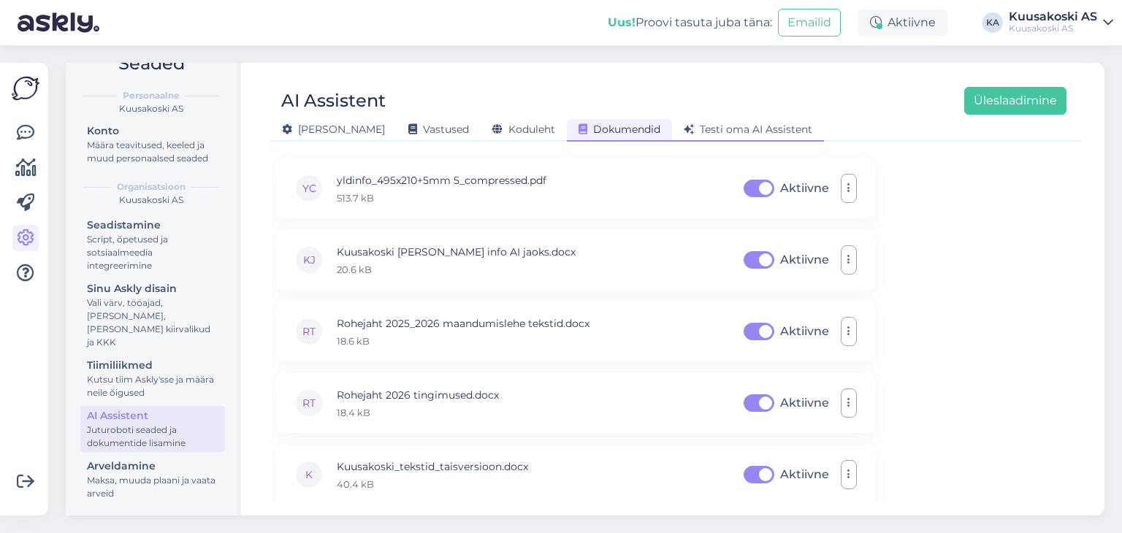
click at [684, 129] on span "Testi oma AI Assistent" at bounding box center [748, 129] width 129 height 13
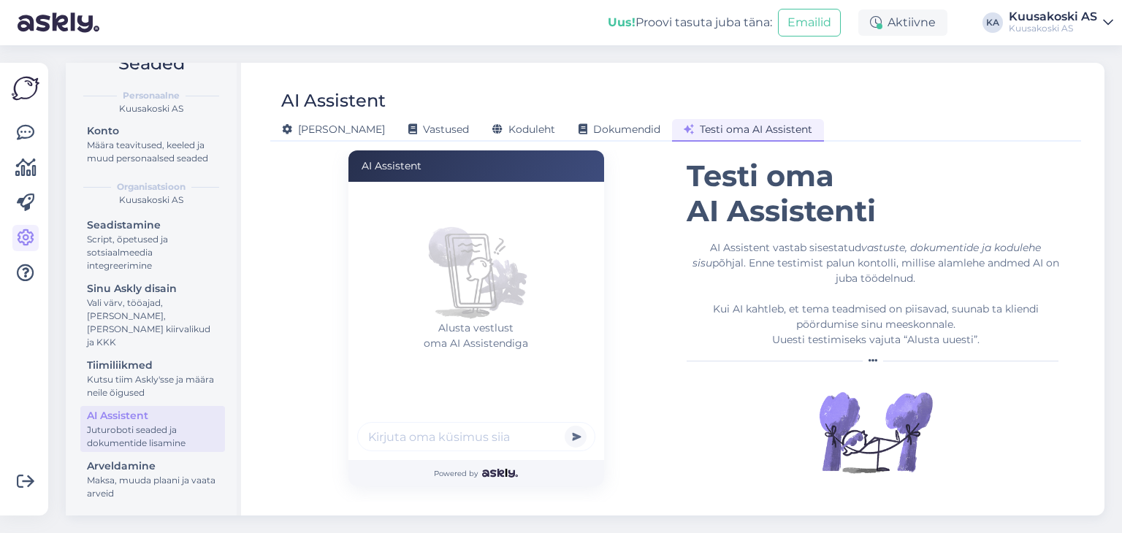
scroll to position [0, 0]
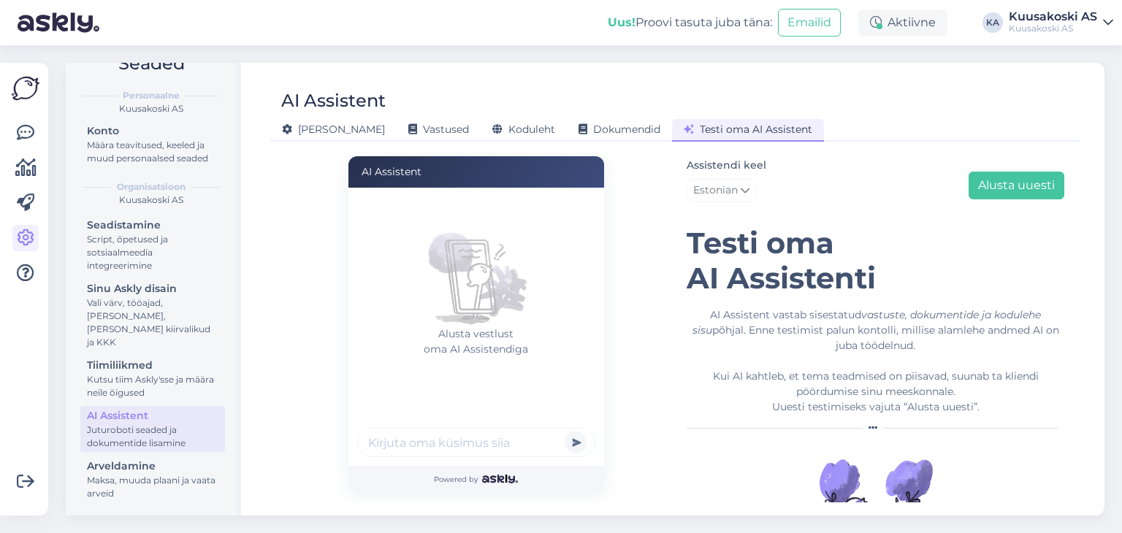
click at [419, 438] on input "text" at bounding box center [476, 442] width 238 height 29
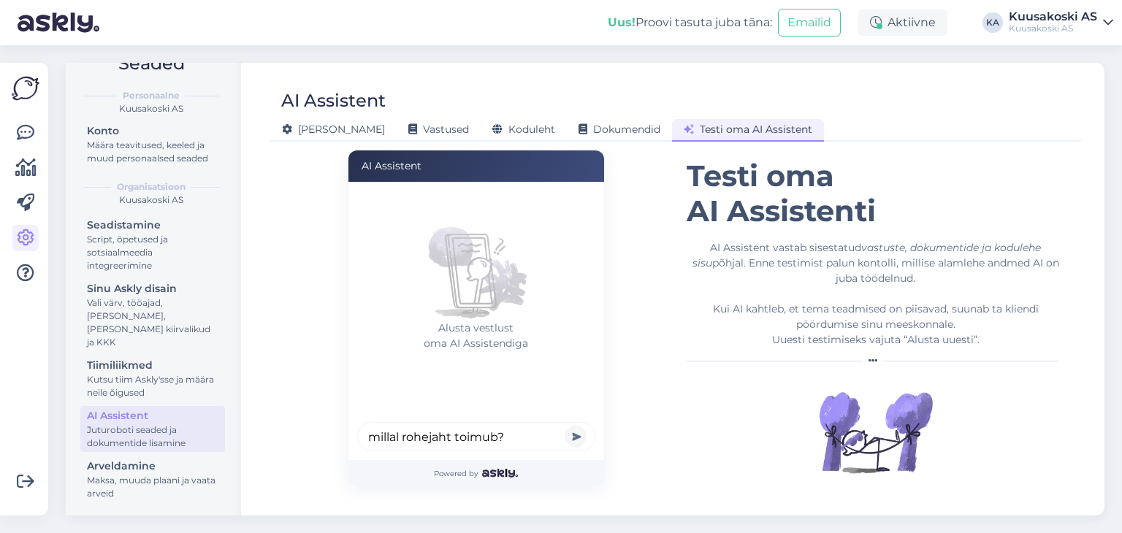
type input "millal rohejaht toimub?"
click at [565, 426] on button "submit" at bounding box center [576, 437] width 22 height 22
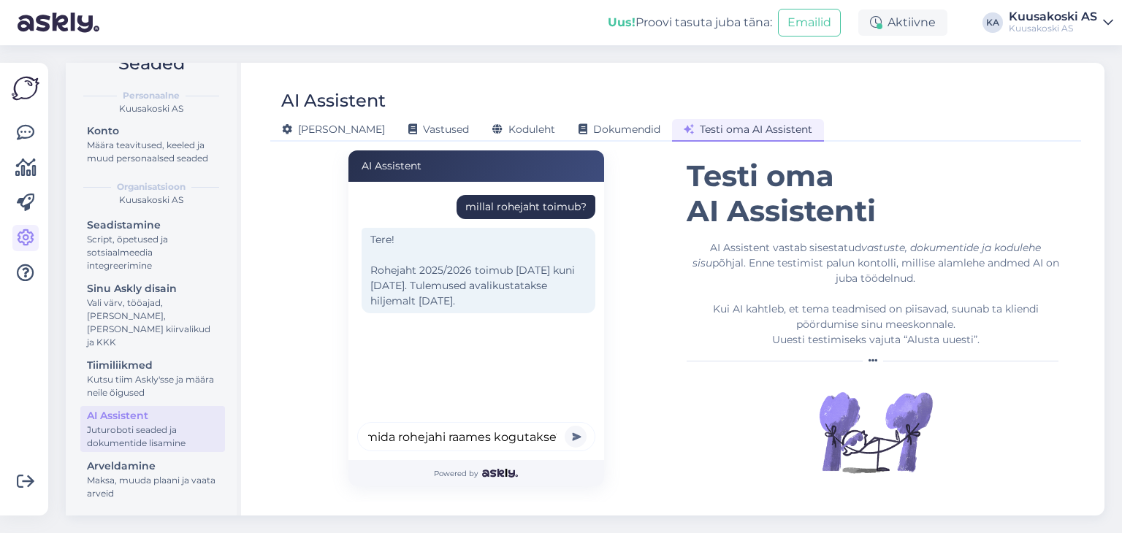
scroll to position [0, 9]
type input "mida rohejahi raames kogutakse?"
click at [565, 426] on button "submit" at bounding box center [576, 437] width 22 height 22
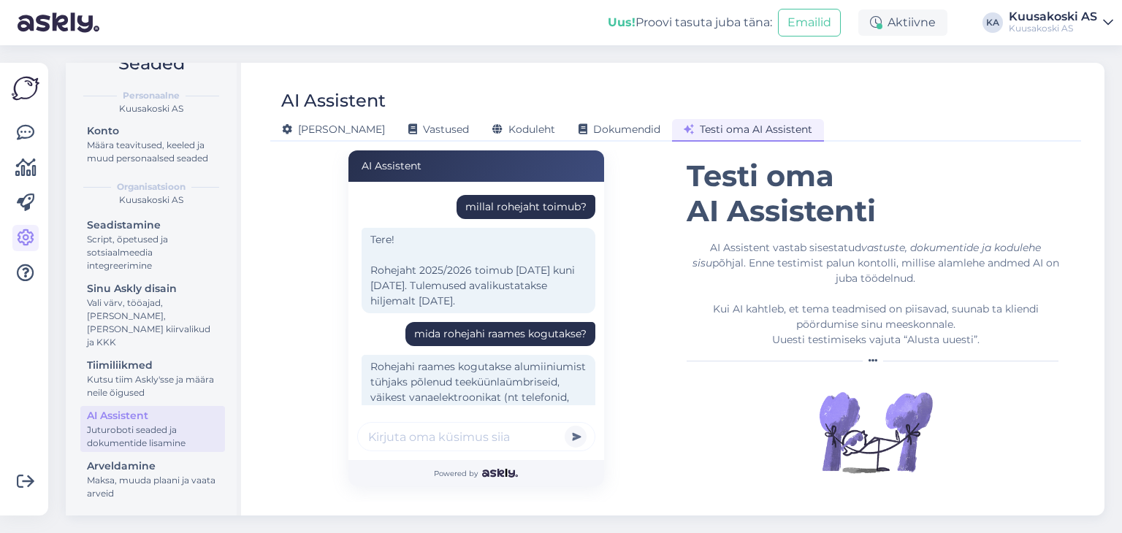
scroll to position [94, 0]
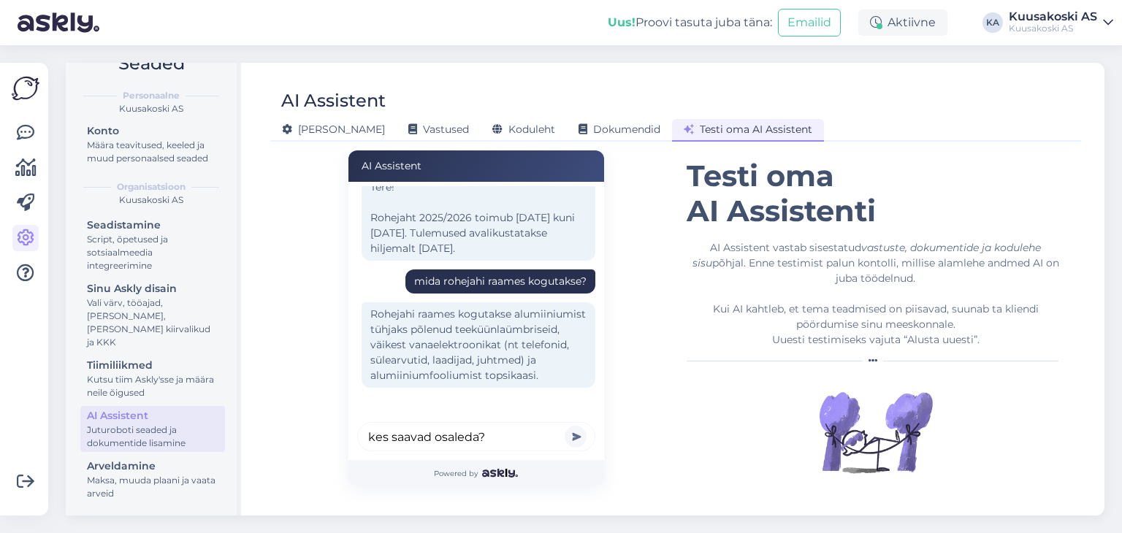
type input "kes saavad osaleda?"
click at [565, 426] on button "submit" at bounding box center [576, 437] width 22 height 22
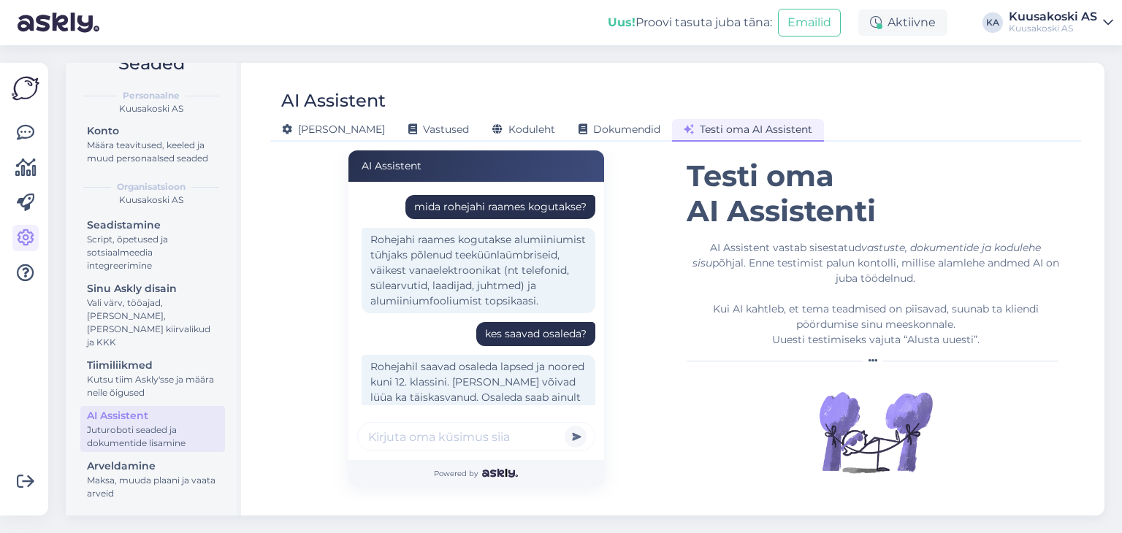
scroll to position [252, 0]
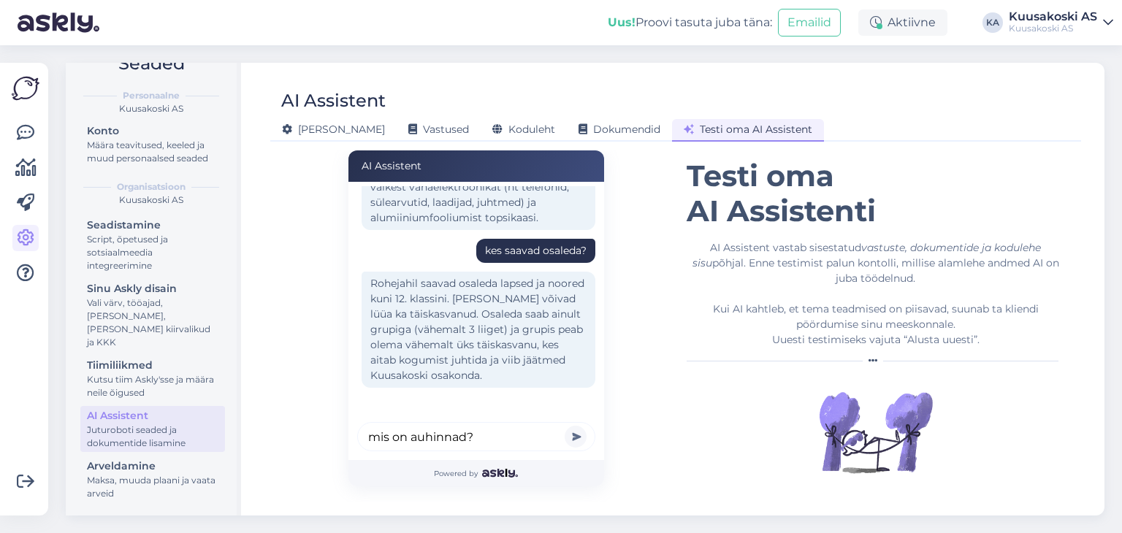
type input "mis on auhinnad?"
click at [565, 426] on button "submit" at bounding box center [576, 437] width 22 height 22
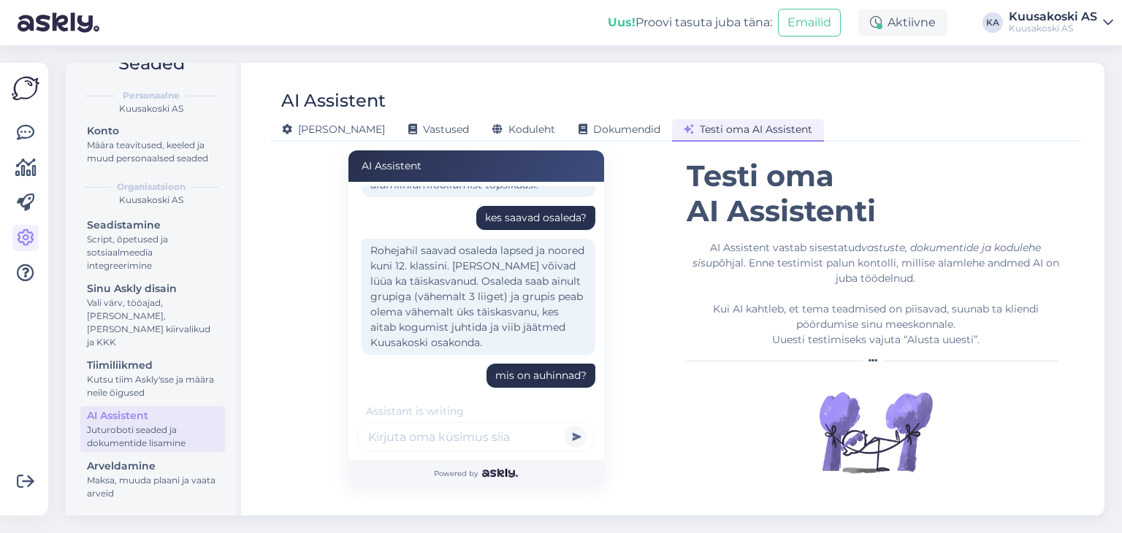
scroll to position [471, 0]
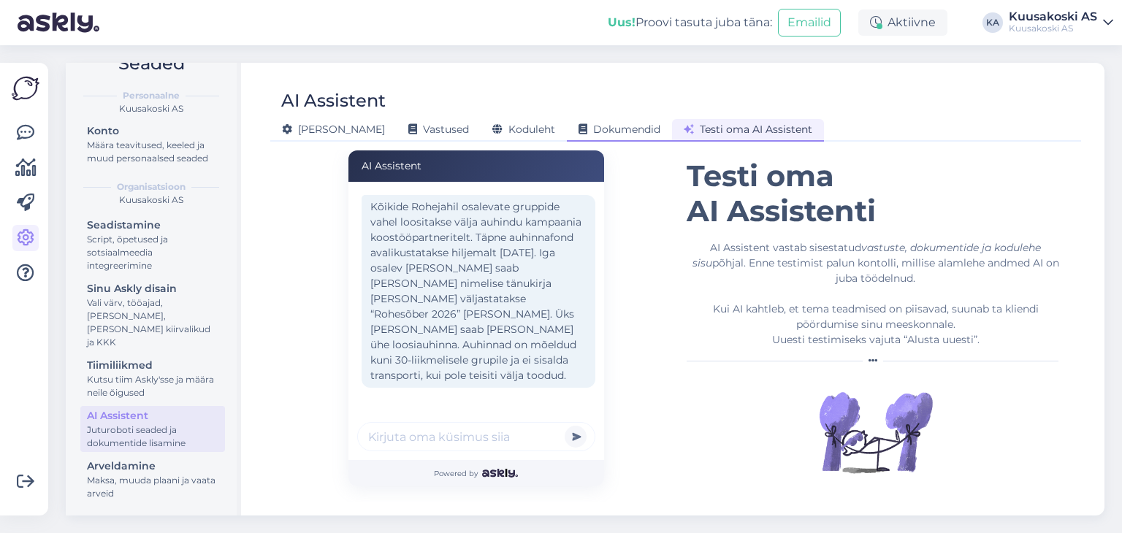
click at [579, 127] on span "Dokumendid" at bounding box center [620, 129] width 82 height 13
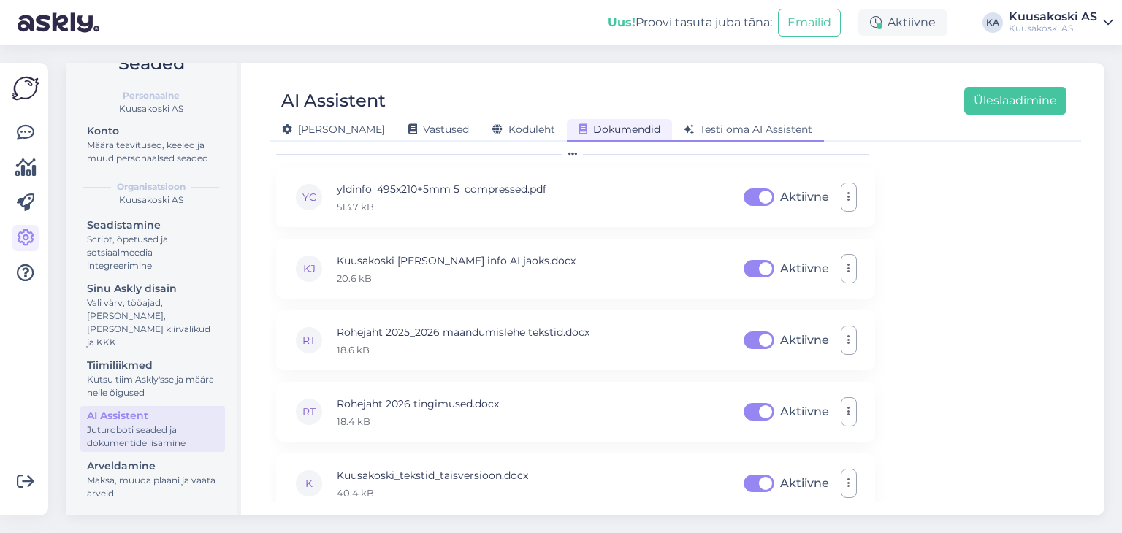
click at [703, 129] on span "Testi oma AI Assistent" at bounding box center [748, 129] width 129 height 13
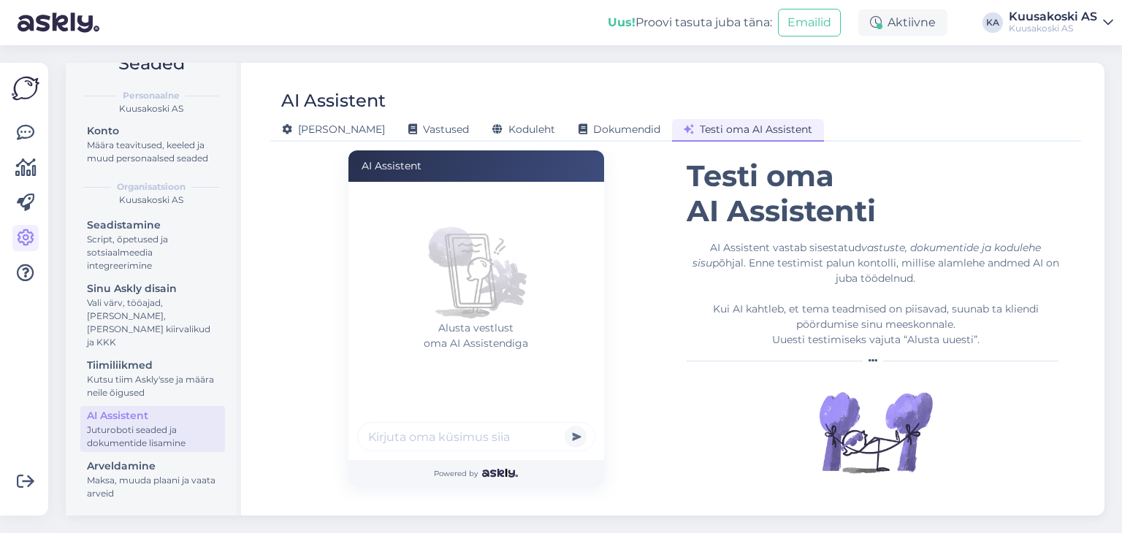
click at [419, 436] on input "text" at bounding box center [476, 436] width 238 height 29
type input "k"
type input "mis on teras?"
click at [565, 426] on button "submit" at bounding box center [576, 437] width 22 height 22
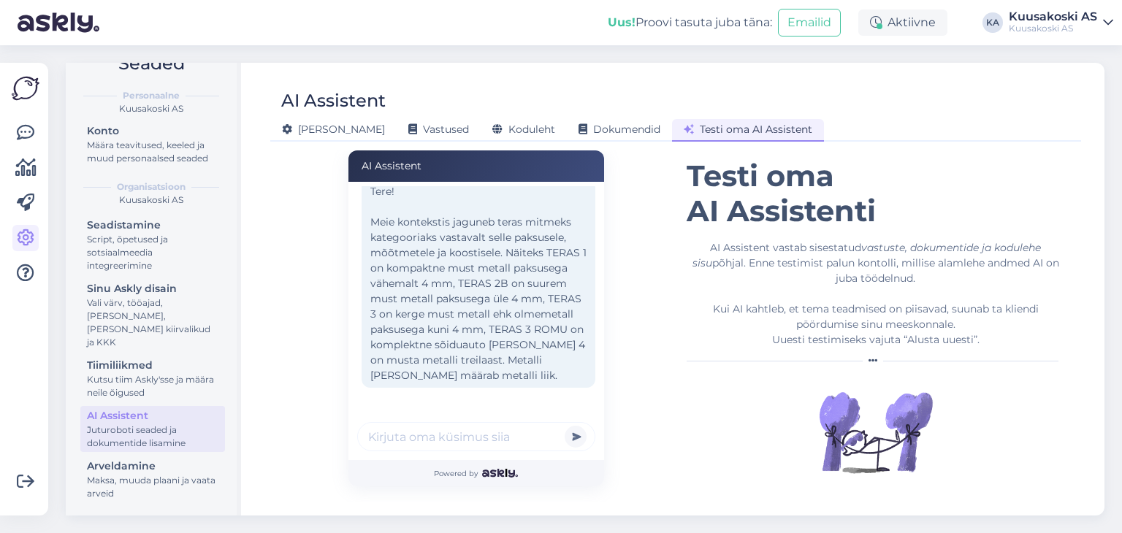
scroll to position [75, 0]
type input "mis on terase hind?"
click at [565, 426] on button "submit" at bounding box center [576, 437] width 22 height 22
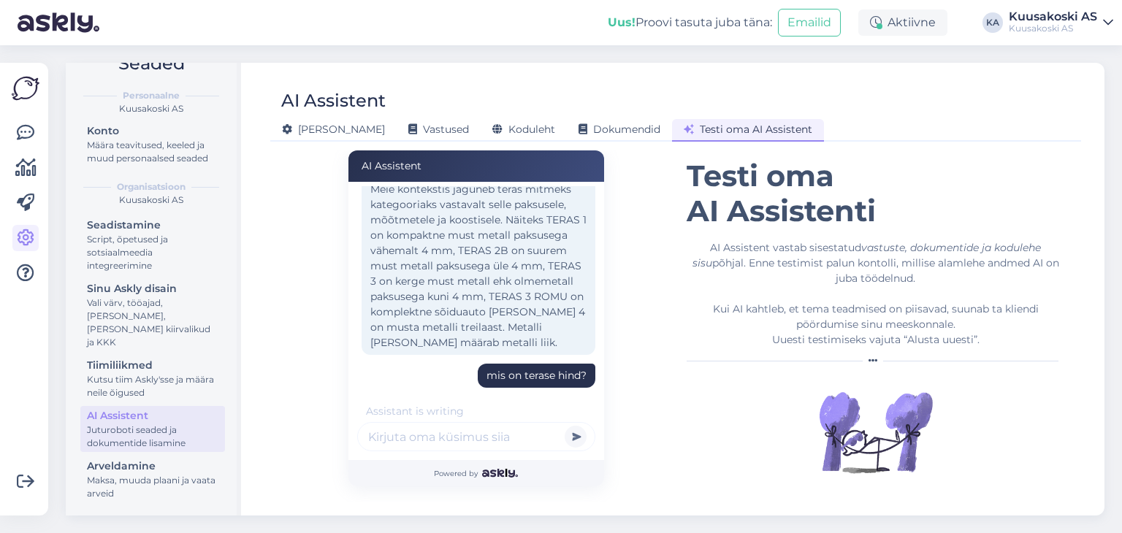
scroll to position [232, 0]
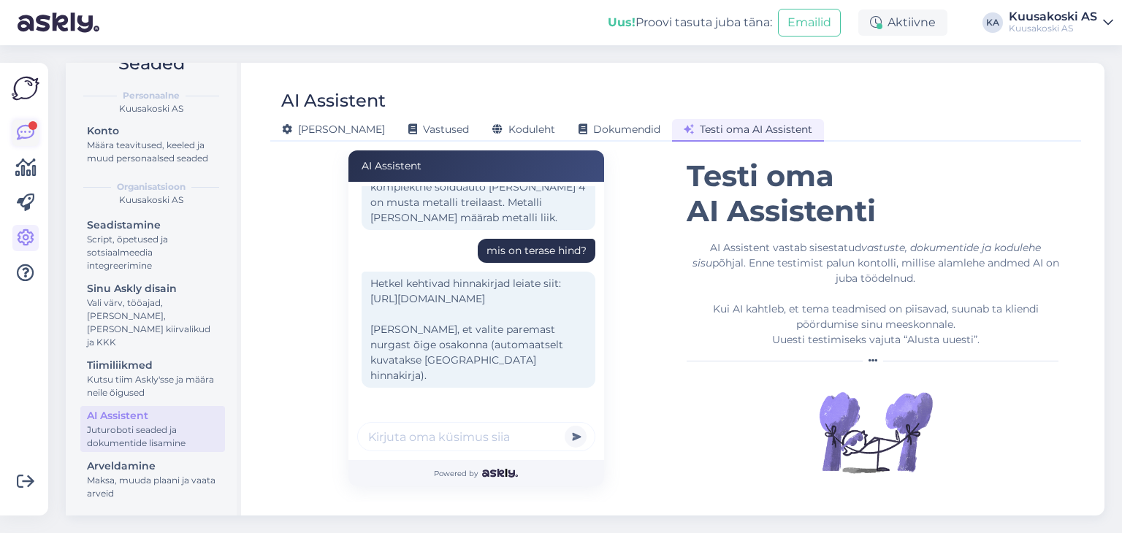
click at [18, 134] on icon at bounding box center [26, 133] width 18 height 18
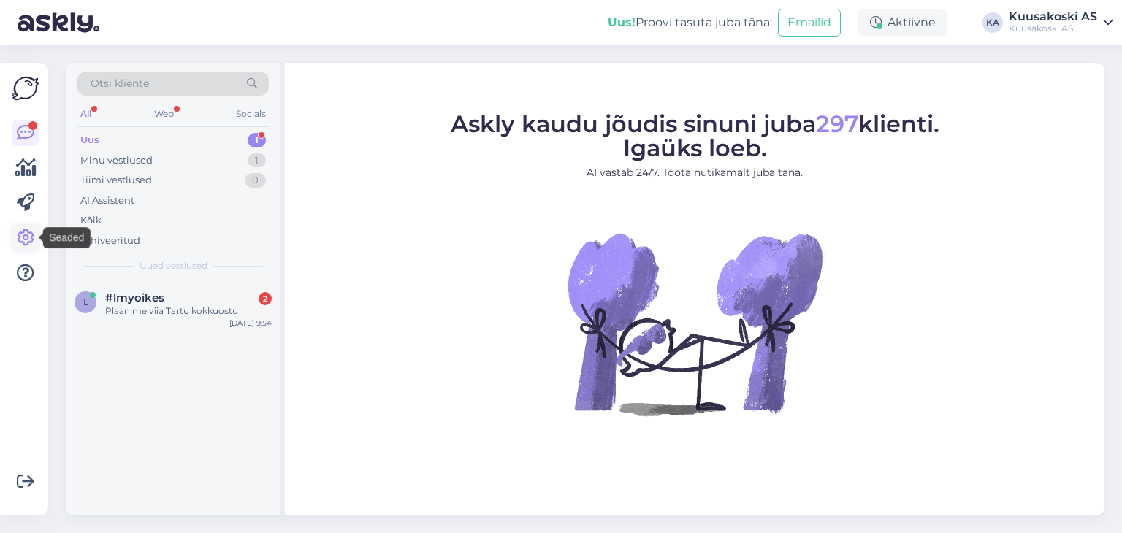
click at [30, 226] on link at bounding box center [25, 238] width 26 height 26
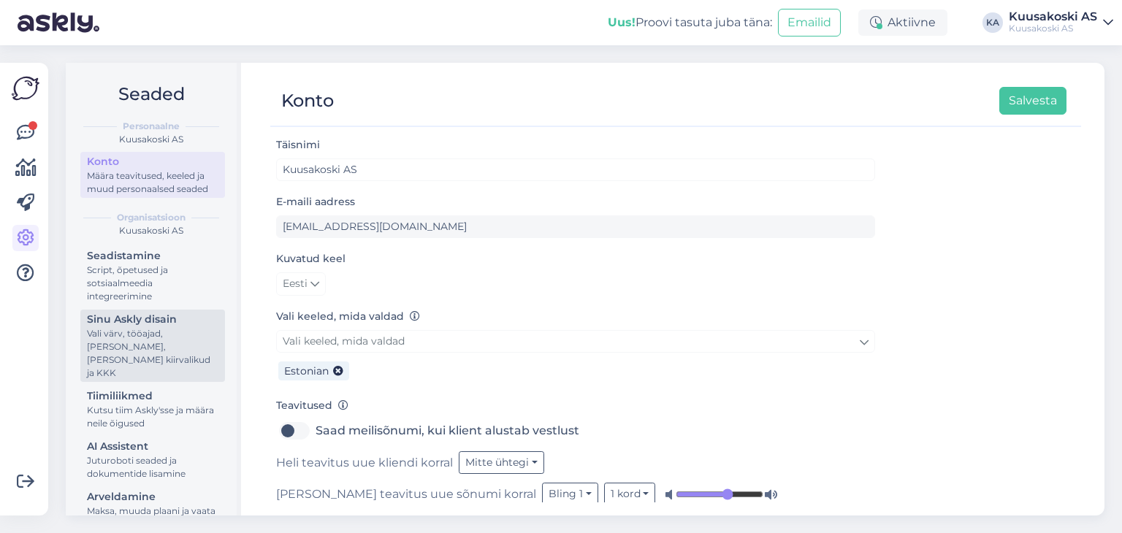
scroll to position [31, 0]
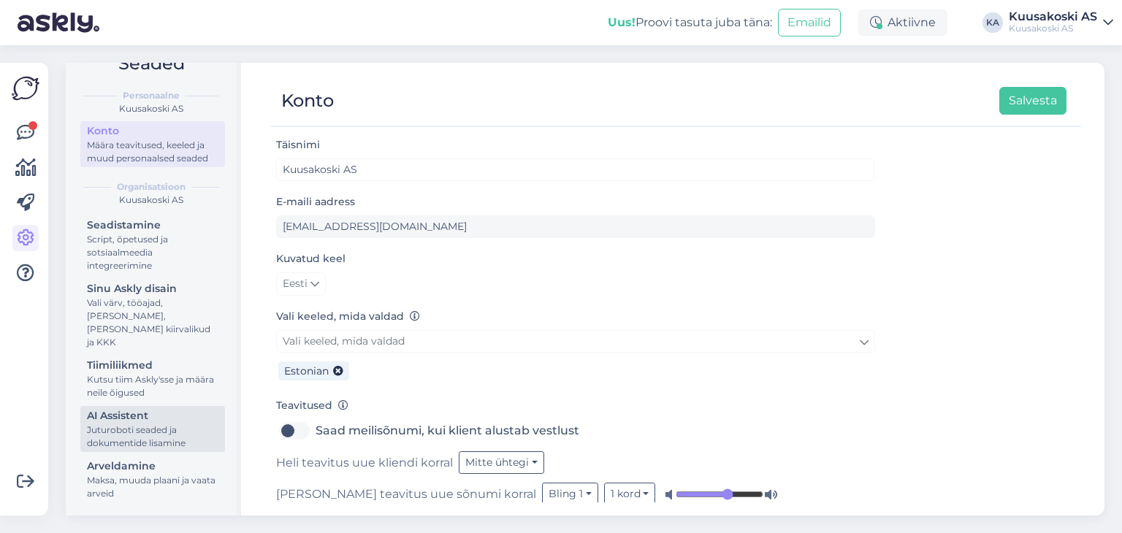
click at [105, 406] on link "AI Assistent [PERSON_NAME] seaded ja dokumentide lisamine" at bounding box center [152, 429] width 145 height 46
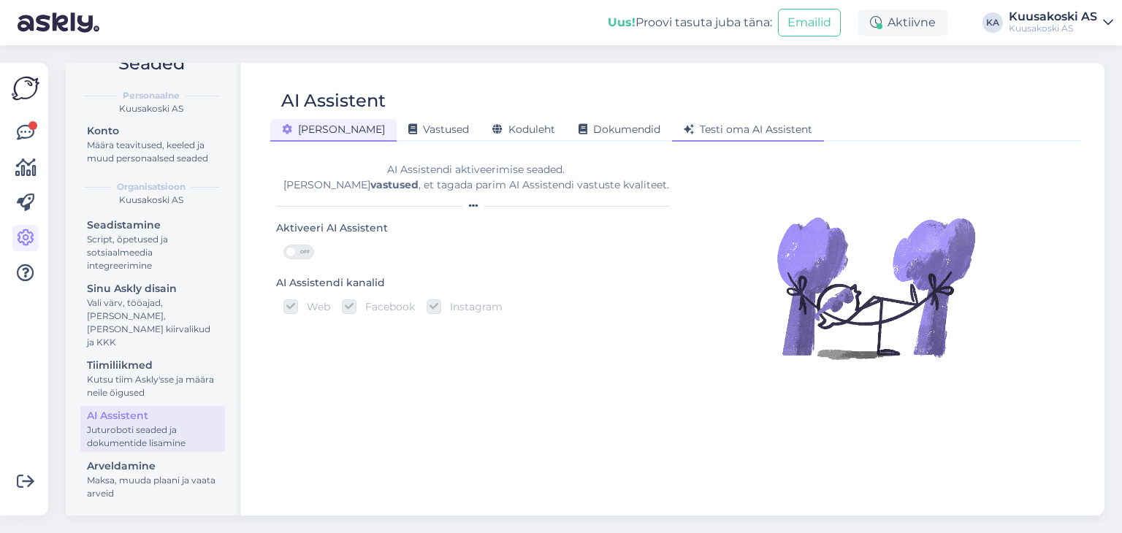
click at [685, 122] on div "Testi oma AI Assistent" at bounding box center [748, 130] width 152 height 23
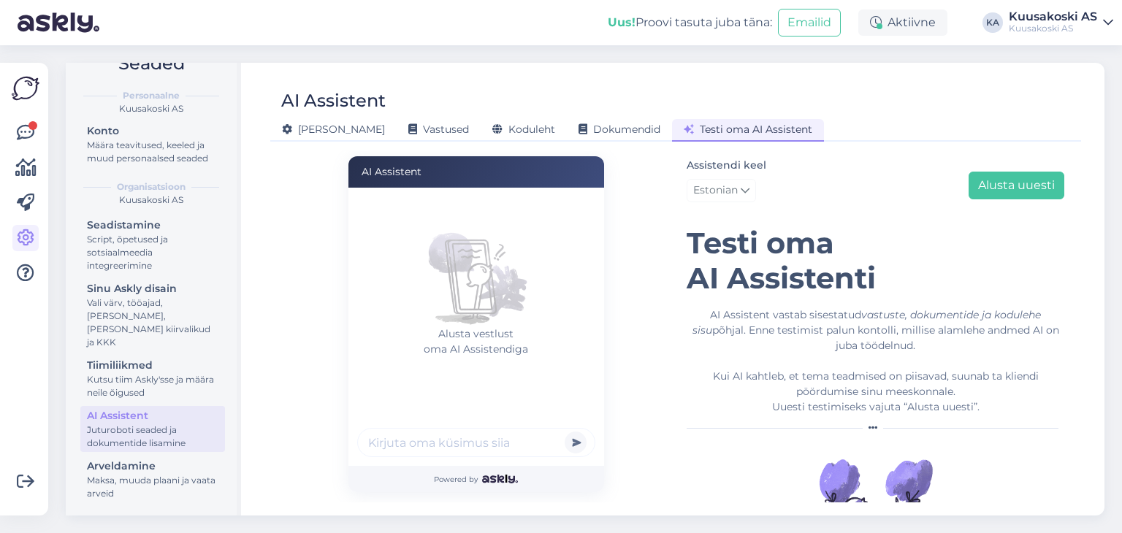
scroll to position [67, 0]
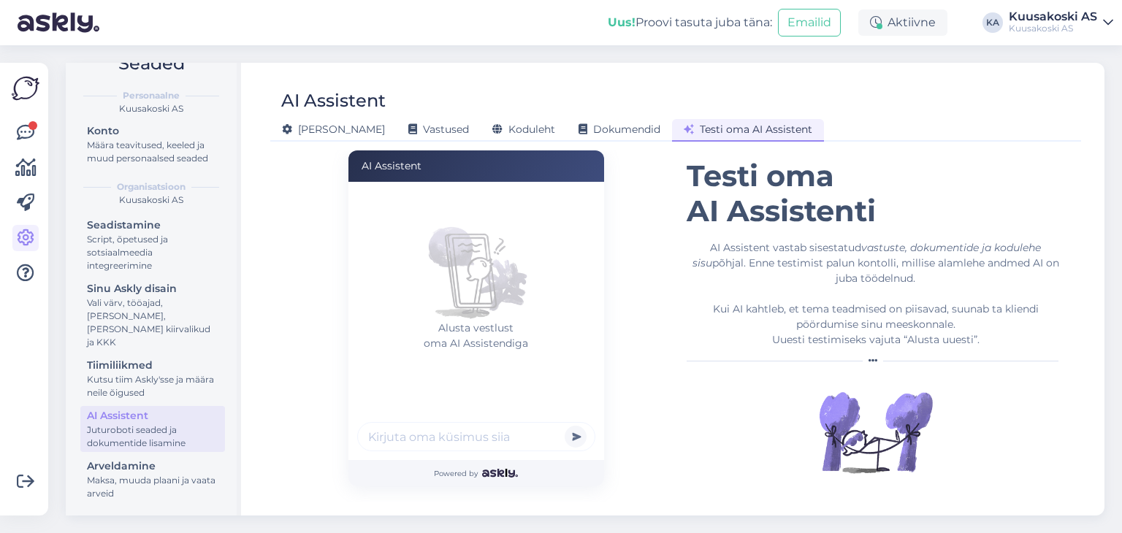
click at [391, 432] on input "text" at bounding box center [476, 436] width 238 height 29
type input "k"
type input "rakvere osakond"
click at [565, 426] on button "submit" at bounding box center [576, 437] width 22 height 22
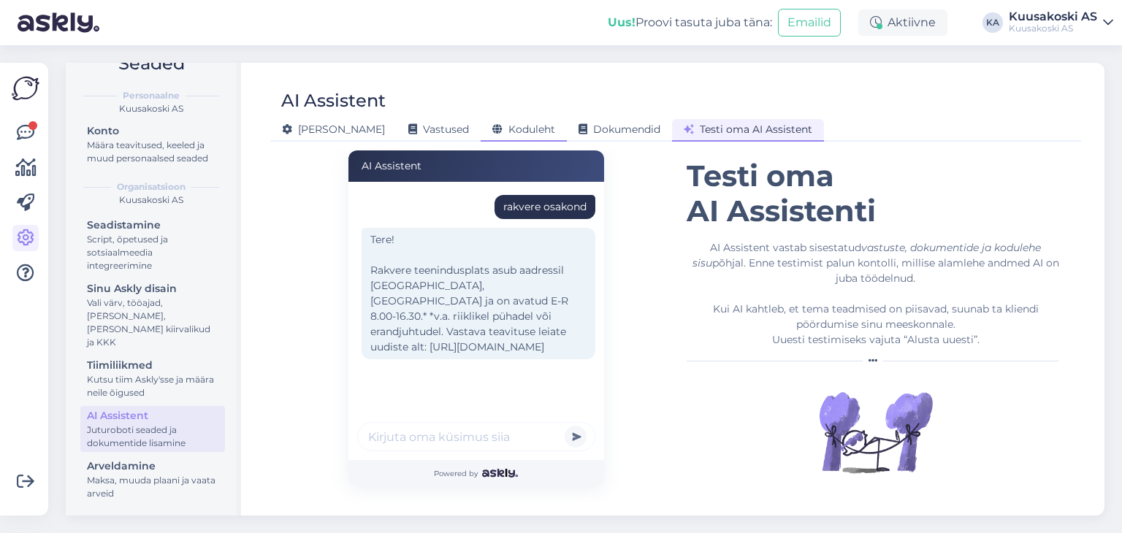
click at [497, 134] on span "Koduleht" at bounding box center [523, 129] width 63 height 13
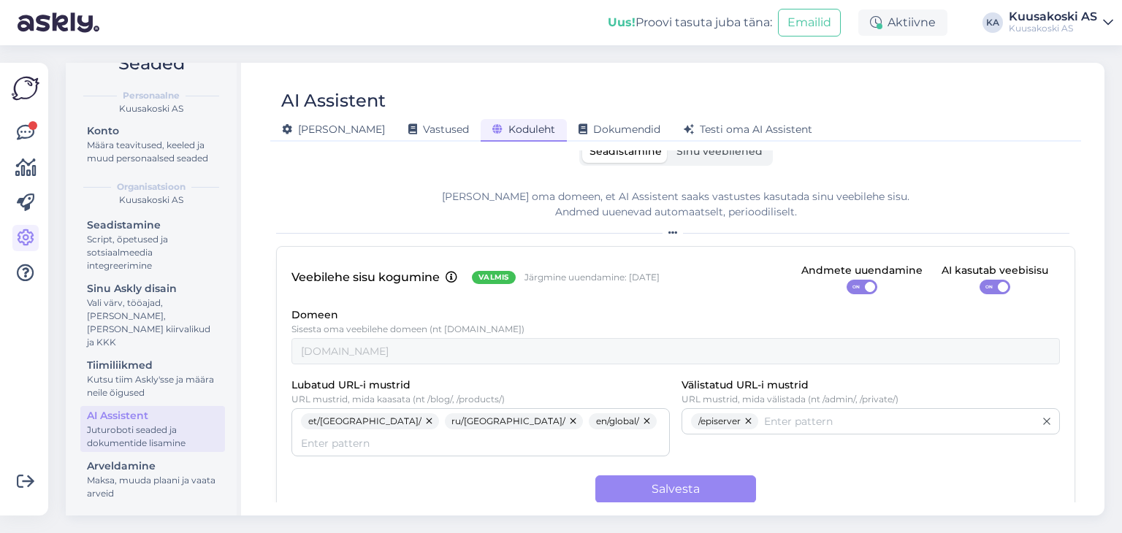
scroll to position [0, 0]
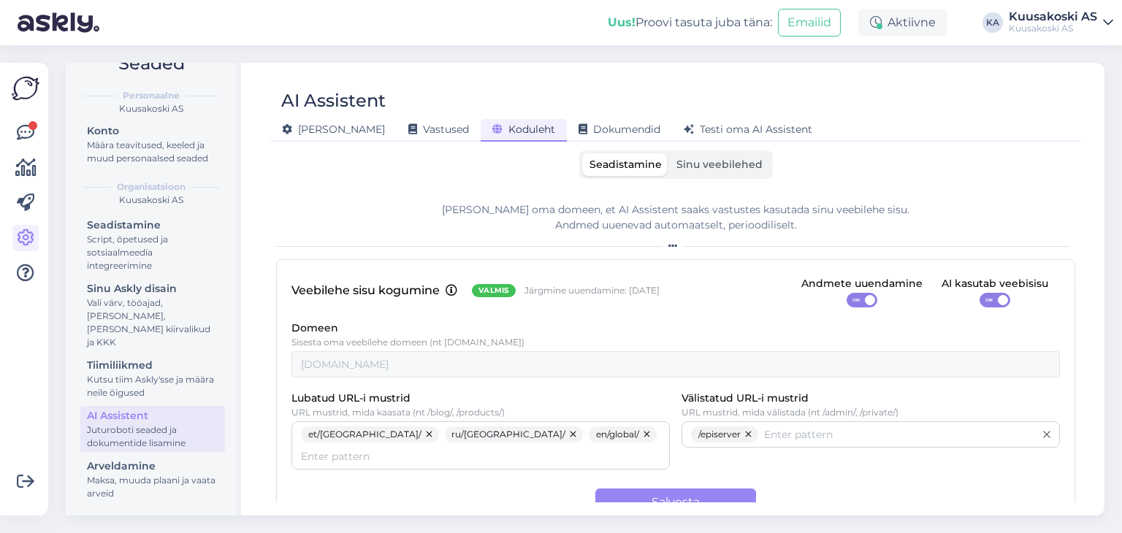
click at [708, 161] on span "Sinu veebilehed" at bounding box center [719, 164] width 86 height 13
click at [669, 153] on input "Sinu veebilehed" at bounding box center [669, 153] width 0 height 0
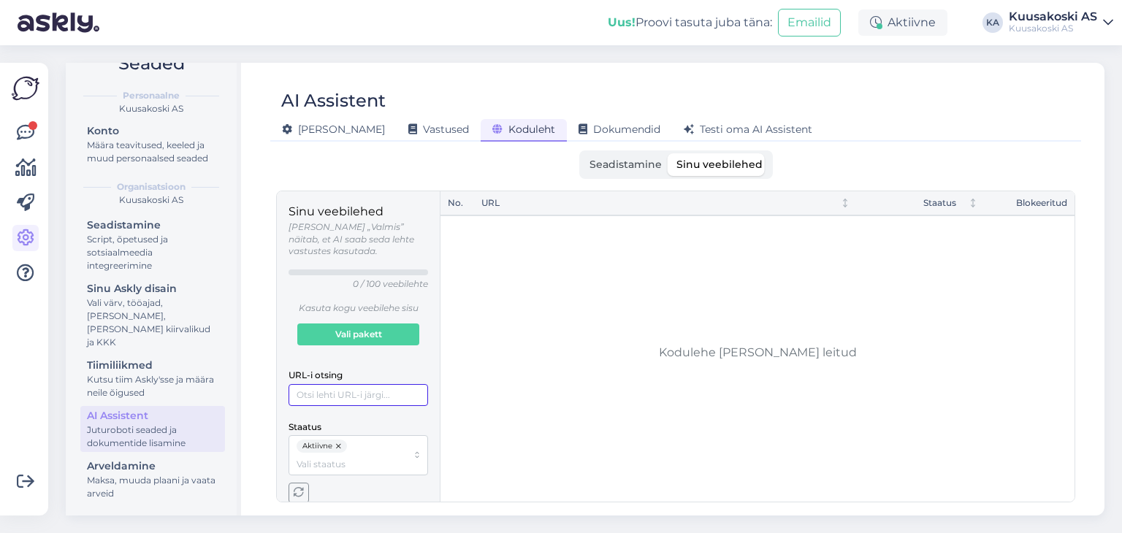
click at [379, 384] on input "URL-i otsing" at bounding box center [359, 395] width 140 height 22
click at [342, 440] on button "button" at bounding box center [339, 446] width 15 height 13
click at [306, 487] on span "button" at bounding box center [298, 479] width 19 height 19
click at [324, 446] on div "Sinu veebilehed [PERSON_NAME] „Valmis” näitab, et AI saab seda lehte vastustes …" at bounding box center [359, 346] width 140 height 287
click at [321, 441] on div at bounding box center [359, 446] width 140 height 22
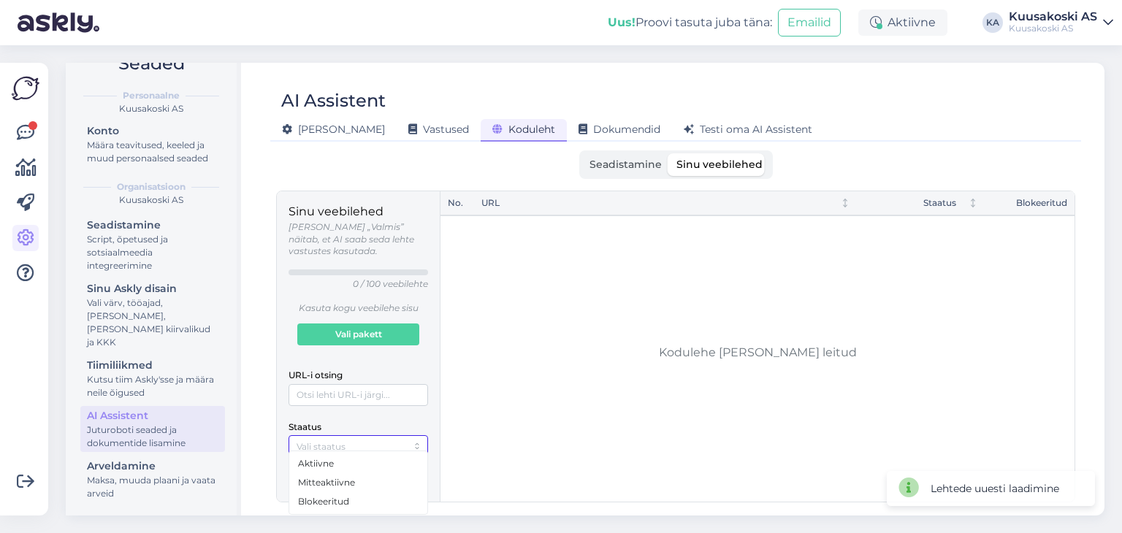
click at [321, 460] on span "Aktiivne" at bounding box center [316, 463] width 36 height 13
click at [614, 159] on span "Seadistamine" at bounding box center [626, 164] width 72 height 13
click at [582, 153] on input "Seadistamine" at bounding box center [582, 153] width 0 height 0
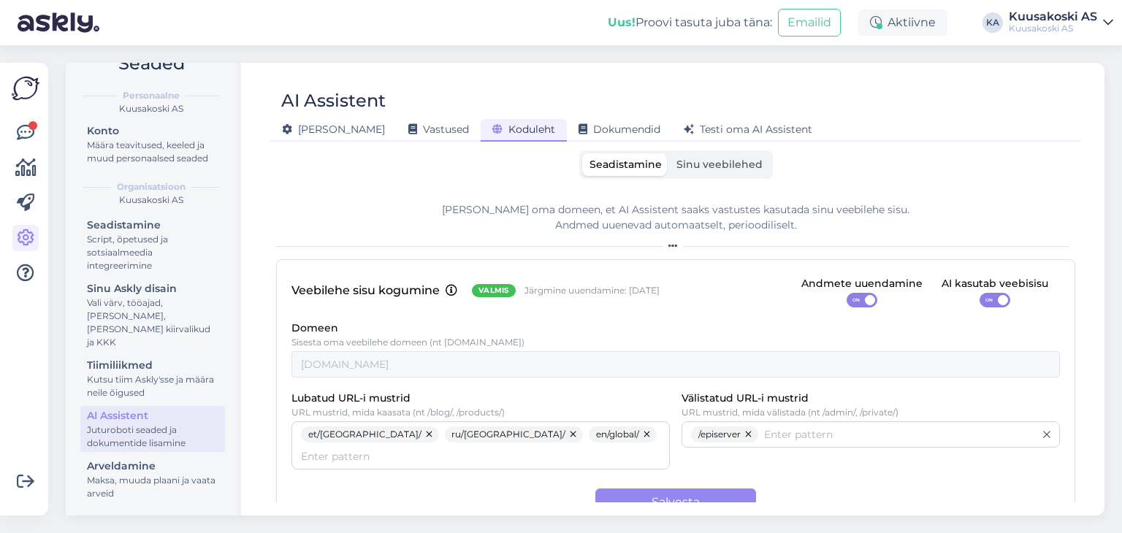
click at [421, 437] on button "button" at bounding box center [430, 435] width 18 height 16
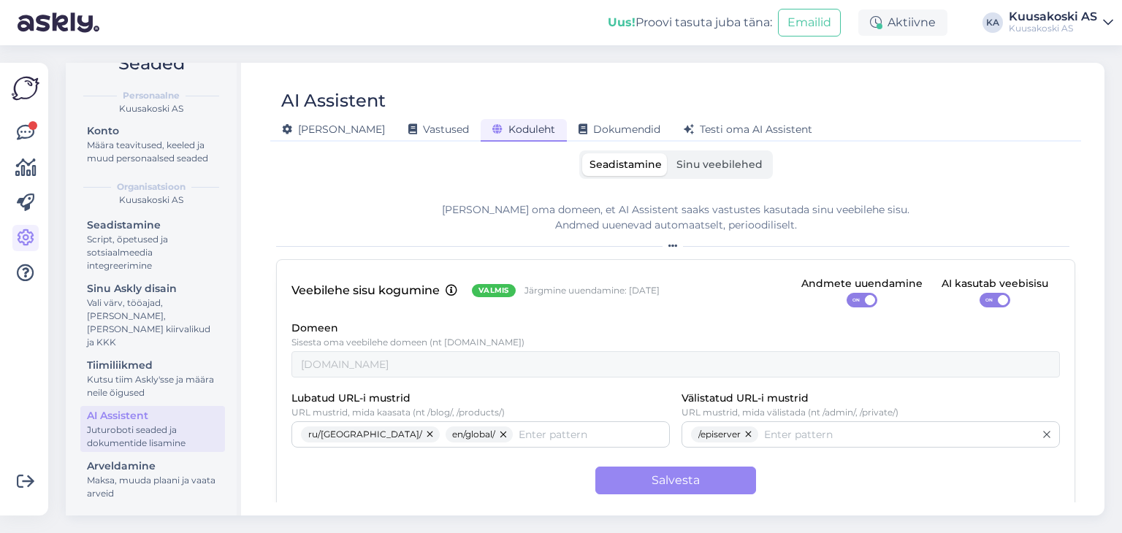
click at [422, 437] on button "button" at bounding box center [431, 435] width 18 height 16
click at [359, 437] on button "button" at bounding box center [360, 435] width 18 height 16
click at [674, 479] on button "Salvesta" at bounding box center [675, 481] width 161 height 28
click at [693, 173] on label "Sinu veebilehed" at bounding box center [719, 164] width 101 height 23
click at [669, 153] on input "Sinu veebilehed" at bounding box center [669, 153] width 0 height 0
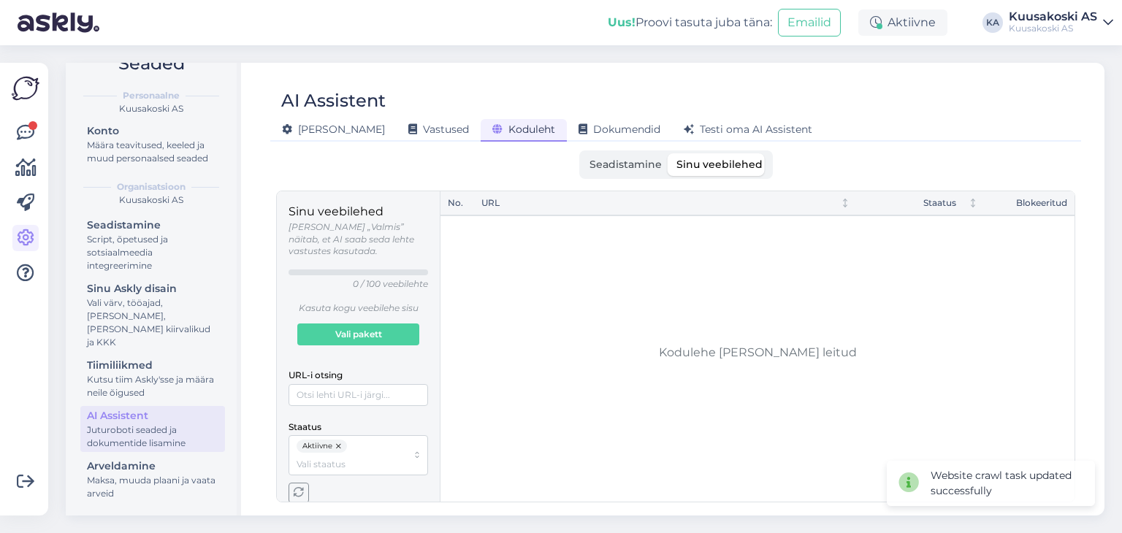
click at [295, 486] on span "button" at bounding box center [298, 493] width 19 height 19
click at [310, 132] on span "[PERSON_NAME]" at bounding box center [333, 129] width 103 height 13
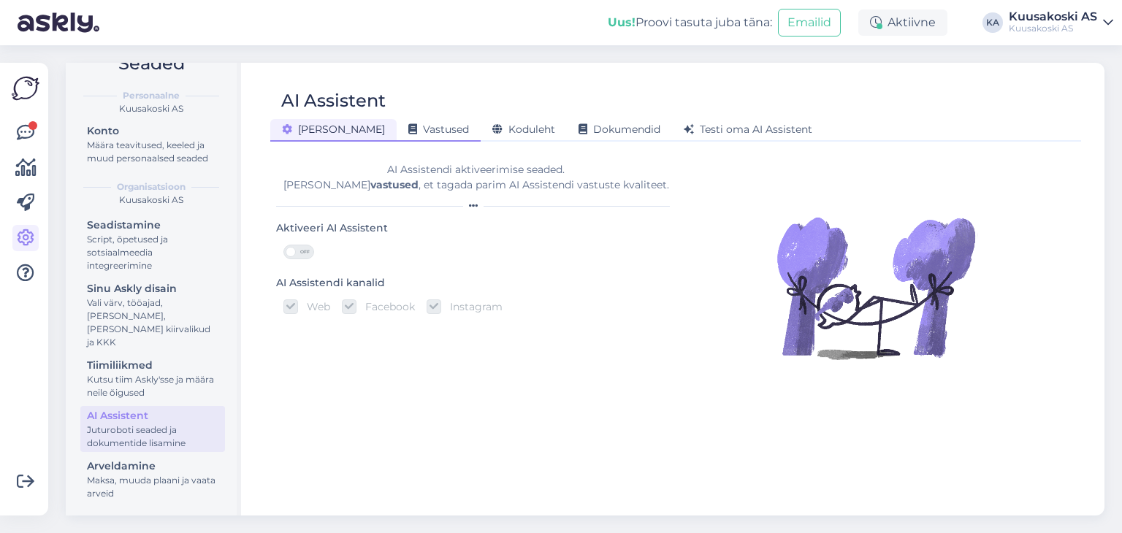
click at [408, 131] on span "Vastused" at bounding box center [438, 129] width 61 height 13
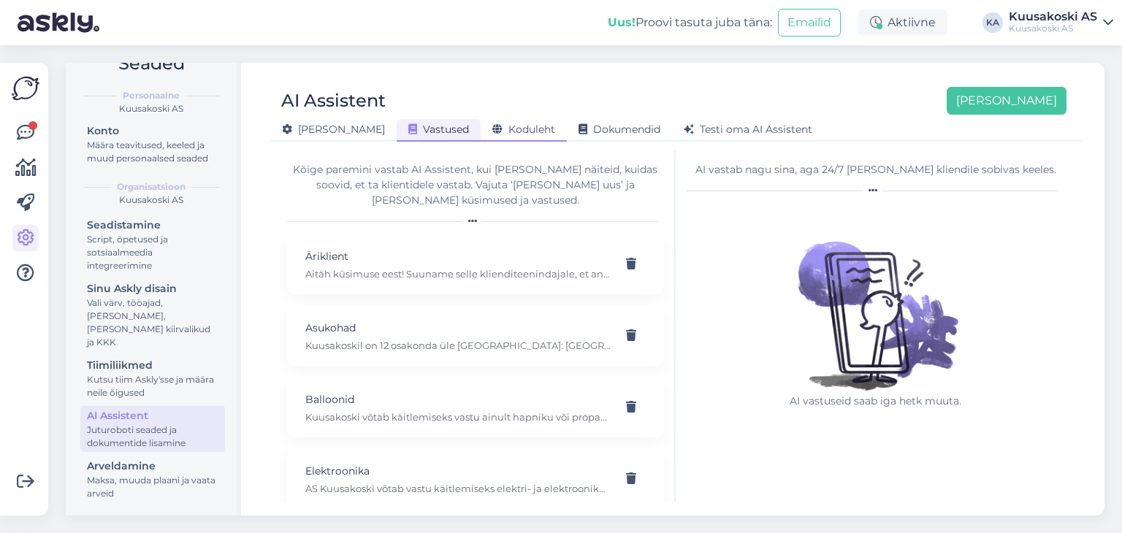
click at [492, 129] on span "Koduleht" at bounding box center [523, 129] width 63 height 13
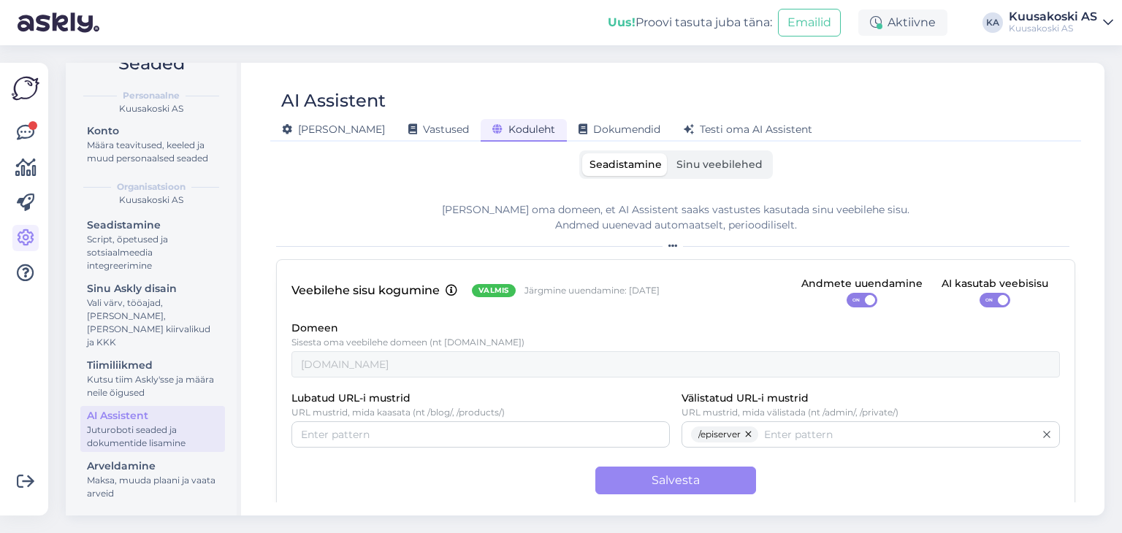
scroll to position [13, 0]
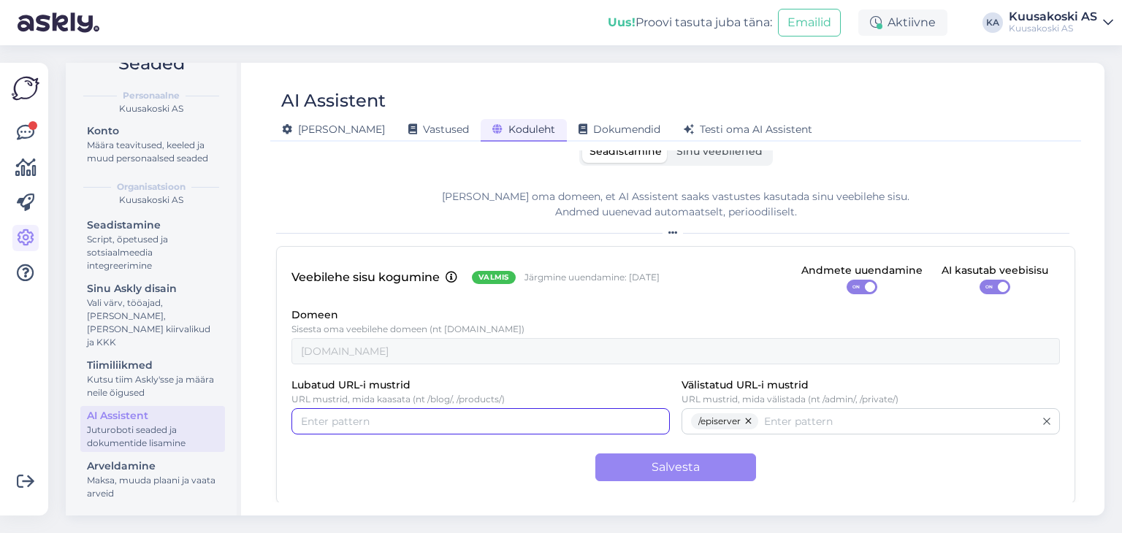
click at [348, 419] on input "Lubatud URL-i mustrid" at bounding box center [480, 421] width 359 height 16
type input "/et/[GEOGRAPHIC_DATA]/"
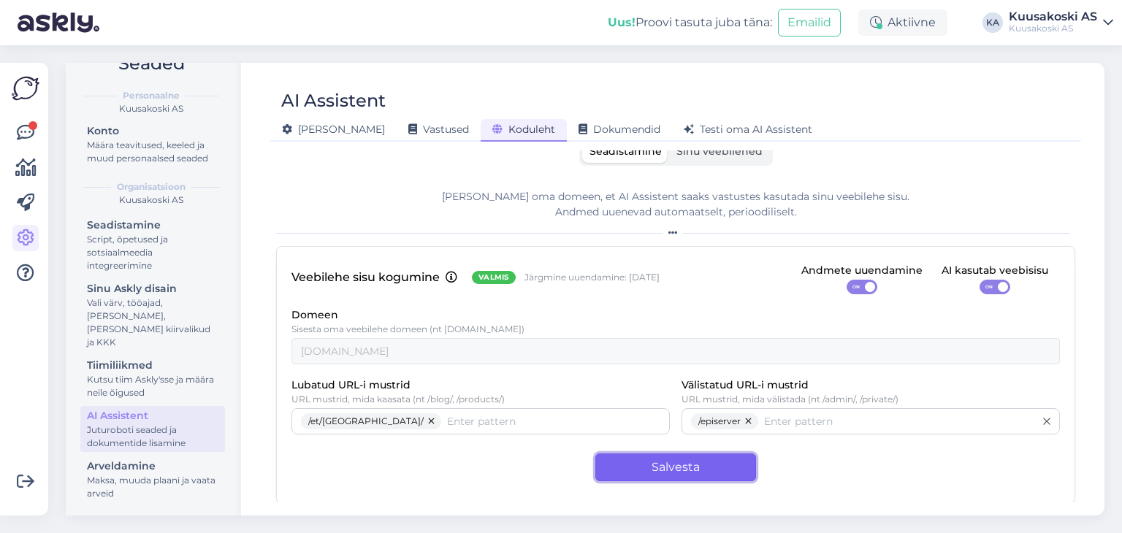
click at [609, 465] on button "Salvesta" at bounding box center [675, 468] width 161 height 28
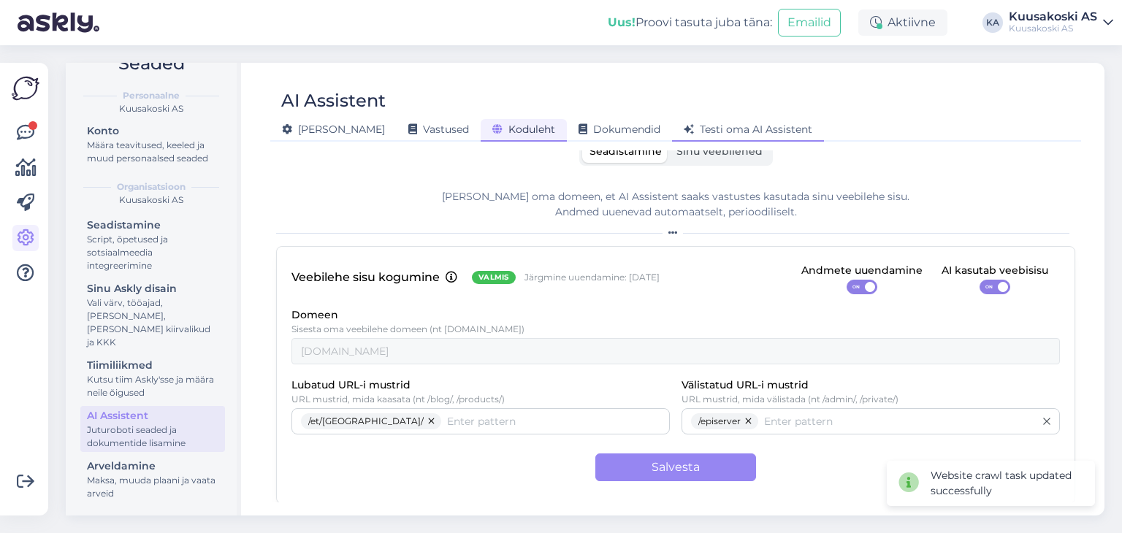
click at [684, 131] on span "Testi oma AI Assistent" at bounding box center [748, 129] width 129 height 13
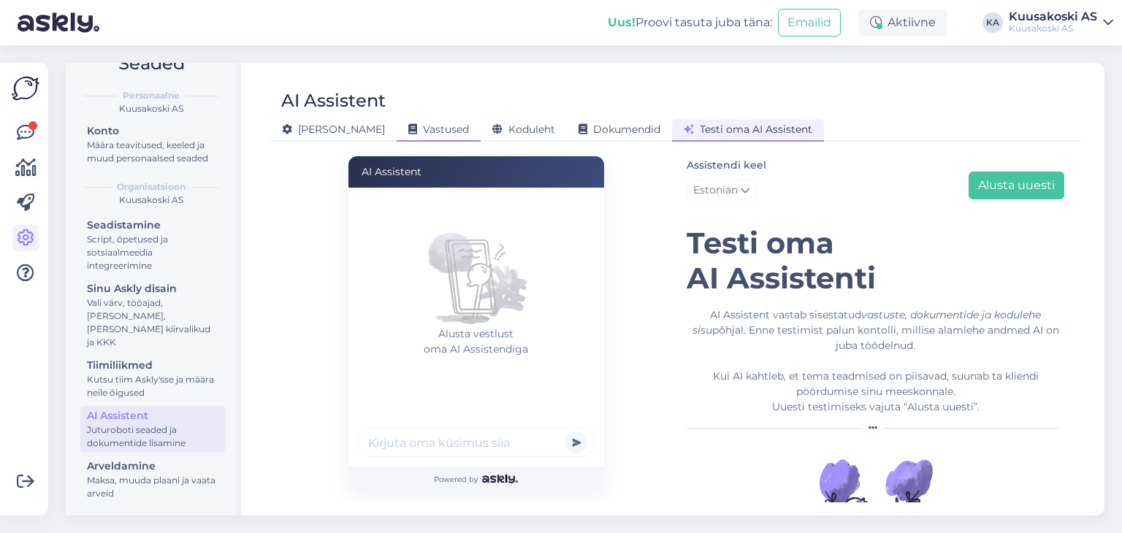
click at [397, 135] on div "Vastused" at bounding box center [439, 130] width 84 height 23
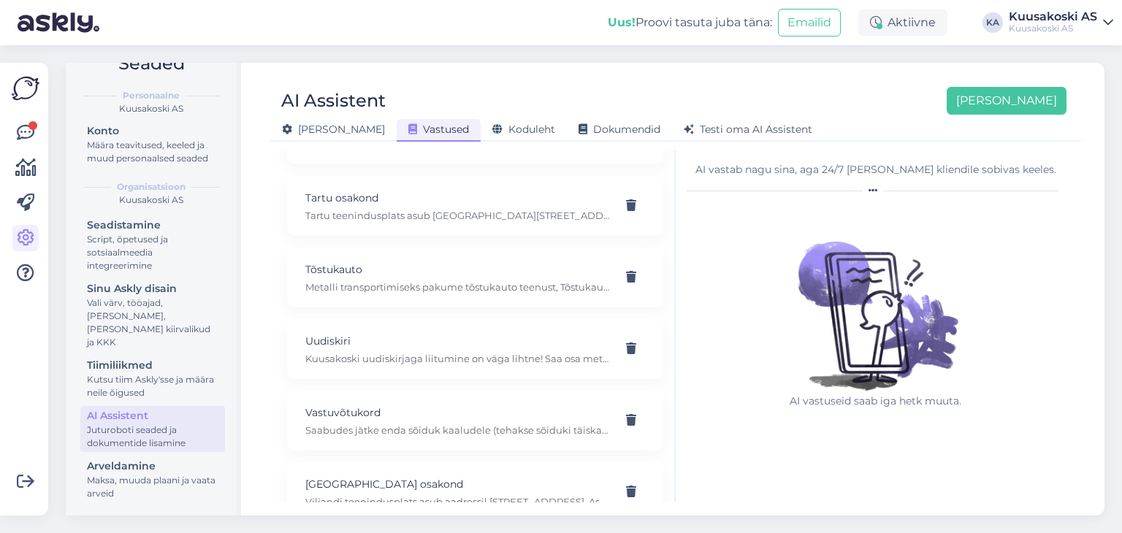
scroll to position [1984, 0]
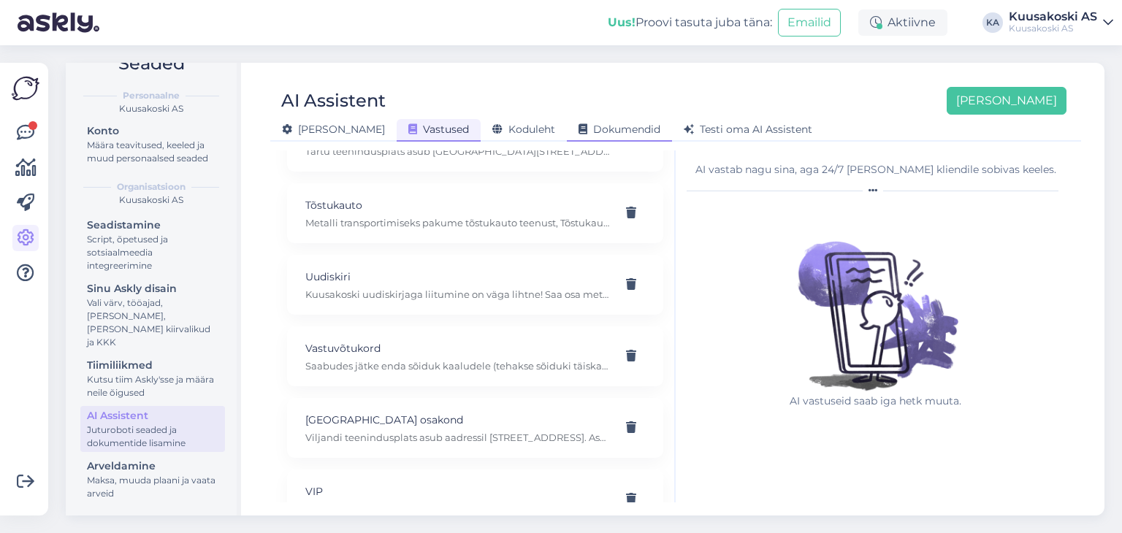
click at [567, 121] on div "Dokumendid" at bounding box center [619, 130] width 105 height 23
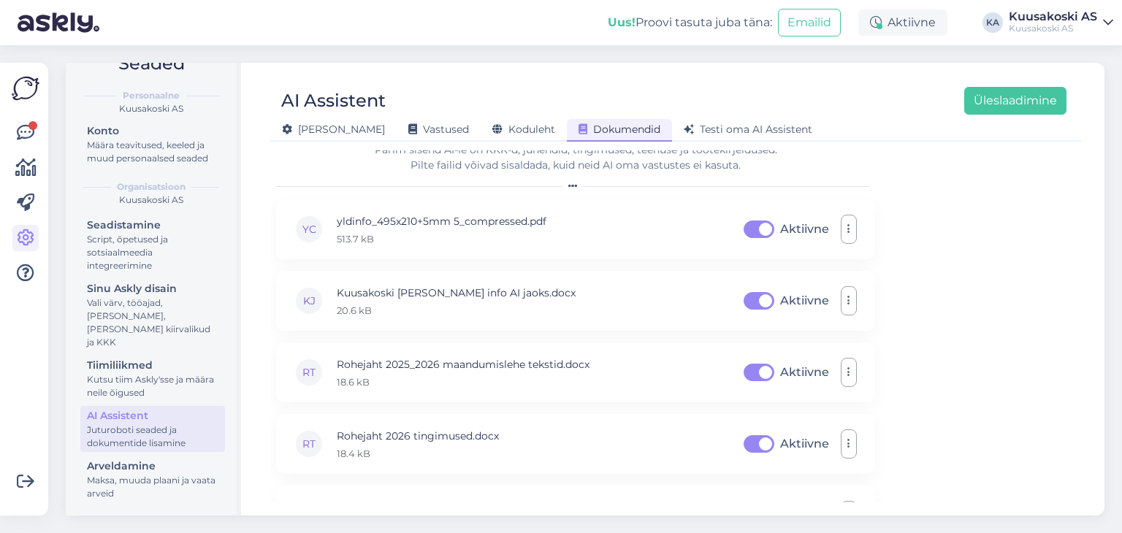
scroll to position [35, 0]
click at [492, 129] on span "Koduleht" at bounding box center [523, 129] width 63 height 13
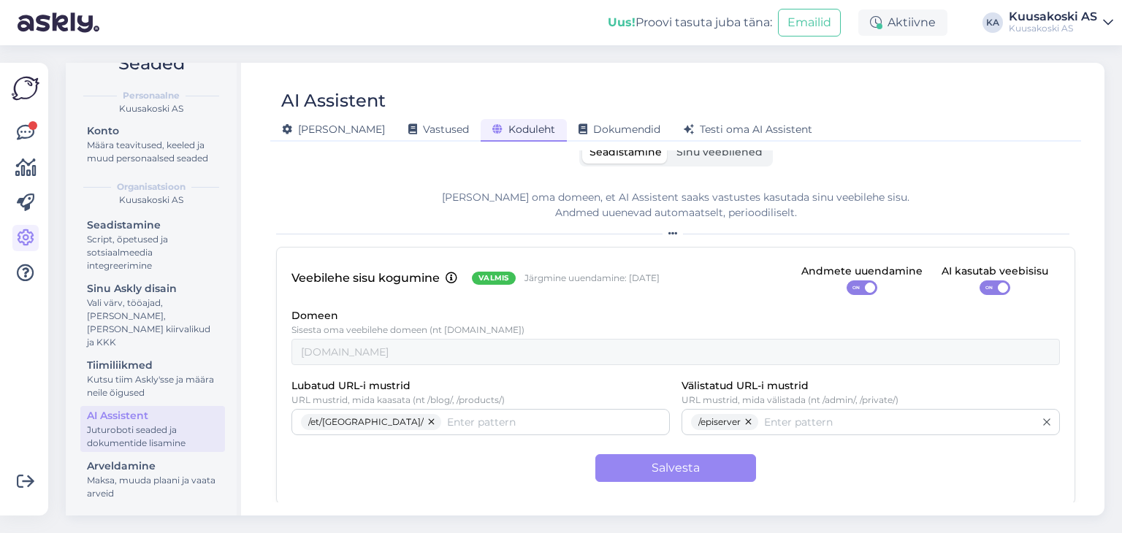
scroll to position [0, 0]
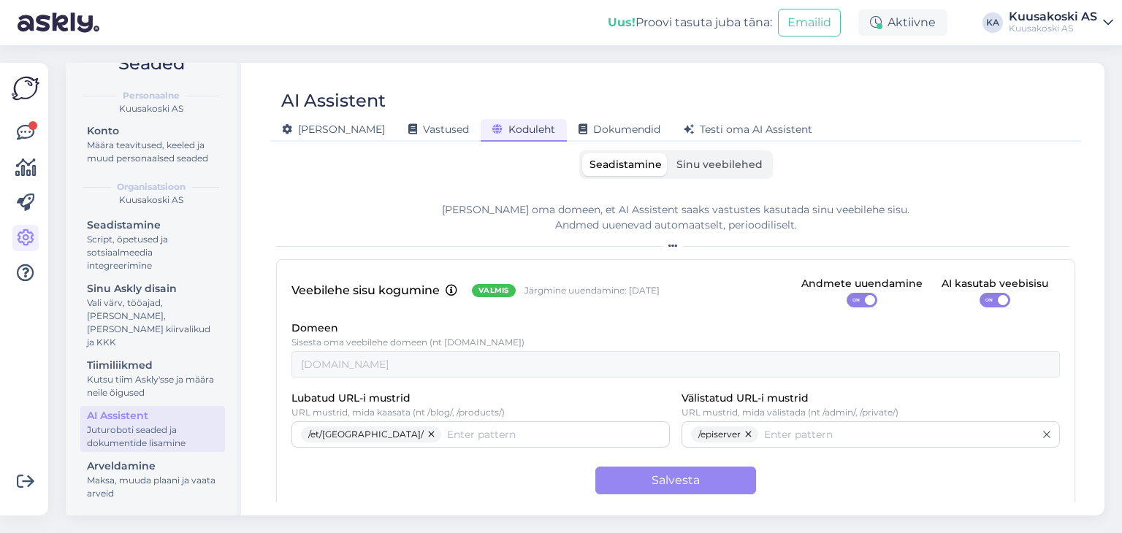
drag, startPoint x: 714, startPoint y: 177, endPoint x: 693, endPoint y: 161, distance: 26.6
click at [693, 161] on span "Sinu veebilehed" at bounding box center [719, 164] width 86 height 13
click at [669, 153] on input "Sinu veebilehed" at bounding box center [669, 153] width 0 height 0
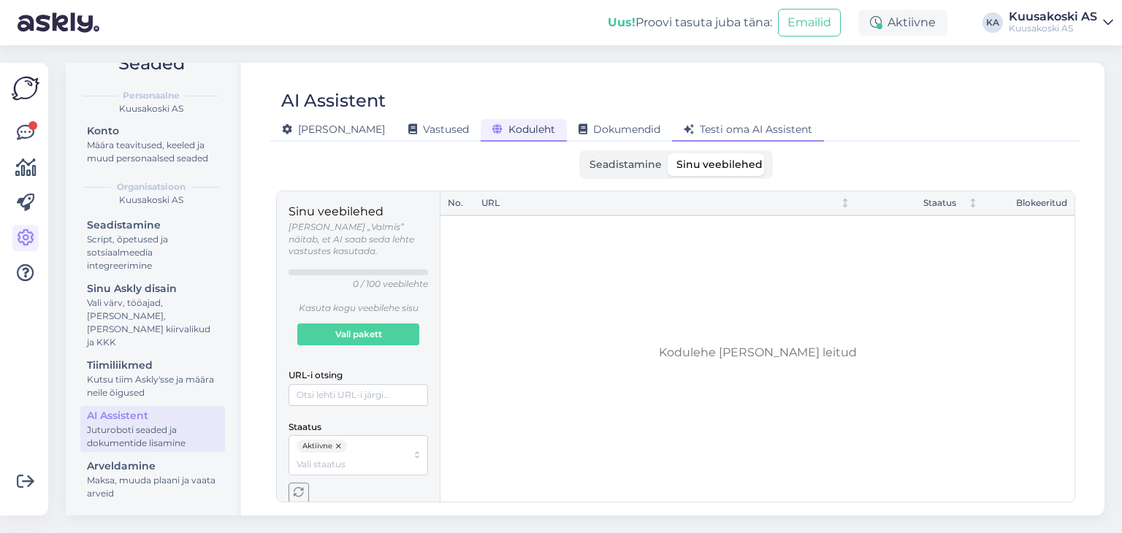
click at [701, 119] on div "Testi oma AI Assistent" at bounding box center [748, 130] width 152 height 23
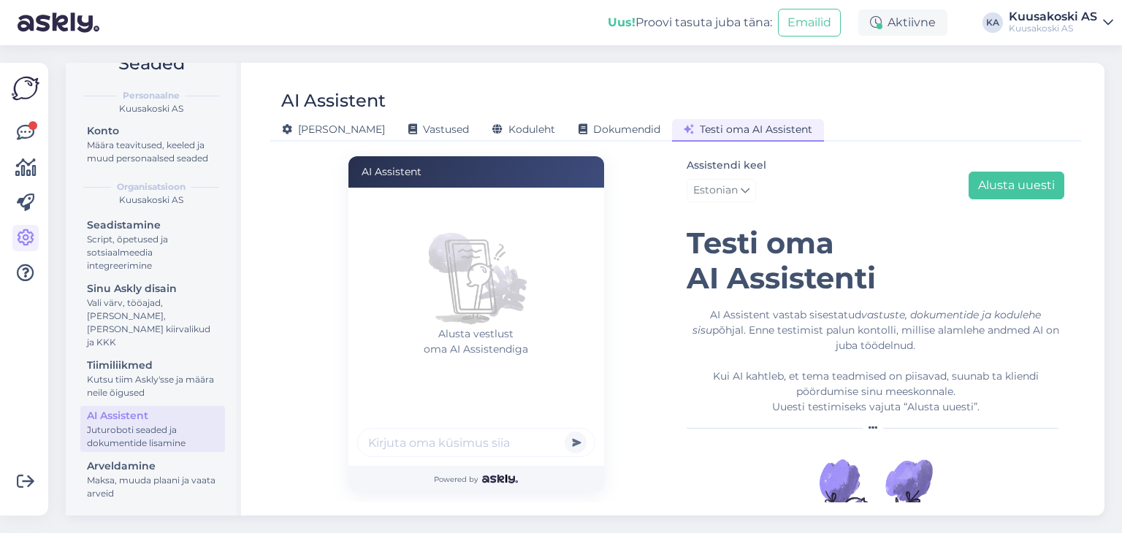
click at [394, 442] on input "text" at bounding box center [476, 442] width 238 height 29
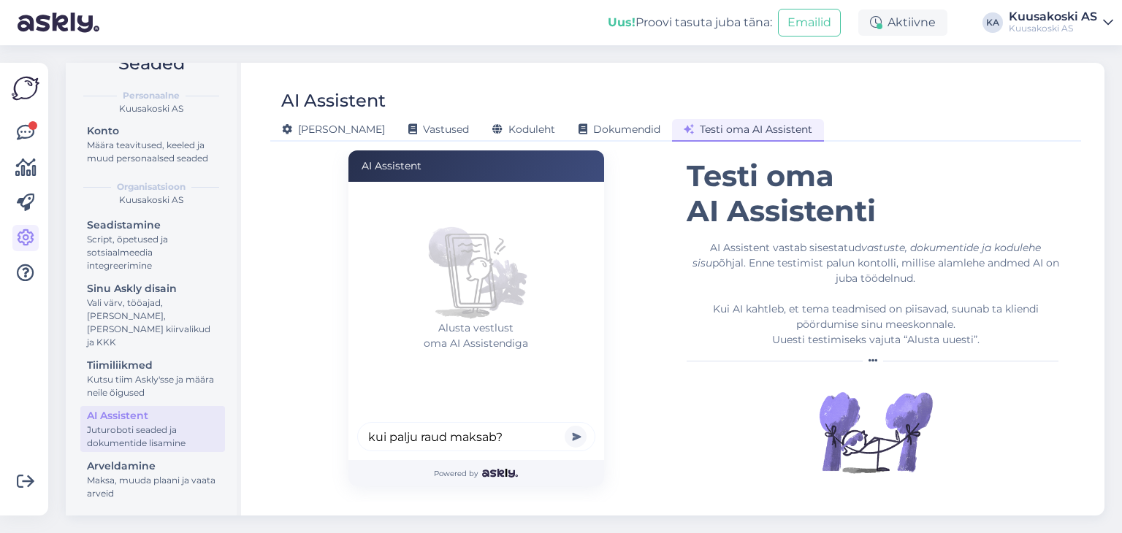
type input "kui palju raud maksab?"
click at [565, 426] on button "submit" at bounding box center [576, 437] width 22 height 22
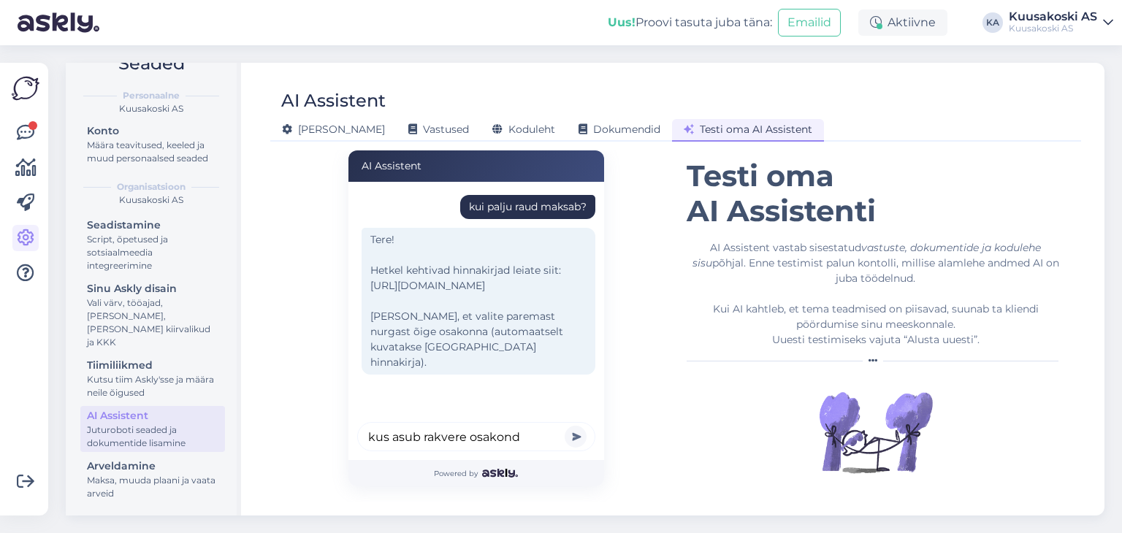
type input "kus asub rakvere osakond"
click at [565, 426] on button "submit" at bounding box center [576, 437] width 22 height 22
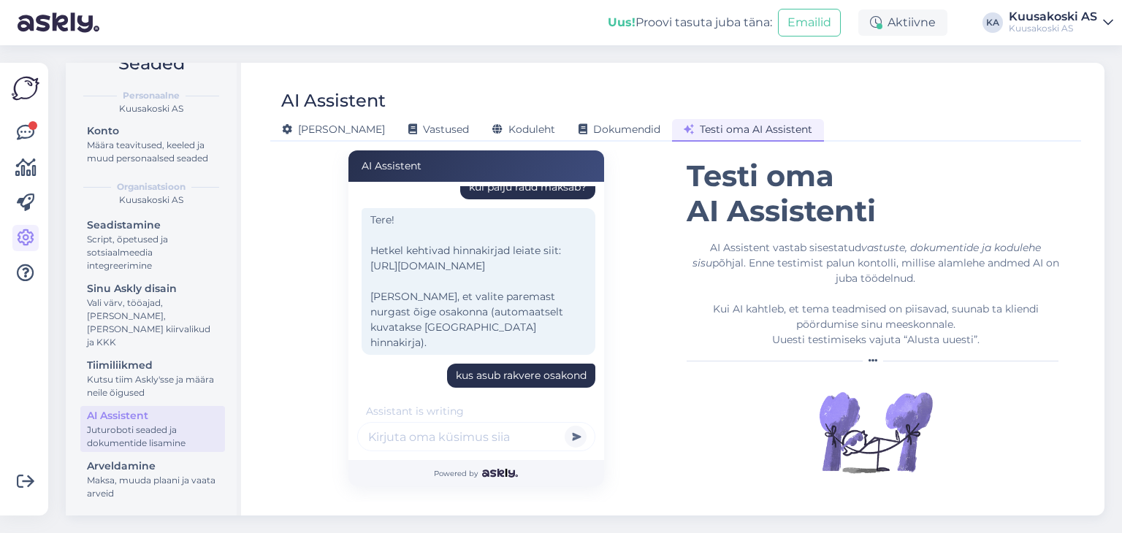
scroll to position [94, 0]
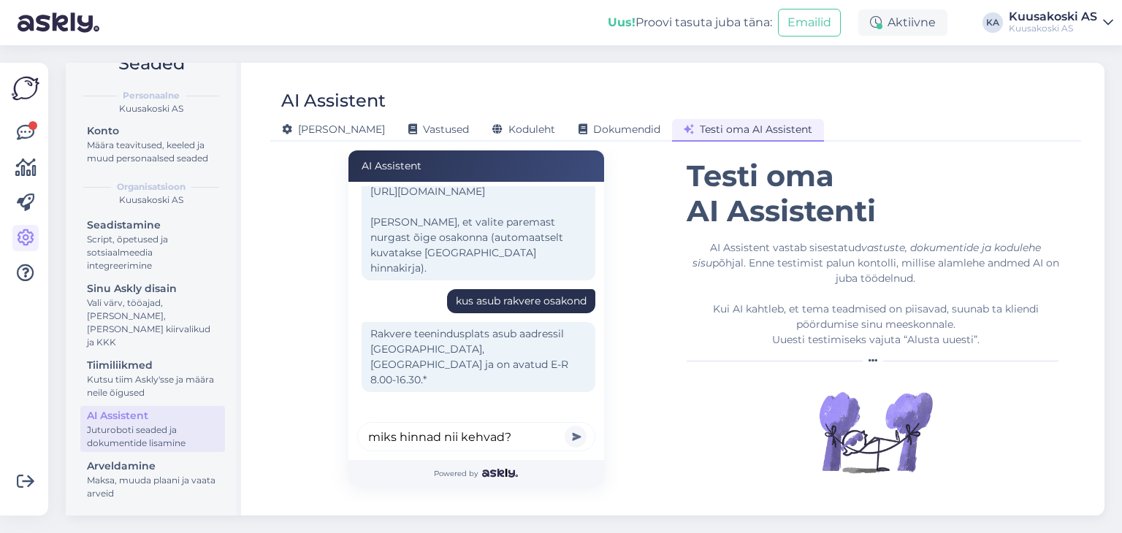
type input "miks hinnad nii kehvad?"
click at [565, 426] on button "submit" at bounding box center [576, 437] width 22 height 22
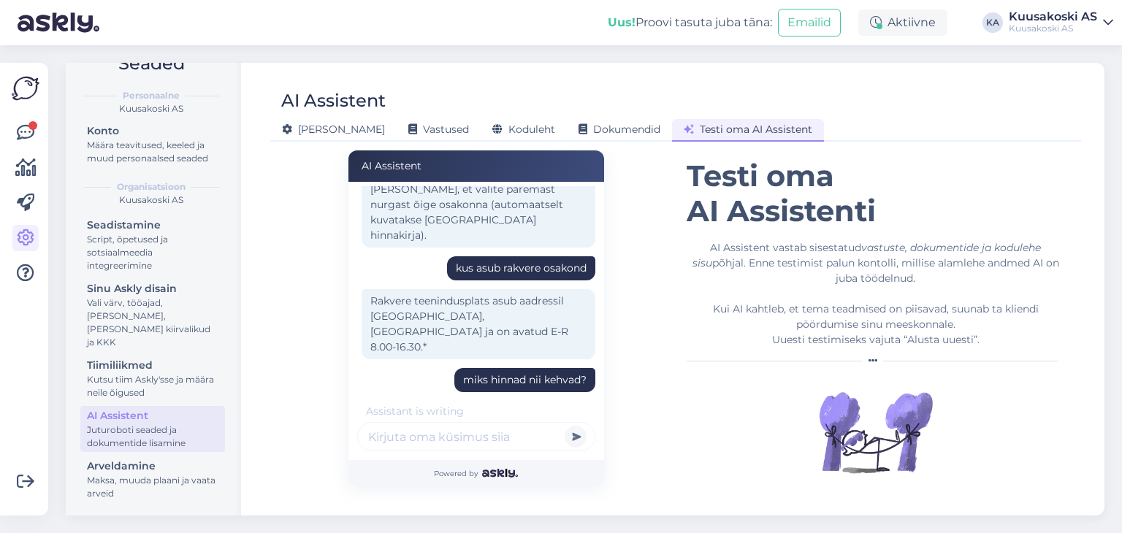
scroll to position [219, 0]
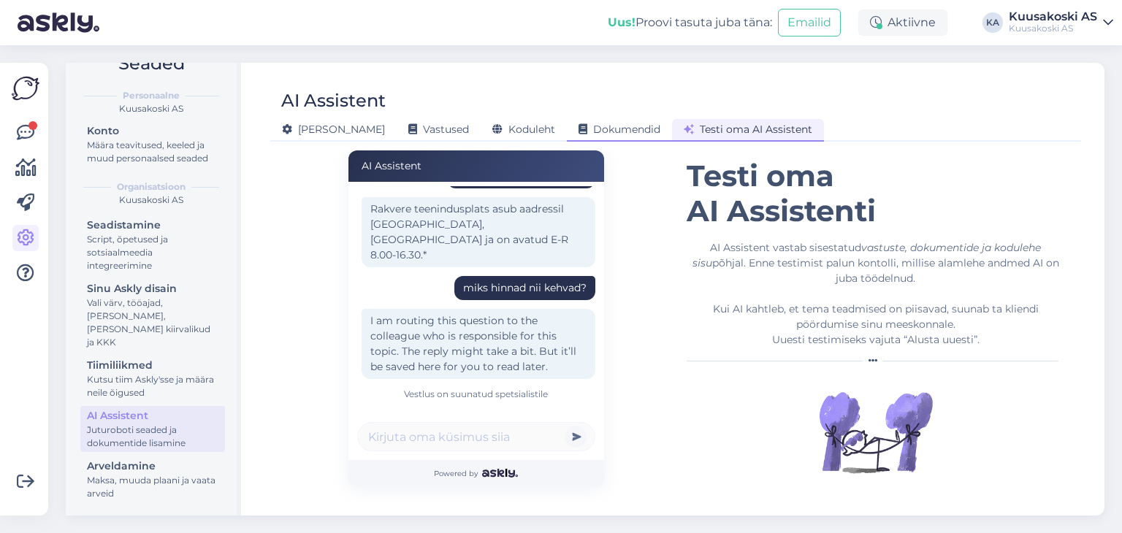
click at [579, 126] on span "Dokumendid" at bounding box center [620, 129] width 82 height 13
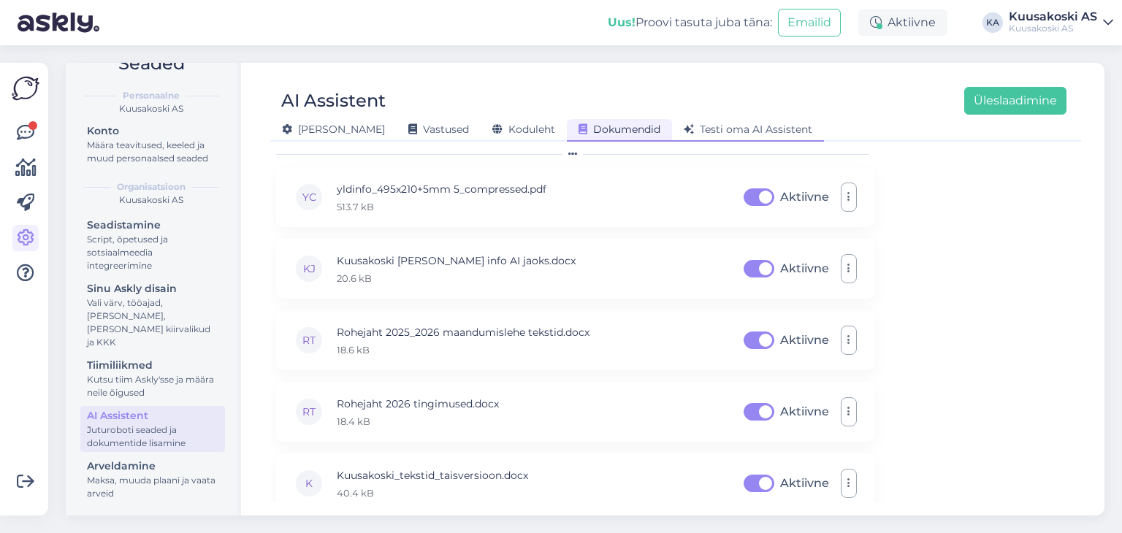
click at [684, 127] on span "Testi oma AI Assistent" at bounding box center [748, 129] width 129 height 13
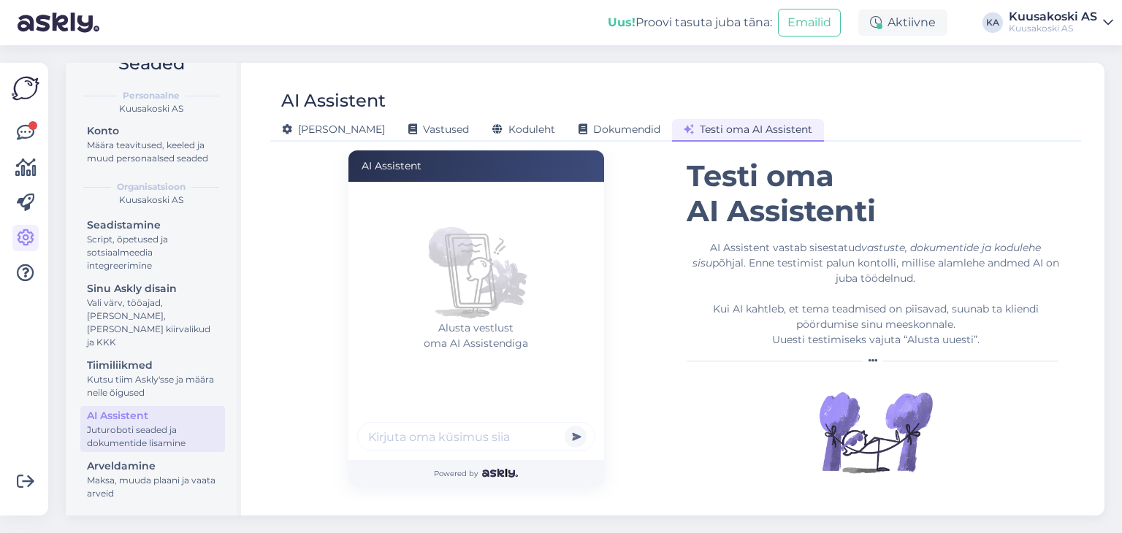
click at [394, 442] on input "text" at bounding box center [476, 436] width 238 height 29
type input "kaua kestab rohejaht?"
click at [565, 426] on button "submit" at bounding box center [576, 437] width 22 height 22
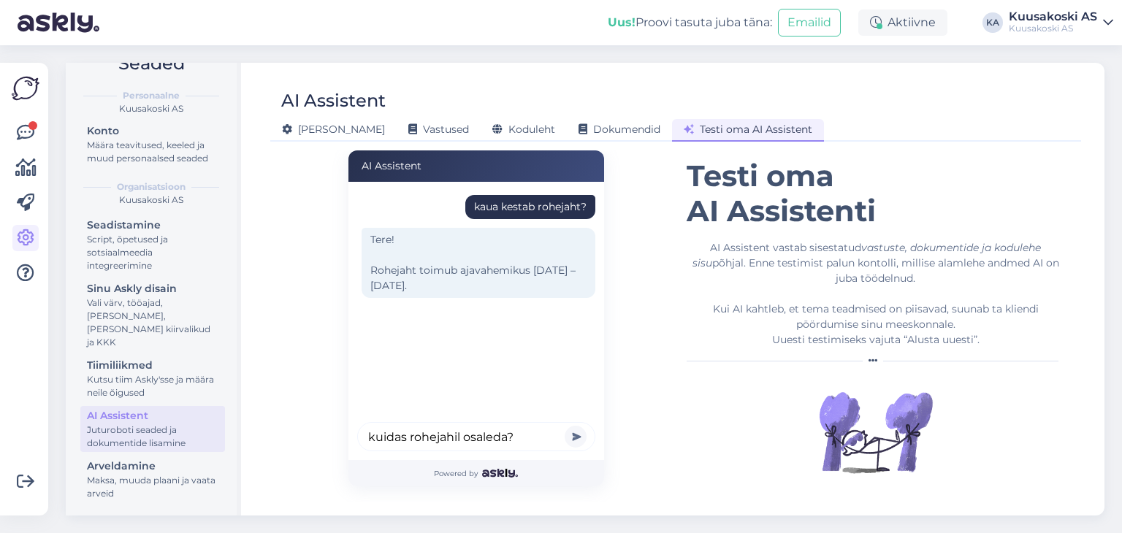
type input "kuidas rohejahil osaleda?"
click at [565, 426] on button "submit" at bounding box center [576, 437] width 22 height 22
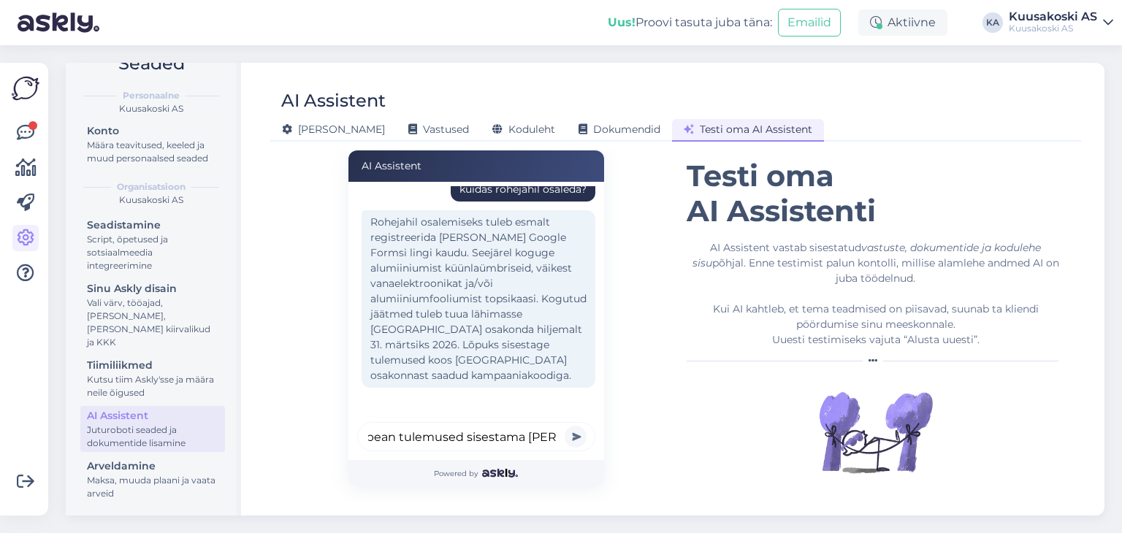
scroll to position [0, 403]
type input "kui ma toon jäätmeid rohejahi raames [PERSON_NAME], siis kas ma pean tulemused …"
click at [565, 426] on button "submit" at bounding box center [576, 437] width 22 height 22
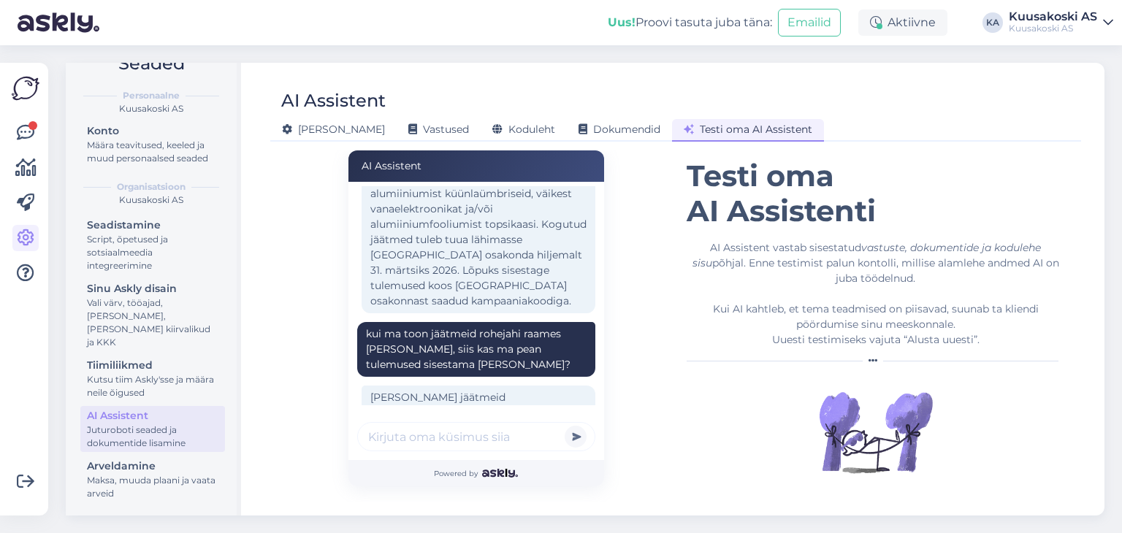
scroll to position [359, 0]
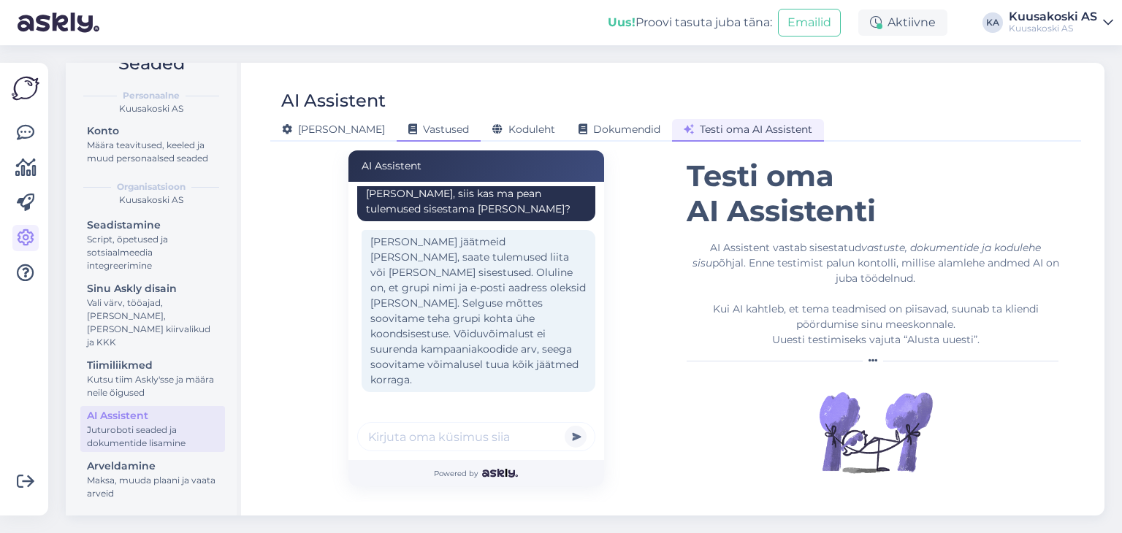
click at [408, 124] on span "Vastused" at bounding box center [438, 129] width 61 height 13
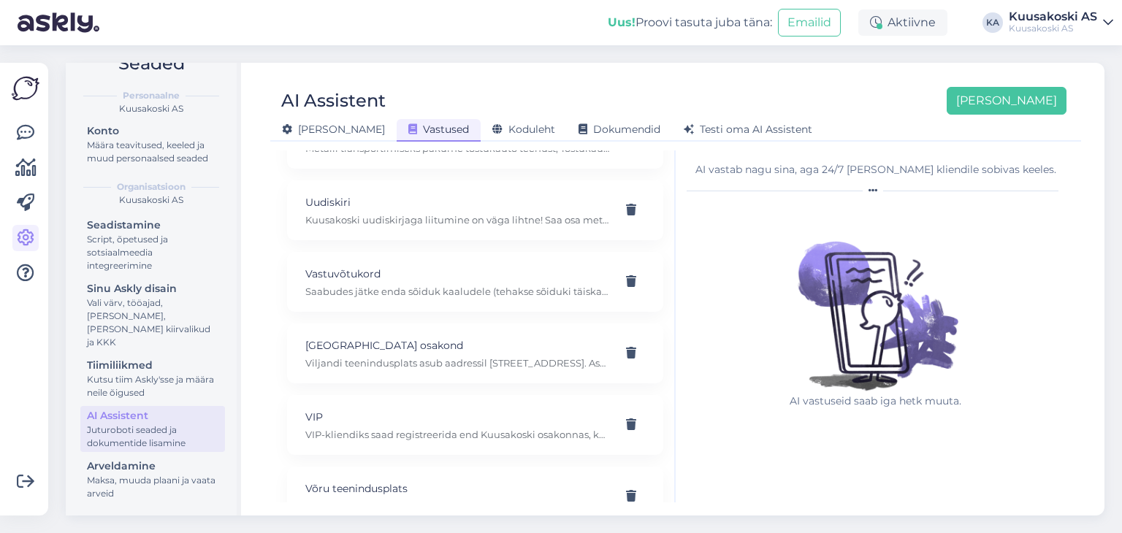
scroll to position [2069, 0]
